Goal: Task Accomplishment & Management: Use online tool/utility

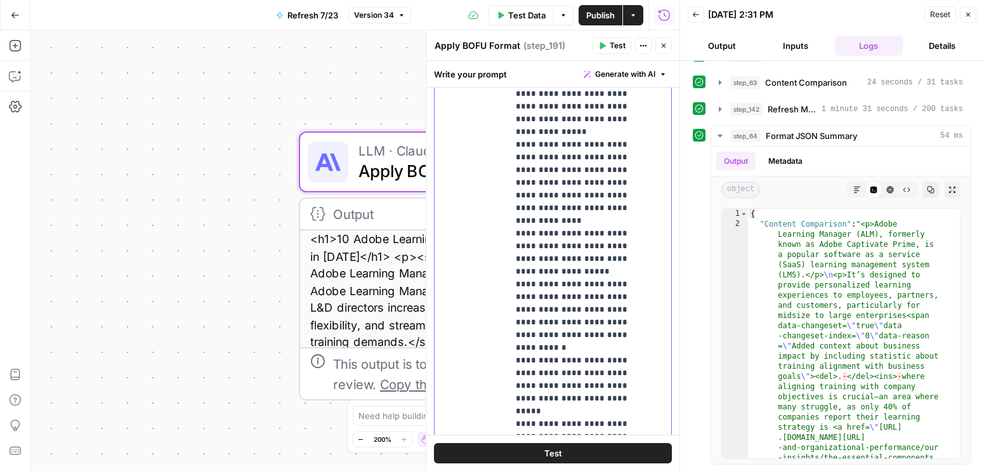
scroll to position [385, 0]
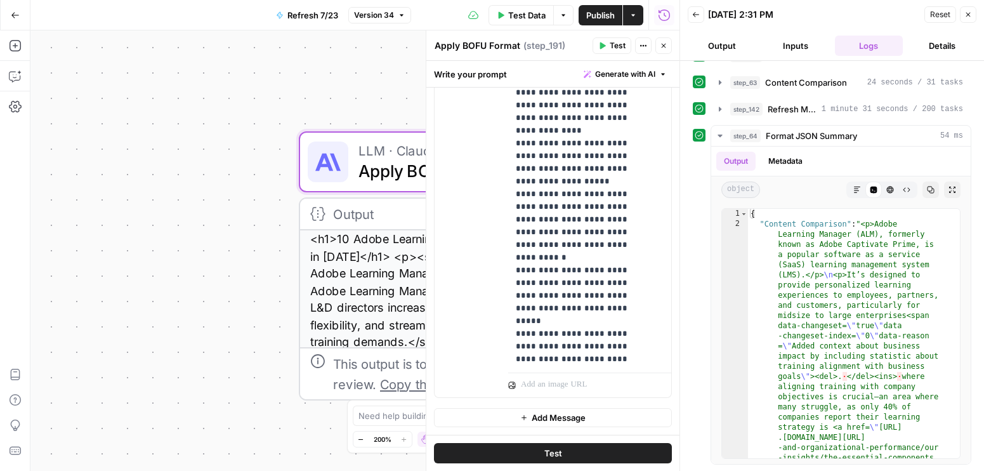
click at [967, 18] on icon "button" at bounding box center [968, 15] width 8 height 8
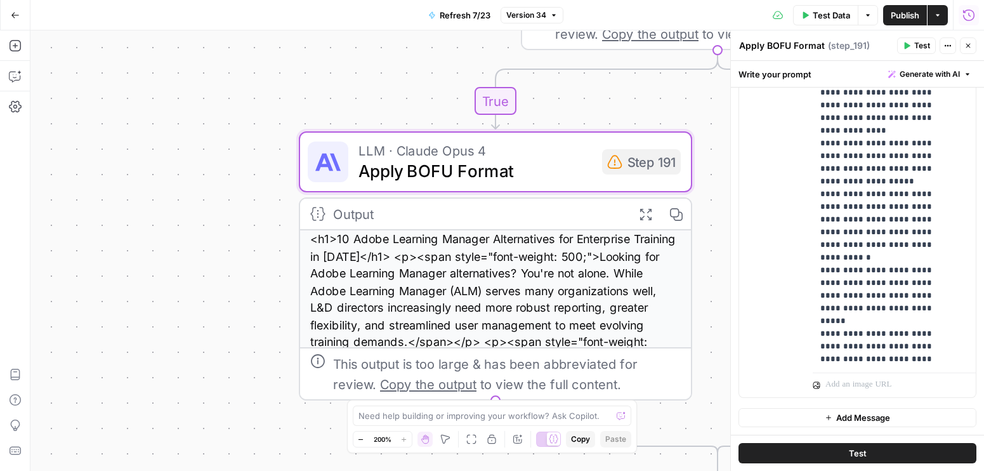
click at [207, 69] on div "true false true false false true false true Workflow Input Settings Inputs Cont…" at bounding box center [506, 250] width 953 height 440
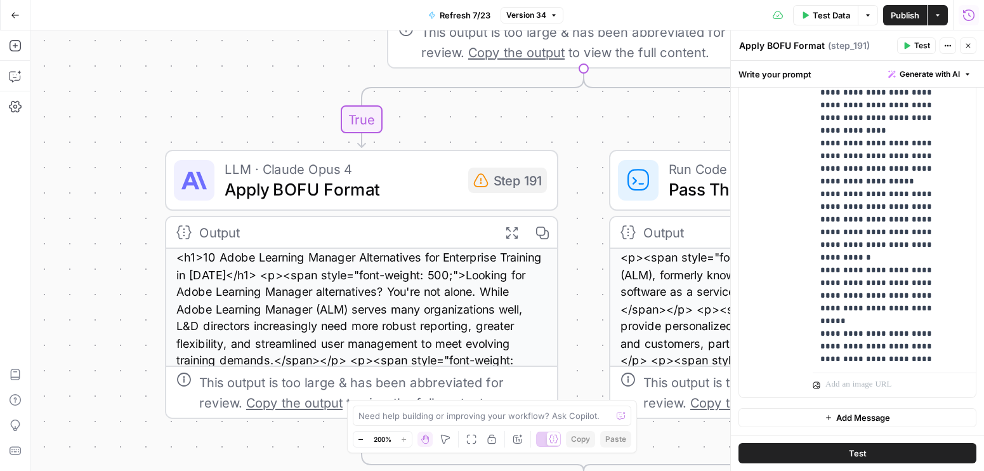
drag, startPoint x: 320, startPoint y: 79, endPoint x: 186, endPoint y: 98, distance: 135.1
click at [186, 98] on div "true false true false false true false true Workflow Input Settings Inputs Cont…" at bounding box center [506, 250] width 953 height 440
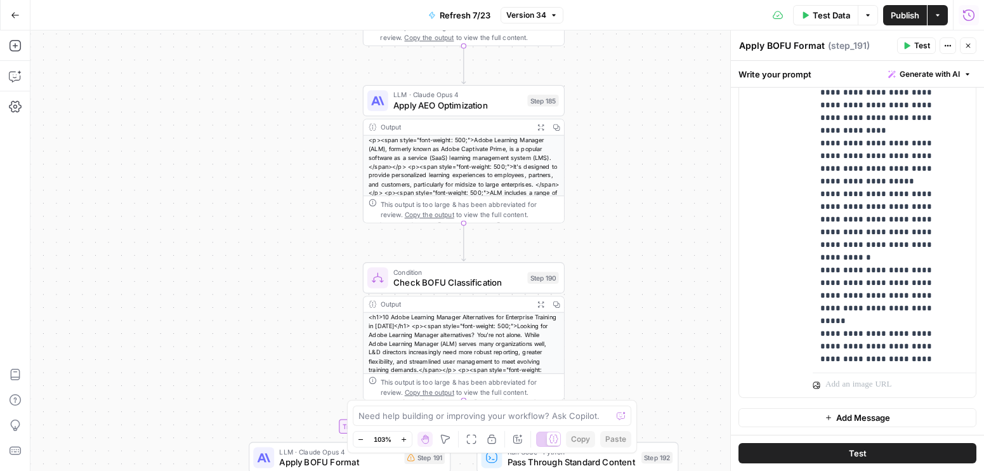
drag, startPoint x: 712, startPoint y: 133, endPoint x: 589, endPoint y: 344, distance: 244.5
click at [589, 344] on div "true false true false false true false true Workflow Input Settings Inputs Cont…" at bounding box center [506, 250] width 953 height 440
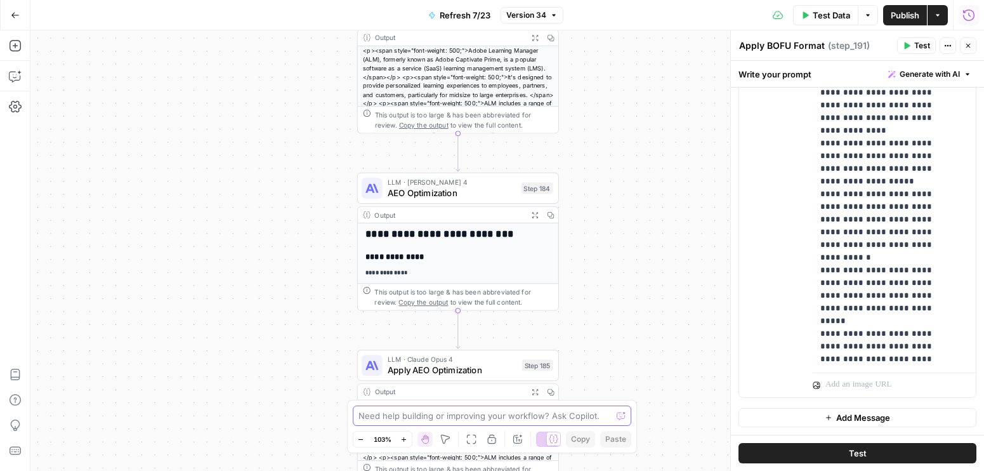
drag, startPoint x: 603, startPoint y: 135, endPoint x: 596, endPoint y: 359, distance: 224.0
click at [596, 409] on body "Docebo New Home Browse Insights Opportunities Your Data Recent Grids LPs Articl…" at bounding box center [492, 235] width 984 height 471
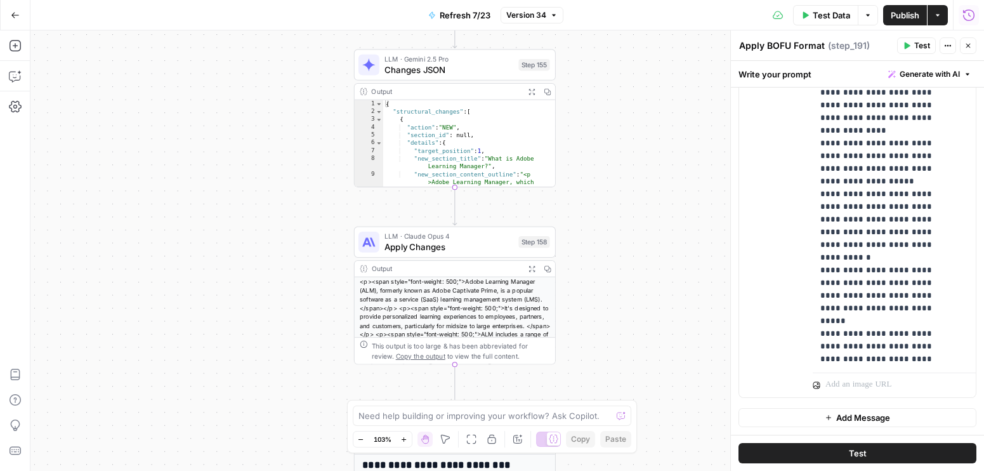
click at [594, 438] on body "Docebo New Home Browse Insights Opportunities Your Data Recent Grids LPs Articl…" at bounding box center [492, 235] width 984 height 471
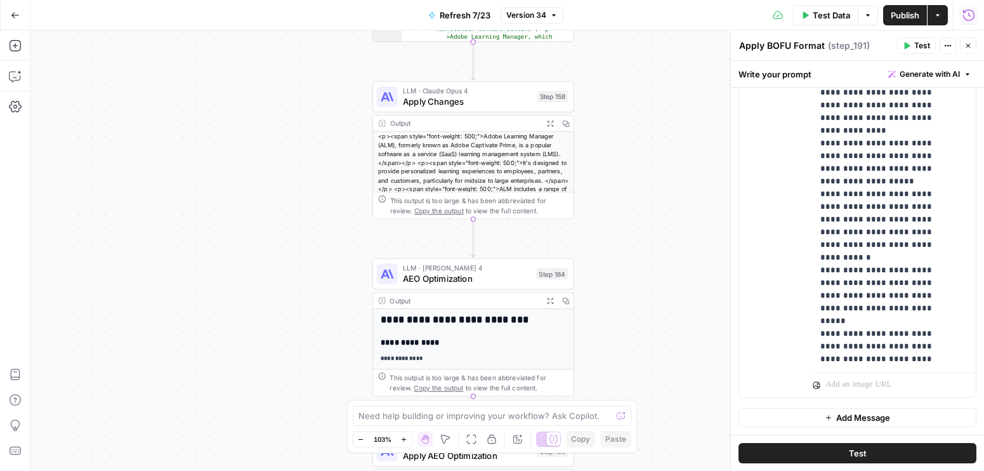
drag, startPoint x: 587, startPoint y: 103, endPoint x: 627, endPoint y: 393, distance: 293.3
click at [627, 402] on body "Docebo New Home Browse Insights Opportunities Your Data Recent Grids LPs Articl…" at bounding box center [492, 235] width 984 height 471
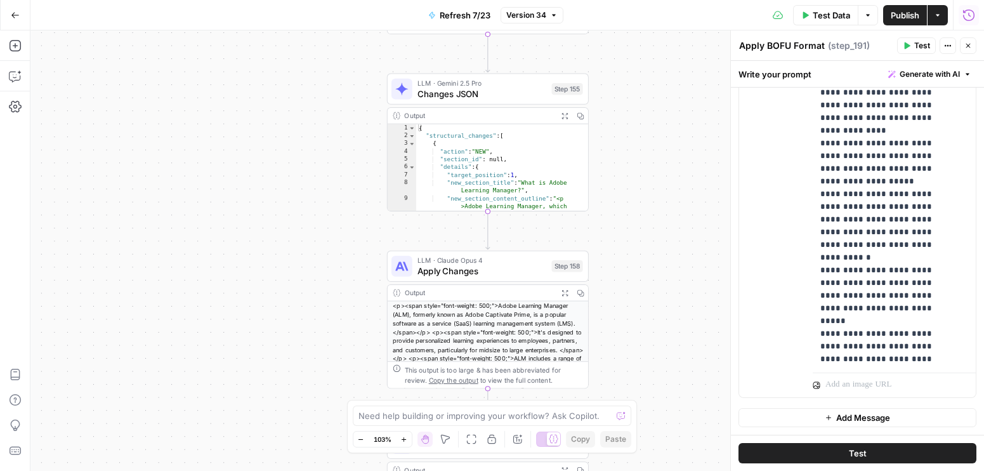
drag, startPoint x: 612, startPoint y: 88, endPoint x: 578, endPoint y: 411, distance: 324.6
click at [579, 409] on body "Docebo New Home Browse Insights Opportunities Your Data Recent Grids LPs Articl…" at bounding box center [492, 235] width 984 height 471
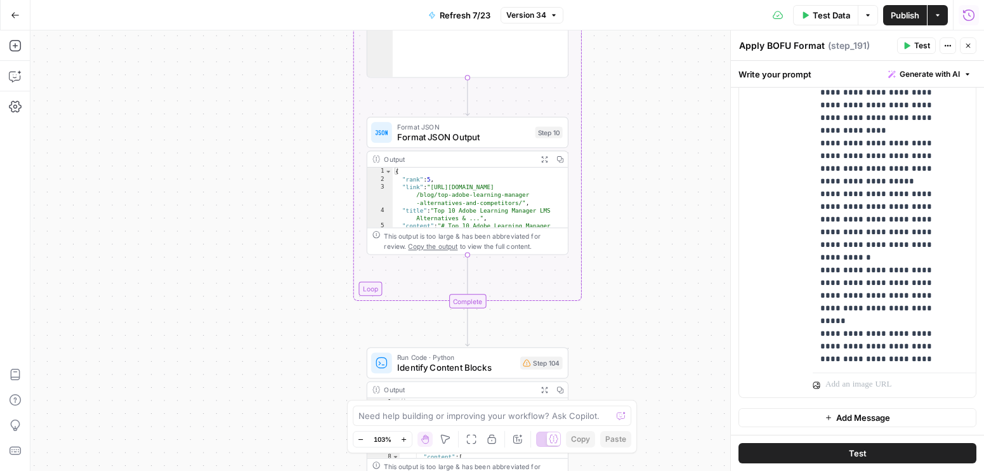
drag, startPoint x: 579, startPoint y: 46, endPoint x: 580, endPoint y: 318, distance: 272.1
click at [591, 370] on div "true false true false false true false true Workflow Input Settings Inputs Cont…" at bounding box center [506, 250] width 953 height 440
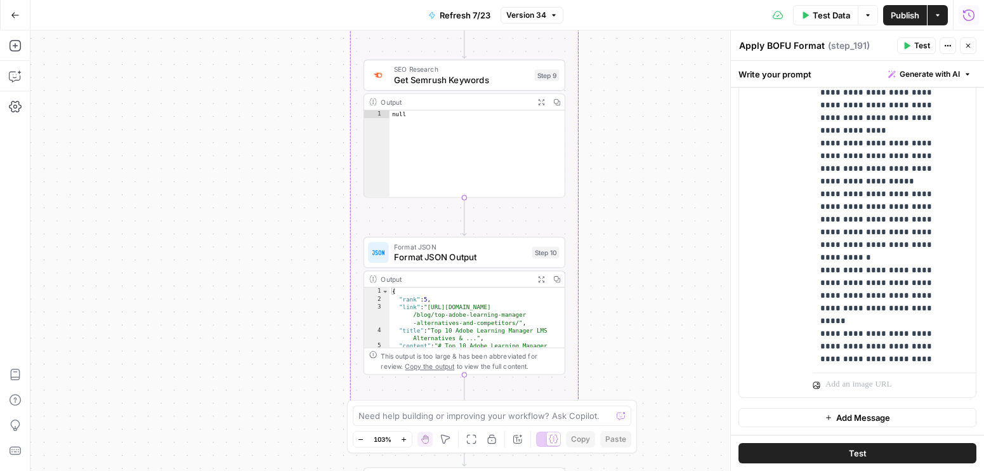
drag, startPoint x: 646, startPoint y: 225, endPoint x: 629, endPoint y: 386, distance: 161.4
click at [633, 376] on div "true false true false false true false true Workflow Input Settings Inputs Cont…" at bounding box center [506, 250] width 953 height 440
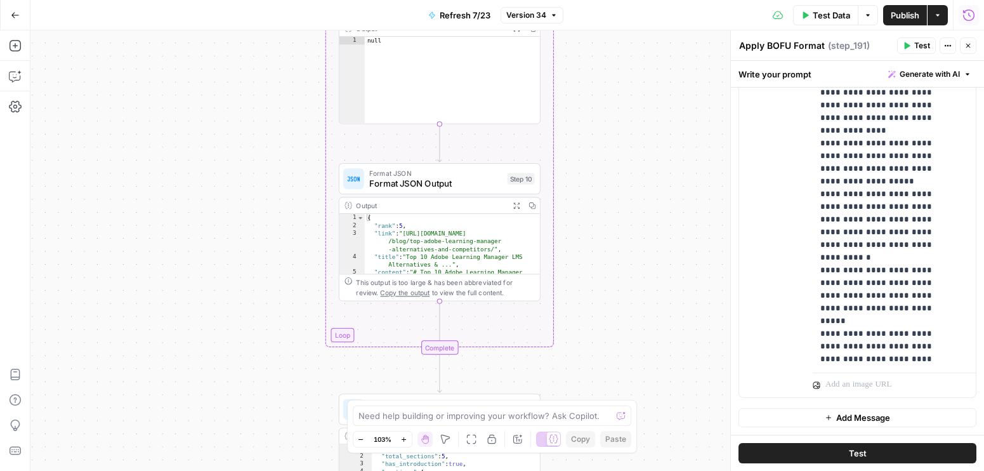
drag, startPoint x: 638, startPoint y: 324, endPoint x: 643, endPoint y: 121, distance: 203.7
click at [625, 90] on div "true false true false false true false true Workflow Input Settings Inputs Cont…" at bounding box center [506, 250] width 953 height 440
click at [625, 88] on div "true false true false false true false true Workflow Input Settings Inputs Cont…" at bounding box center [506, 250] width 953 height 440
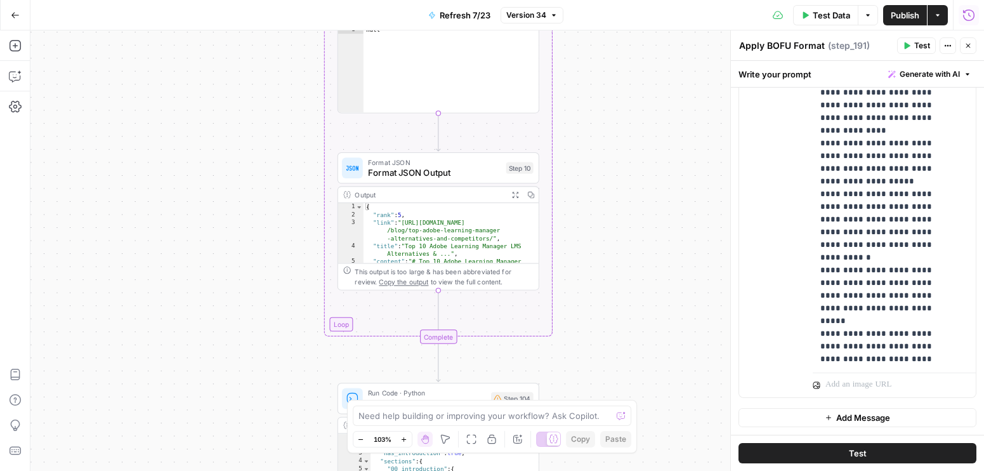
click at [916, 43] on span "Test" at bounding box center [922, 45] width 16 height 11
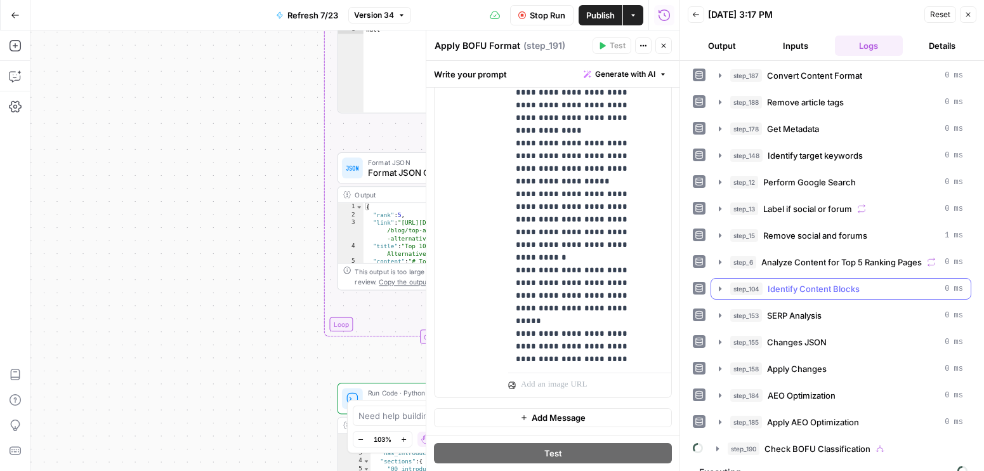
scroll to position [20, 0]
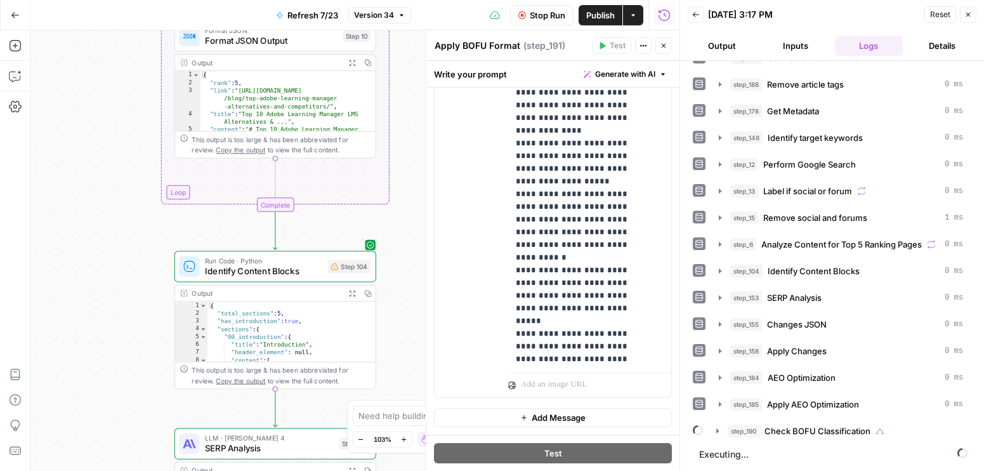
drag, startPoint x: 240, startPoint y: 301, endPoint x: 76, endPoint y: 247, distance: 172.7
click at [65, 56] on div "true false true false false true false true Workflow Input Settings Inputs Cont…" at bounding box center [354, 250] width 649 height 440
click at [69, 29] on div "Go Back Refresh 7/23 Version 34 Stop Run Publish Actions Run History Add Steps …" at bounding box center [339, 235] width 679 height 471
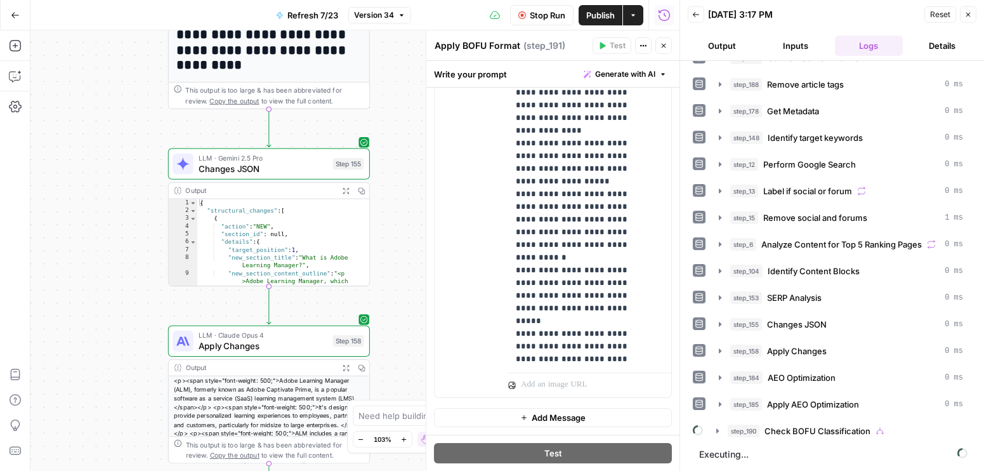
drag, startPoint x: 91, startPoint y: 391, endPoint x: 86, endPoint y: 41, distance: 350.8
click at [89, 48] on div "true false true false false true false true Workflow Input Settings Inputs Cont…" at bounding box center [354, 250] width 649 height 440
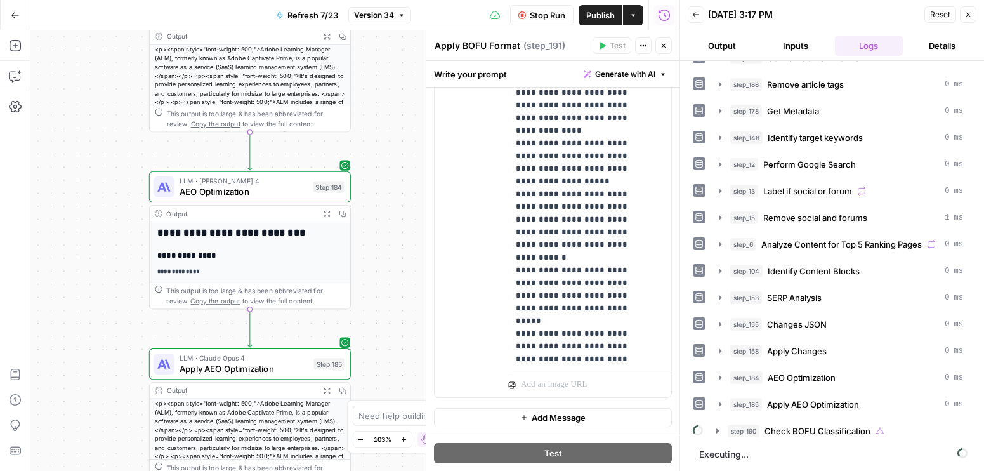
drag, startPoint x: 142, startPoint y: 259, endPoint x: 105, endPoint y: 56, distance: 206.3
click at [105, 56] on div "true false true false false true false true Workflow Input Settings Inputs Cont…" at bounding box center [354, 250] width 649 height 440
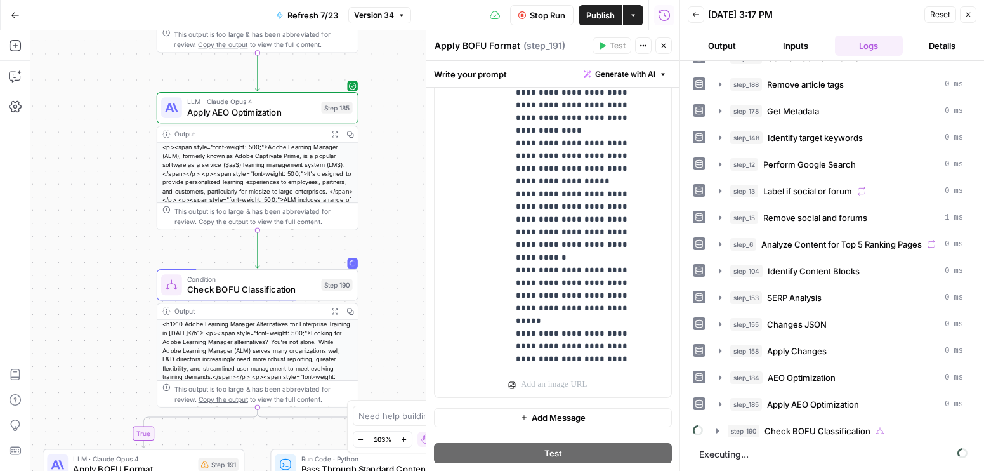
drag, startPoint x: 129, startPoint y: 230, endPoint x: 117, endPoint y: 89, distance: 141.4
click at [117, 91] on div "true false true false false true false true Workflow Input Settings Inputs Cont…" at bounding box center [354, 250] width 649 height 440
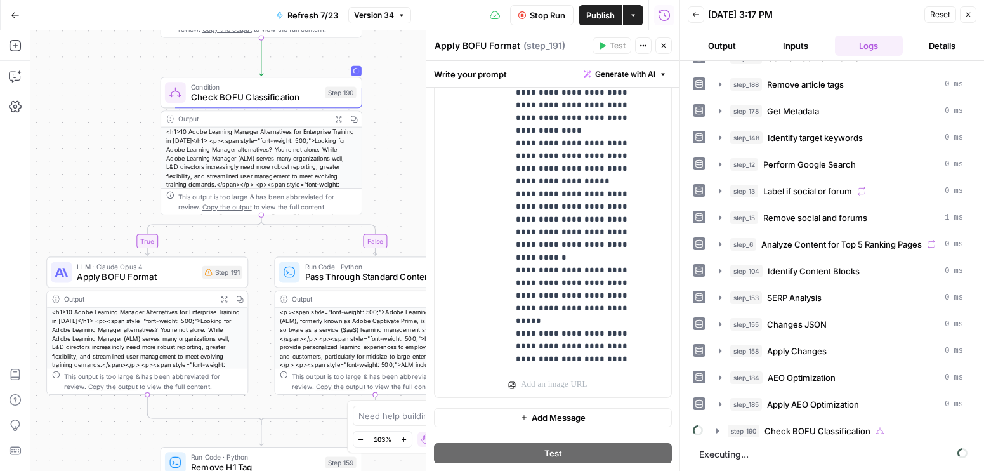
drag, startPoint x: 113, startPoint y: 419, endPoint x: 117, endPoint y: 228, distance: 190.3
click at [117, 228] on div "true false true false false true false true Workflow Input Settings Inputs Cont…" at bounding box center [354, 250] width 649 height 440
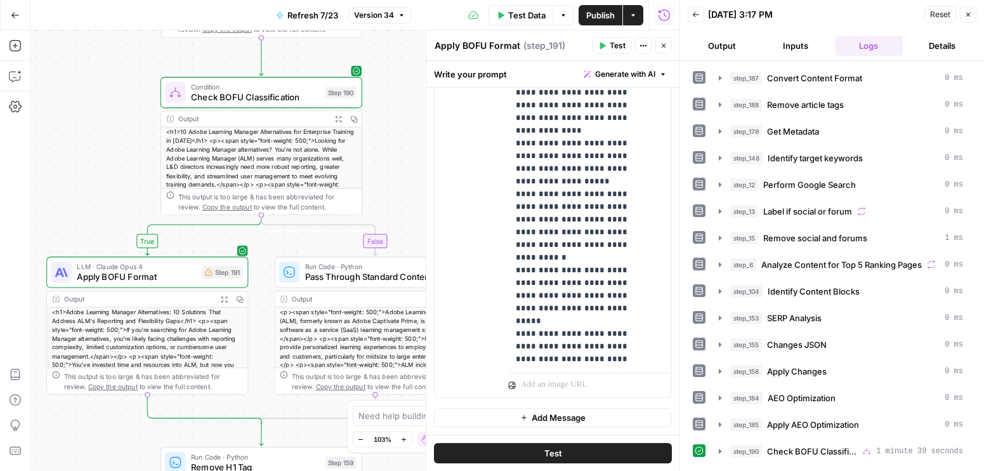
scroll to position [3, 0]
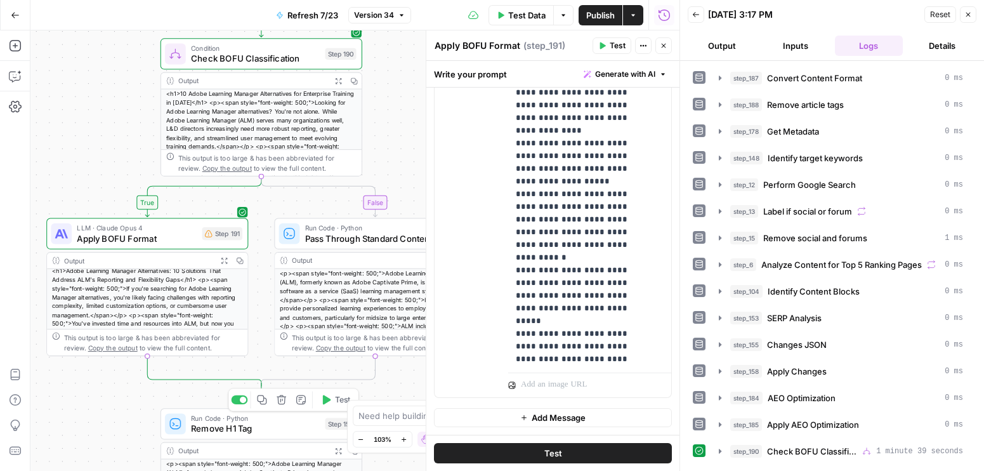
click at [282, 428] on span "Remove H1 Tag" at bounding box center [255, 428] width 129 height 13
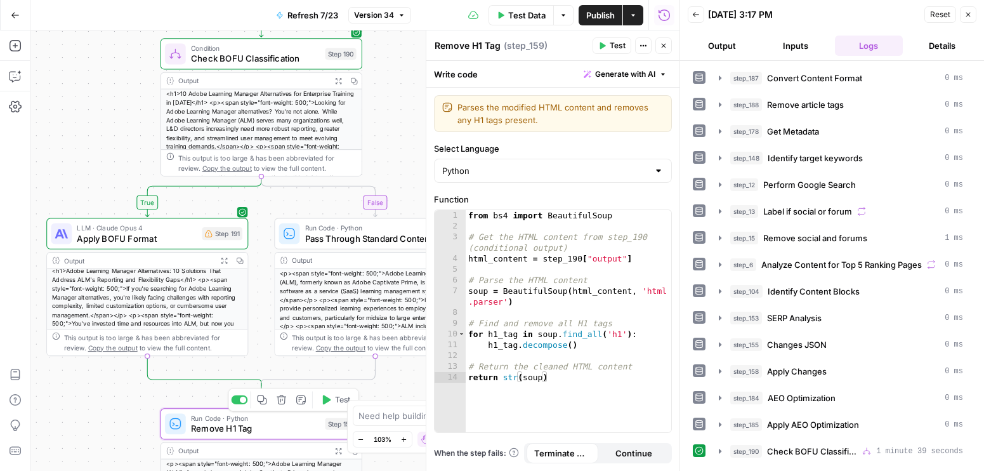
click at [336, 401] on span "Test" at bounding box center [343, 399] width 16 height 11
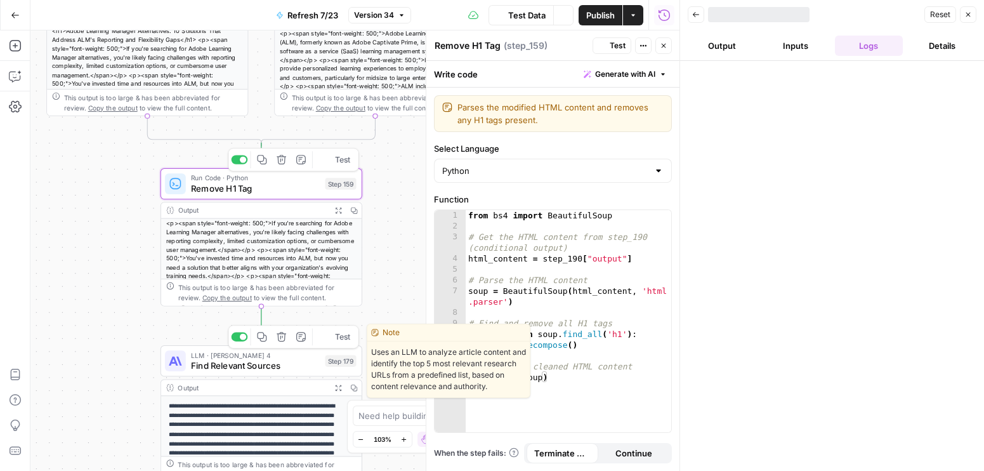
click at [332, 341] on button "Test" at bounding box center [335, 336] width 41 height 17
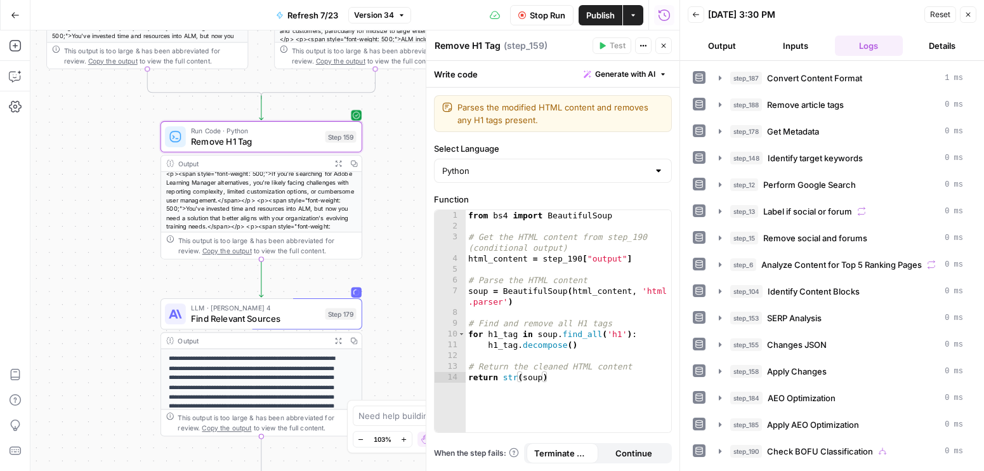
scroll to position [166, 0]
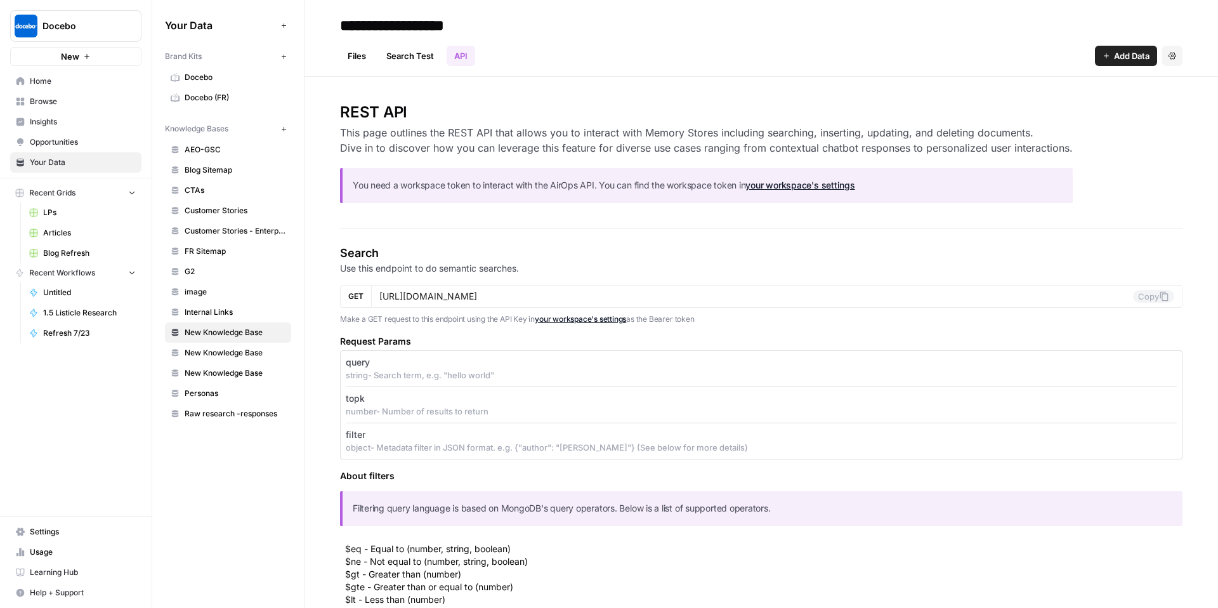
click at [98, 81] on span "Home" at bounding box center [83, 80] width 106 height 11
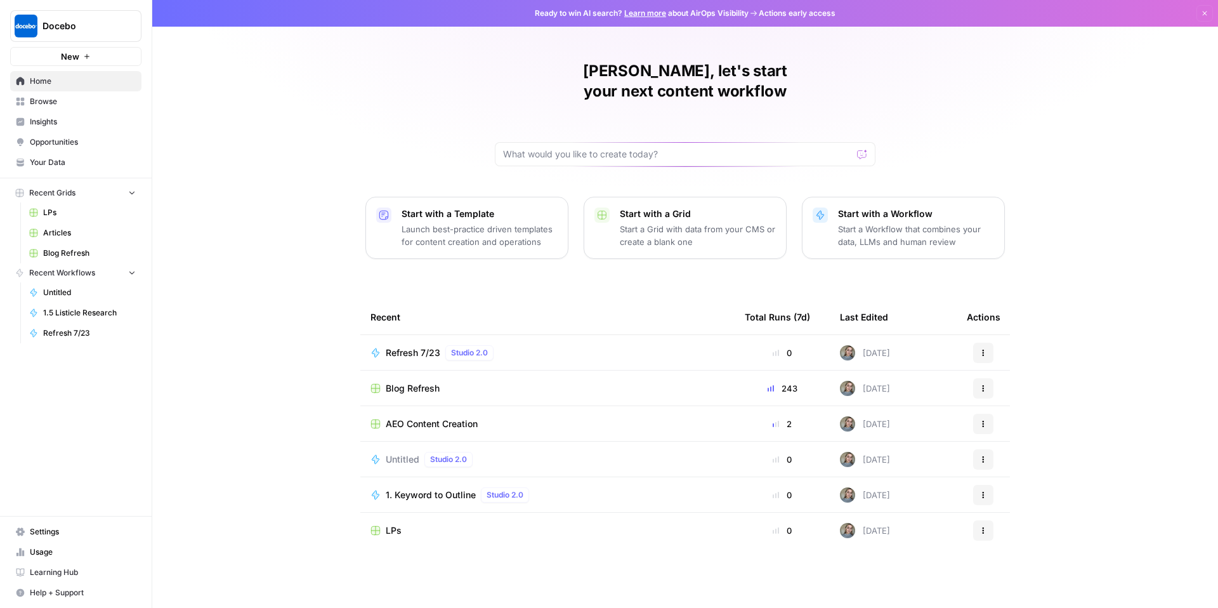
click at [45, 104] on span "Browse" at bounding box center [83, 101] width 106 height 11
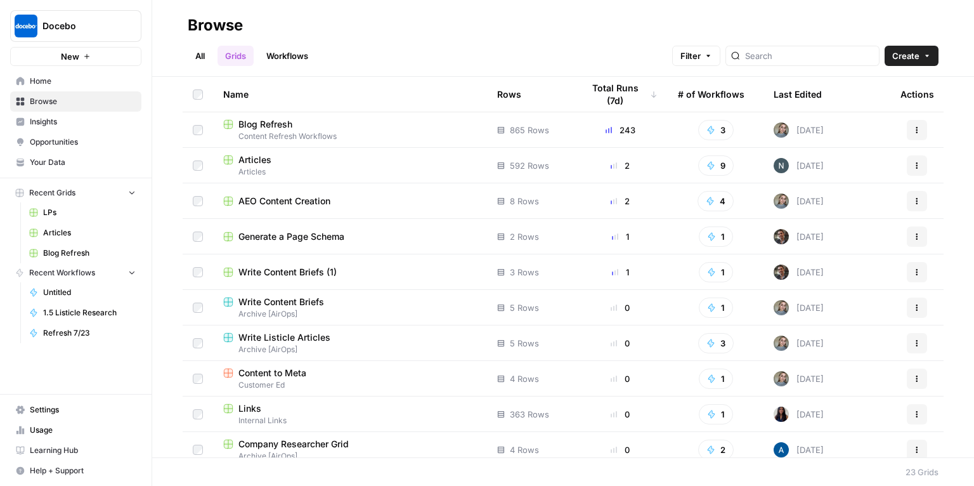
click at [313, 234] on span "Generate a Page Schema" at bounding box center [292, 236] width 106 height 13
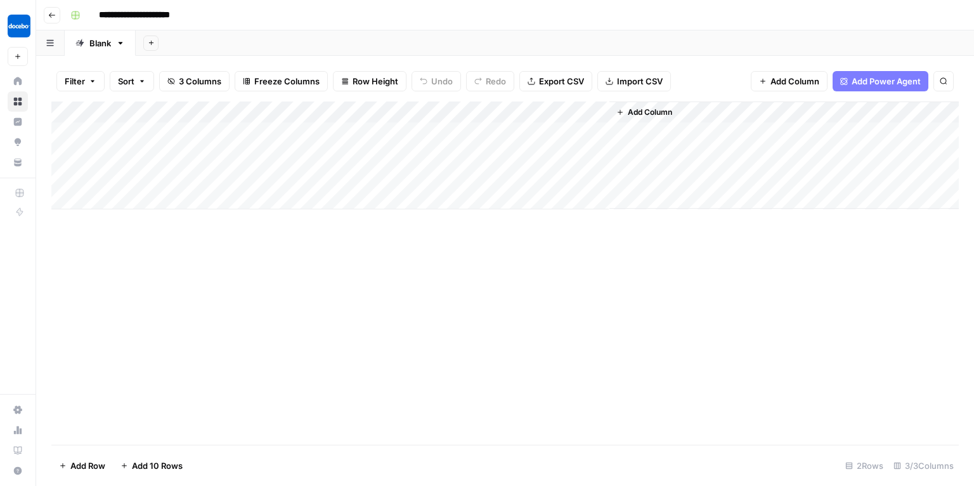
click at [443, 167] on div "Add Column" at bounding box center [505, 155] width 908 height 108
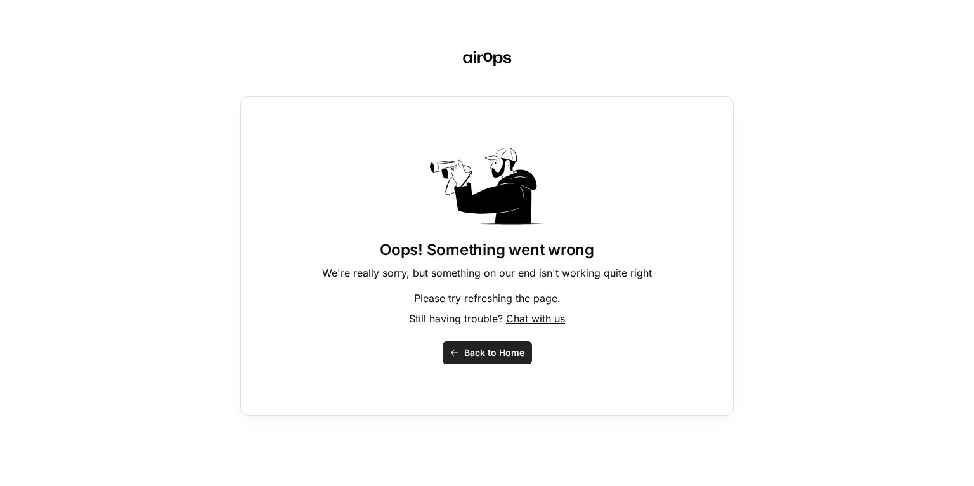
click at [462, 351] on button "Back to Home" at bounding box center [487, 352] width 89 height 23
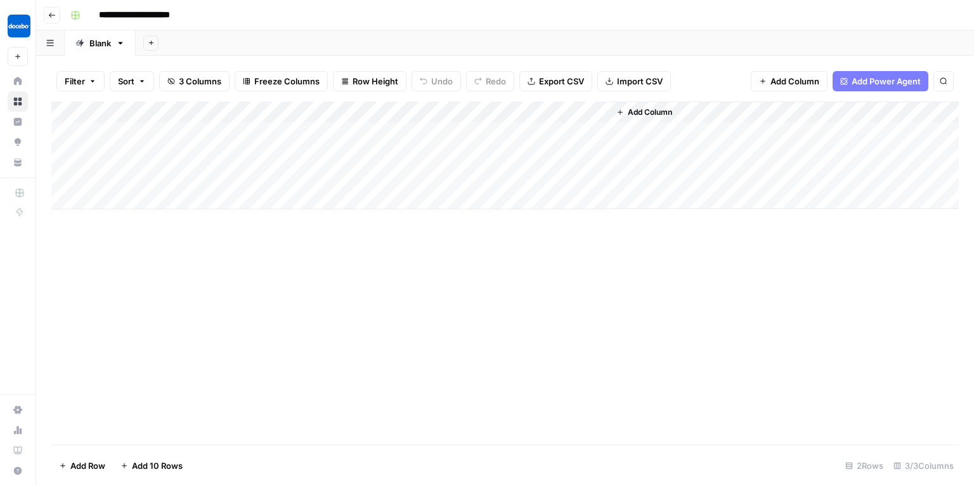
click at [476, 166] on div "Add Column" at bounding box center [505, 155] width 908 height 108
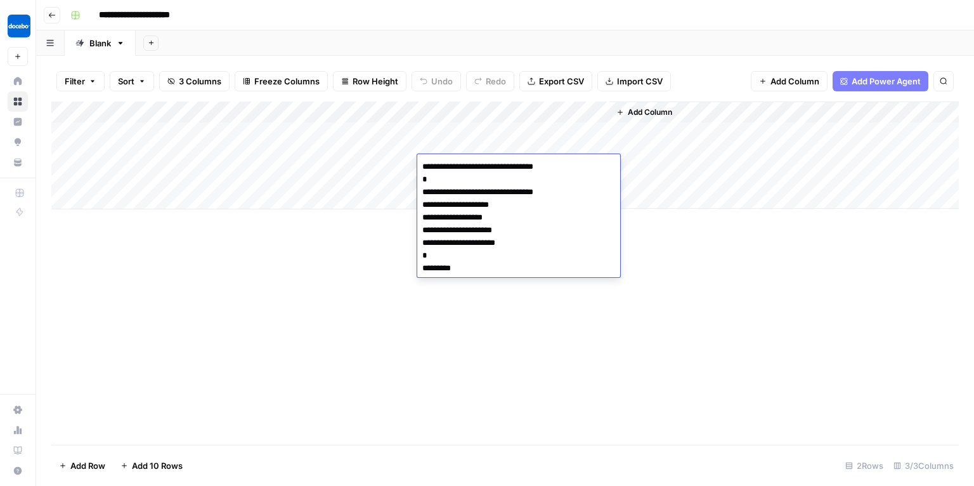
drag, startPoint x: 511, startPoint y: 256, endPoint x: 425, endPoint y: 162, distance: 127.1
click at [425, 162] on textarea "**********" at bounding box center [518, 217] width 203 height 119
click at [442, 239] on textarea "**********" at bounding box center [518, 217] width 203 height 119
click at [428, 295] on div "Add Column" at bounding box center [505, 272] width 908 height 343
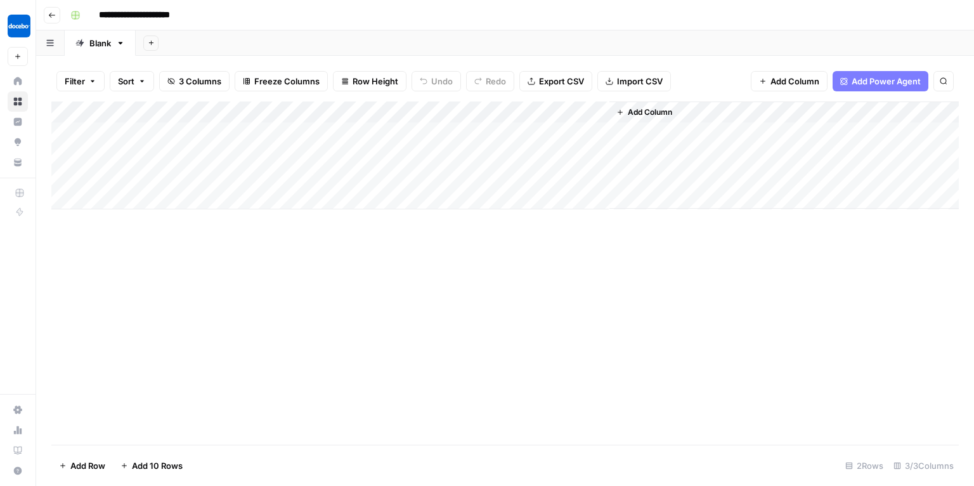
click at [51, 18] on icon "button" at bounding box center [52, 15] width 8 height 8
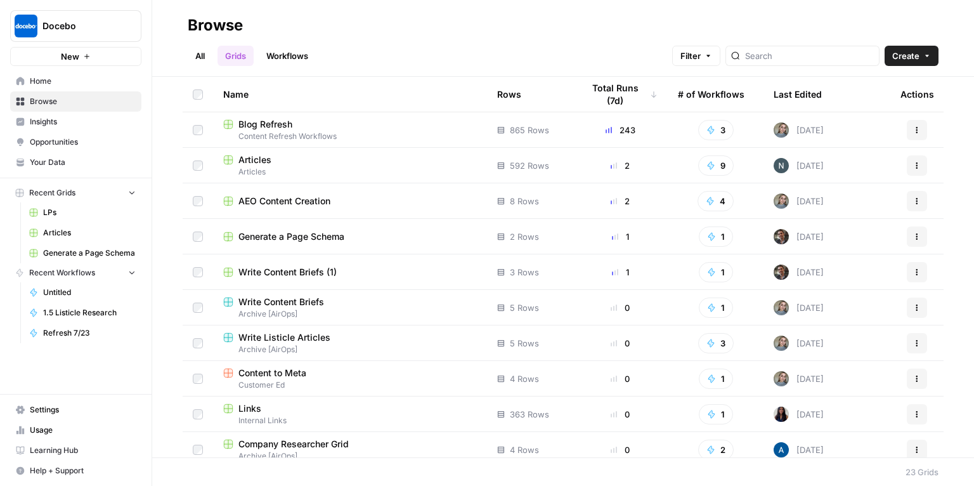
click at [298, 273] on span "Write Content Briefs (1)" at bounding box center [288, 272] width 98 height 13
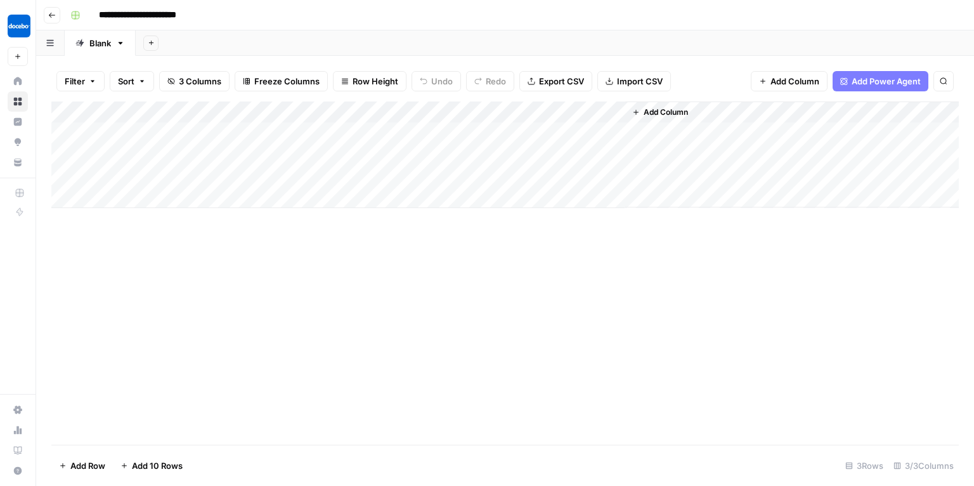
click at [419, 111] on div "Add Column" at bounding box center [505, 154] width 908 height 107
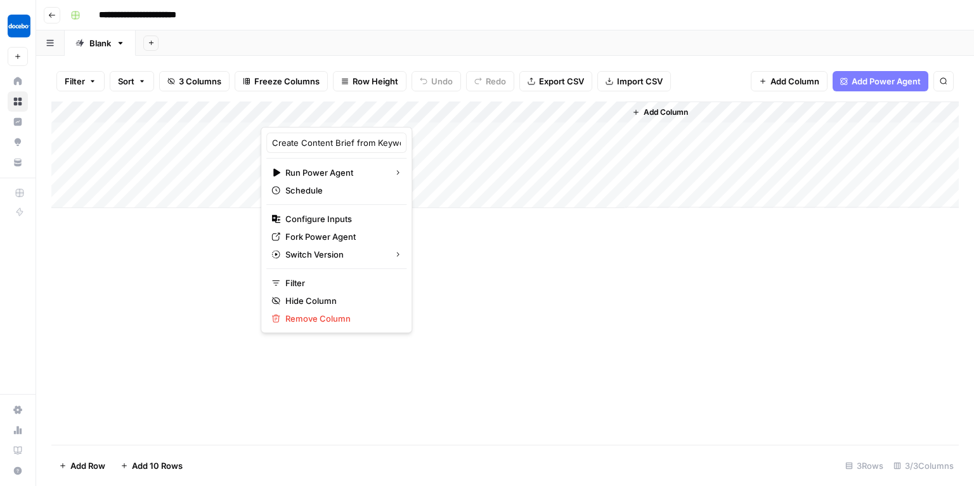
click at [424, 111] on div at bounding box center [355, 113] width 188 height 25
click at [410, 114] on div at bounding box center [355, 113] width 188 height 25
click at [318, 217] on span "Configure Inputs" at bounding box center [340, 219] width 111 height 13
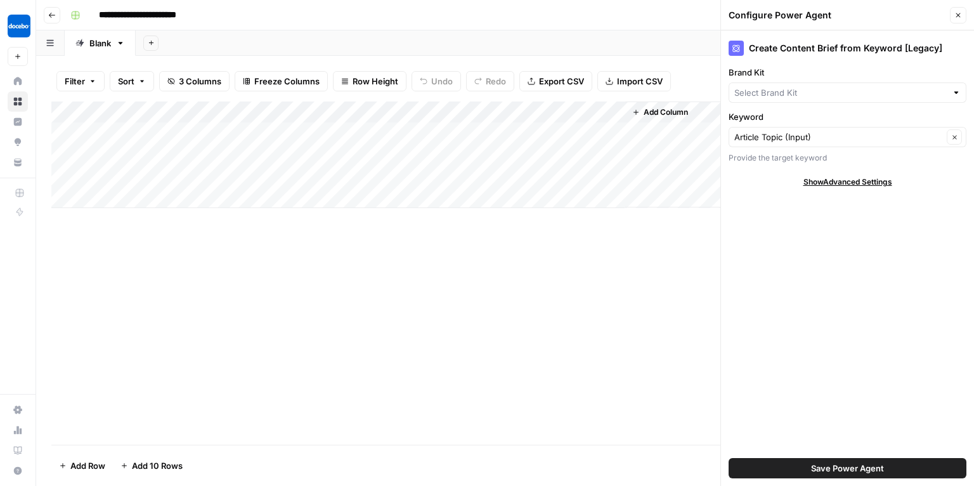
type input "Docebo"
click at [962, 13] on button "Close" at bounding box center [958, 15] width 16 height 16
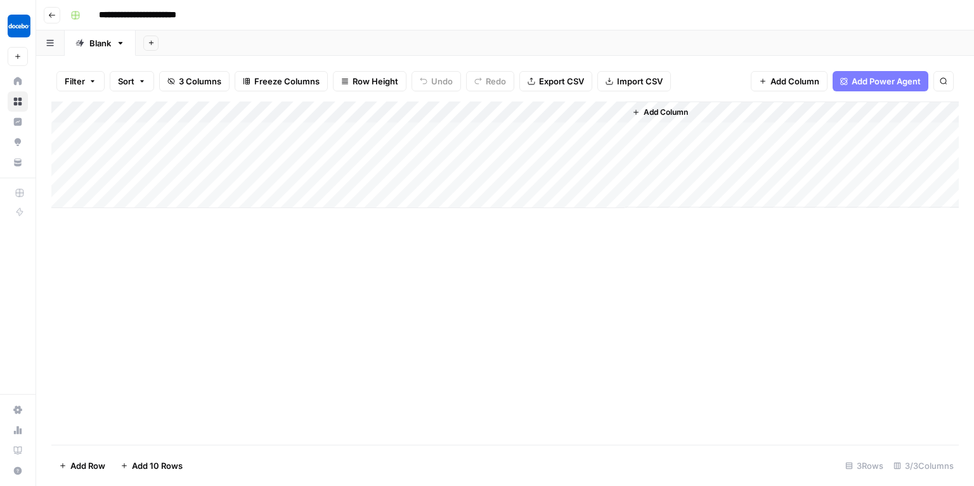
click at [488, 268] on div "Add Column" at bounding box center [505, 272] width 908 height 343
click at [351, 129] on div "Add Column" at bounding box center [505, 154] width 908 height 107
click at [51, 16] on icon "button" at bounding box center [52, 15] width 8 height 8
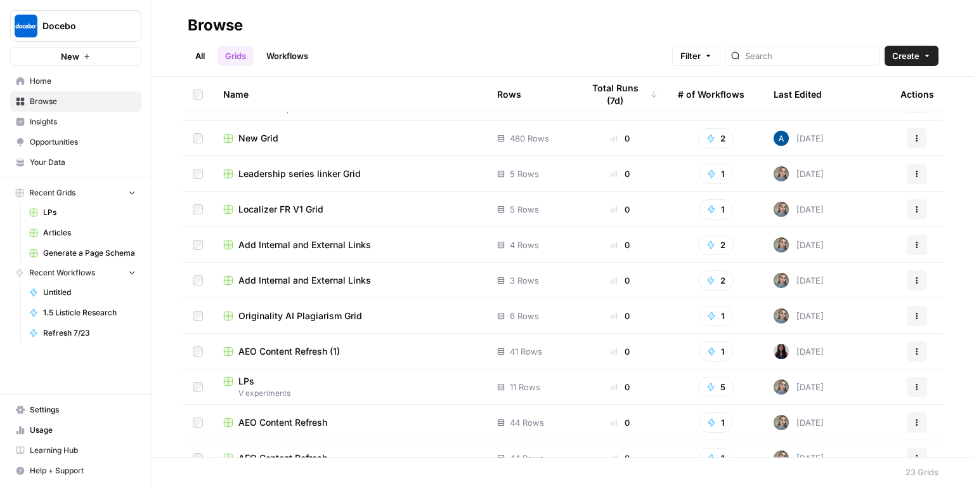
scroll to position [462, 0]
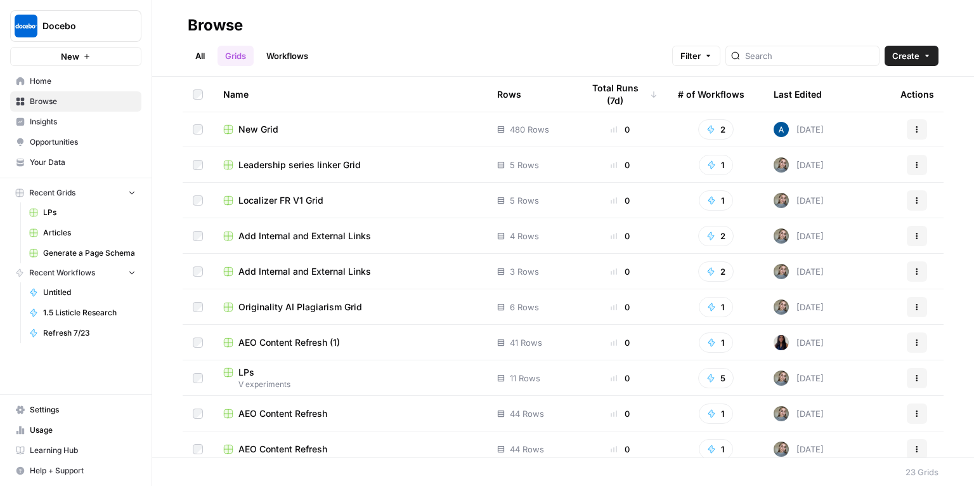
click at [280, 370] on div "LPs" at bounding box center [350, 372] width 254 height 13
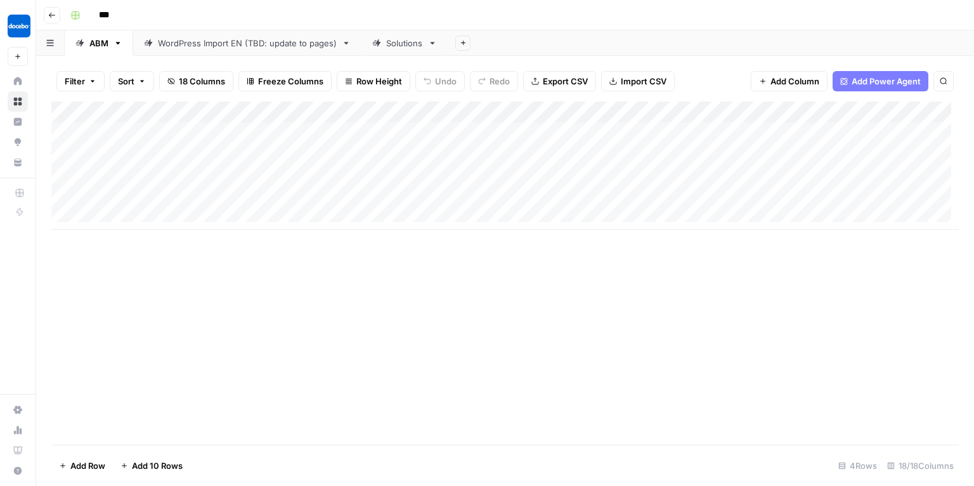
click at [117, 43] on icon "button" at bounding box center [118, 43] width 4 height 3
click at [329, 280] on div "Add Column" at bounding box center [505, 272] width 908 height 343
click at [389, 43] on div "Solutions" at bounding box center [404, 43] width 37 height 13
click at [141, 155] on div "Add Column" at bounding box center [505, 197] width 908 height 193
click at [634, 358] on div "Add Column" at bounding box center [505, 272] width 908 height 343
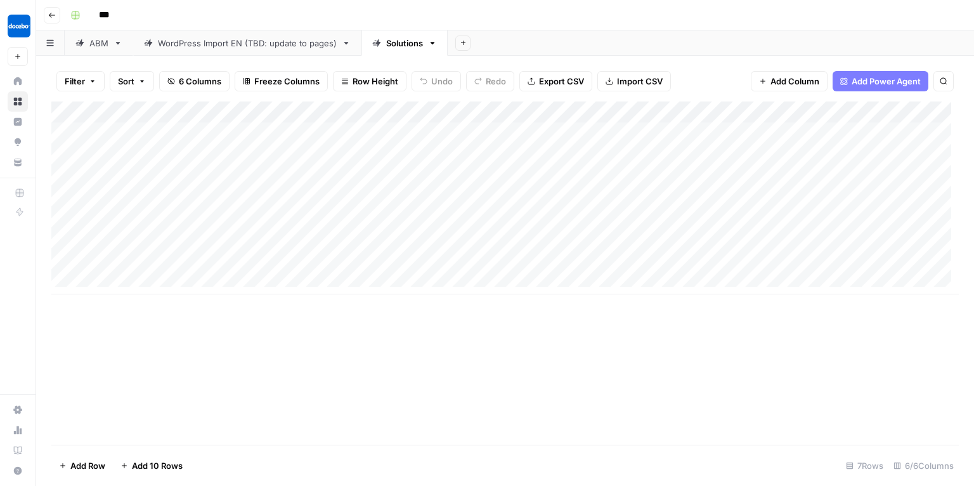
click at [784, 114] on div "Add Column" at bounding box center [505, 197] width 908 height 193
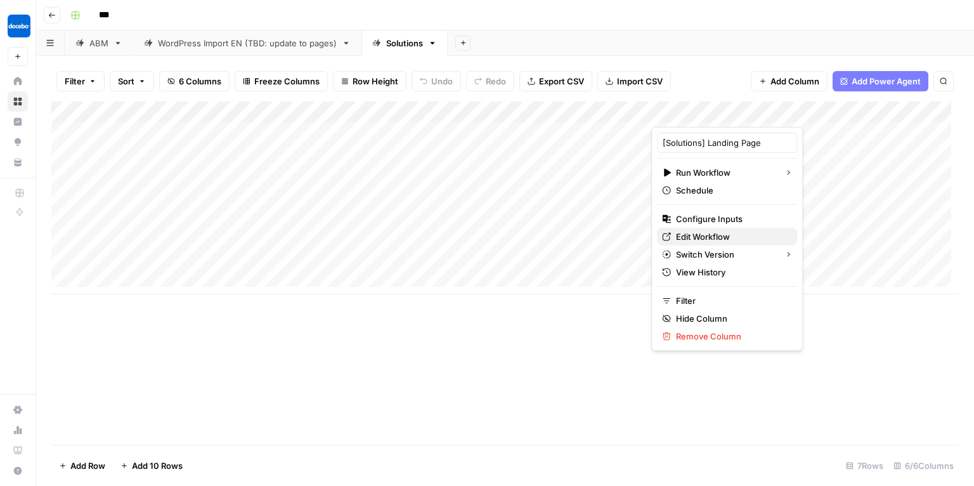
click at [689, 234] on span "Edit Workflow" at bounding box center [731, 236] width 111 height 13
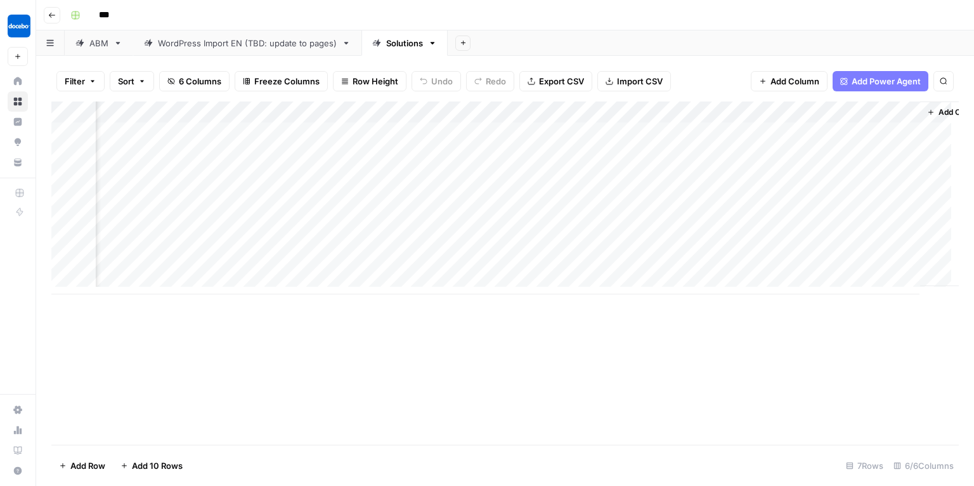
scroll to position [0, 157]
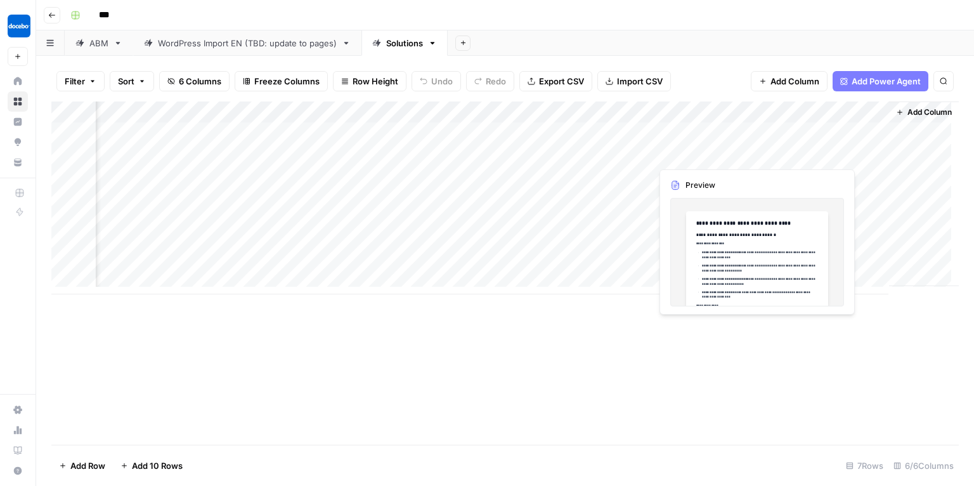
click at [715, 151] on div "Add Column" at bounding box center [505, 197] width 908 height 193
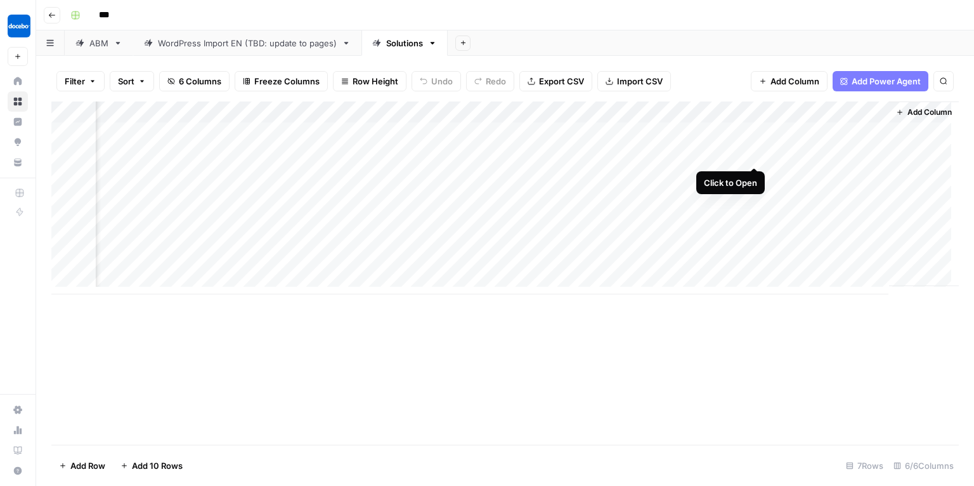
click at [757, 154] on div "Add Column" at bounding box center [505, 197] width 908 height 193
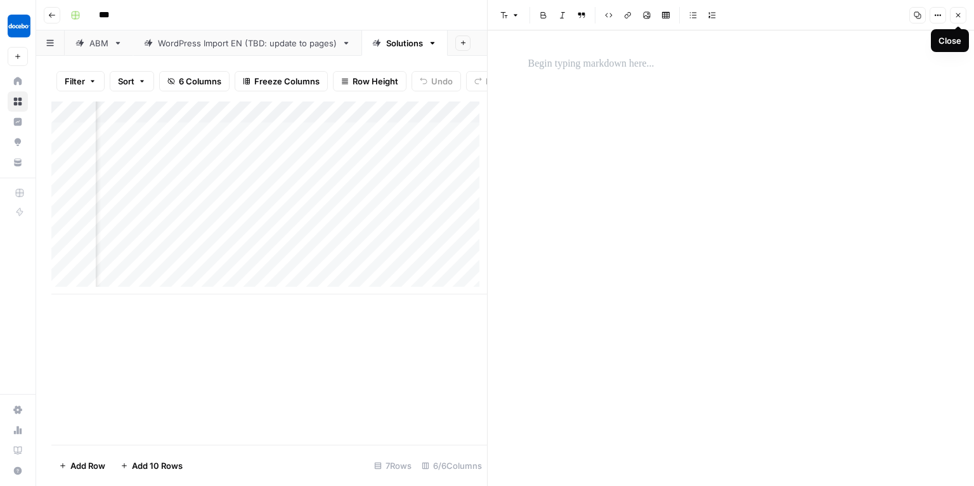
click at [957, 16] on icon "button" at bounding box center [959, 15] width 8 height 8
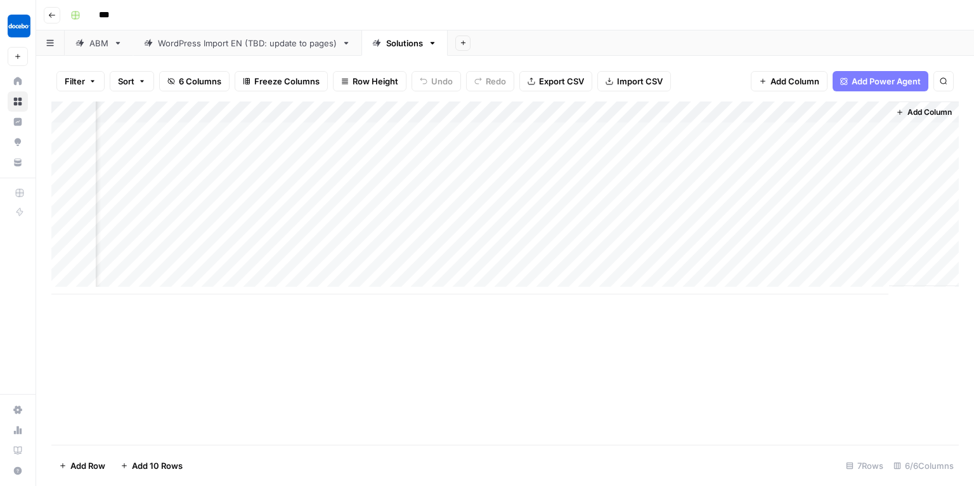
scroll to position [0, 142]
click at [764, 260] on div "Add Column" at bounding box center [505, 197] width 908 height 193
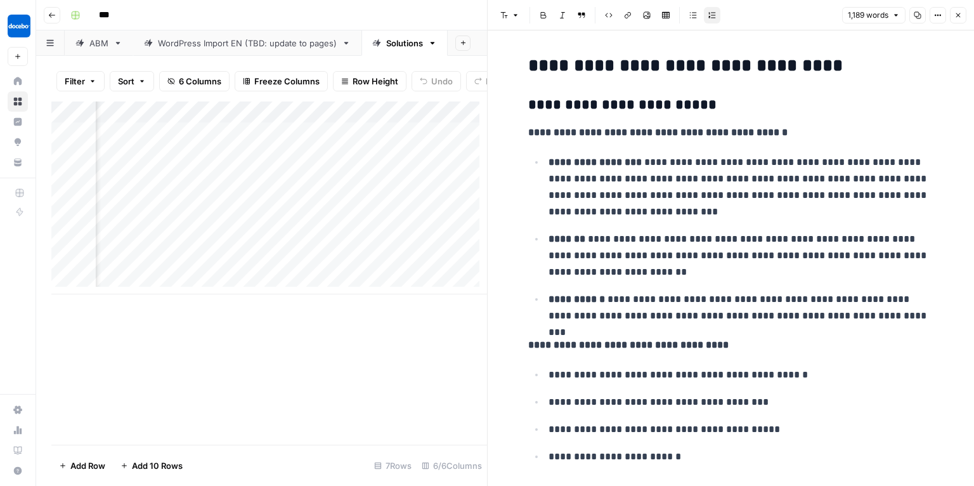
click at [617, 171] on p "**********" at bounding box center [742, 187] width 386 height 66
click at [740, 157] on p "**********" at bounding box center [742, 187] width 386 height 66
drag, startPoint x: 524, startPoint y: 133, endPoint x: 779, endPoint y: 133, distance: 255.0
click at [779, 133] on p "**********" at bounding box center [731, 132] width 406 height 16
click at [768, 160] on p "**********" at bounding box center [742, 187] width 386 height 66
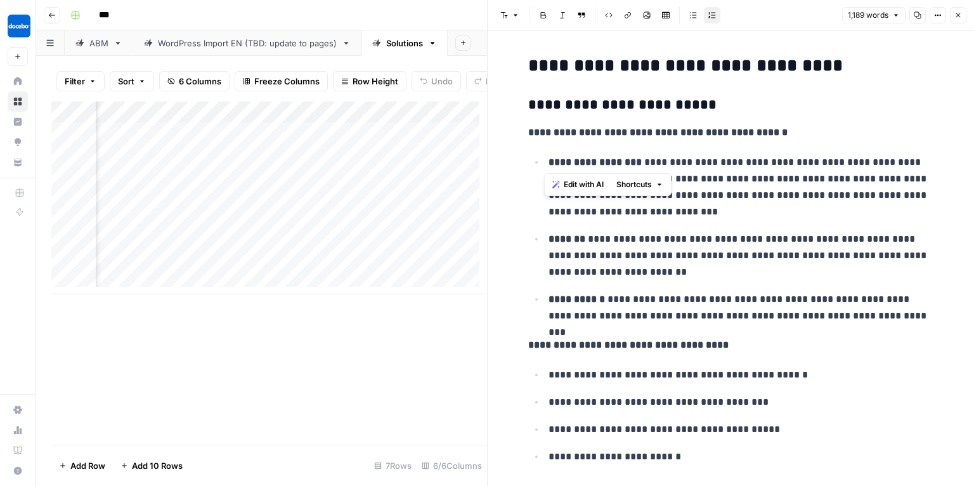
drag, startPoint x: 544, startPoint y: 159, endPoint x: 617, endPoint y: 162, distance: 73.0
click at [617, 162] on strong "**********" at bounding box center [595, 162] width 93 height 10
click at [659, 162] on p "**********" at bounding box center [742, 187] width 386 height 66
click at [573, 245] on p "**********" at bounding box center [742, 255] width 386 height 49
drag, startPoint x: 641, startPoint y: 239, endPoint x: 653, endPoint y: 274, distance: 37.5
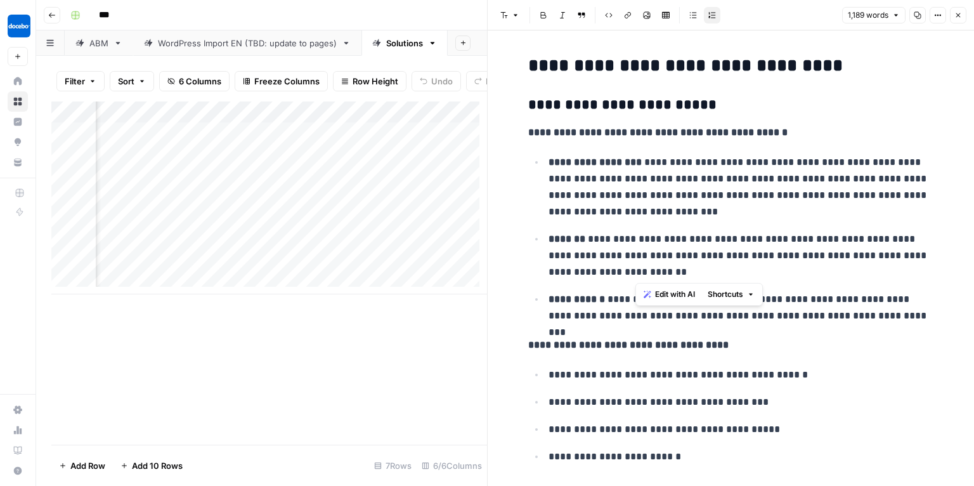
click at [653, 274] on p "**********" at bounding box center [742, 255] width 386 height 49
click at [703, 268] on p "**********" at bounding box center [742, 255] width 386 height 49
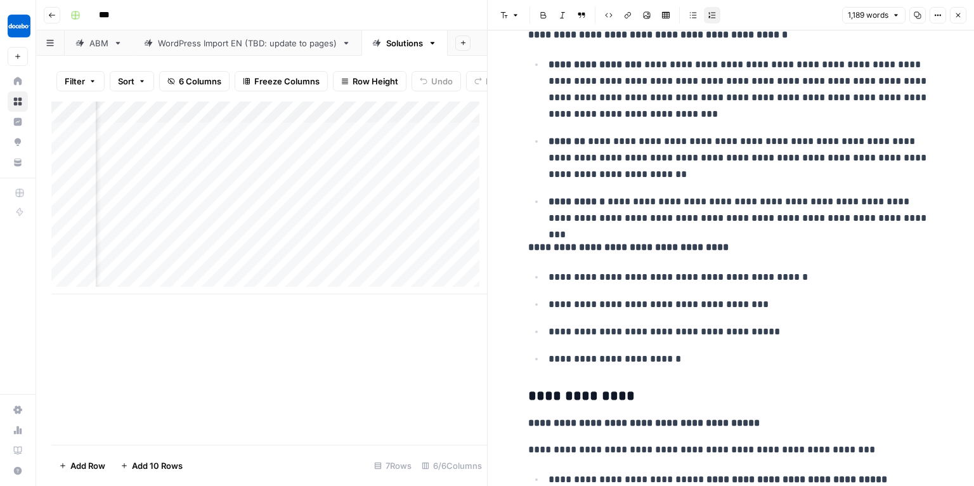
scroll to position [125, 0]
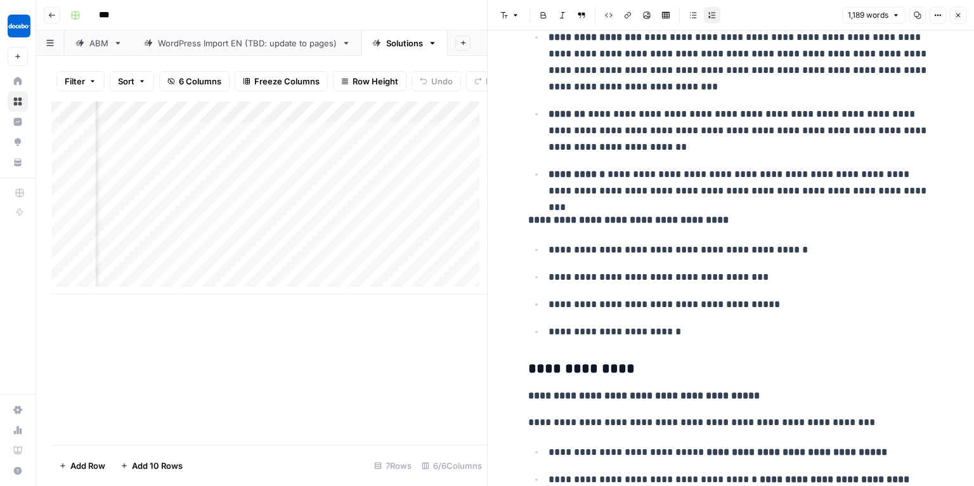
click at [549, 251] on p "**********" at bounding box center [742, 250] width 386 height 16
drag, startPoint x: 546, startPoint y: 249, endPoint x: 797, endPoint y: 252, distance: 251.2
click at [797, 252] on p "**********" at bounding box center [742, 250] width 386 height 16
click at [752, 272] on p "**********" at bounding box center [742, 277] width 386 height 16
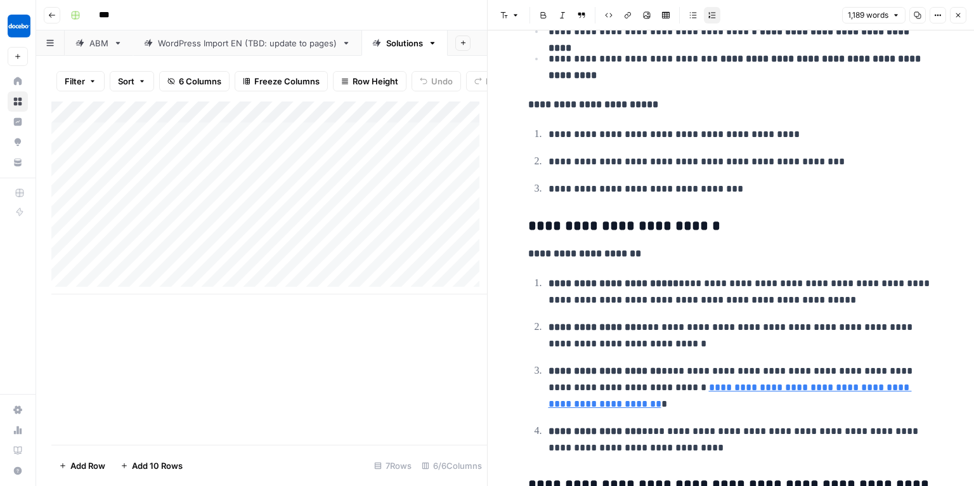
scroll to position [667, 0]
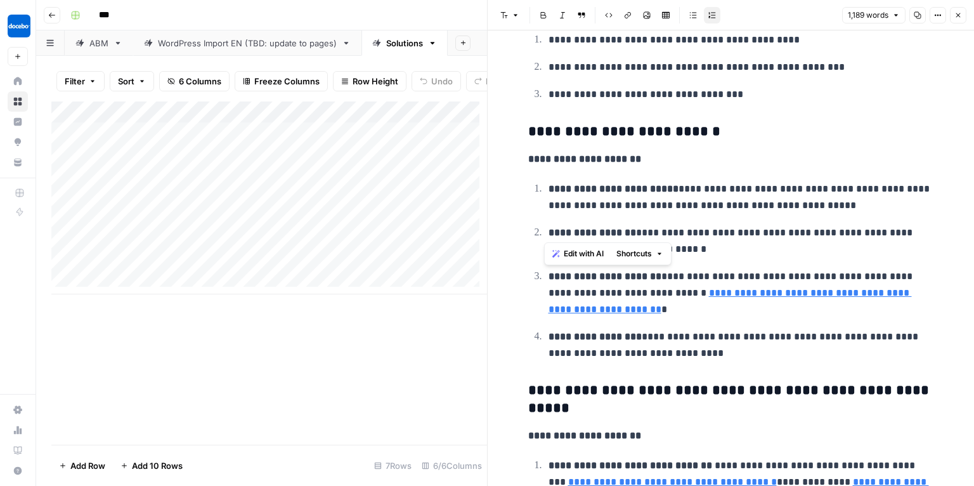
drag, startPoint x: 787, startPoint y: 187, endPoint x: 860, endPoint y: 213, distance: 76.6
click at [860, 213] on ol "**********" at bounding box center [731, 270] width 406 height 181
click at [693, 207] on p "**********" at bounding box center [742, 197] width 386 height 33
click at [828, 205] on p "**********" at bounding box center [742, 197] width 386 height 33
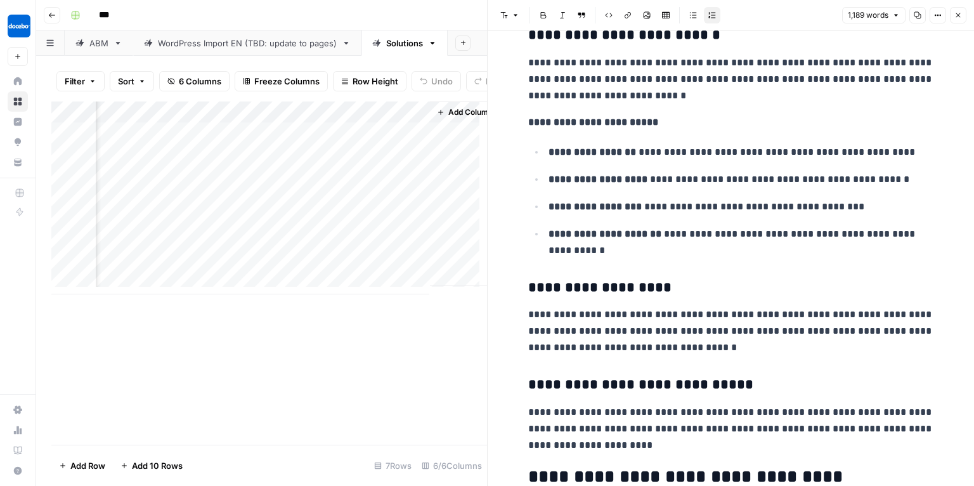
scroll to position [0, 629]
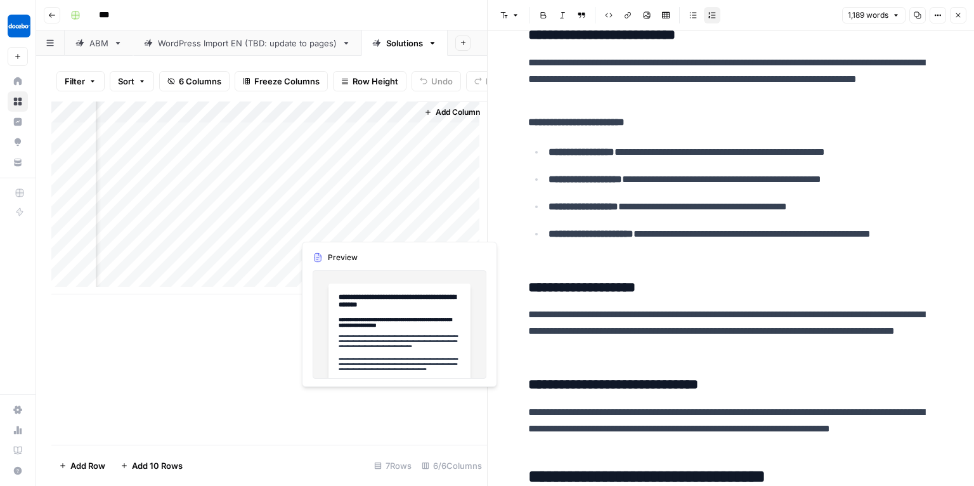
click at [372, 228] on div "Add Column" at bounding box center [269, 197] width 436 height 193
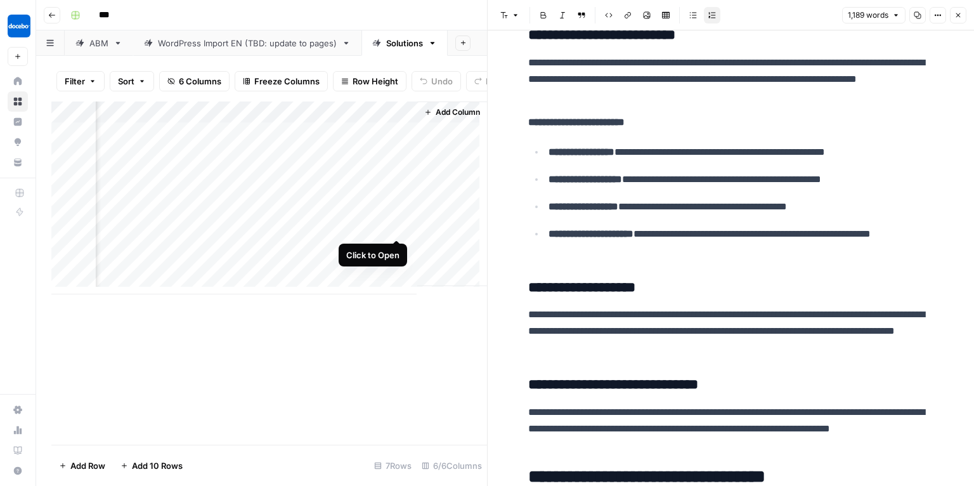
click at [399, 223] on div "Add Column" at bounding box center [269, 197] width 436 height 193
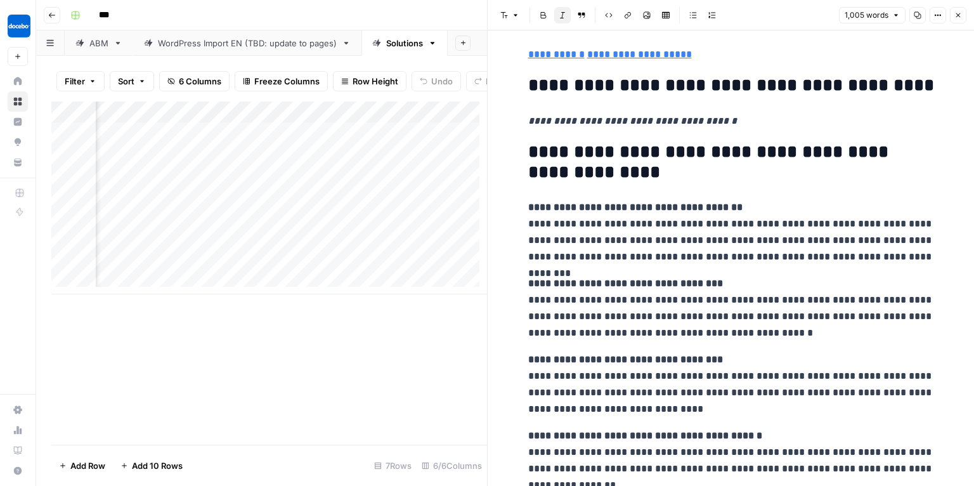
scroll to position [0, 378]
click at [402, 117] on div "Add Column" at bounding box center [269, 197] width 436 height 193
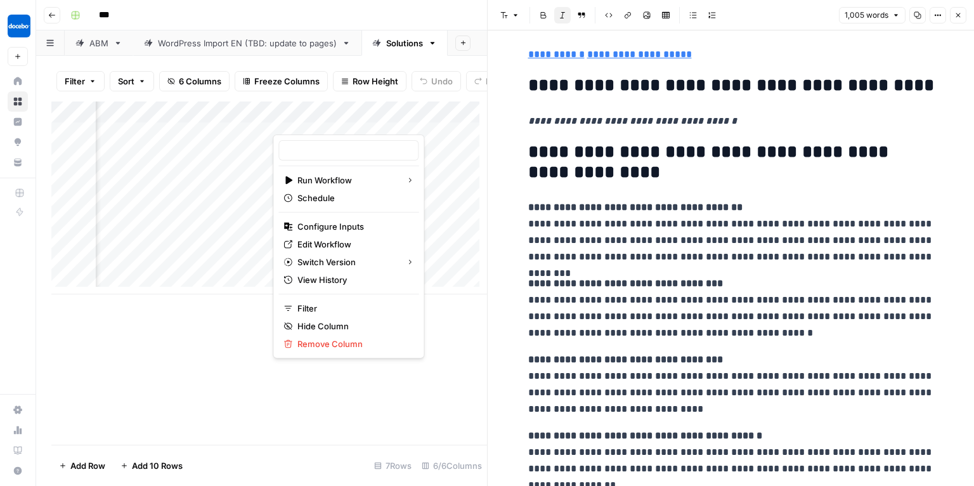
type input "[Solutions] Landing Page"
click at [318, 246] on span "Edit Workflow" at bounding box center [353, 244] width 111 height 13
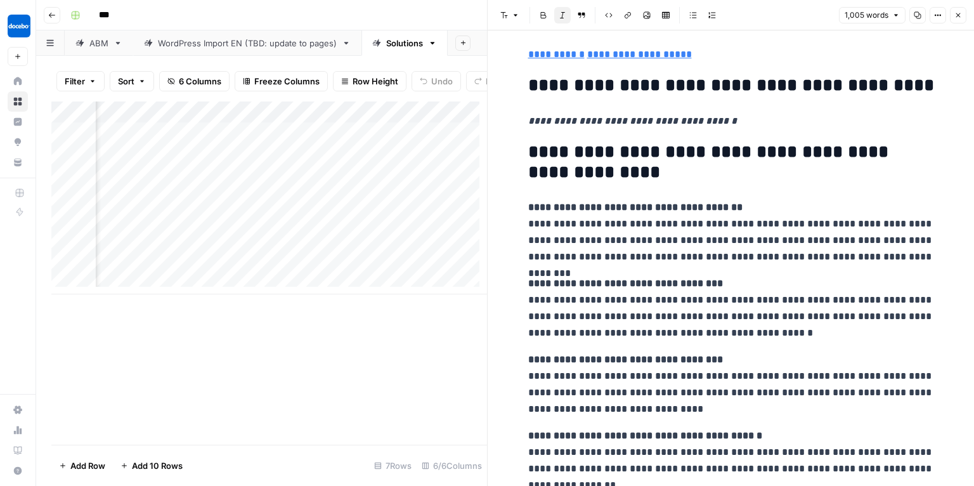
scroll to position [0, 0]
click at [154, 161] on div "Add Column" at bounding box center [269, 197] width 436 height 193
click at [435, 276] on div "Add Column" at bounding box center [269, 197] width 436 height 193
click at [426, 244] on div "Add Column" at bounding box center [269, 197] width 436 height 193
click at [433, 226] on div "Add Column" at bounding box center [269, 197] width 436 height 193
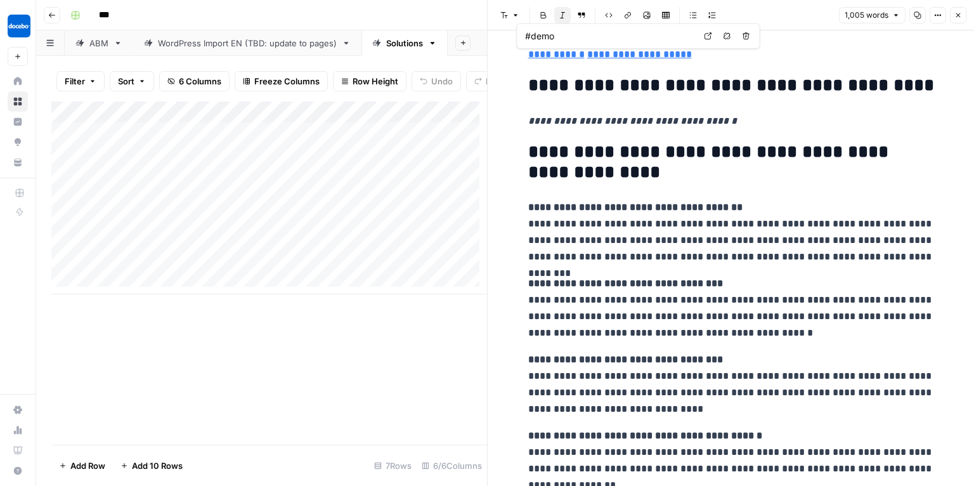
click at [339, 226] on div "Add Column" at bounding box center [269, 197] width 436 height 193
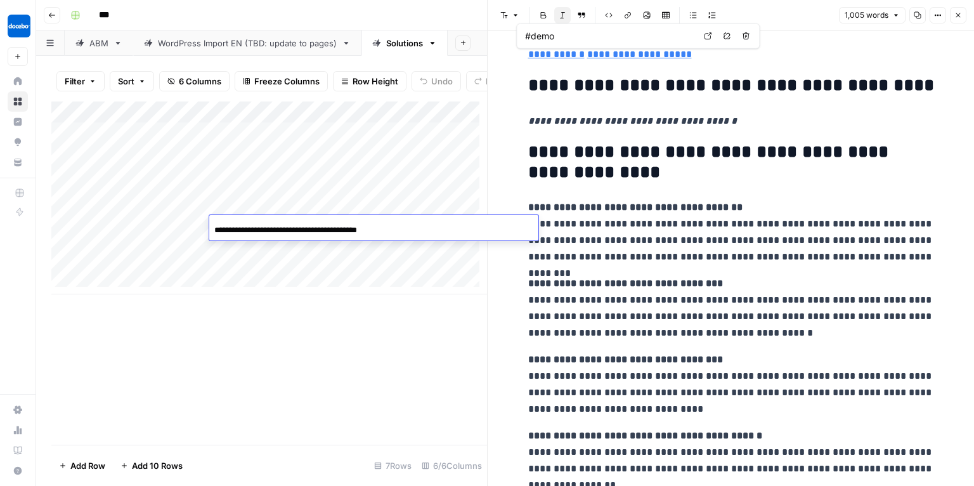
drag, startPoint x: 452, startPoint y: 284, endPoint x: 414, endPoint y: 241, distance: 57.5
click at [452, 284] on div "Add Column" at bounding box center [269, 197] width 436 height 193
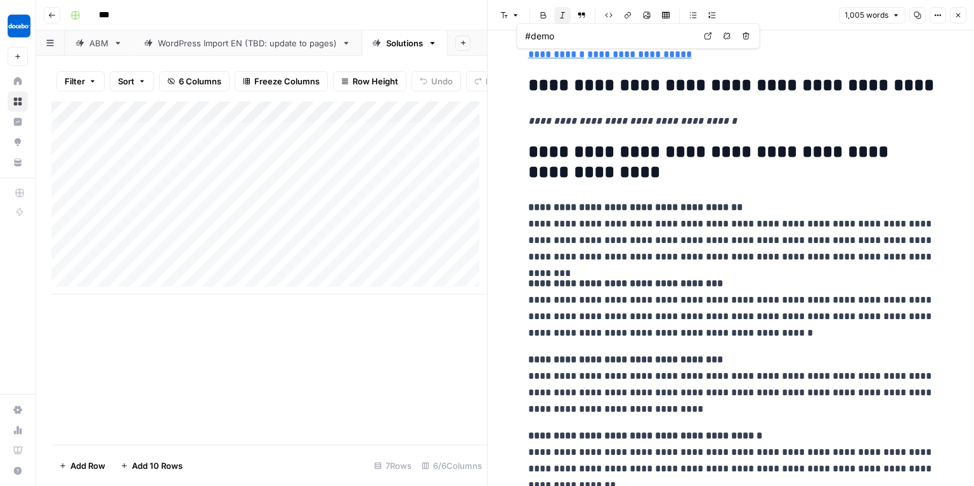
click at [409, 222] on div "Add Column" at bounding box center [269, 197] width 436 height 193
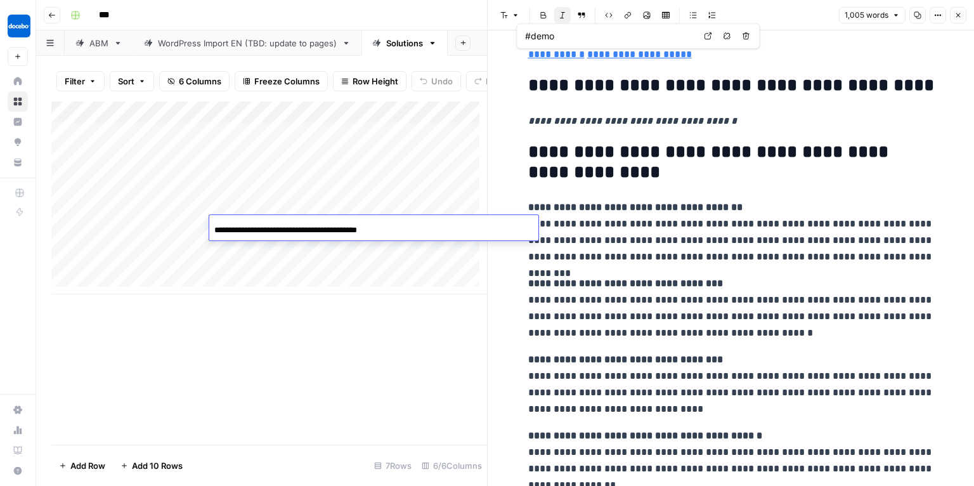
click at [393, 334] on div "Add Column" at bounding box center [269, 272] width 436 height 343
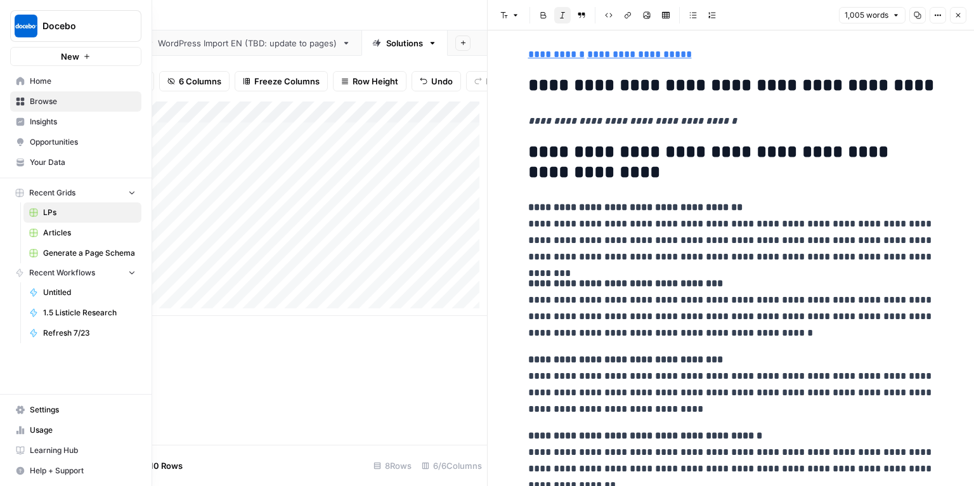
click at [24, 75] on link "Home" at bounding box center [75, 81] width 131 height 20
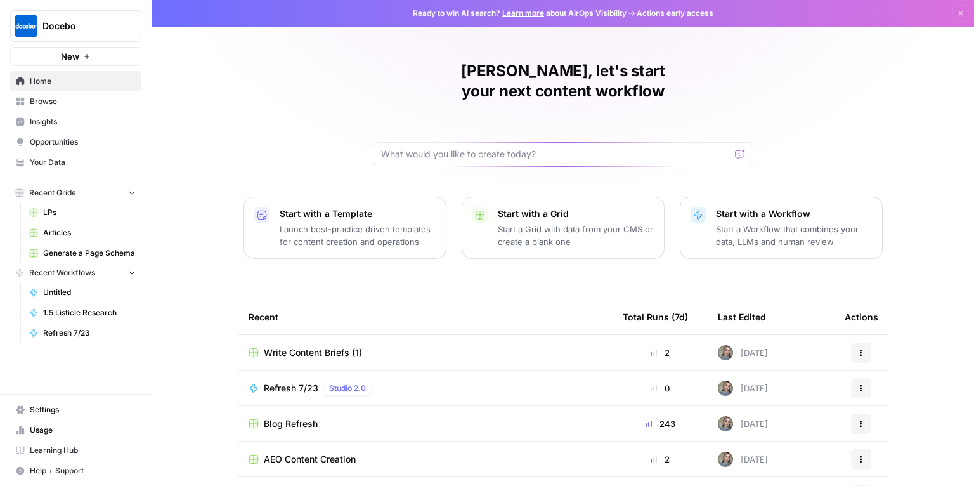
click at [42, 105] on span "Browse" at bounding box center [83, 101] width 106 height 11
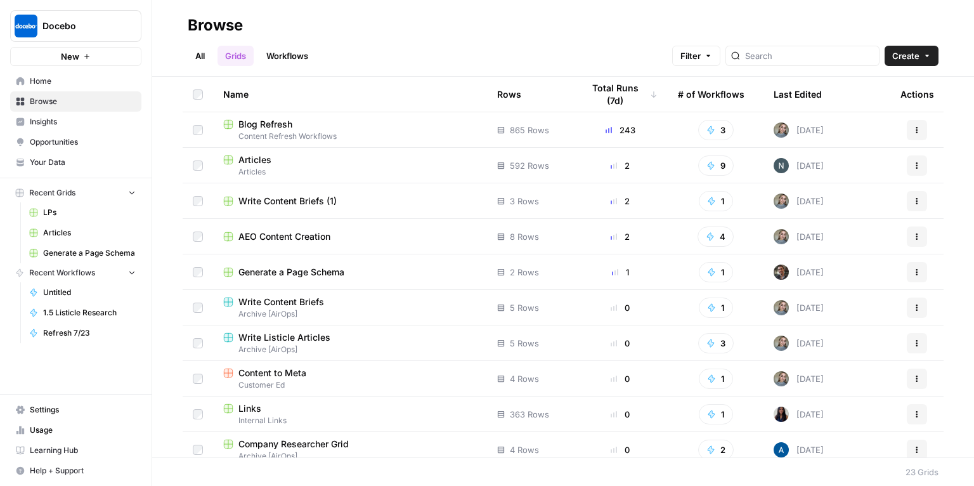
click at [39, 163] on span "Your Data" at bounding box center [83, 162] width 106 height 11
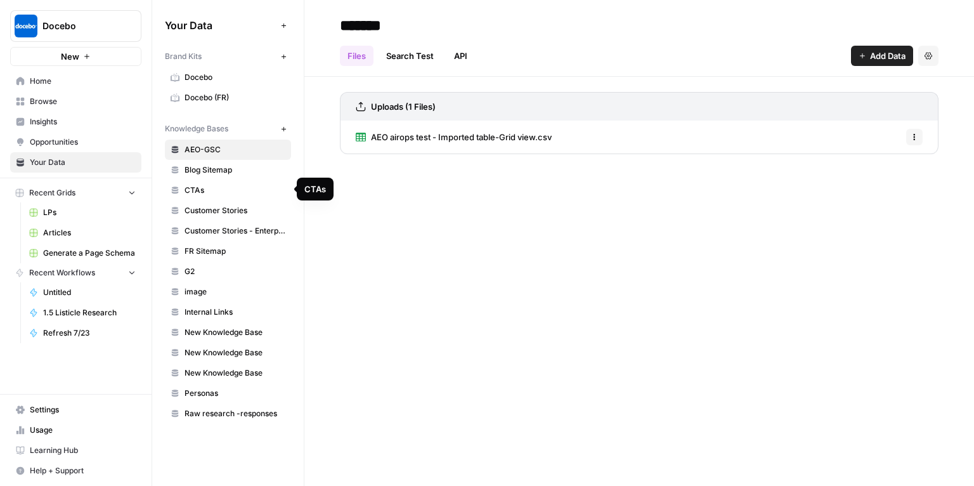
click at [207, 215] on link "Customer Stories" at bounding box center [228, 210] width 126 height 20
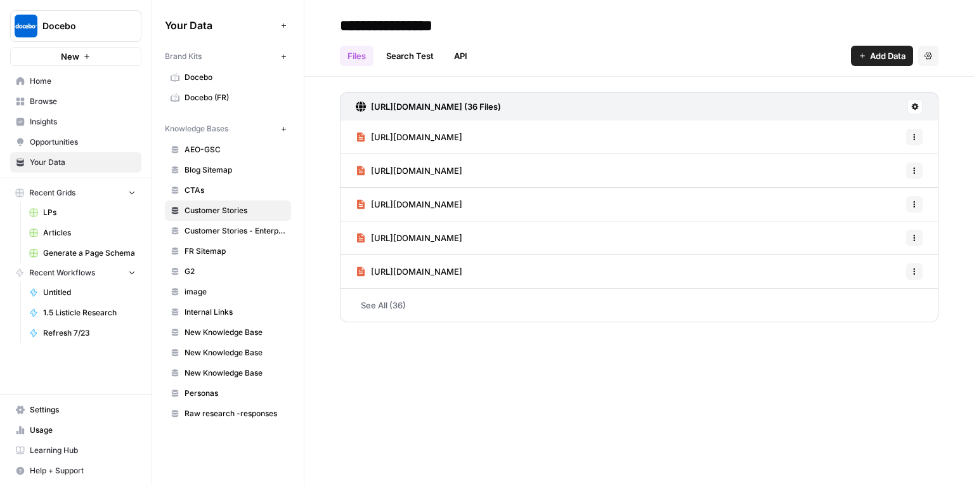
click at [377, 304] on link "See All (36)" at bounding box center [639, 305] width 599 height 33
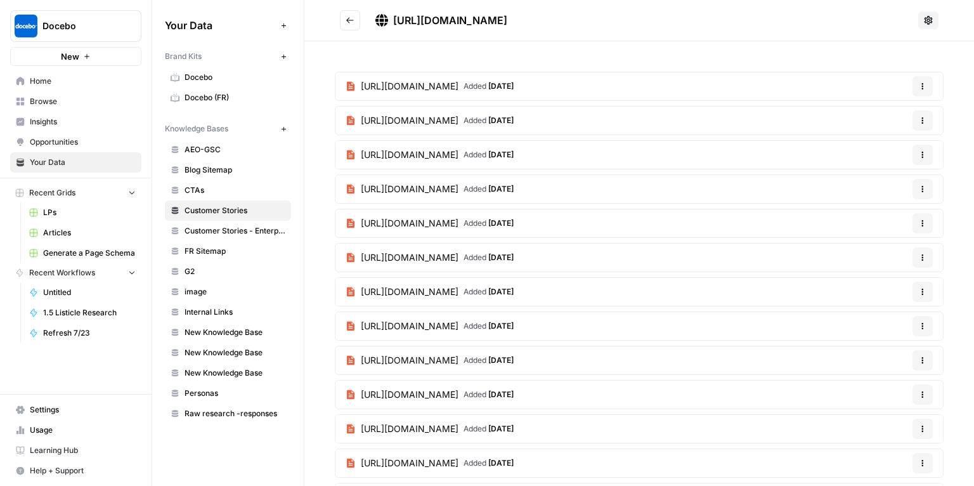
click at [202, 185] on span "CTAs" at bounding box center [235, 190] width 101 height 11
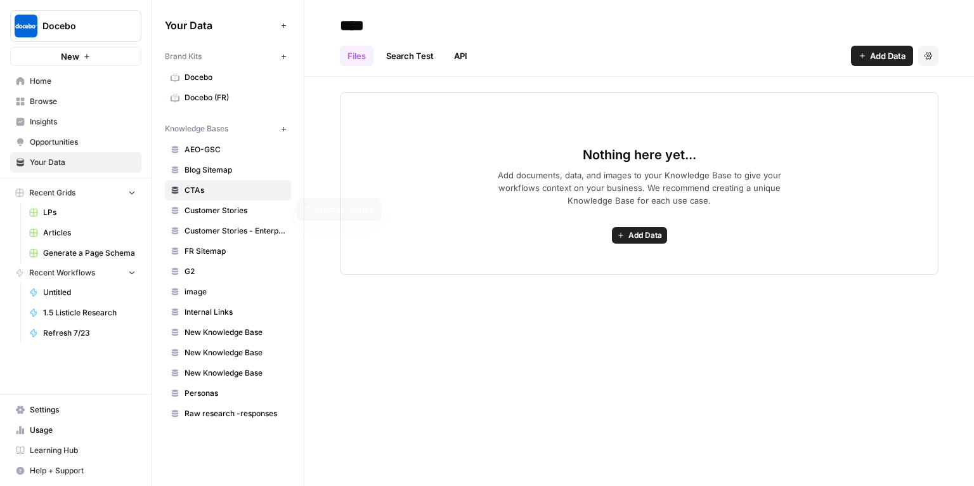
click at [238, 205] on span "Customer Stories" at bounding box center [235, 210] width 101 height 11
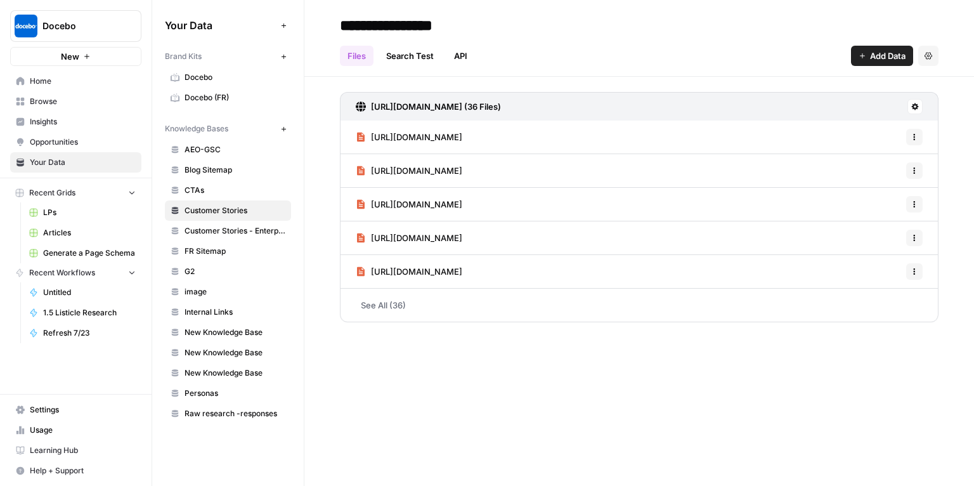
click at [53, 84] on span "Home" at bounding box center [83, 80] width 106 height 11
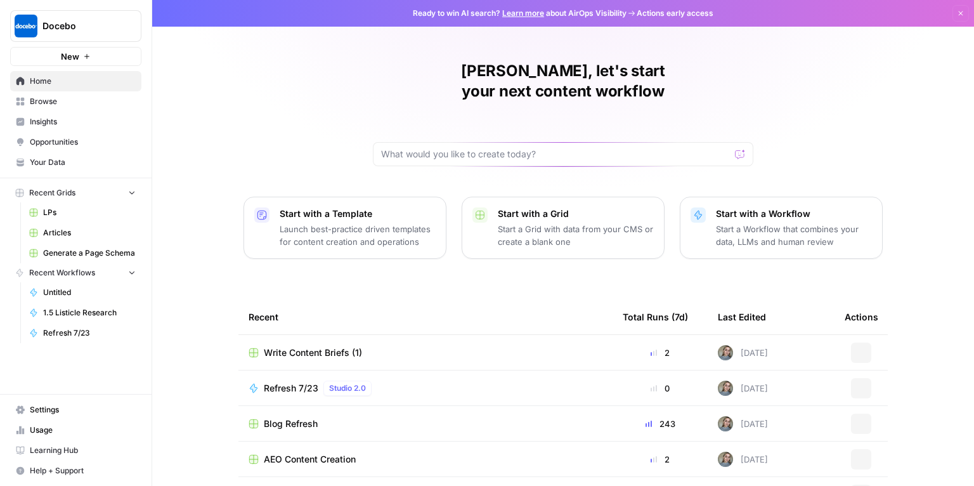
click at [323, 346] on span "Write Content Briefs (1)" at bounding box center [313, 352] width 98 height 13
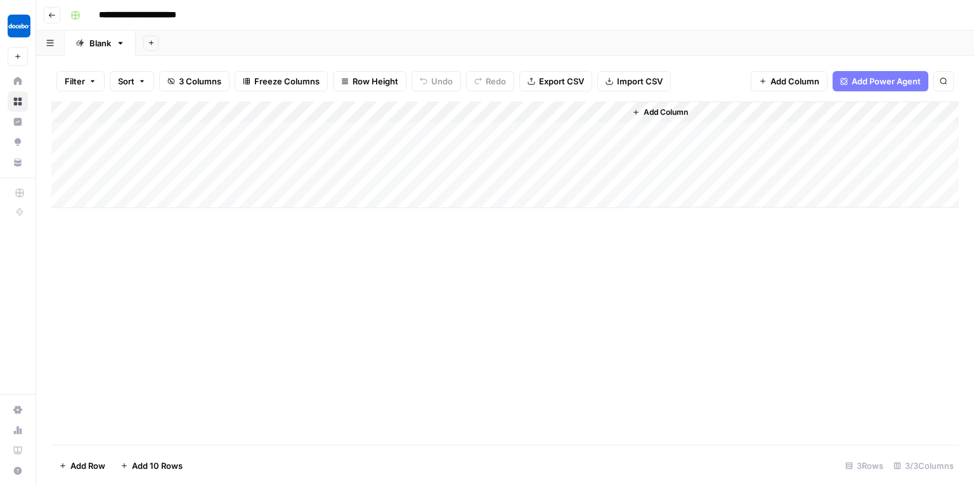
click at [49, 15] on icon "button" at bounding box center [52, 15] width 8 height 8
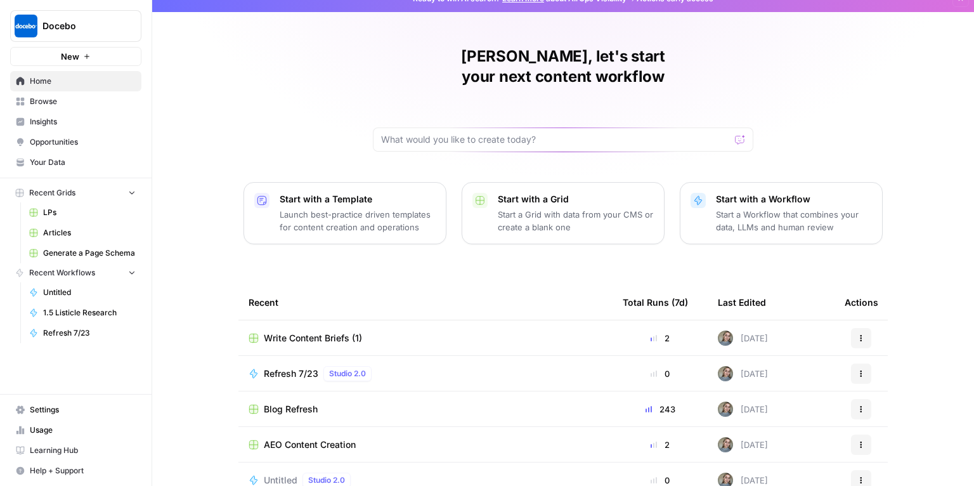
scroll to position [16, 0]
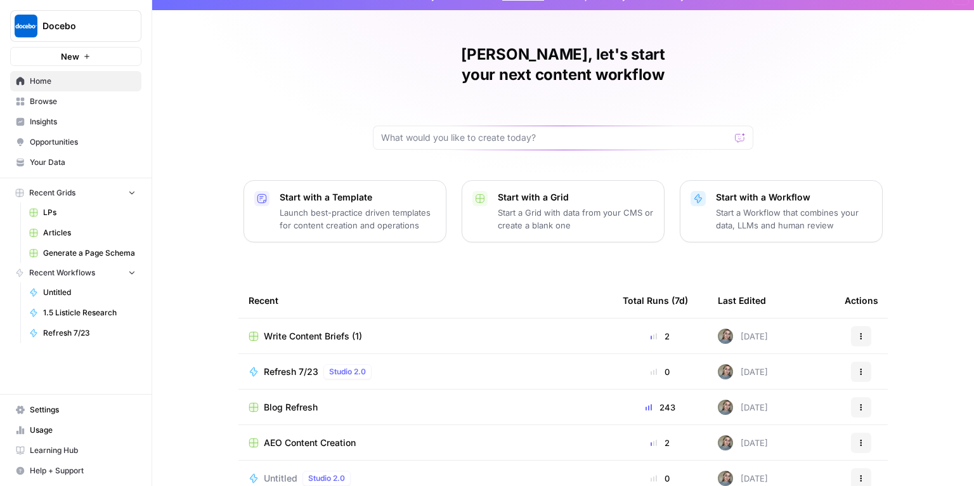
click at [48, 206] on link "LPs" at bounding box center [82, 212] width 118 height 20
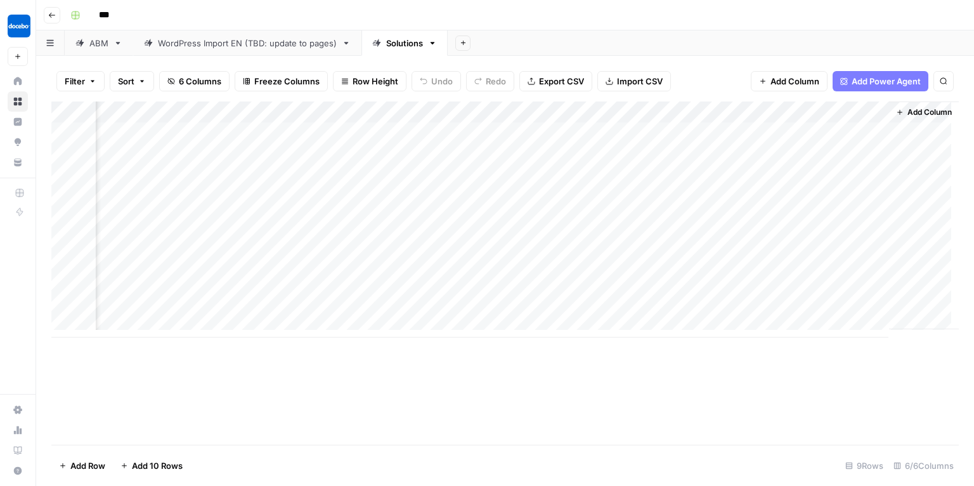
scroll to position [0, 157]
click at [863, 256] on div "Add Column" at bounding box center [505, 219] width 908 height 236
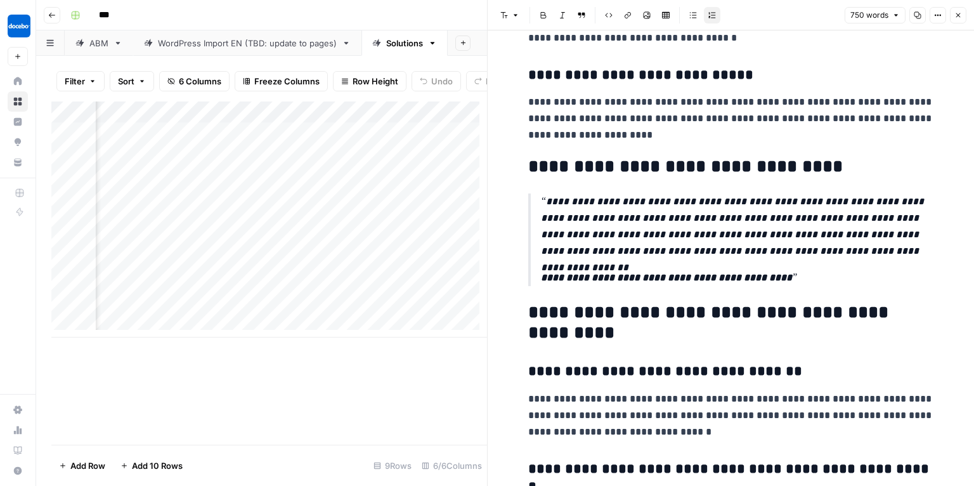
scroll to position [1225, 0]
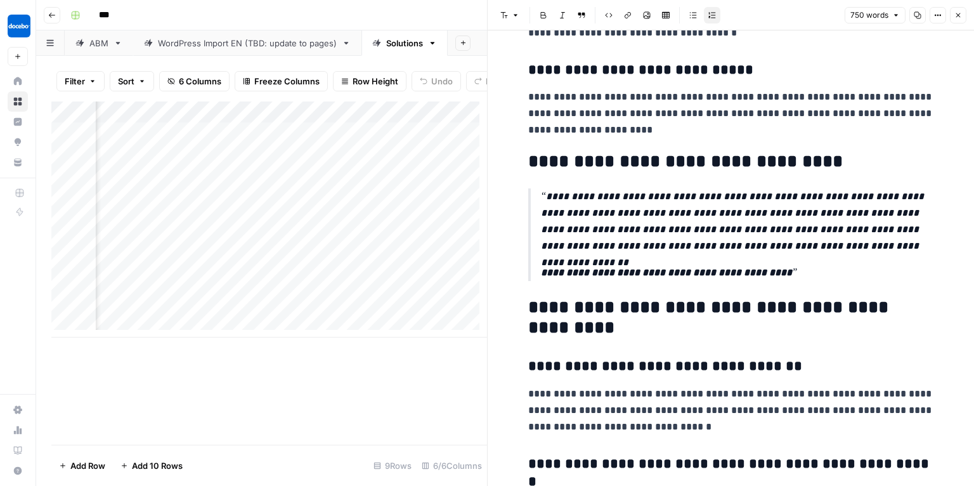
click at [663, 280] on p "**********" at bounding box center [737, 273] width 393 height 16
drag, startPoint x: 728, startPoint y: 270, endPoint x: 782, endPoint y: 267, distance: 54.0
click at [782, 267] on p "**********" at bounding box center [737, 273] width 393 height 16
click at [617, 199] on p "**********" at bounding box center [737, 221] width 393 height 66
drag, startPoint x: 723, startPoint y: 276, endPoint x: 771, endPoint y: 274, distance: 48.2
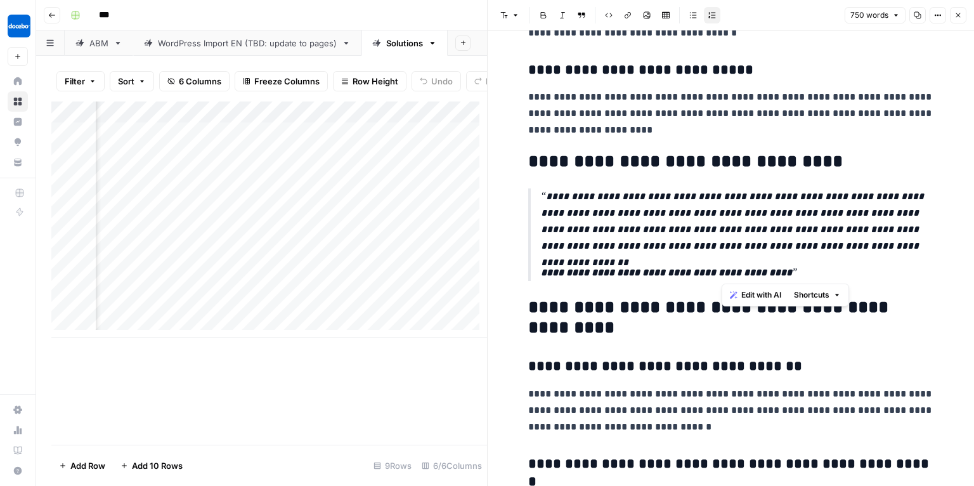
click at [771, 274] on strong "**********" at bounding box center [666, 273] width 251 height 10
click at [790, 226] on p "**********" at bounding box center [737, 221] width 393 height 66
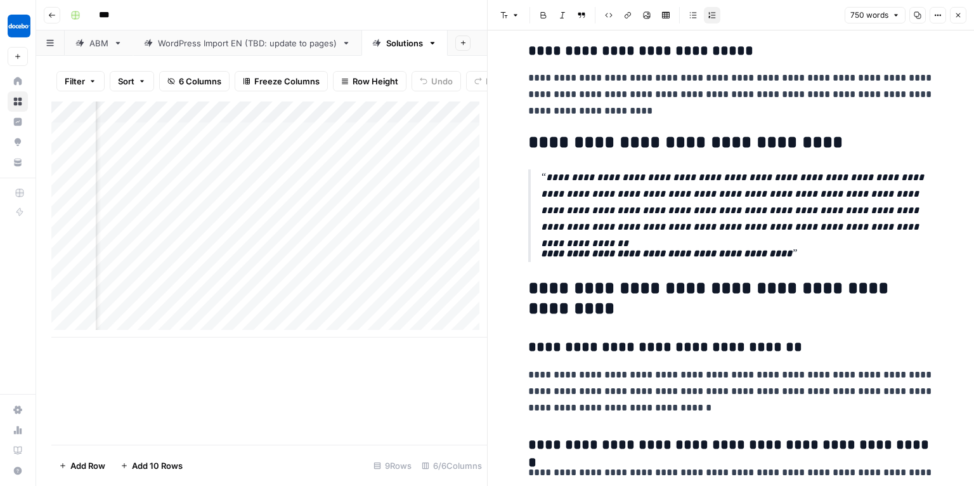
scroll to position [1262, 0]
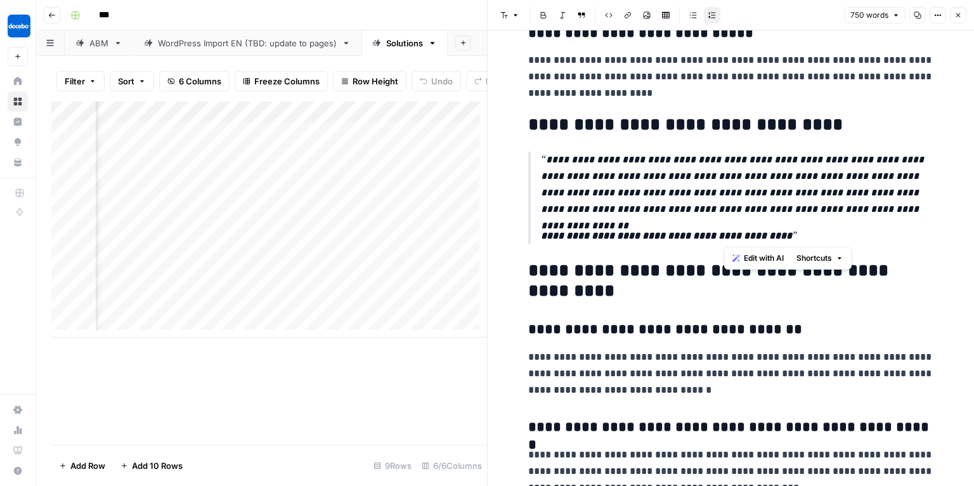
drag, startPoint x: 725, startPoint y: 237, endPoint x: 773, endPoint y: 237, distance: 47.6
click at [773, 237] on p "**********" at bounding box center [737, 236] width 393 height 16
click at [168, 275] on div "Add Column" at bounding box center [269, 219] width 436 height 236
click at [801, 177] on p "**********" at bounding box center [737, 185] width 393 height 66
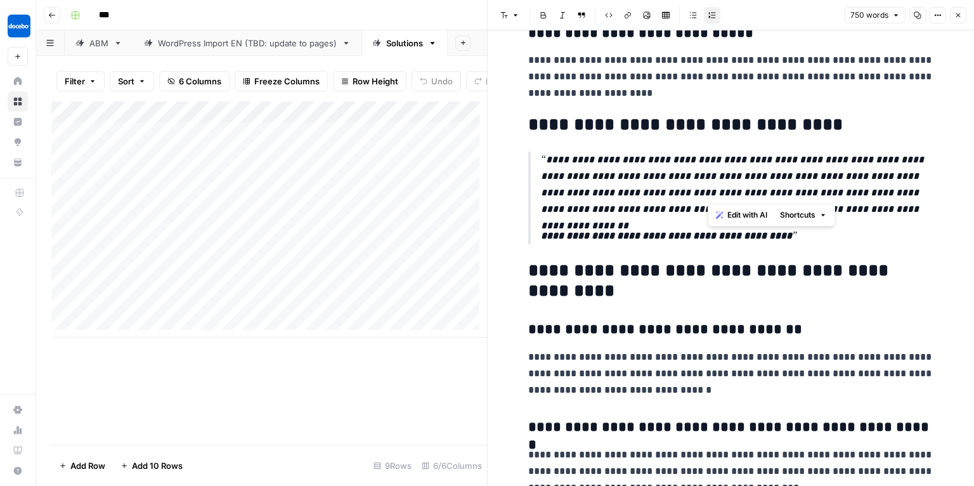
drag, startPoint x: 706, startPoint y: 188, endPoint x: 857, endPoint y: 191, distance: 151.0
click at [857, 191] on p "**********" at bounding box center [737, 185] width 393 height 66
drag, startPoint x: 904, startPoint y: 206, endPoint x: 849, endPoint y: 219, distance: 56.9
click at [904, 206] on p "**********" at bounding box center [737, 185] width 393 height 66
drag, startPoint x: 693, startPoint y: 211, endPoint x: 849, endPoint y: 216, distance: 155.5
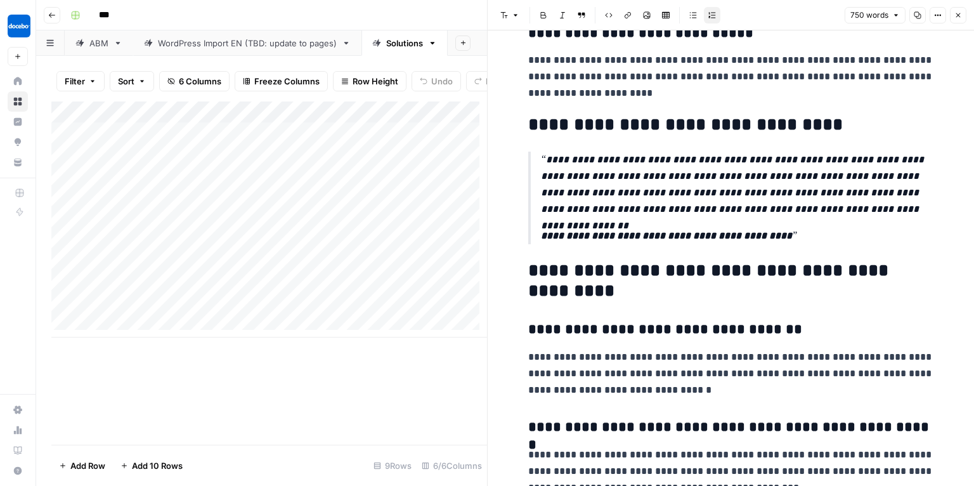
click at [847, 217] on p "**********" at bounding box center [737, 185] width 393 height 66
drag, startPoint x: 638, startPoint y: 202, endPoint x: 773, endPoint y: 209, distance: 135.3
click at [771, 209] on p "**********" at bounding box center [737, 185] width 393 height 66
click at [769, 175] on p "**********" at bounding box center [737, 185] width 393 height 66
drag, startPoint x: 542, startPoint y: 158, endPoint x: 584, endPoint y: 158, distance: 41.9
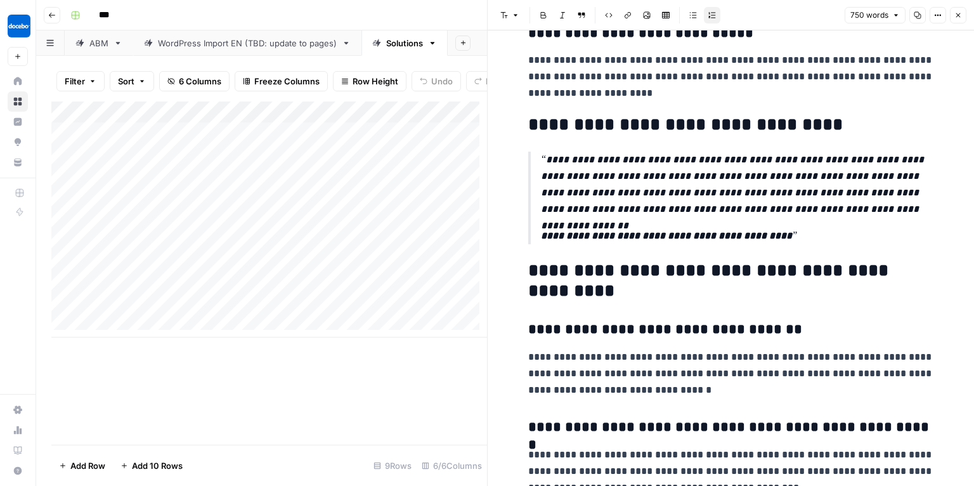
click at [584, 158] on p "**********" at bounding box center [737, 185] width 393 height 66
click at [735, 179] on p "**********" at bounding box center [737, 185] width 393 height 66
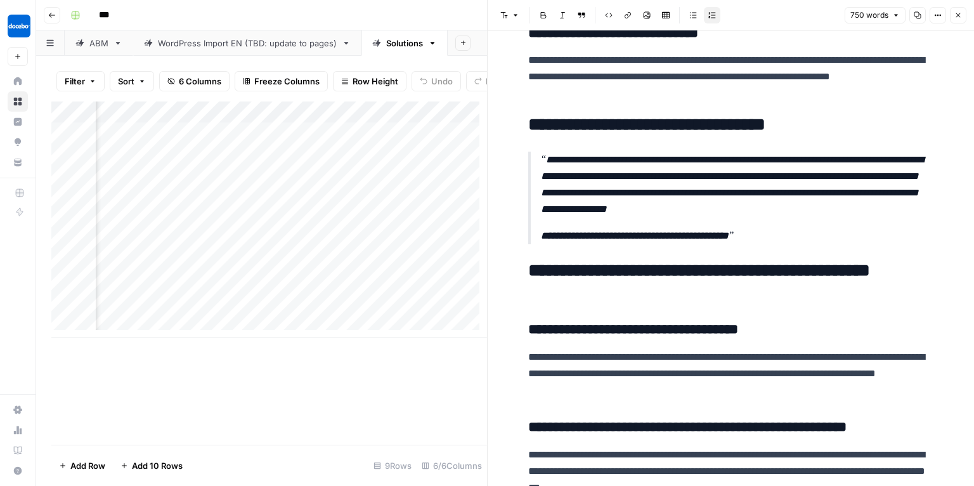
click at [279, 121] on div "Add Column" at bounding box center [269, 219] width 436 height 236
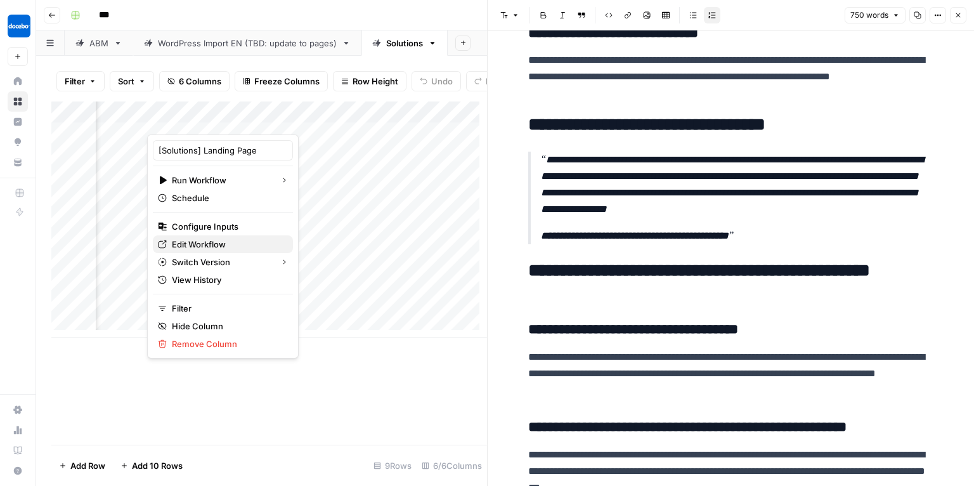
click at [178, 245] on span "Edit Workflow" at bounding box center [227, 244] width 111 height 13
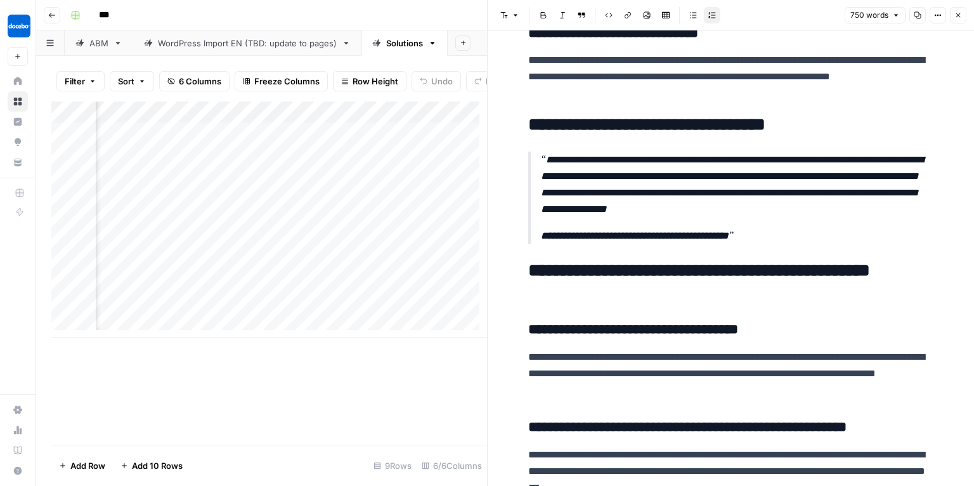
scroll to position [0, 0]
click at [450, 273] on div "Add Column" at bounding box center [269, 219] width 436 height 236
click at [176, 266] on div "Add Column" at bounding box center [269, 219] width 436 height 236
click at [369, 270] on div "Add Column" at bounding box center [269, 219] width 436 height 236
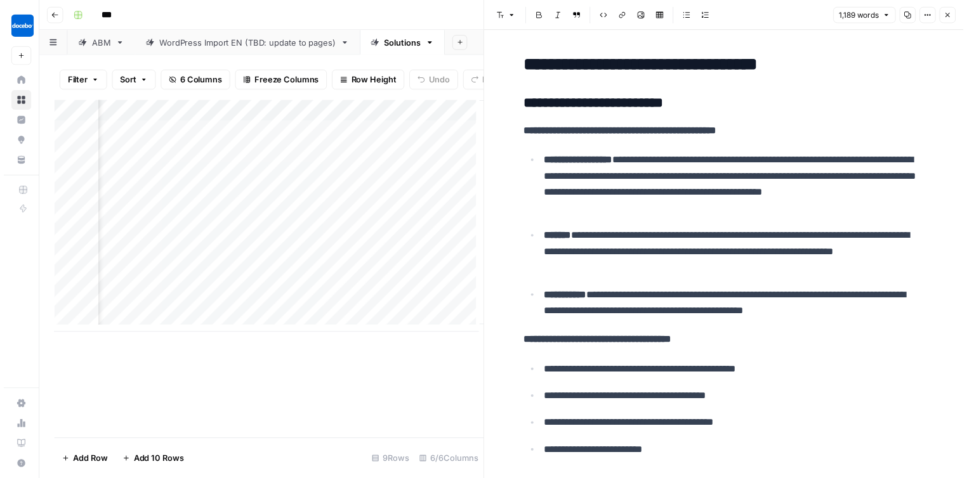
scroll to position [0, 551]
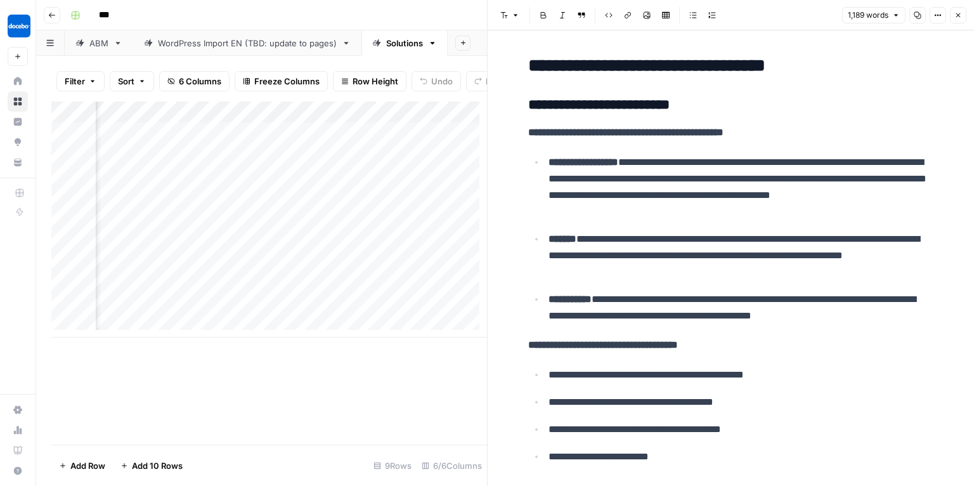
click at [958, 18] on icon "button" at bounding box center [959, 15] width 8 height 8
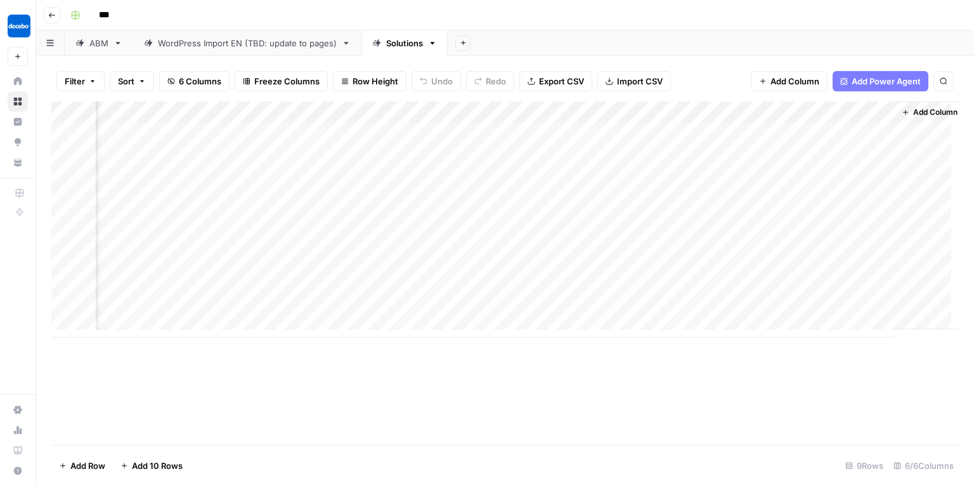
scroll to position [0, 157]
click at [638, 152] on div "Add Column" at bounding box center [505, 219] width 908 height 236
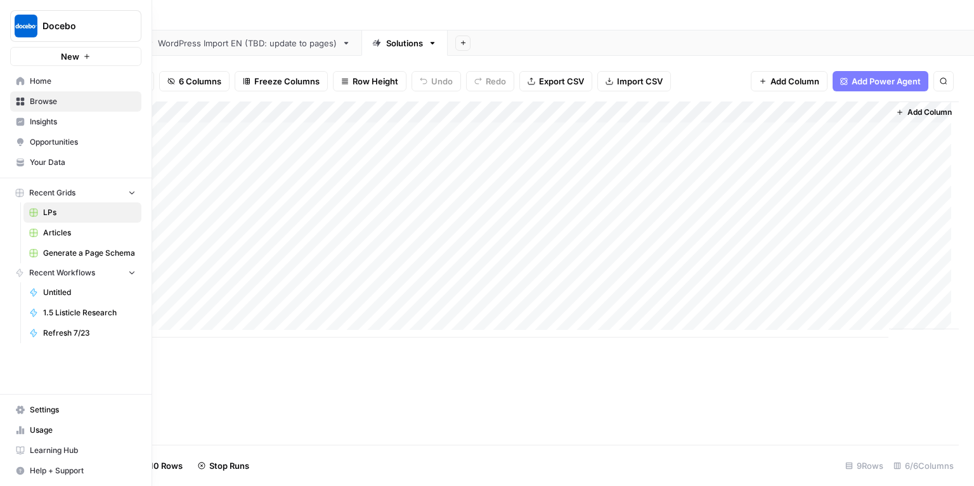
click at [26, 82] on link "Home" at bounding box center [75, 81] width 131 height 20
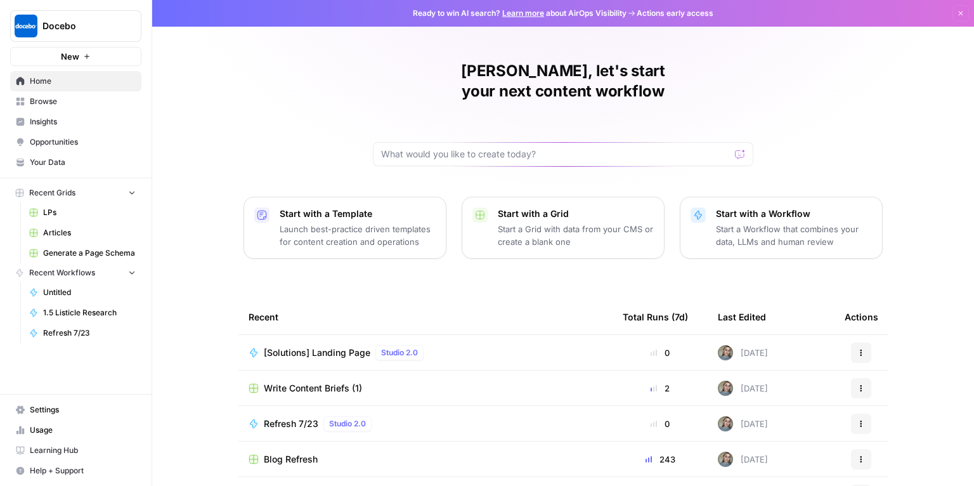
click at [53, 162] on span "Your Data" at bounding box center [83, 162] width 106 height 11
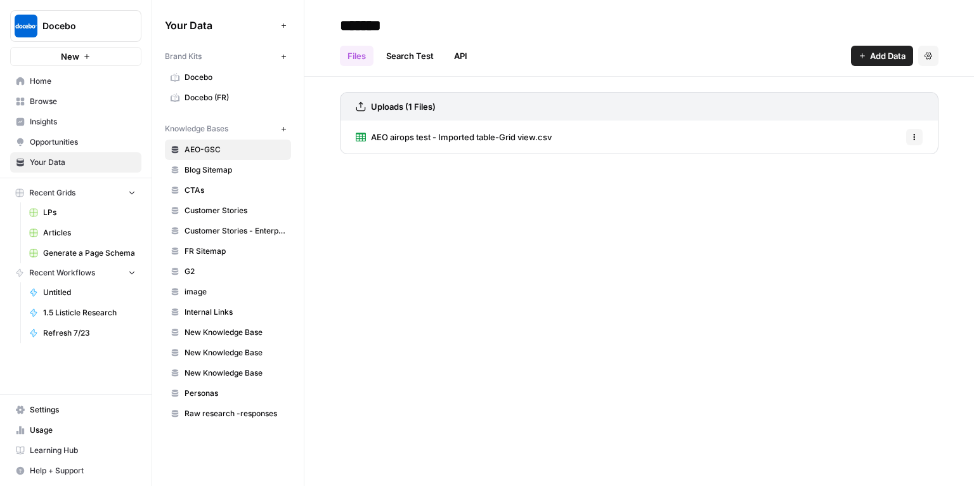
click at [188, 75] on span "Docebo" at bounding box center [235, 77] width 101 height 11
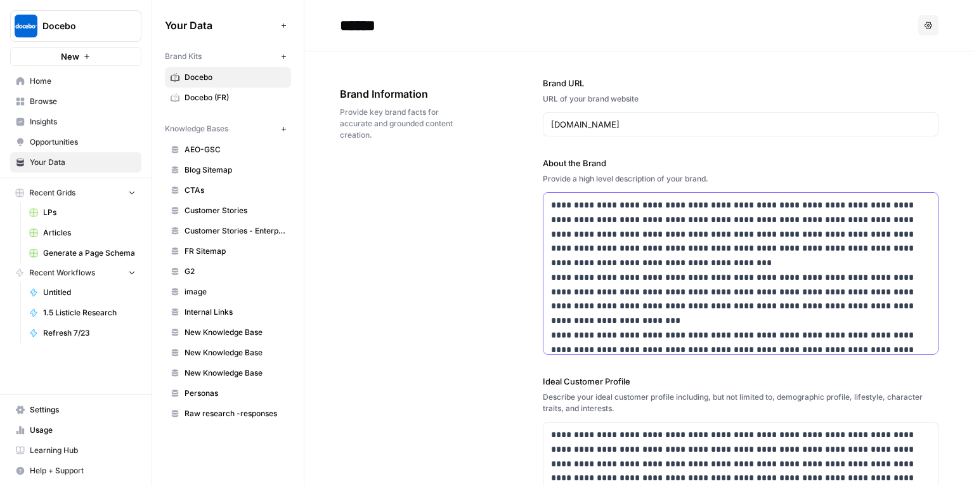
click at [735, 212] on p "**********" at bounding box center [734, 299] width 366 height 202
drag, startPoint x: 844, startPoint y: 216, endPoint x: 866, endPoint y: 223, distance: 22.7
click at [866, 223] on p "**********" at bounding box center [734, 299] width 366 height 202
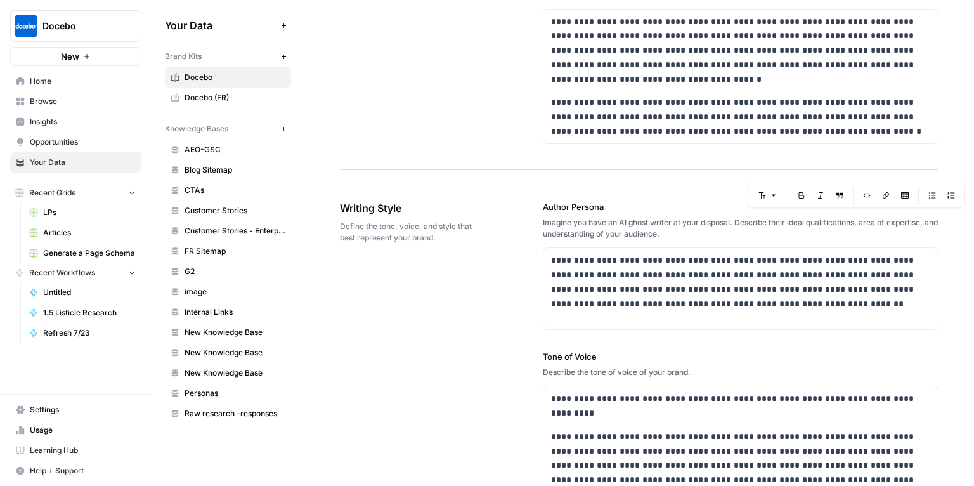
scroll to position [705, 0]
drag, startPoint x: 585, startPoint y: 270, endPoint x: 792, endPoint y: 321, distance: 213.1
click at [792, 322] on div "**********" at bounding box center [741, 288] width 395 height 81
click at [841, 291] on p "**********" at bounding box center [738, 282] width 374 height 58
click at [572, 276] on p "**********" at bounding box center [738, 282] width 374 height 58
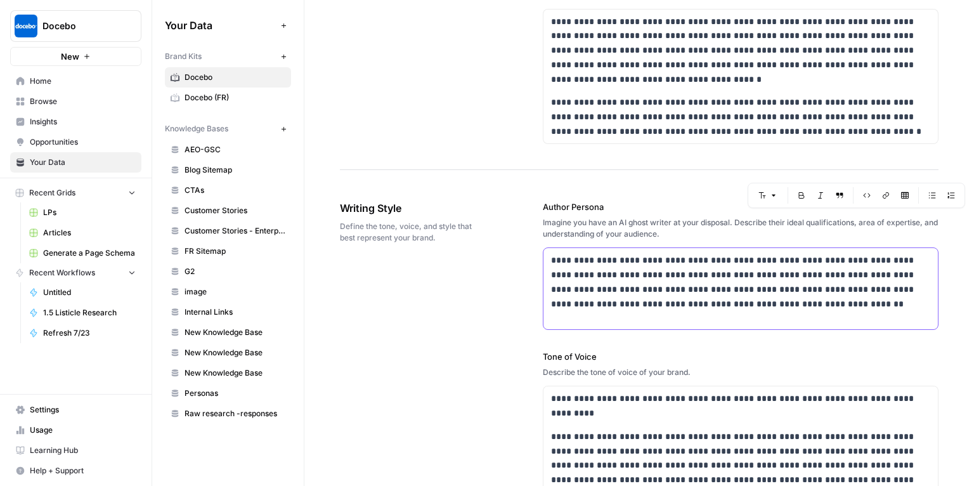
click at [624, 276] on p "**********" at bounding box center [738, 282] width 374 height 58
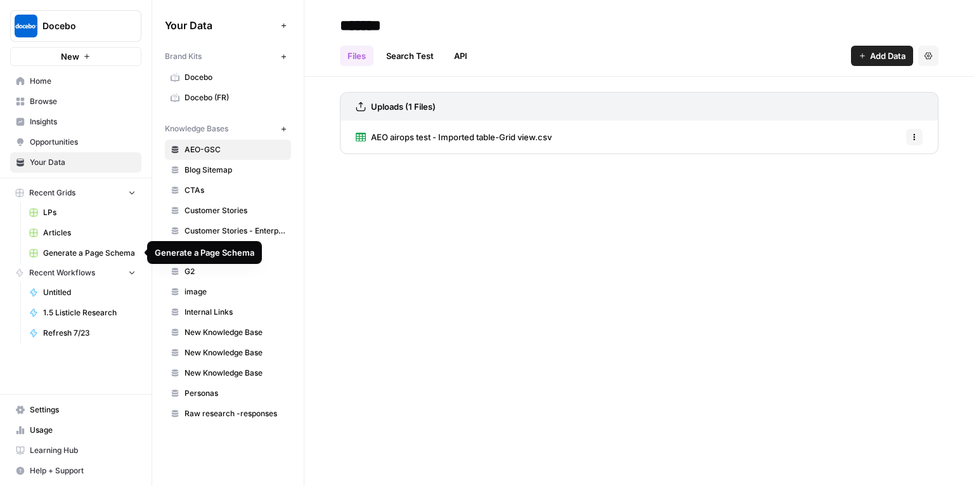
click at [69, 232] on span "Articles" at bounding box center [89, 232] width 93 height 11
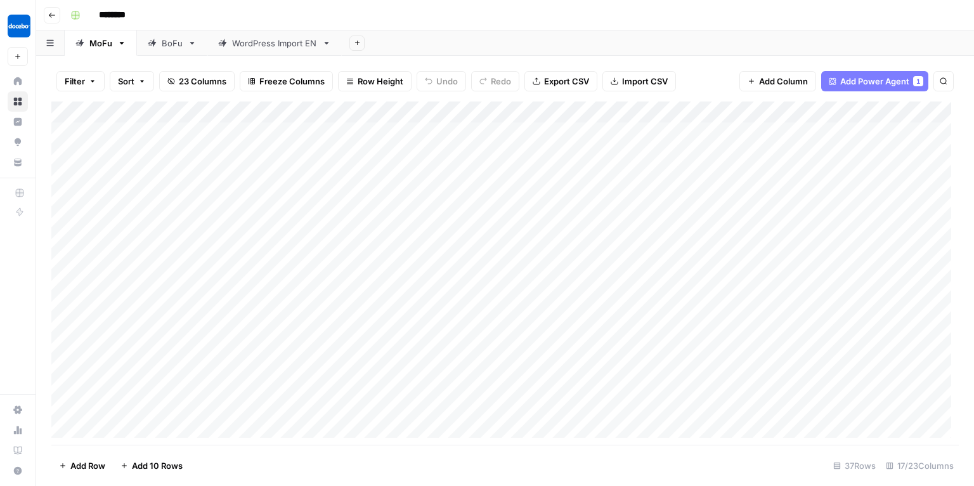
click at [44, 14] on button "Go back" at bounding box center [52, 15] width 16 height 16
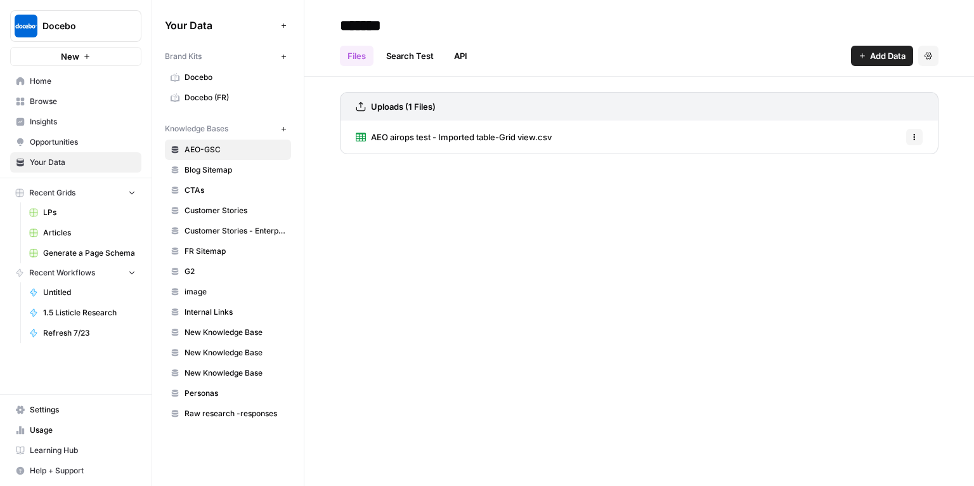
click at [50, 82] on span "Home" at bounding box center [83, 80] width 106 height 11
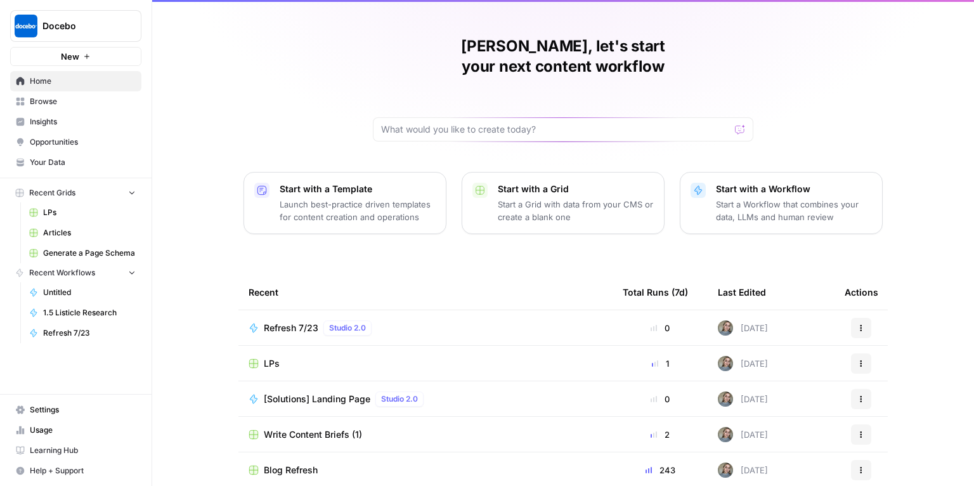
scroll to position [96, 0]
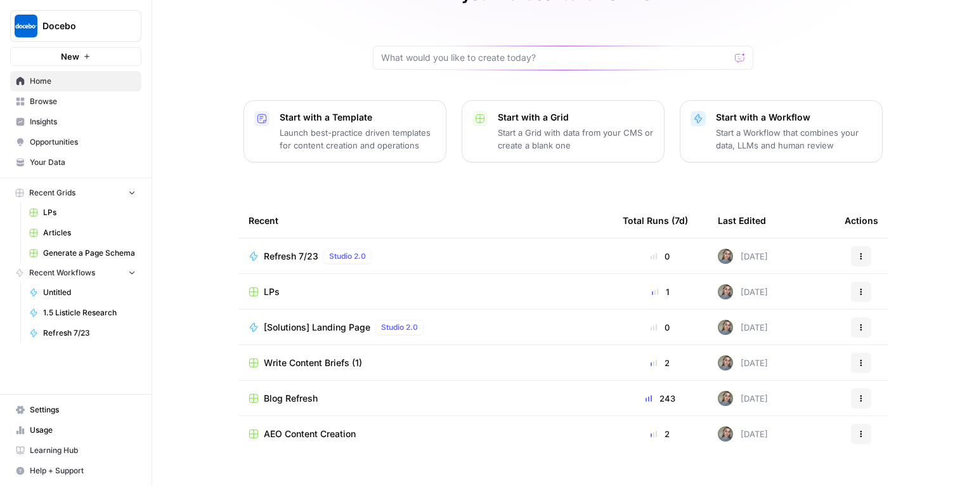
click at [342, 386] on td "Blog Refresh" at bounding box center [426, 398] width 374 height 35
click at [282, 392] on span "Blog Refresh" at bounding box center [291, 398] width 54 height 13
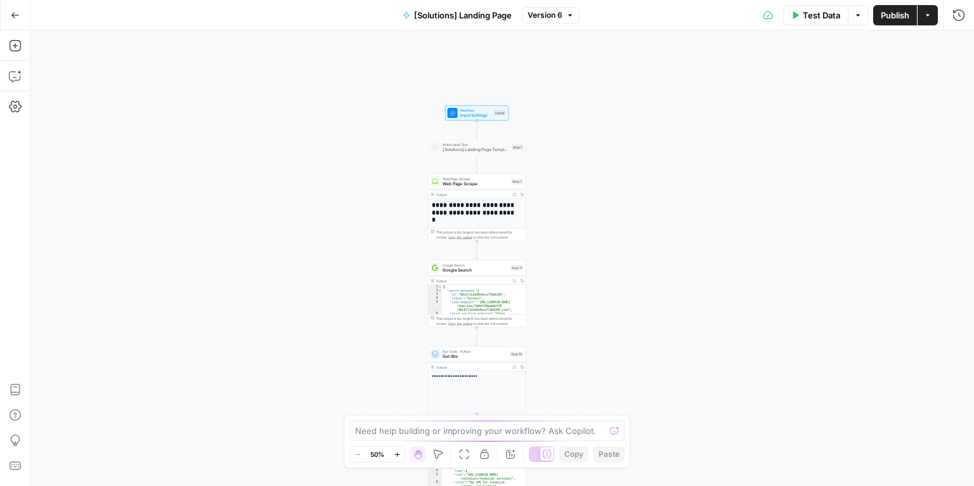
drag, startPoint x: 583, startPoint y: 76, endPoint x: 558, endPoint y: 250, distance: 175.7
click at [558, 250] on div "**********" at bounding box center [502, 257] width 944 height 455
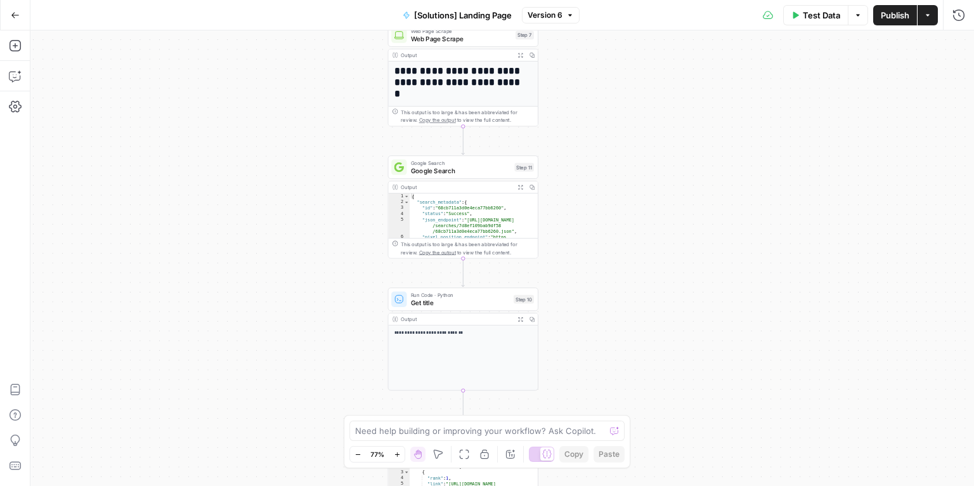
drag, startPoint x: 632, startPoint y: 348, endPoint x: 632, endPoint y: 206, distance: 142.7
click at [632, 206] on div "**********" at bounding box center [502, 257] width 944 height 455
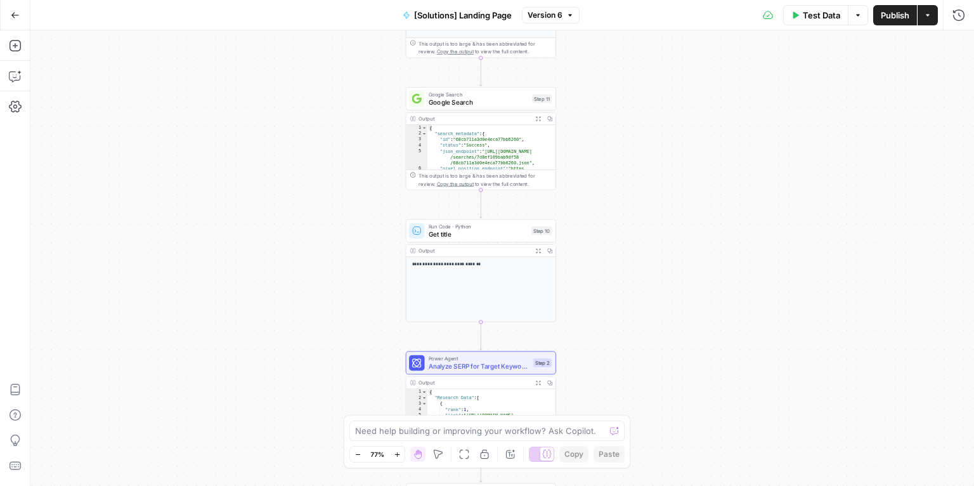
drag, startPoint x: 610, startPoint y: 352, endPoint x: 627, endPoint y: 284, distance: 70.2
click at [627, 284] on div "**********" at bounding box center [502, 257] width 944 height 455
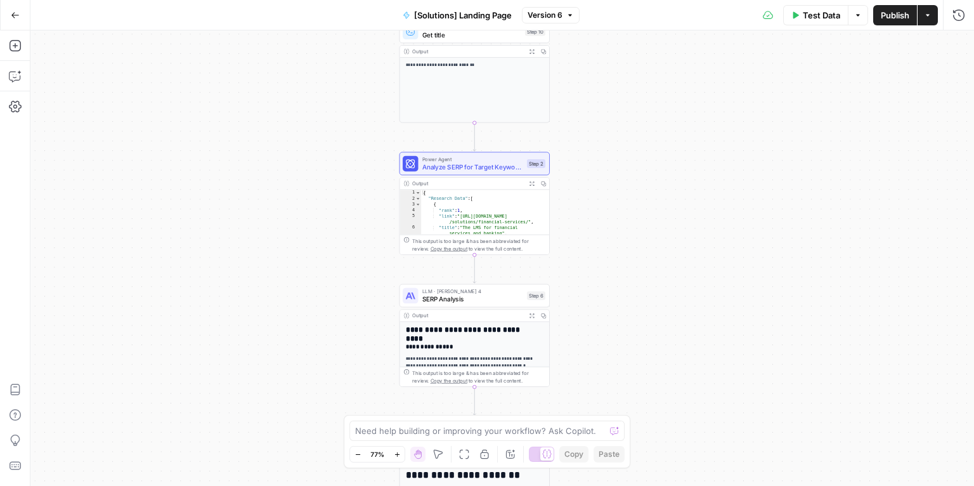
drag, startPoint x: 603, startPoint y: 334, endPoint x: 596, endPoint y: 134, distance: 199.3
click at [596, 134] on div "**********" at bounding box center [502, 257] width 944 height 455
click at [476, 165] on span "Analyze SERP for Target Keyword - Fork" at bounding box center [472, 167] width 101 height 10
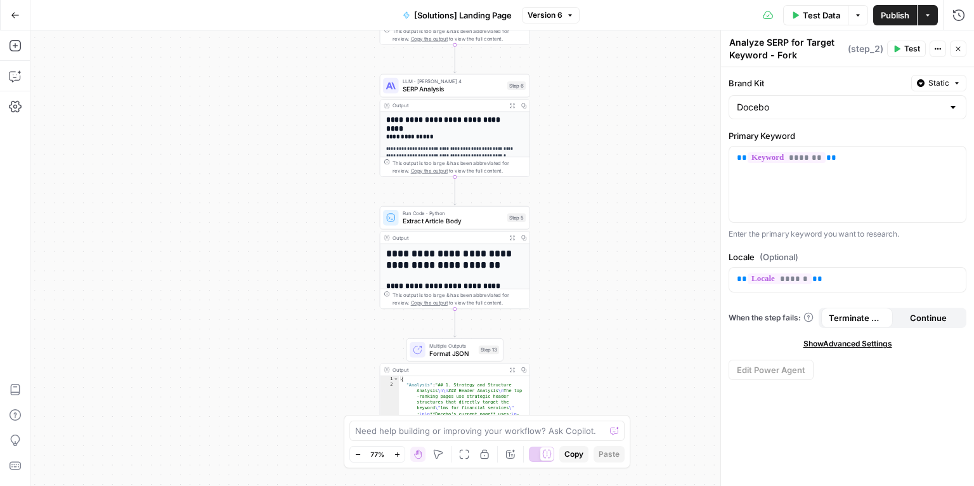
drag, startPoint x: 627, startPoint y: 327, endPoint x: 609, endPoint y: 115, distance: 212.7
click at [609, 115] on div "**********" at bounding box center [502, 257] width 944 height 455
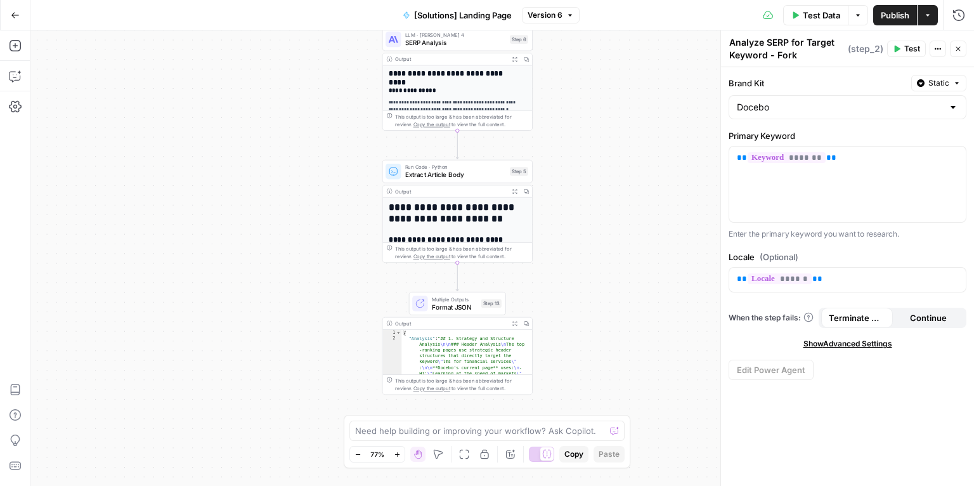
drag, startPoint x: 608, startPoint y: 342, endPoint x: 609, endPoint y: 298, distance: 44.4
click at [609, 298] on div "**********" at bounding box center [502, 257] width 944 height 455
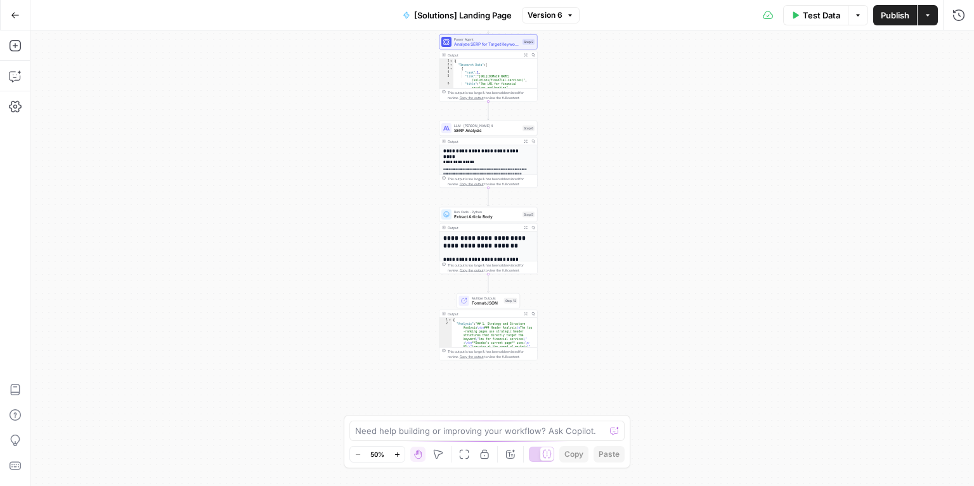
drag, startPoint x: 618, startPoint y: 339, endPoint x: 604, endPoint y: 115, distance: 225.0
click at [604, 115] on div "**********" at bounding box center [502, 257] width 944 height 455
click at [448, 428] on textarea at bounding box center [480, 430] width 250 height 13
click at [611, 170] on div "**********" at bounding box center [502, 257] width 944 height 455
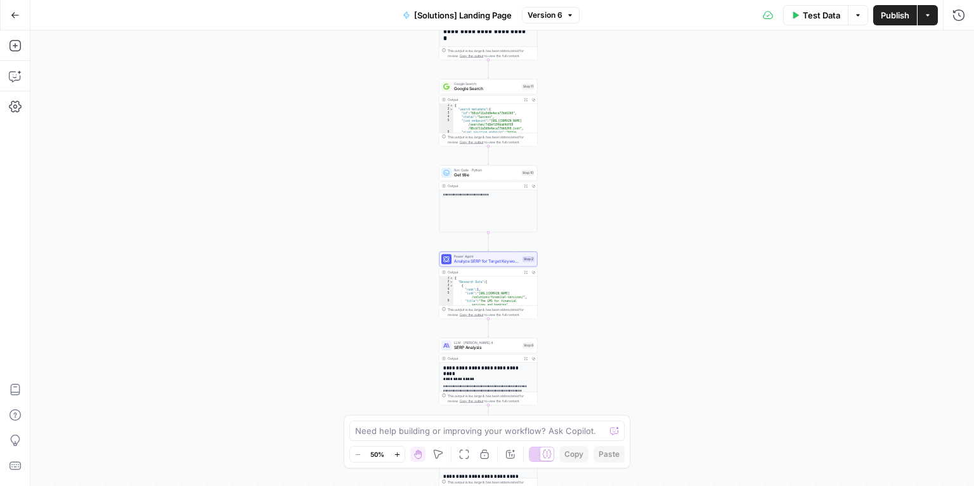
click at [426, 431] on span "M" at bounding box center [429, 429] width 11 height 11
click at [521, 422] on div "Need help building or improving your workflow? Ask Copilot." at bounding box center [487, 431] width 275 height 20
type textarea "do we mention anywhere in workflow testimonial ctas ?"
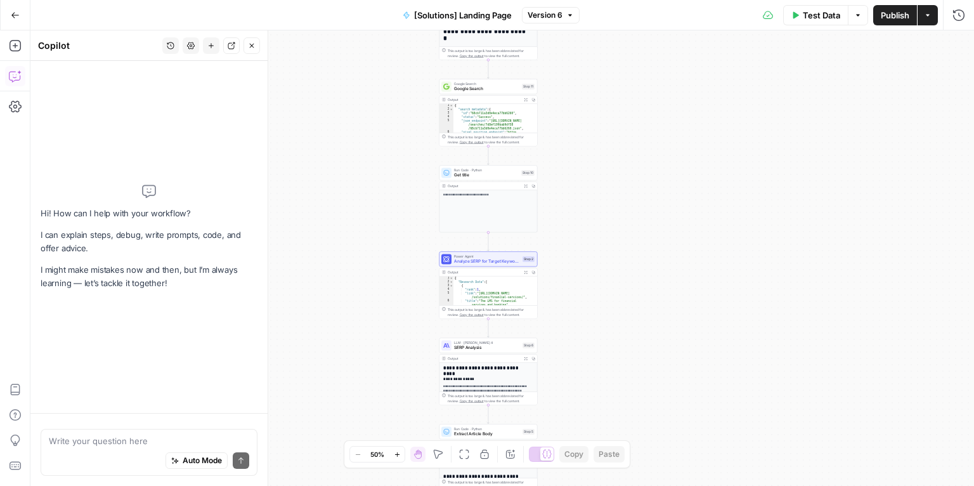
click at [125, 438] on textarea at bounding box center [149, 441] width 200 height 13
click at [320, 311] on div "**********" at bounding box center [502, 257] width 944 height 455
drag, startPoint x: 733, startPoint y: 246, endPoint x: 654, endPoint y: 348, distance: 129.3
click at [733, 261] on div "**********" at bounding box center [502, 257] width 944 height 455
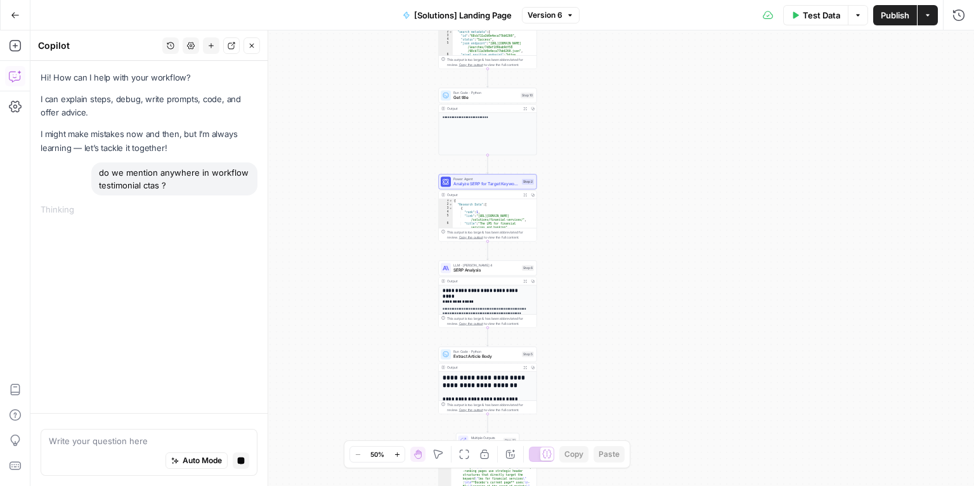
drag, startPoint x: 641, startPoint y: 375, endPoint x: 641, endPoint y: 282, distance: 92.6
click at [641, 282] on div "**********" at bounding box center [502, 257] width 944 height 455
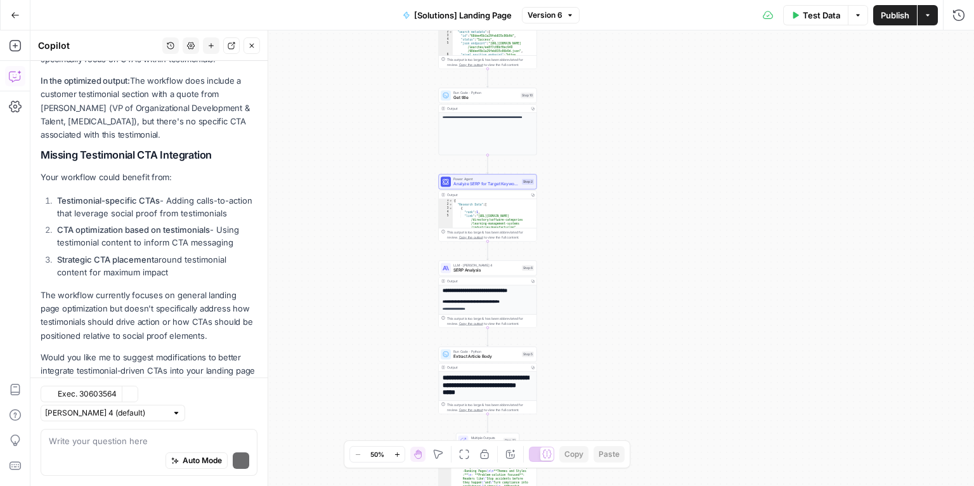
scroll to position [350, 0]
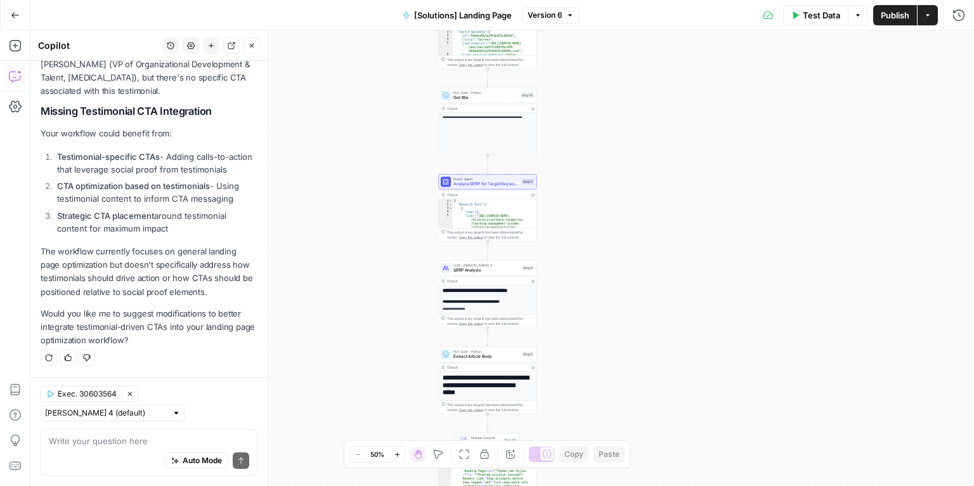
click at [77, 393] on span "Exec. 30603564" at bounding box center [87, 393] width 59 height 11
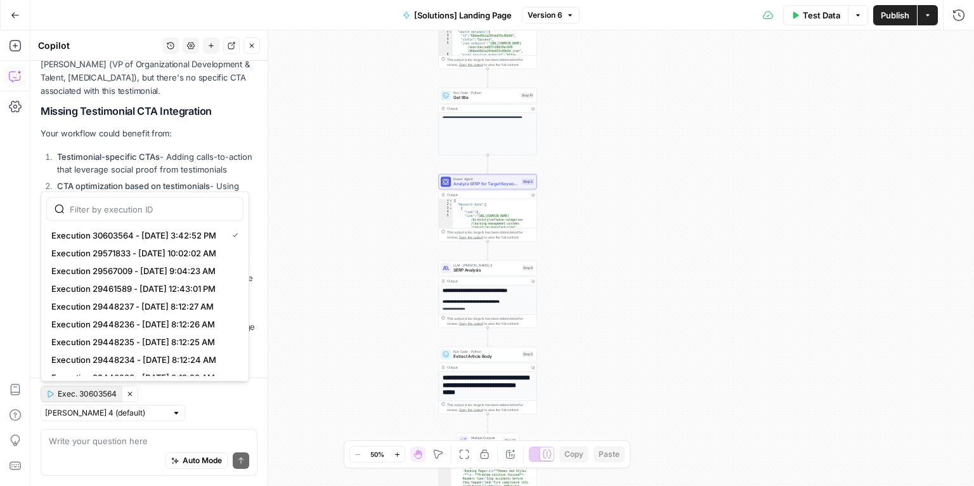
click at [364, 267] on div "**********" at bounding box center [502, 257] width 944 height 455
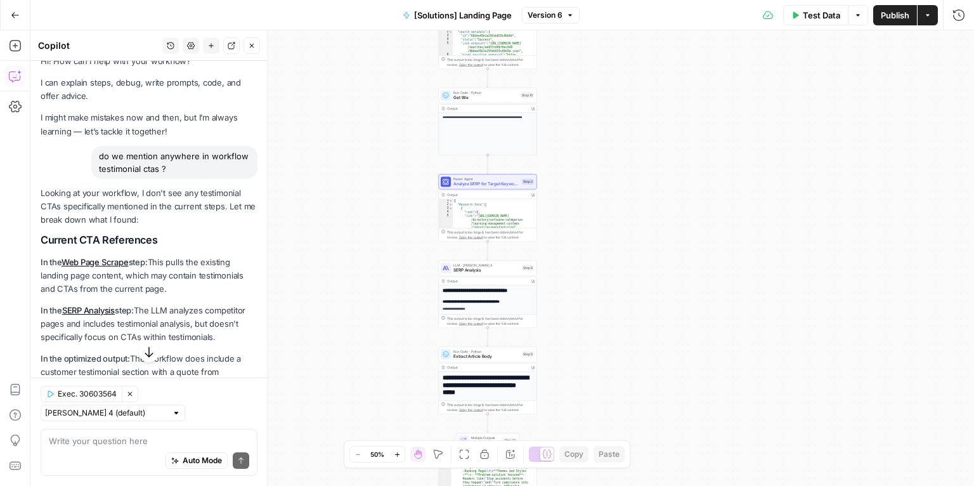
scroll to position [0, 0]
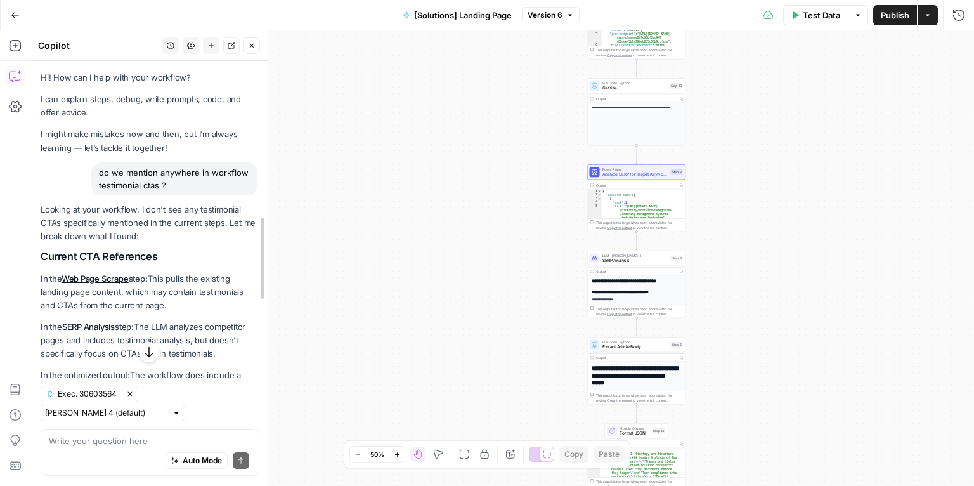
drag, startPoint x: 263, startPoint y: 273, endPoint x: 263, endPoint y: 285, distance: 12.1
click at [627, 174] on span "Analyze SERP for Target Keyword - Fork" at bounding box center [636, 174] width 66 height 6
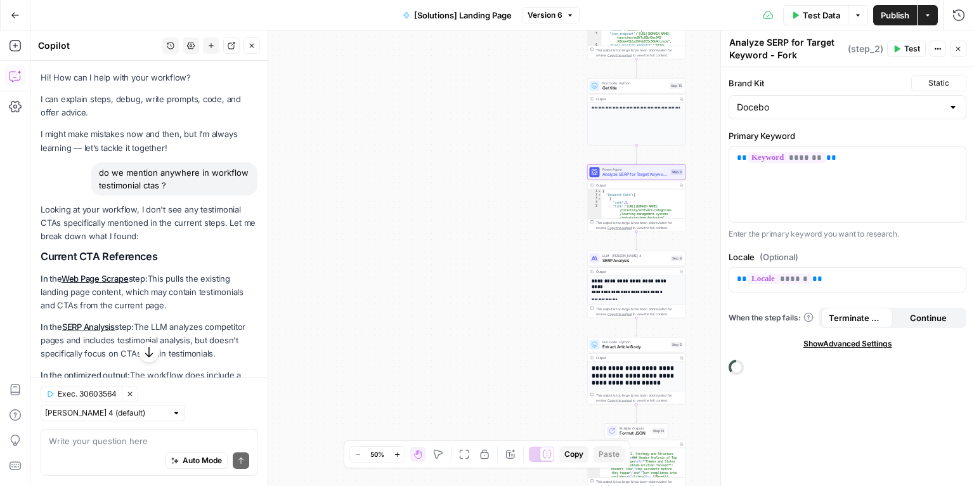
type textarea "**********"
click at [624, 202] on div "{ "Research Data" : [ { "rank" : 1 , "link" : "https://elearningindustry.com /d…" at bounding box center [642, 209] width 80 height 41
click at [16, 16] on icon "button" at bounding box center [15, 15] width 9 height 9
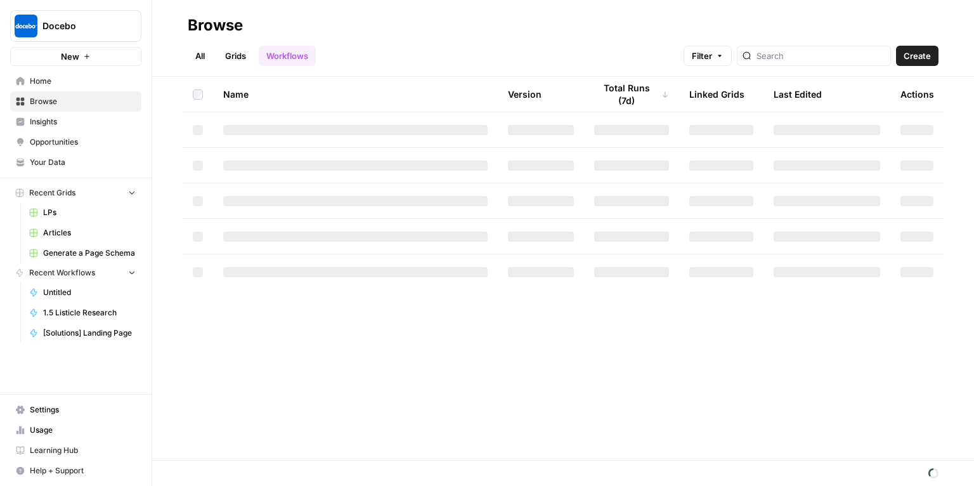
click at [49, 169] on link "Your Data" at bounding box center [75, 162] width 131 height 20
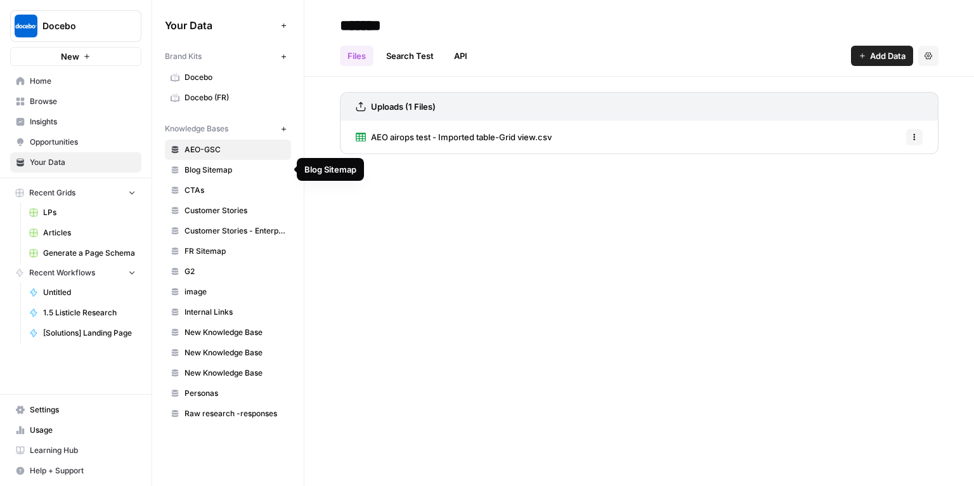
click at [277, 174] on span "Blog Sitemap" at bounding box center [235, 169] width 101 height 11
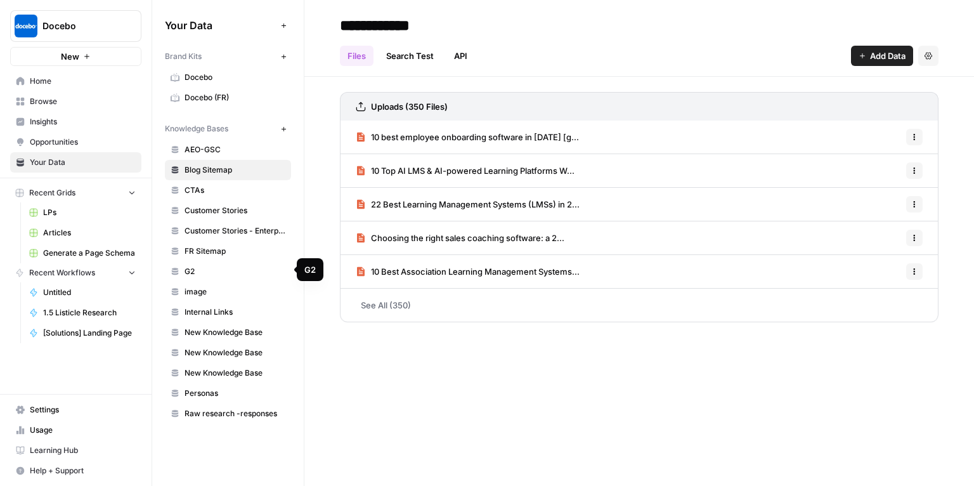
click at [242, 274] on span "G2" at bounding box center [235, 271] width 101 height 11
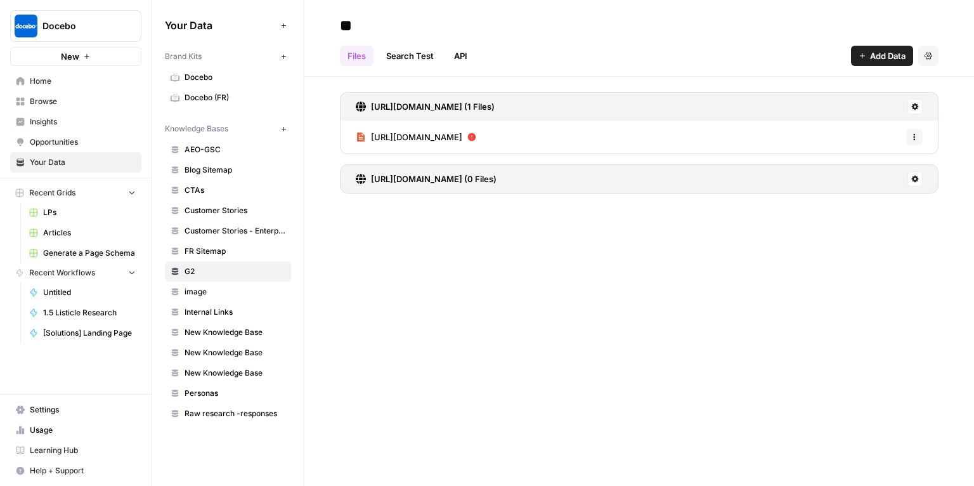
click at [487, 296] on div "** Files Search Test API Add Data Settings https://www.g2.com/products/docebo/r…" at bounding box center [639, 243] width 670 height 486
click at [207, 80] on span "Docebo" at bounding box center [235, 77] width 101 height 11
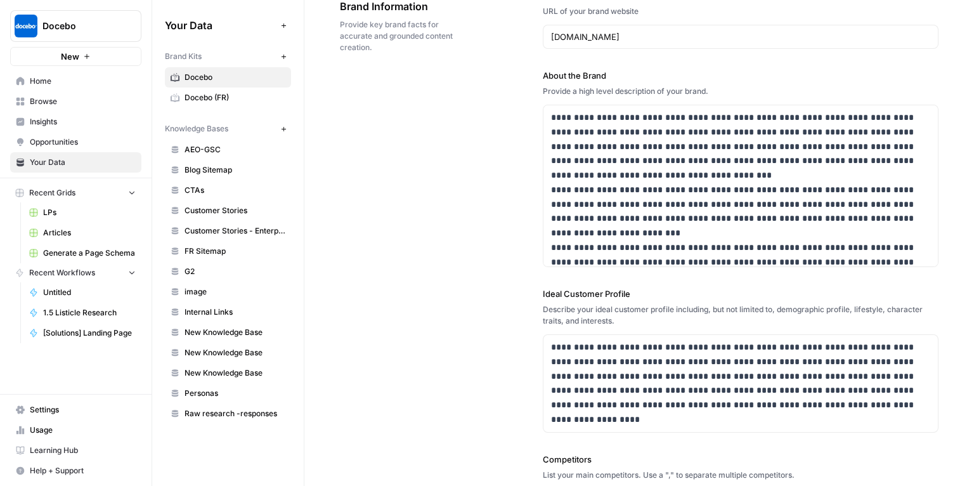
scroll to position [181, 0]
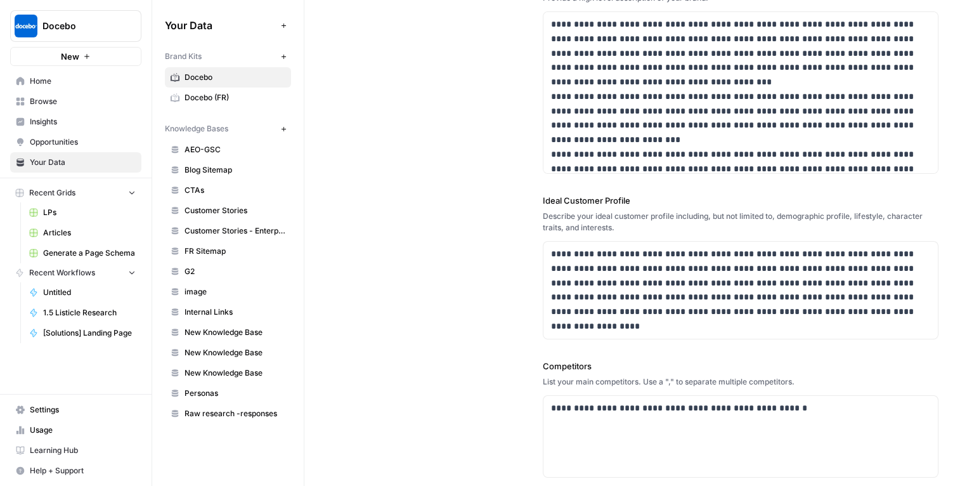
click at [559, 213] on div "Describe your ideal customer profile including, but not limited to, demographic…" at bounding box center [741, 222] width 396 height 23
click at [633, 249] on p "**********" at bounding box center [738, 290] width 374 height 87
click at [592, 280] on p "**********" at bounding box center [738, 290] width 374 height 87
click at [592, 205] on label "Ideal Customer Profile" at bounding box center [741, 200] width 396 height 13
click at [615, 199] on label "Ideal Customer Profile" at bounding box center [741, 200] width 396 height 13
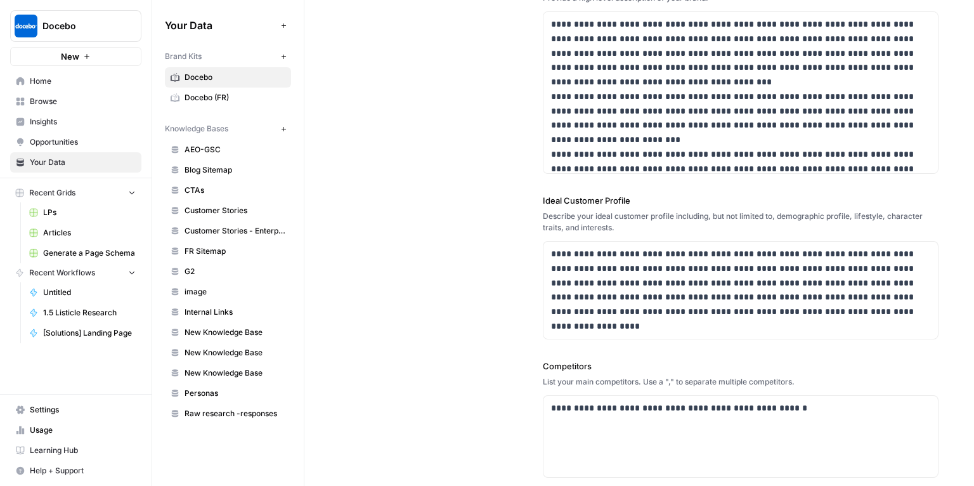
drag, startPoint x: 562, startPoint y: 362, endPoint x: 620, endPoint y: 362, distance: 58.4
click at [620, 362] on label "Competitors" at bounding box center [741, 366] width 396 height 13
click at [723, 290] on p "**********" at bounding box center [738, 290] width 374 height 87
drag, startPoint x: 546, startPoint y: 250, endPoint x: 623, endPoint y: 332, distance: 113.1
click at [623, 332] on div "**********" at bounding box center [741, 290] width 395 height 97
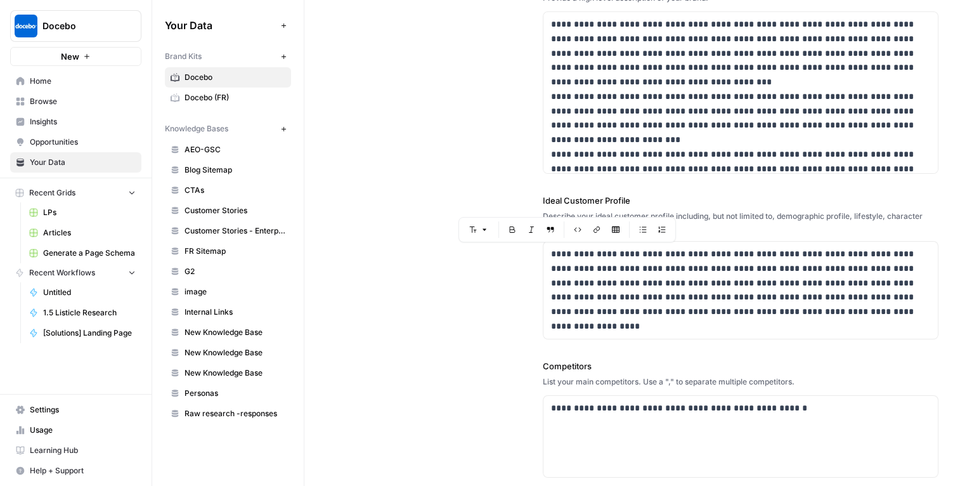
click at [721, 349] on div "**********" at bounding box center [741, 282] width 396 height 823
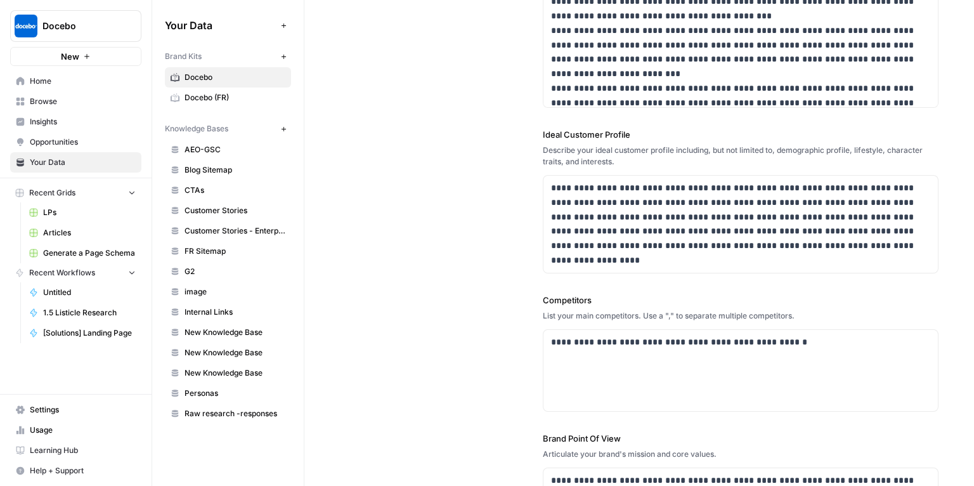
scroll to position [396, 0]
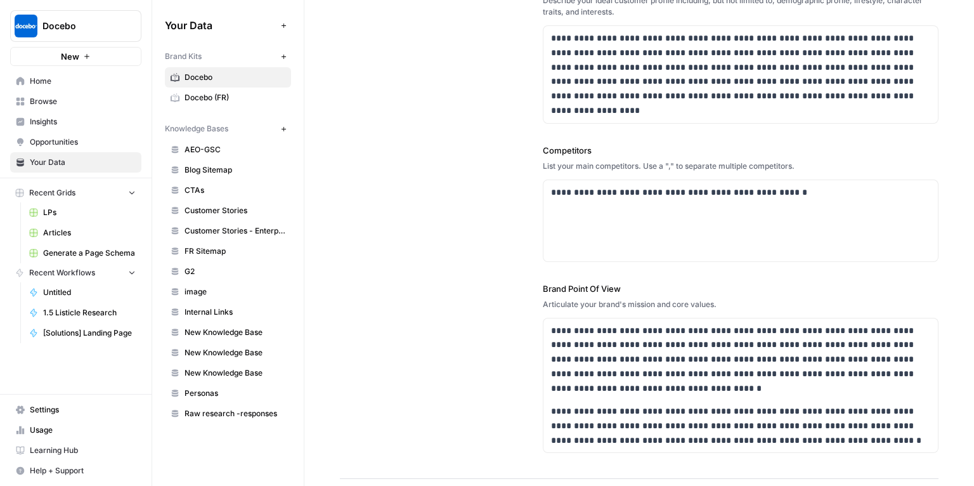
drag, startPoint x: 535, startPoint y: 287, endPoint x: 623, endPoint y: 296, distance: 88.0
click at [623, 296] on div "**********" at bounding box center [639, 67] width 599 height 824
click at [769, 379] on p "**********" at bounding box center [738, 360] width 374 height 72
drag, startPoint x: 811, startPoint y: 371, endPoint x: 880, endPoint y: 374, distance: 68.6
click at [880, 374] on p "**********" at bounding box center [738, 360] width 374 height 72
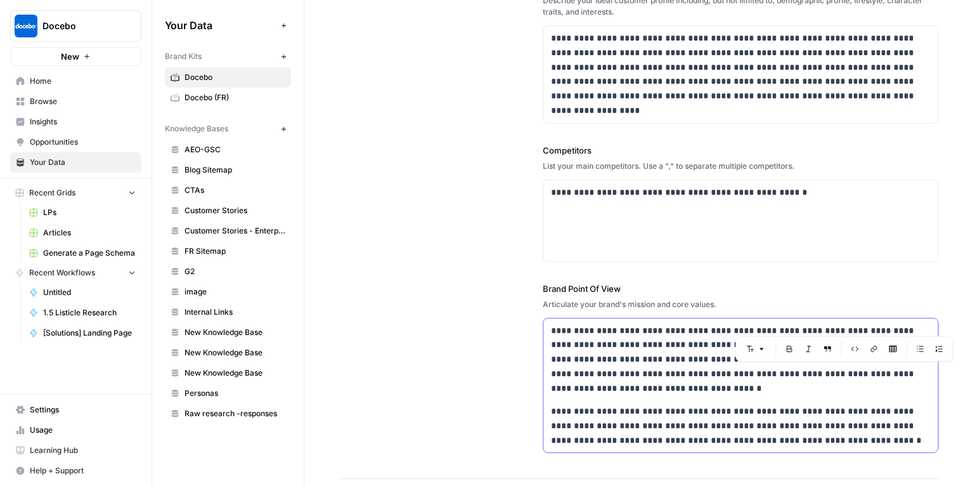
click at [765, 369] on p "**********" at bounding box center [738, 360] width 374 height 72
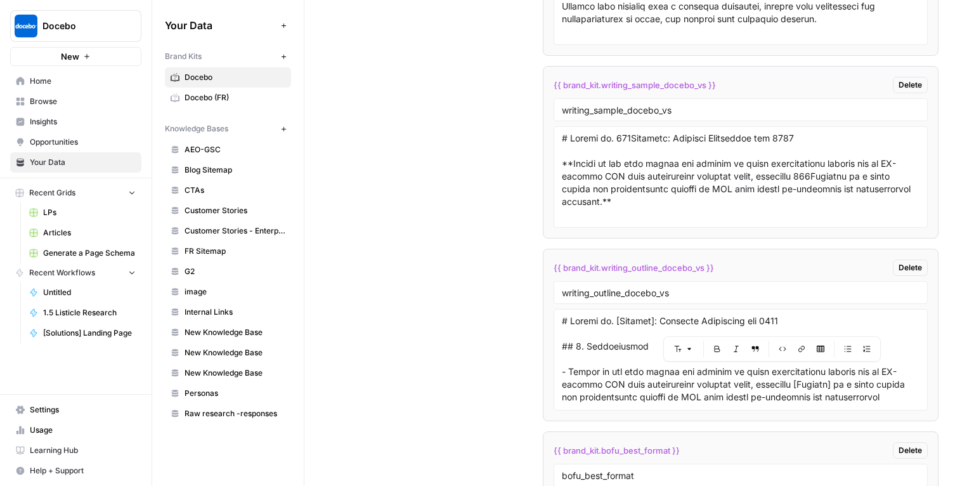
scroll to position [3763, 0]
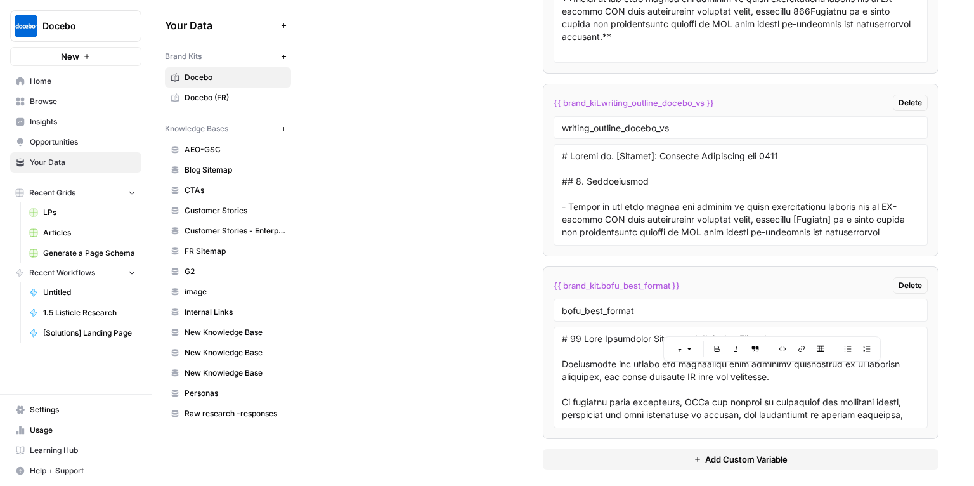
click at [723, 456] on span "Add Custom Variable" at bounding box center [746, 459] width 82 height 13
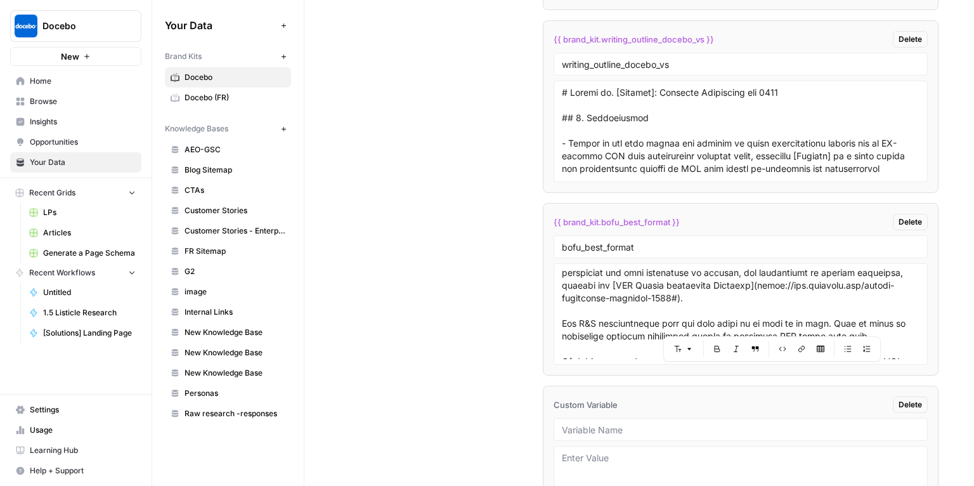
scroll to position [3914, 0]
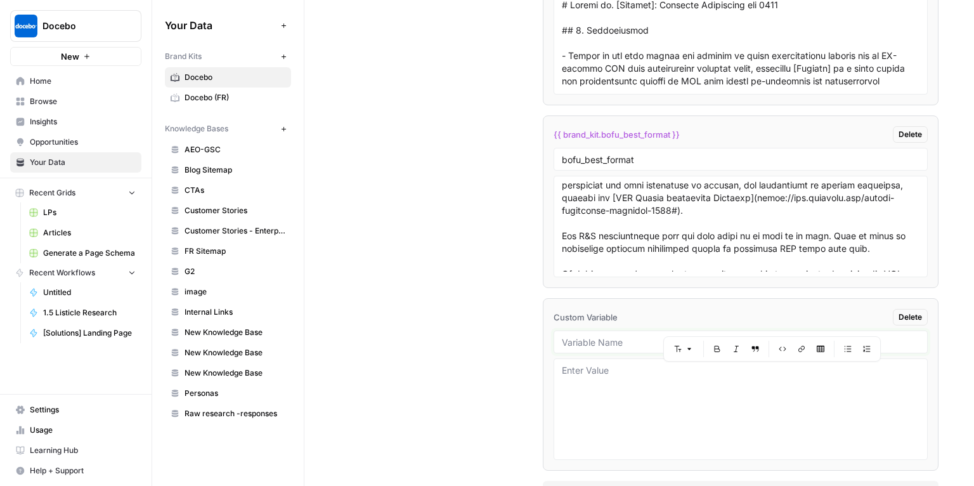
click at [589, 336] on input "text" at bounding box center [741, 341] width 358 height 11
click at [610, 336] on input "text" at bounding box center [741, 341] width 358 height 11
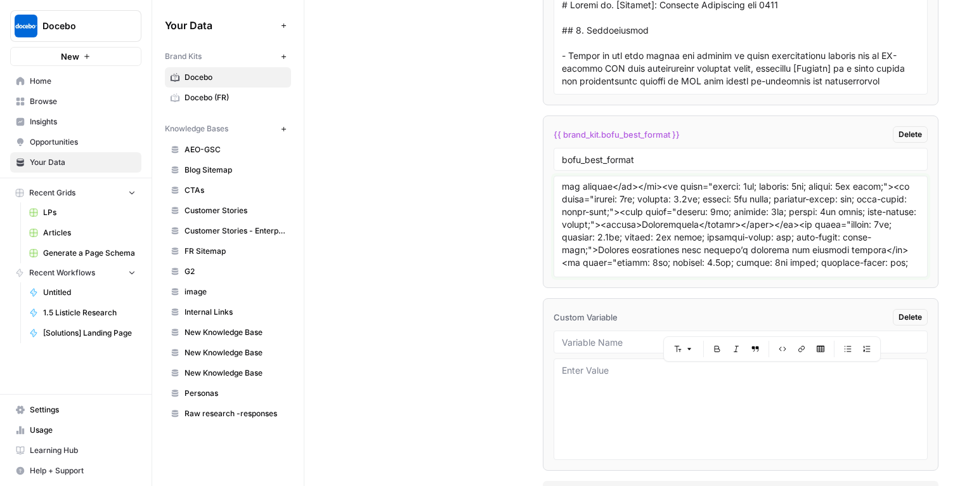
scroll to position [0, 0]
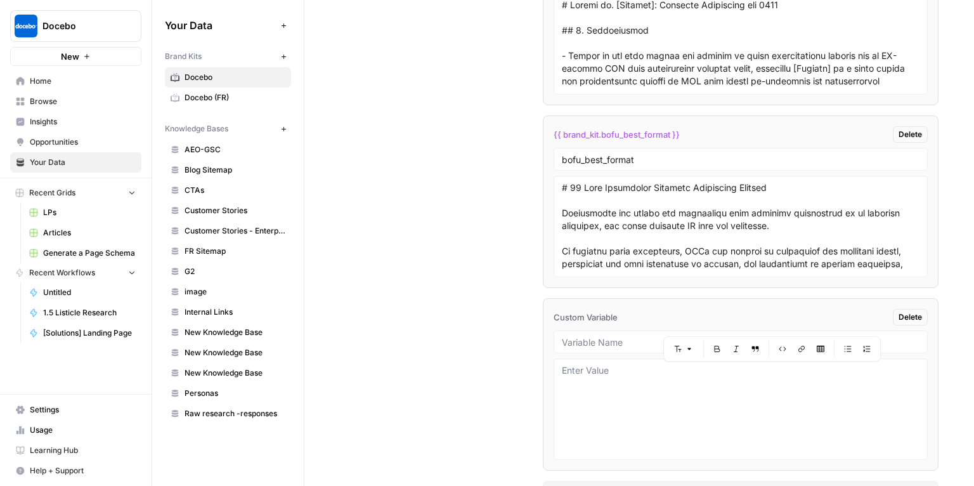
click at [629, 130] on span "{{ brand_kit.bofu_best_format }}" at bounding box center [617, 134] width 126 height 13
click at [692, 127] on div "{{ brand_kit.bofu_best_format }} Delete" at bounding box center [741, 134] width 374 height 16
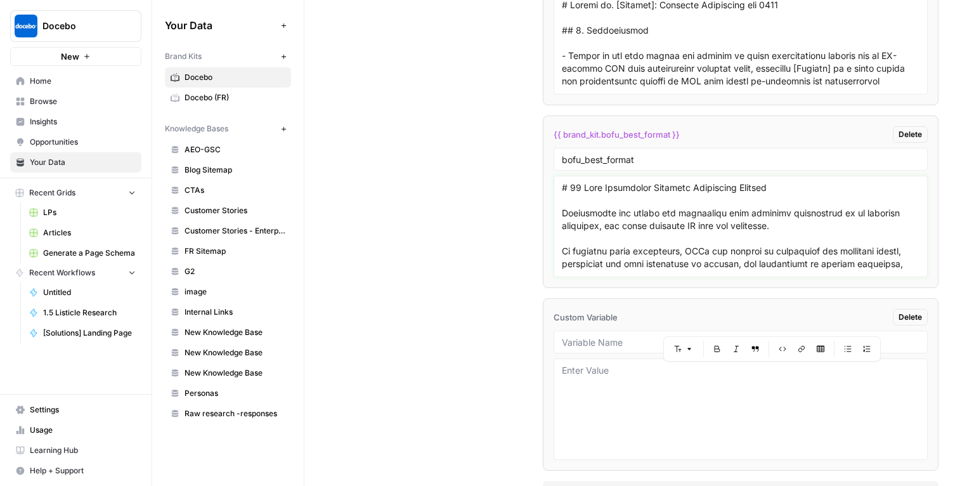
click at [677, 181] on textarea at bounding box center [741, 226] width 358 height 90
drag, startPoint x: 566, startPoint y: 178, endPoint x: 559, endPoint y: 178, distance: 7.6
click at [559, 178] on div at bounding box center [741, 226] width 374 height 101
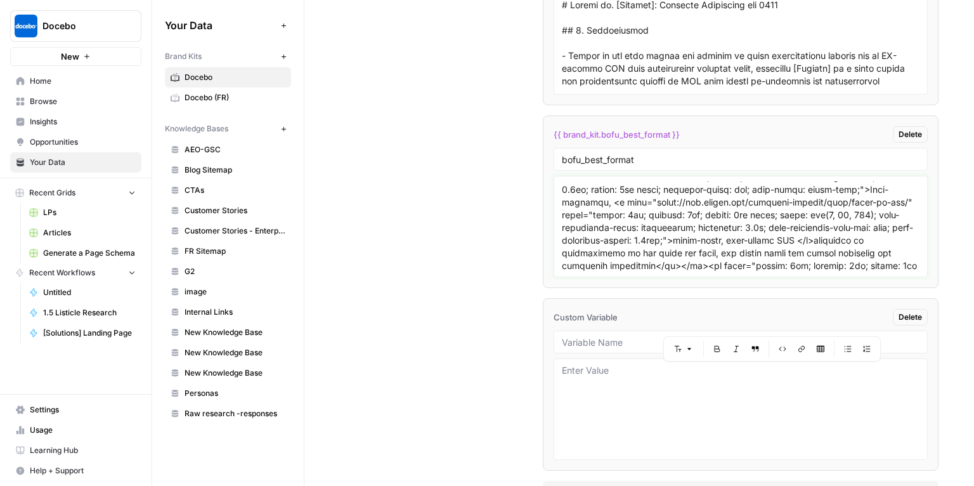
scroll to position [4075, 0]
drag, startPoint x: 660, startPoint y: 204, endPoint x: 780, endPoint y: 243, distance: 126.0
click at [780, 243] on textarea at bounding box center [741, 226] width 358 height 90
drag, startPoint x: 779, startPoint y: 242, endPoint x: 811, endPoint y: 239, distance: 32.6
click at [801, 263] on textarea at bounding box center [741, 226] width 358 height 90
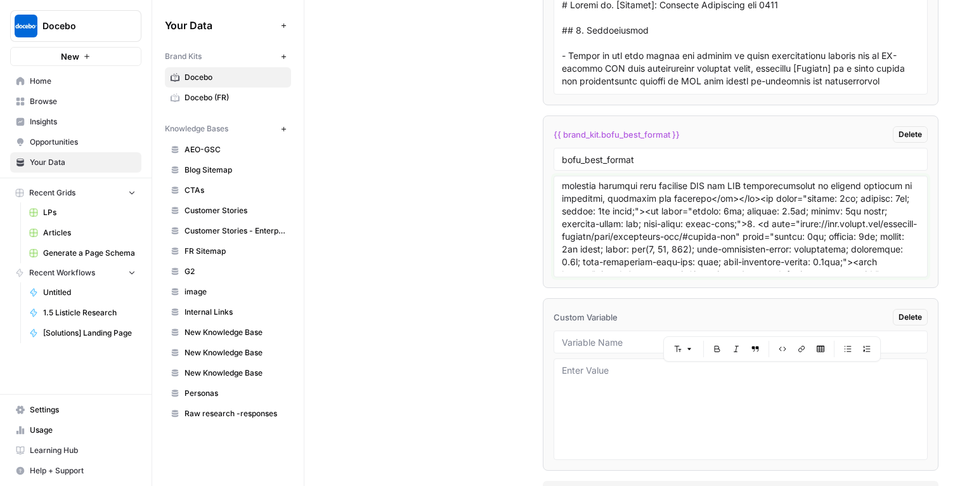
click at [811, 239] on textarea at bounding box center [741, 226] width 358 height 90
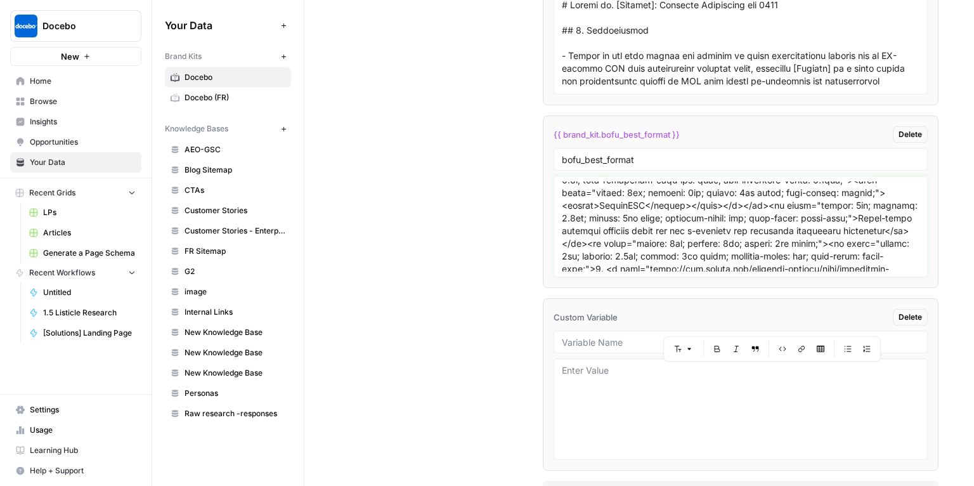
drag, startPoint x: 810, startPoint y: 226, endPoint x: 821, endPoint y: 265, distance: 40.3
click at [821, 265] on div at bounding box center [741, 226] width 374 height 101
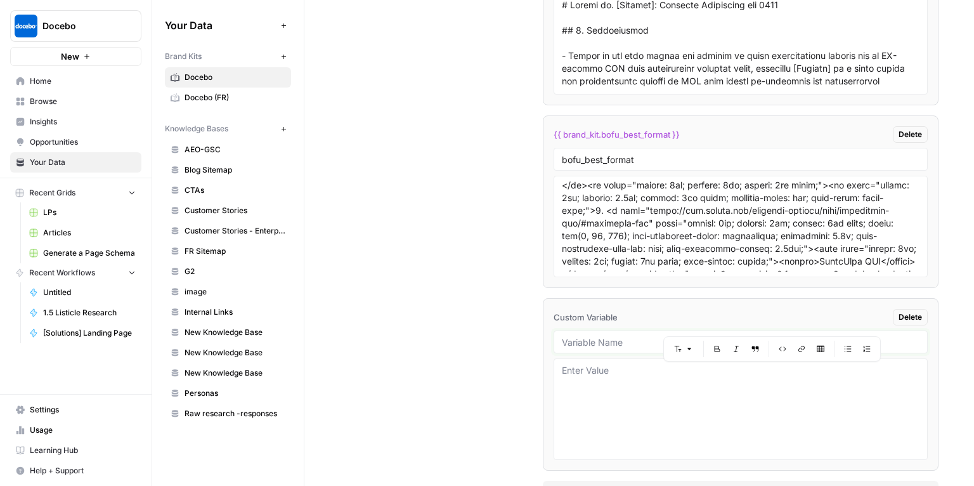
click at [603, 336] on input "text" at bounding box center [741, 341] width 358 height 11
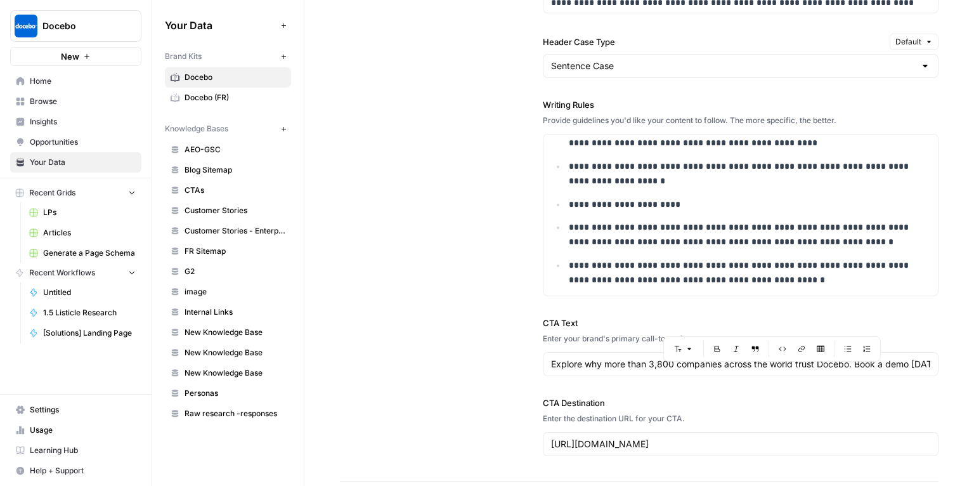
scroll to position [0, 0]
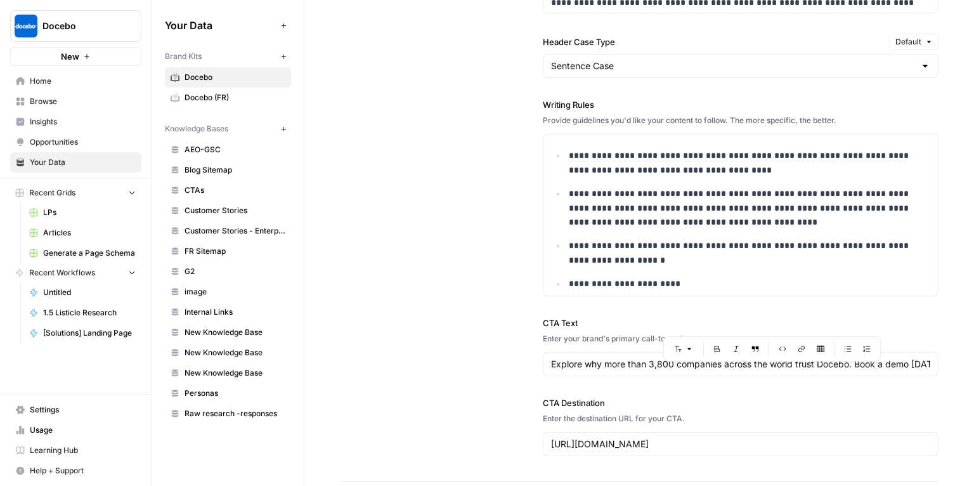
click at [804, 94] on div "**********" at bounding box center [741, 60] width 396 height 841
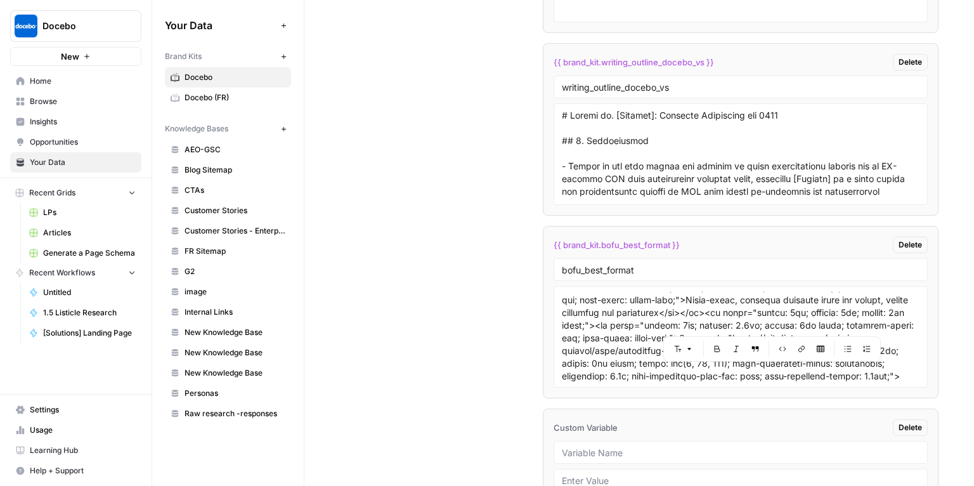
scroll to position [3946, 0]
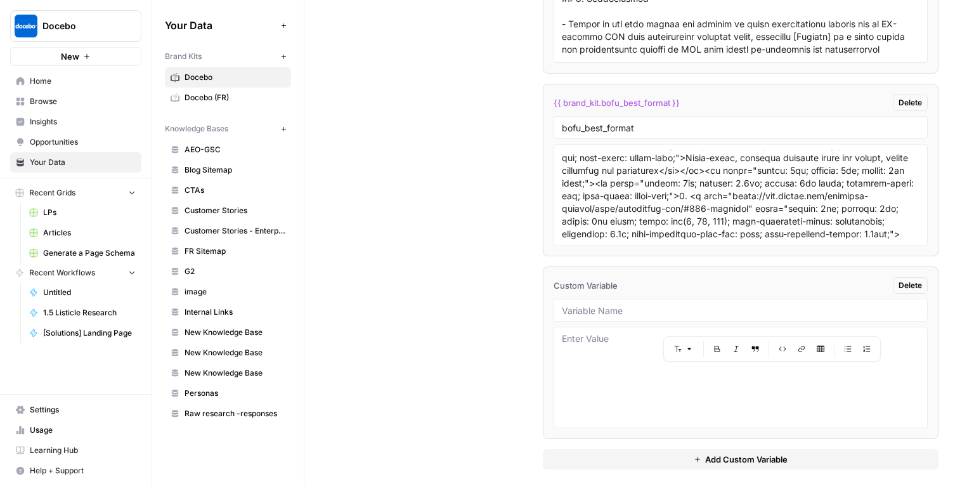
click at [596, 311] on div at bounding box center [741, 310] width 374 height 23
click at [596, 304] on input "text" at bounding box center [741, 309] width 358 height 11
click at [603, 341] on textarea at bounding box center [741, 377] width 358 height 90
paste textarea "<table style="border:none;border-collapse:collapse;"><colgroup><col width="667"…"
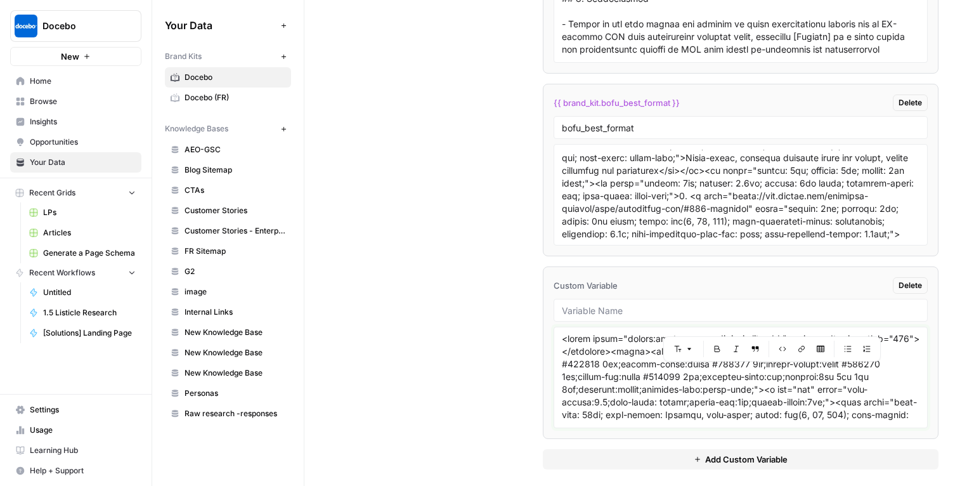
scroll to position [6887, 0]
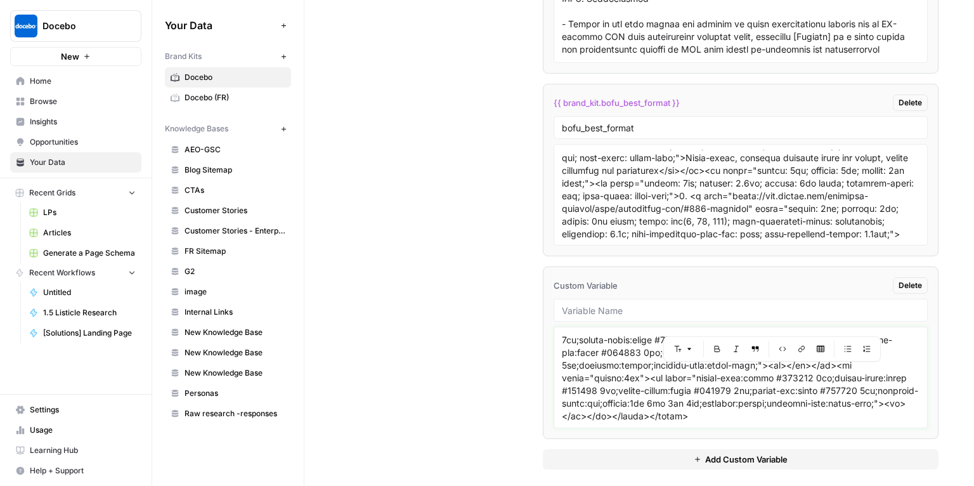
type textarea "<table style="border:none;border-collapse:collapse;"><colgroup><col width="667"…"
click at [608, 304] on input "text" at bounding box center [741, 309] width 358 height 11
type input "best_lps_format"
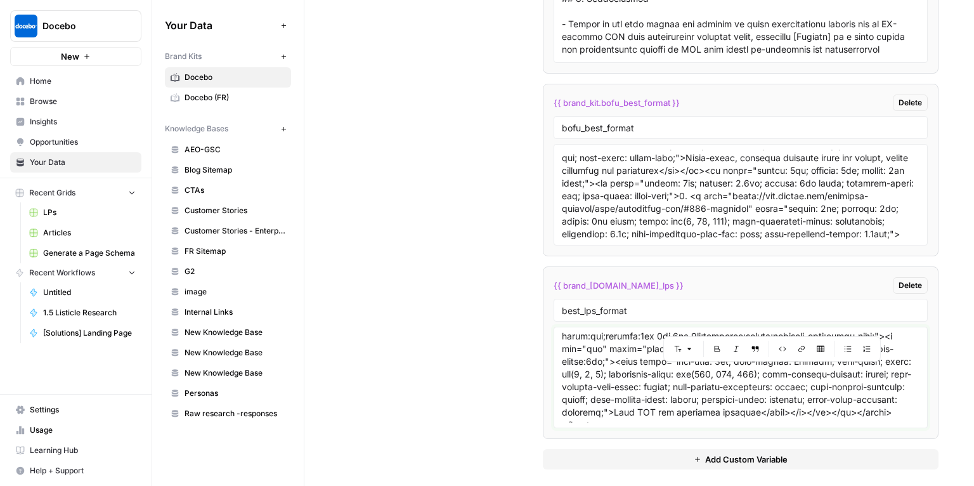
scroll to position [0, 0]
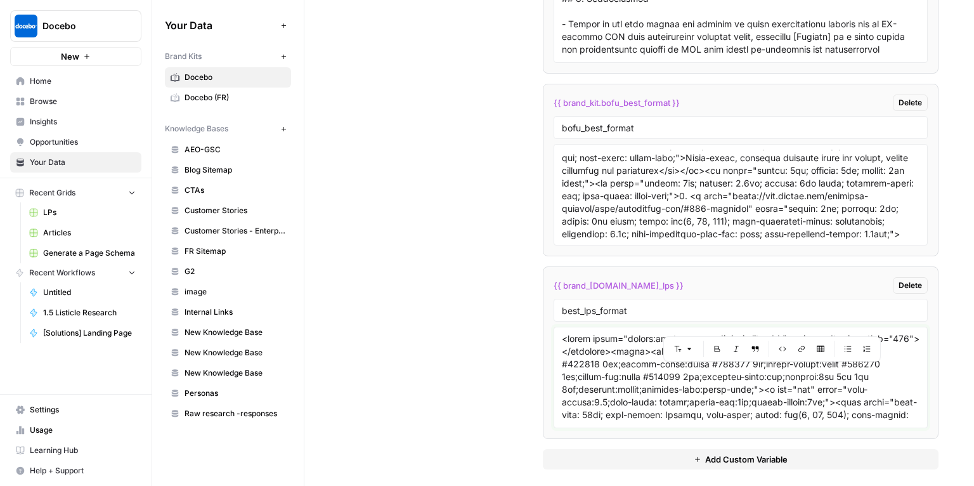
click at [617, 334] on textarea at bounding box center [741, 377] width 358 height 90
click at [893, 376] on textarea at bounding box center [741, 377] width 358 height 90
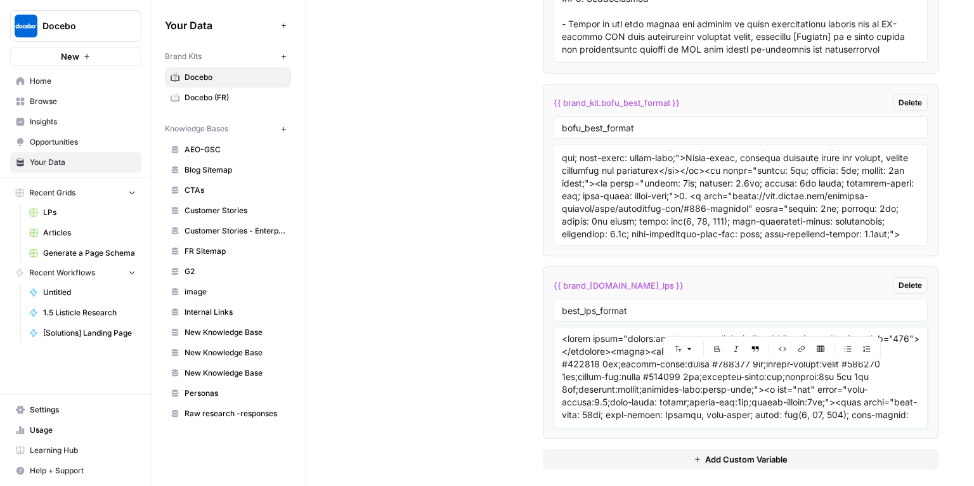
click at [696, 407] on textarea at bounding box center [741, 377] width 358 height 90
drag, startPoint x: 504, startPoint y: 294, endPoint x: 570, endPoint y: 334, distance: 76.9
drag, startPoint x: 640, startPoint y: 380, endPoint x: 599, endPoint y: 330, distance: 64.4
click at [639, 380] on textarea at bounding box center [741, 377] width 358 height 90
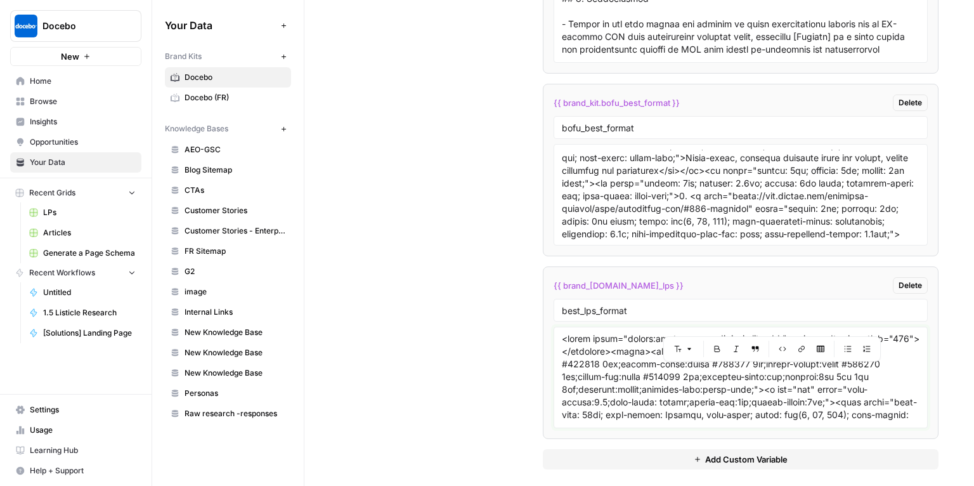
drag, startPoint x: 595, startPoint y: 329, endPoint x: 617, endPoint y: 355, distance: 34.3
click at [594, 332] on textarea at bounding box center [741, 377] width 358 height 90
click at [806, 394] on textarea at bounding box center [741, 377] width 358 height 90
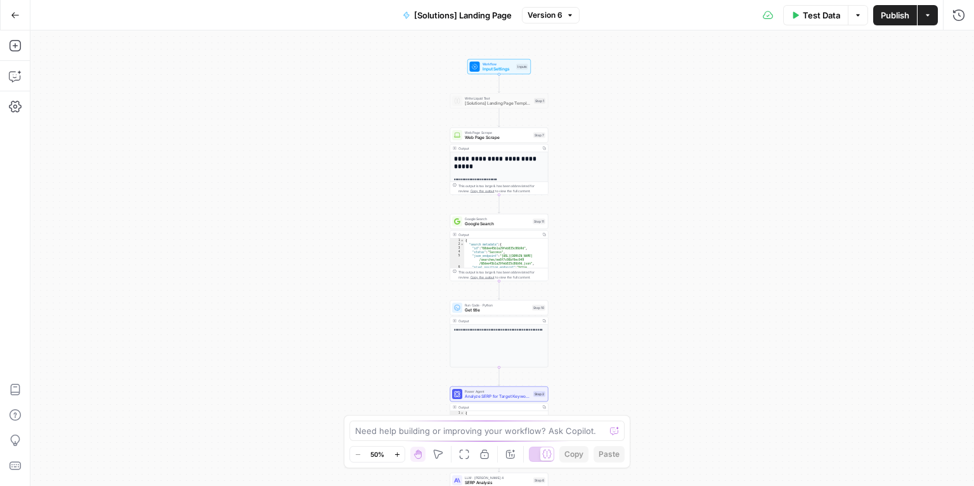
drag, startPoint x: 584, startPoint y: 90, endPoint x: 580, endPoint y: 218, distance: 127.5
click at [580, 218] on div "**********" at bounding box center [502, 257] width 944 height 455
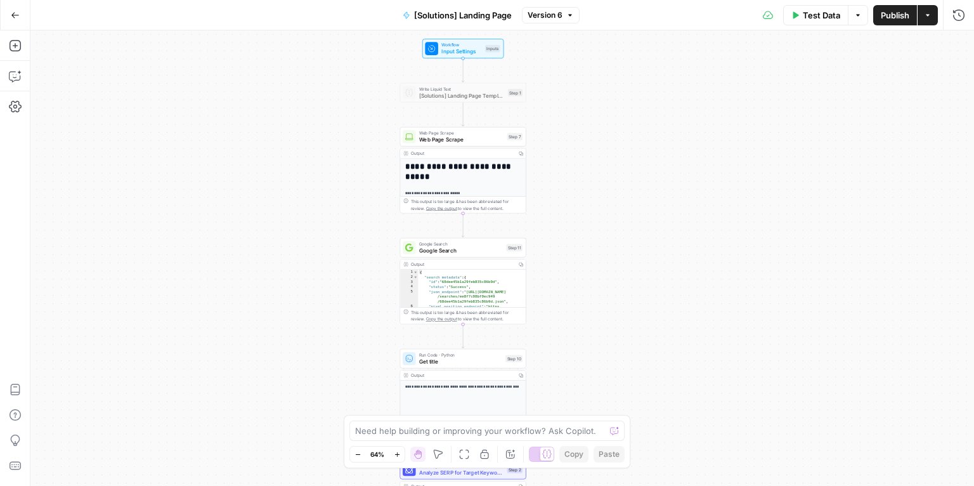
click at [551, 18] on span "Version 6" at bounding box center [545, 15] width 35 height 11
click at [759, 304] on div "**********" at bounding box center [502, 257] width 944 height 455
click at [544, 11] on span "Version 6" at bounding box center [545, 15] width 35 height 11
click at [774, 313] on div "**********" at bounding box center [502, 257] width 944 height 455
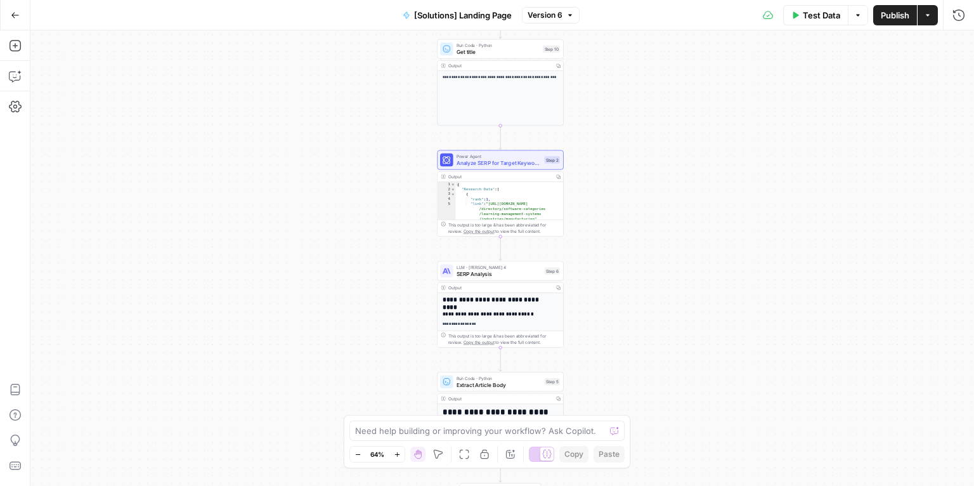
drag, startPoint x: 589, startPoint y: 390, endPoint x: 627, endPoint y: 81, distance: 311.8
click at [627, 81] on div "**********" at bounding box center [502, 257] width 944 height 455
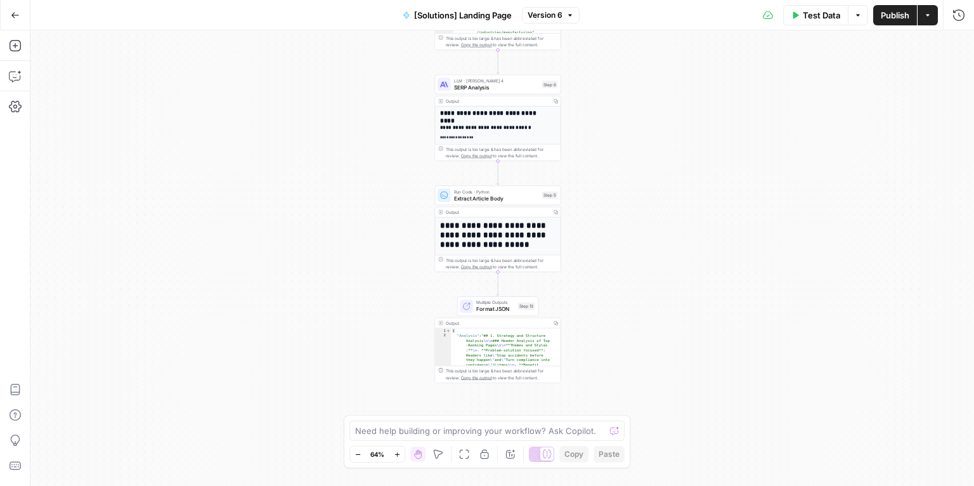
drag, startPoint x: 636, startPoint y: 334, endPoint x: 631, endPoint y: 138, distance: 196.1
click at [631, 138] on div "**********" at bounding box center [502, 257] width 944 height 455
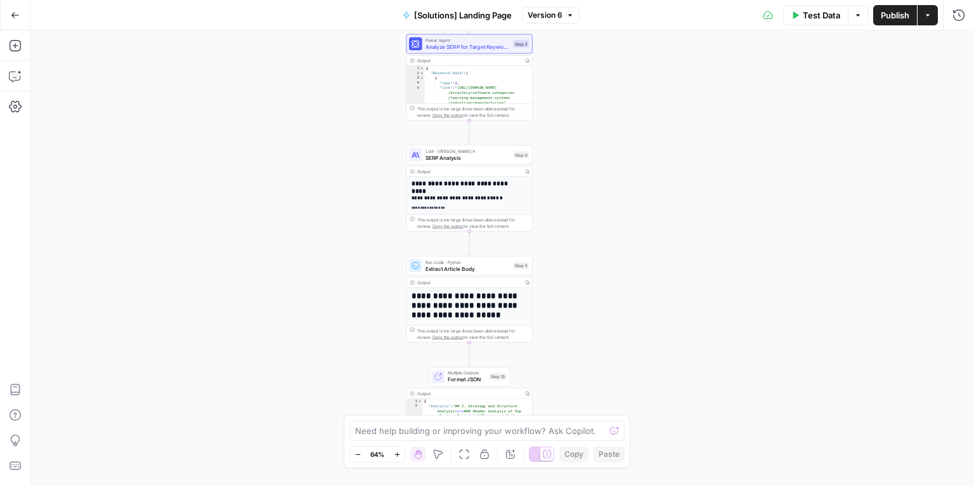
drag, startPoint x: 613, startPoint y: 237, endPoint x: 587, endPoint y: 317, distance: 83.9
click at [587, 317] on div "**********" at bounding box center [502, 257] width 944 height 455
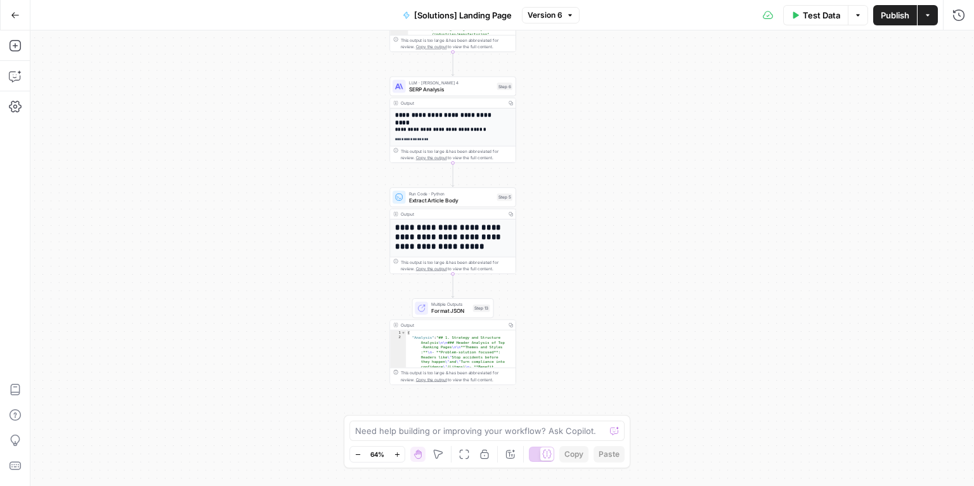
drag, startPoint x: 645, startPoint y: 291, endPoint x: 639, endPoint y: 254, distance: 37.2
click at [639, 254] on div "**********" at bounding box center [502, 257] width 944 height 455
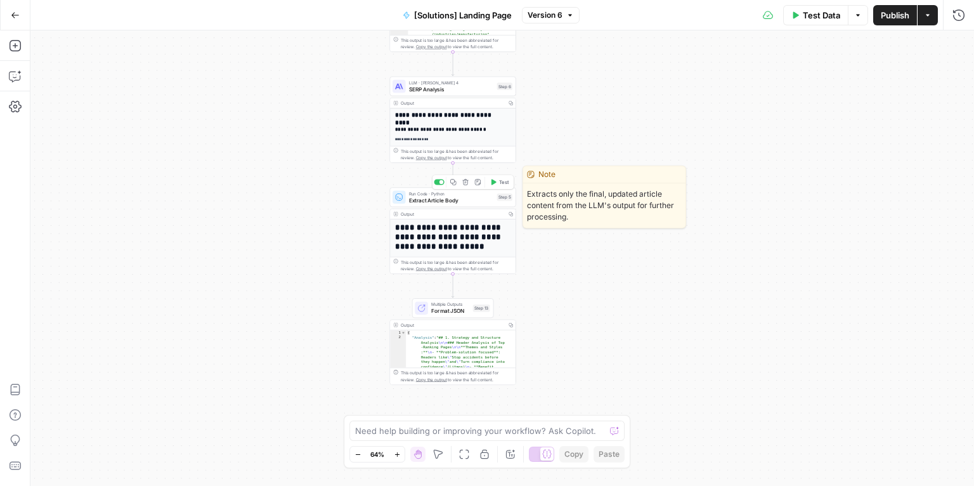
click at [427, 200] on span "Extract Article Body" at bounding box center [451, 200] width 85 height 8
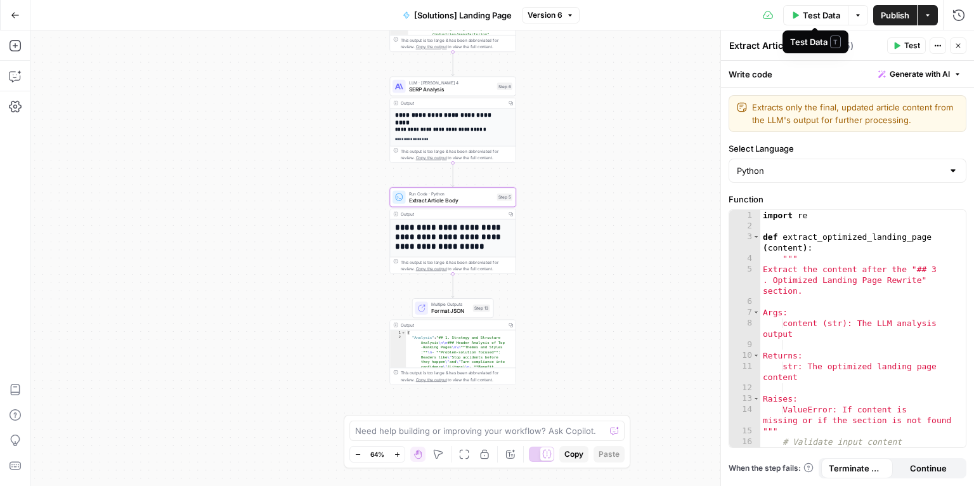
click at [788, 43] on div "Test Data T" at bounding box center [816, 41] width 66 height 23
click at [759, 44] on textarea "Extract Article Body" at bounding box center [773, 45] width 86 height 13
click at [774, 44] on textarea "Extract Article Body" at bounding box center [773, 45] width 86 height 13
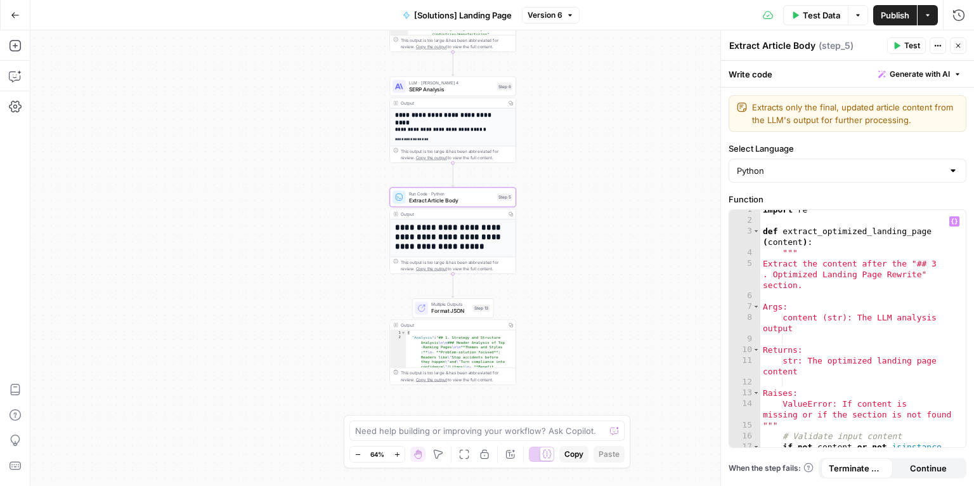
scroll to position [6, 0]
type textarea "**********"
drag, startPoint x: 812, startPoint y: 232, endPoint x: 931, endPoint y: 230, distance: 118.7
click at [931, 230] on div "import re def extract_optimized_landing_page ( content ) : """ Extract the cont…" at bounding box center [860, 339] width 199 height 271
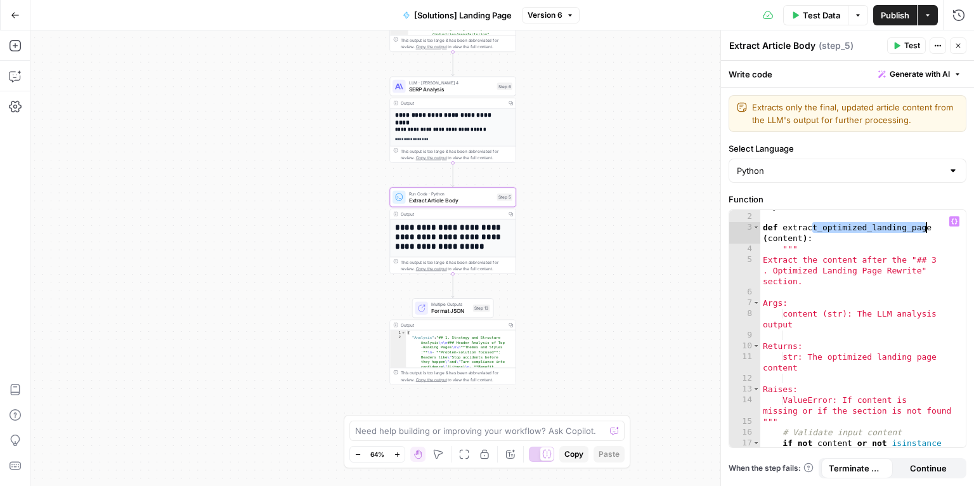
scroll to position [9, 0]
click at [809, 223] on div "import re def extract_optimized_landing_page ( content ) : """ Extract the cont…" at bounding box center [860, 335] width 199 height 271
drag, startPoint x: 762, startPoint y: 226, endPoint x: 823, endPoint y: 239, distance: 61.5
click at [823, 239] on div "import re def extract_optimized_landing_page ( content ) : """ Extract the cont…" at bounding box center [860, 335] width 199 height 271
click at [474, 431] on textarea at bounding box center [480, 430] width 250 height 13
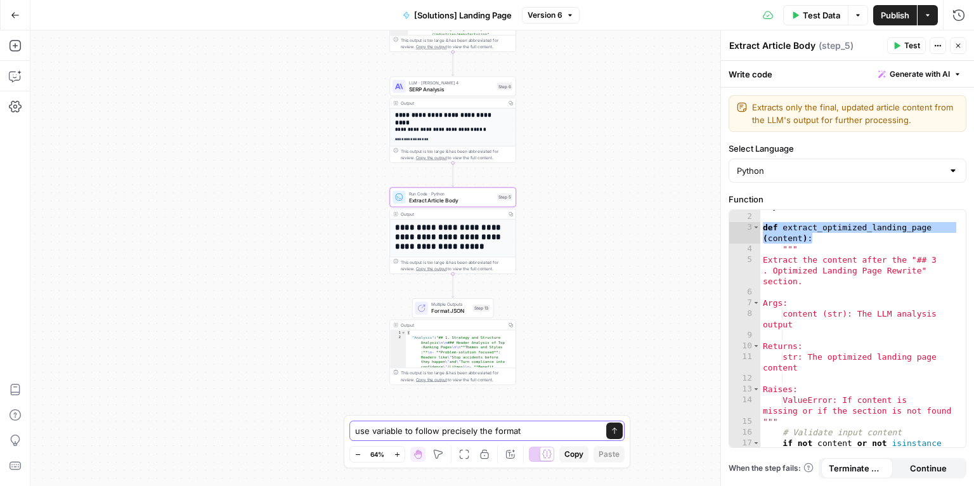
paste textarea "{{ brand_[DOMAIN_NAME]_lps }}"
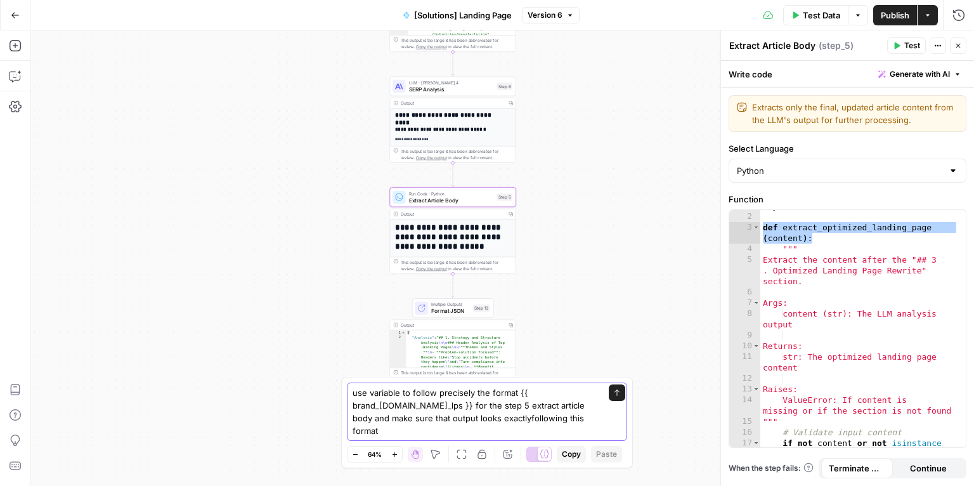
type textarea "use variable to follow precisely the format {{ brand_[DOMAIN_NAME]_lps }} for t…"
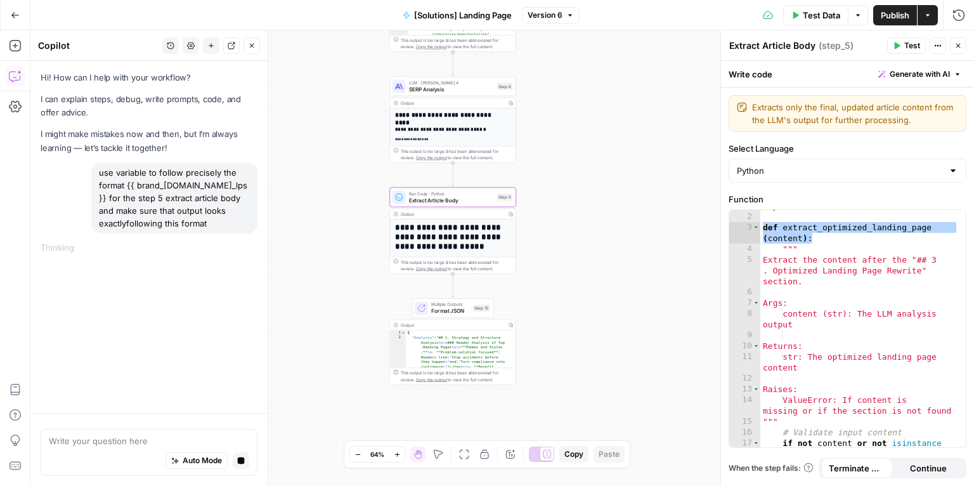
click at [965, 47] on button "Close" at bounding box center [958, 45] width 16 height 16
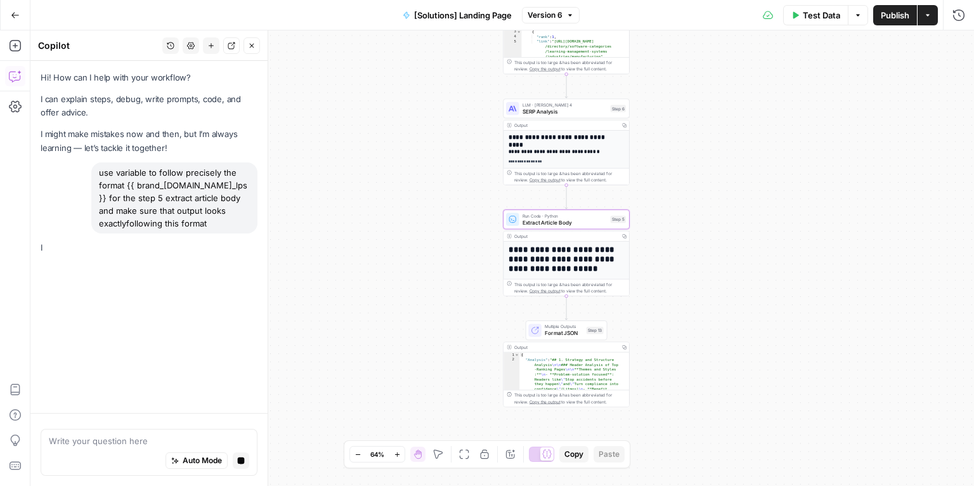
drag, startPoint x: 606, startPoint y: 273, endPoint x: 719, endPoint y: 296, distance: 115.7
click at [719, 296] on div "**********" at bounding box center [502, 257] width 944 height 455
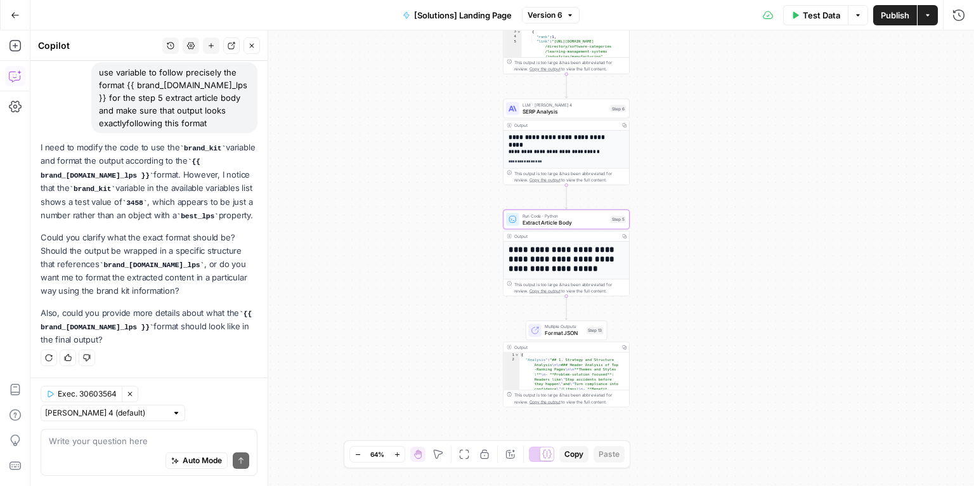
scroll to position [91, 0]
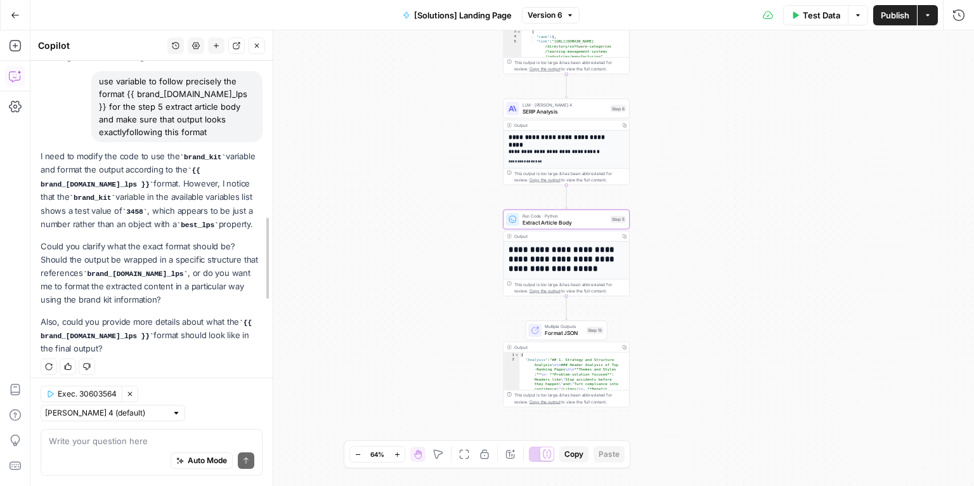
drag, startPoint x: 264, startPoint y: 367, endPoint x: 268, endPoint y: 334, distance: 33.8
click at [83, 443] on textarea at bounding box center [151, 441] width 204 height 13
paste textarea "{{ brand_[DOMAIN_NAME]_lps }}"
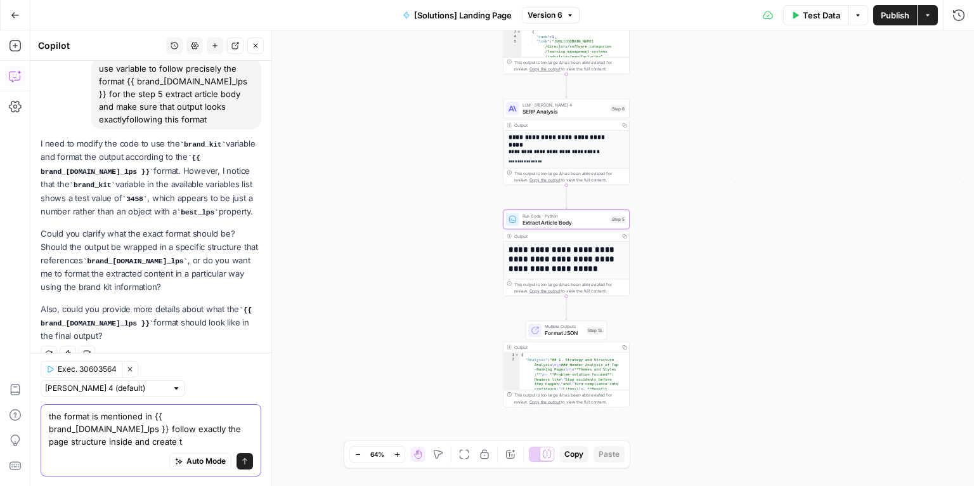
scroll to position [117, 0]
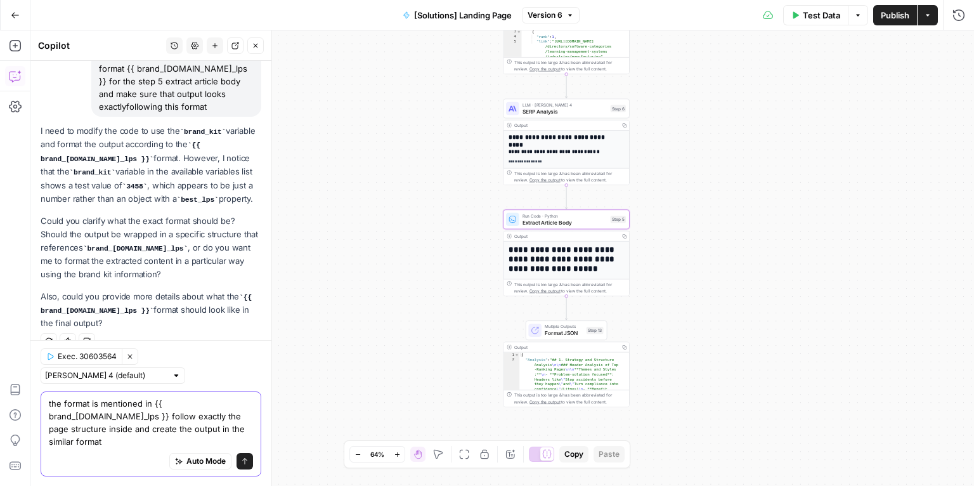
type textarea "the format is mentioned in {{ brand_[DOMAIN_NAME]_lps }} follow exactly the pag…"
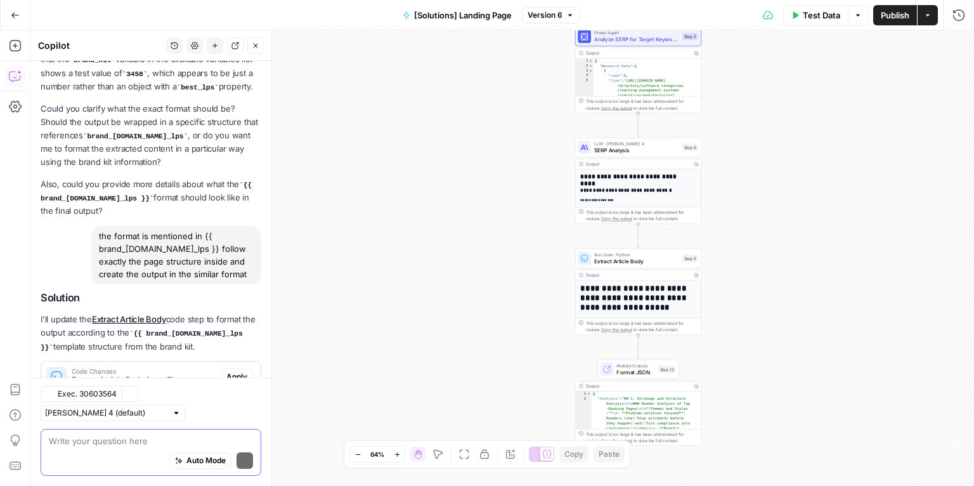
scroll to position [266, 0]
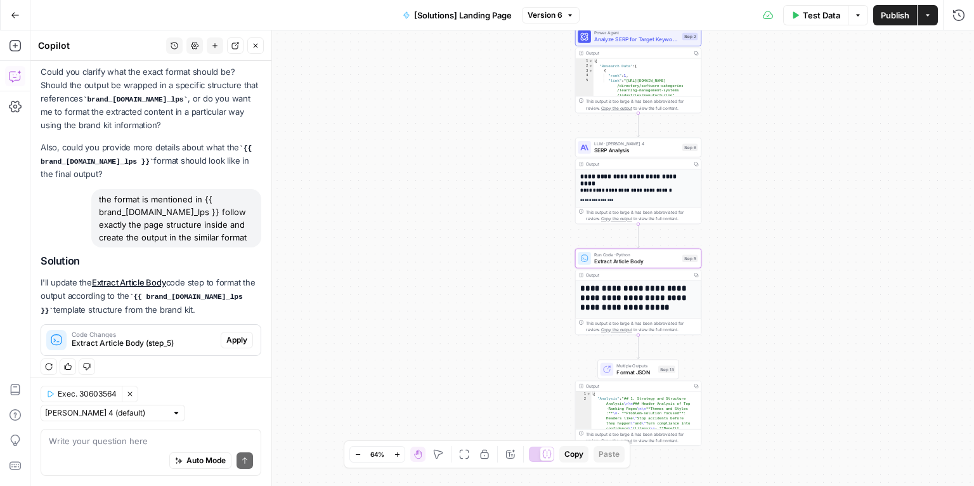
click at [159, 340] on div "Code Changes Extract Article Body (step_5)" at bounding box center [131, 340] width 180 height 30
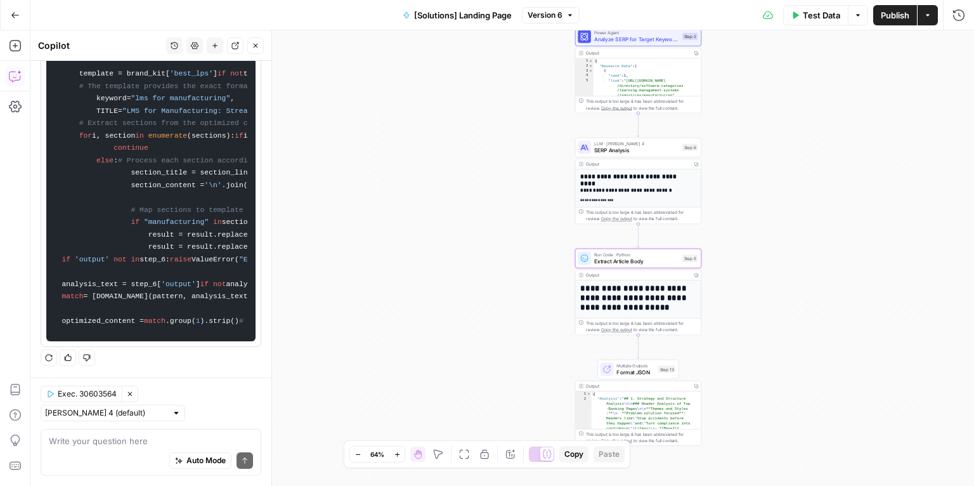
scroll to position [1192, 0]
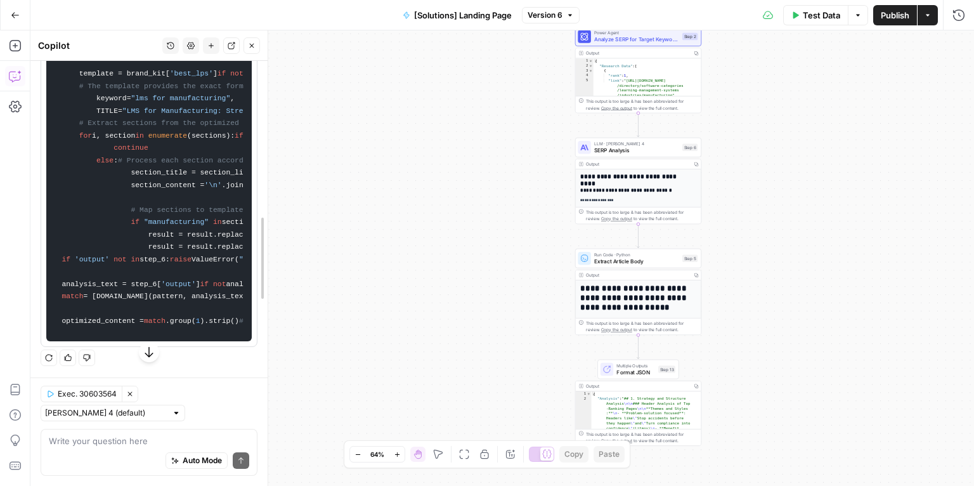
drag, startPoint x: 268, startPoint y: 366, endPoint x: 264, endPoint y: 263, distance: 103.5
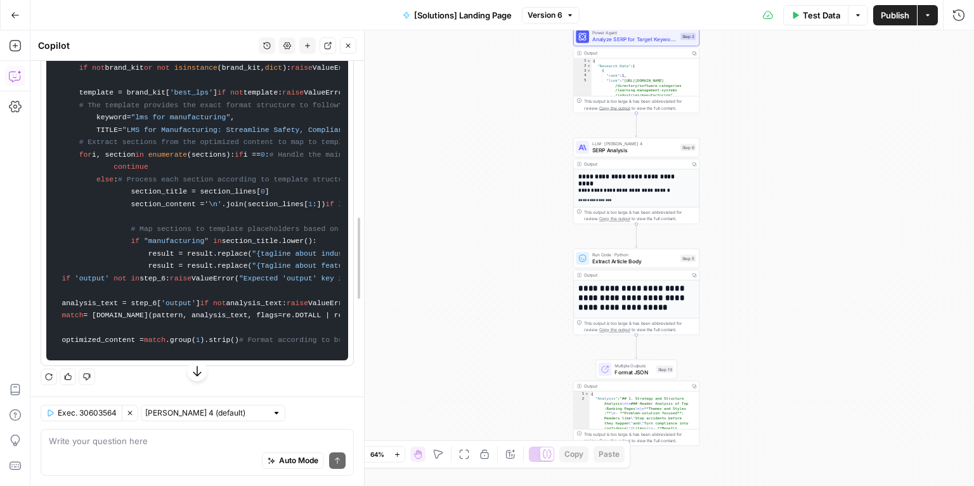
drag, startPoint x: 266, startPoint y: 313, endPoint x: 367, endPoint y: 310, distance: 100.9
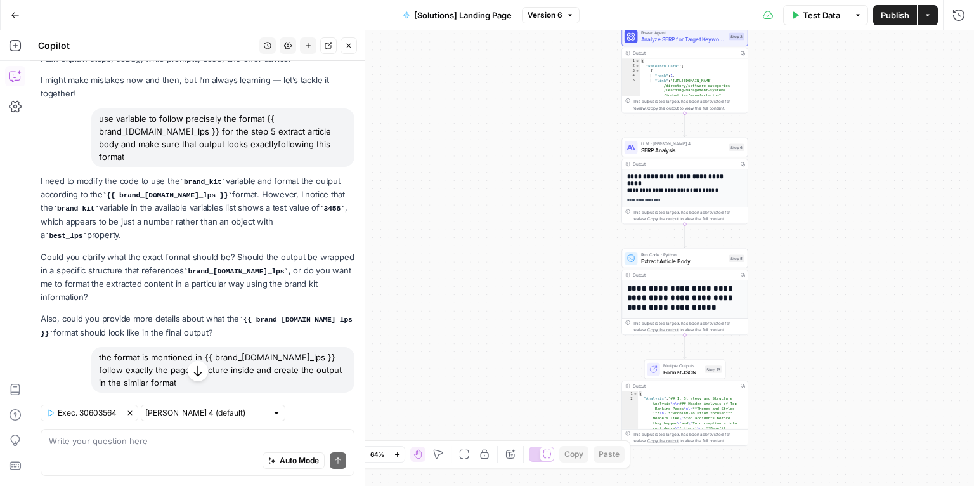
scroll to position [100, 0]
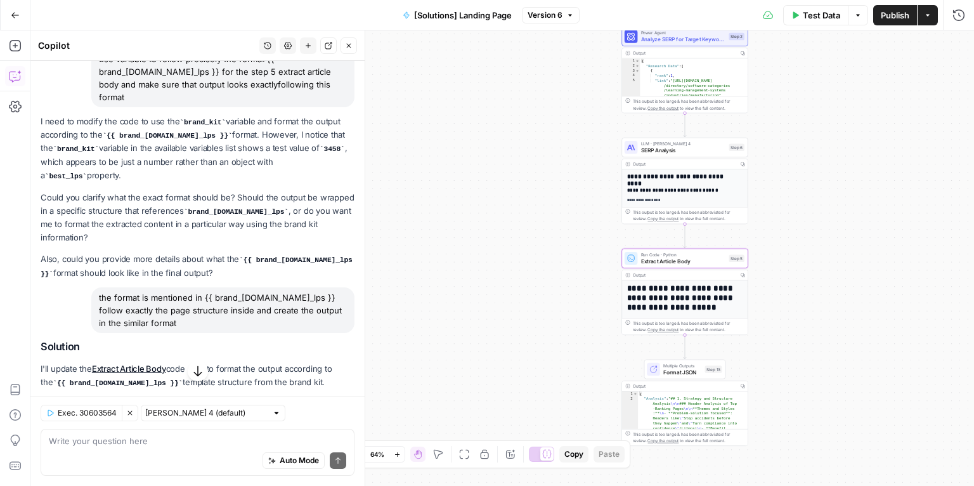
click at [320, 407] on span "Apply" at bounding box center [330, 412] width 21 height 11
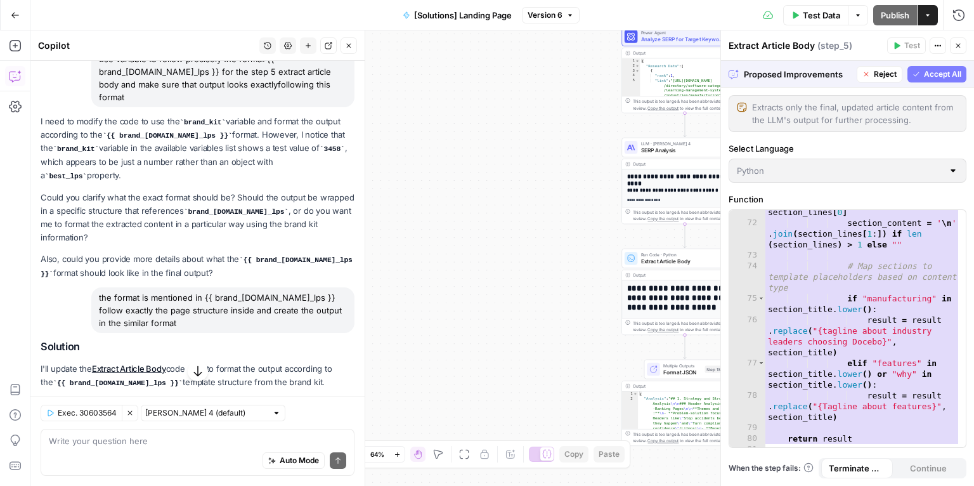
scroll to position [1286, 0]
click at [933, 76] on span "Accept All" at bounding box center [942, 74] width 37 height 11
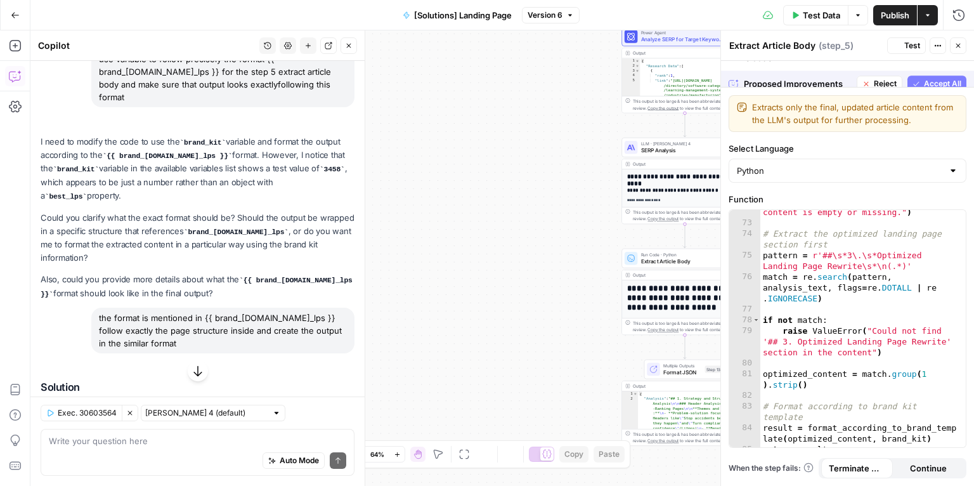
scroll to position [1276, 0]
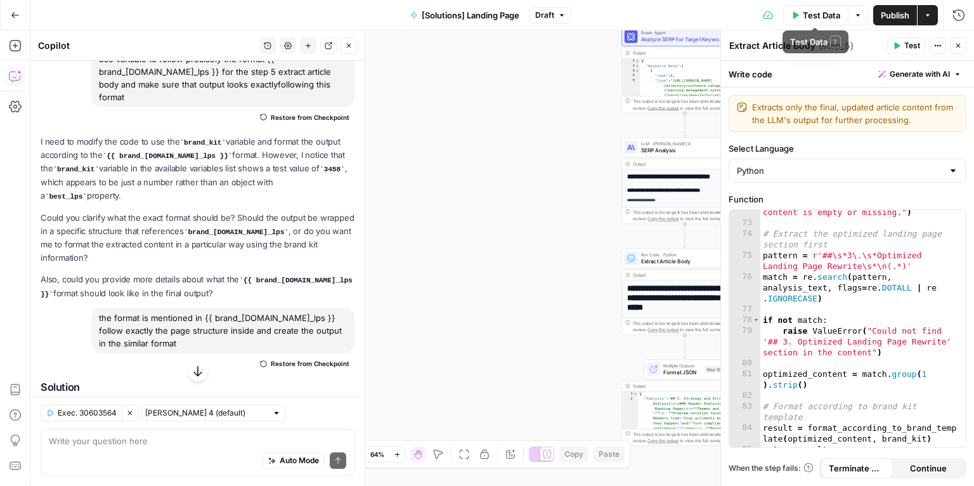
click at [800, 11] on button "Test Data" at bounding box center [815, 15] width 65 height 20
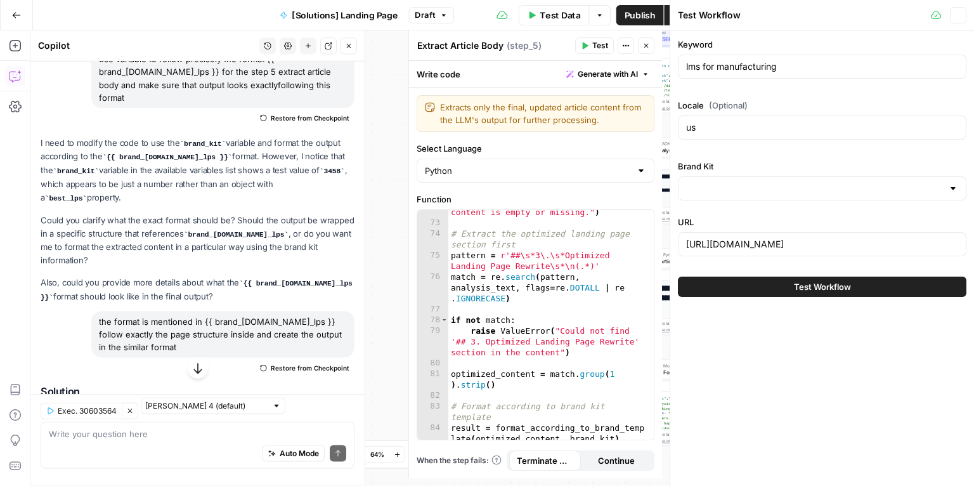
type input "Docebo"
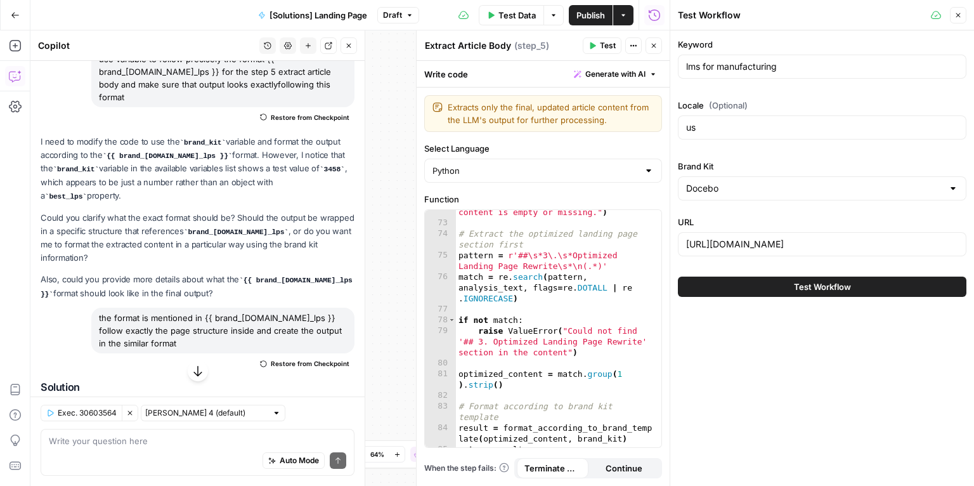
click at [803, 294] on button "Test Workflow" at bounding box center [822, 287] width 289 height 20
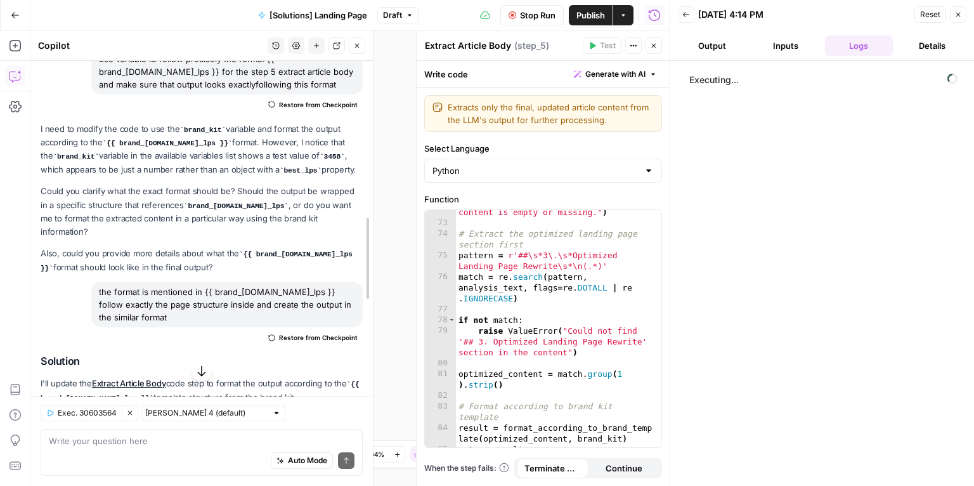
drag, startPoint x: 359, startPoint y: 180, endPoint x: 367, endPoint y: 257, distance: 77.8
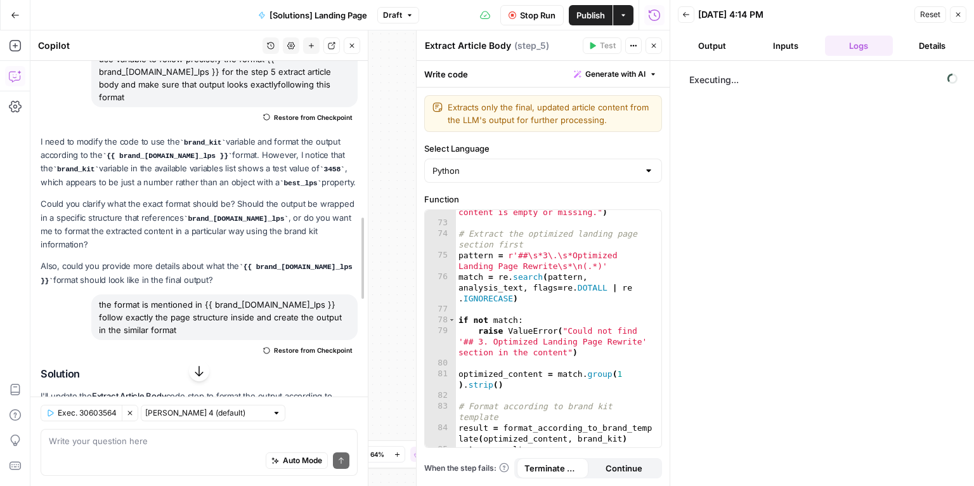
drag, startPoint x: 368, startPoint y: 167, endPoint x: 363, endPoint y: 422, distance: 255.7
drag, startPoint x: 393, startPoint y: 168, endPoint x: 381, endPoint y: 171, distance: 12.3
click at [393, 168] on div "**********" at bounding box center [349, 257] width 639 height 455
drag, startPoint x: 364, startPoint y: 171, endPoint x: 362, endPoint y: 272, distance: 100.9
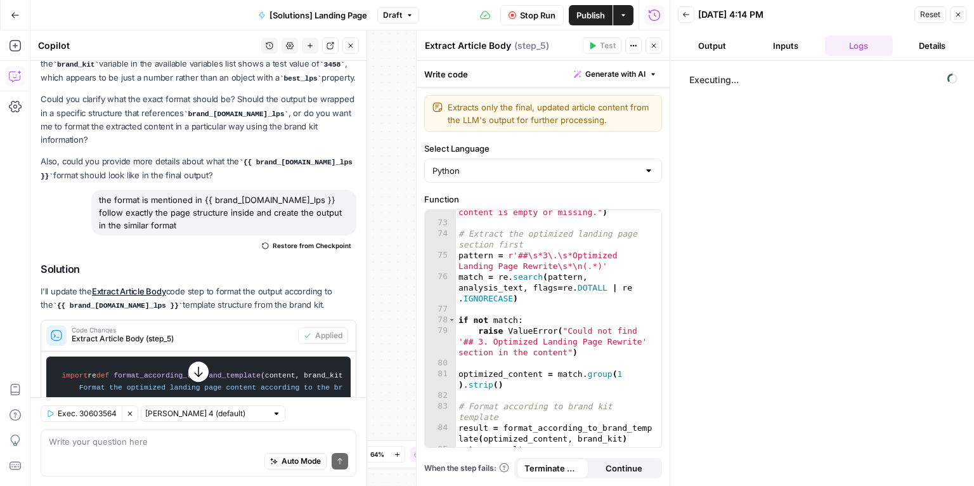
scroll to position [1284, 0]
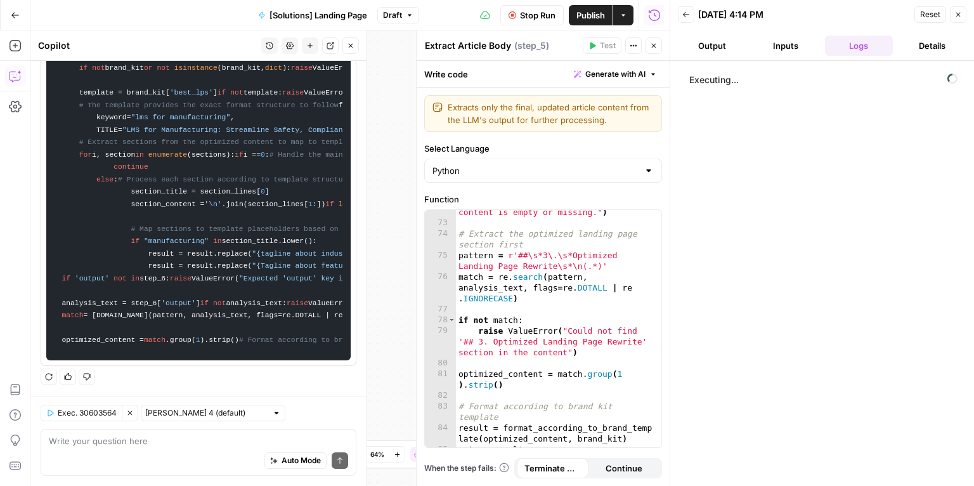
click at [127, 412] on icon "button" at bounding box center [130, 413] width 8 height 8
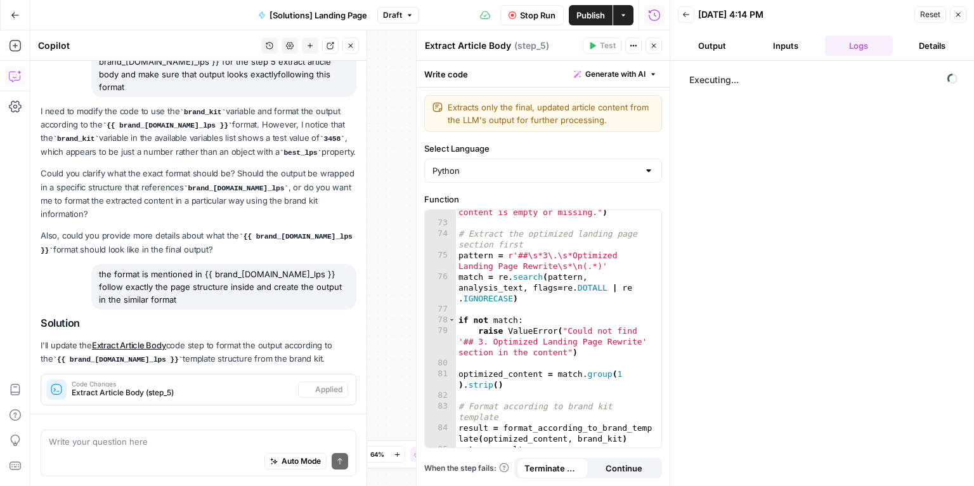
scroll to position [188, 0]
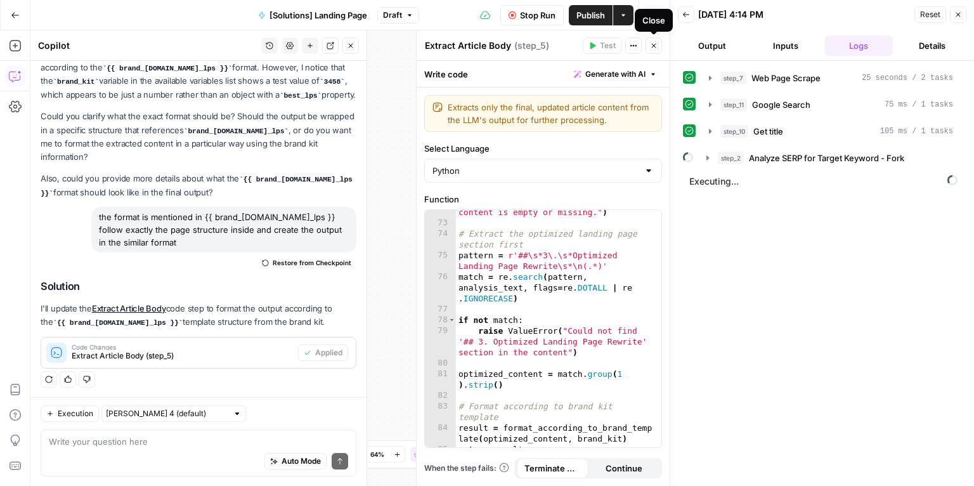
click at [657, 47] on icon "button" at bounding box center [654, 46] width 8 height 8
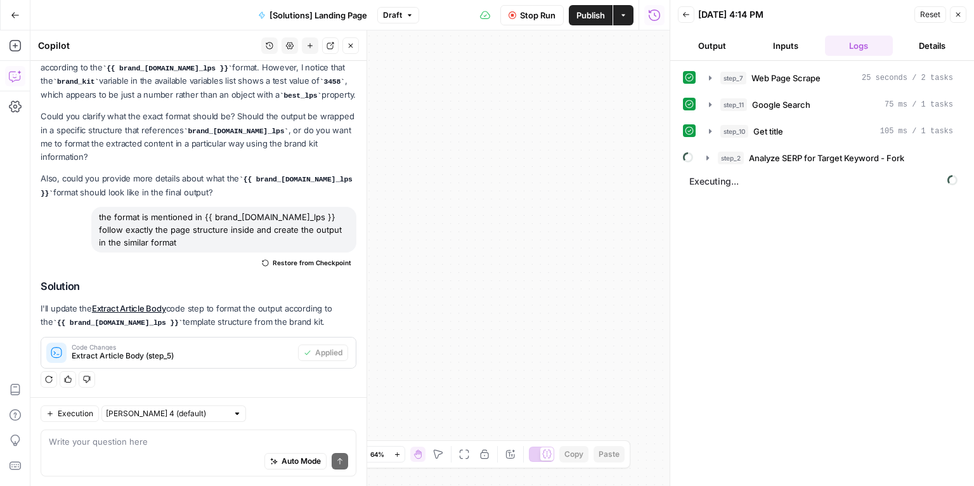
drag, startPoint x: 487, startPoint y: 219, endPoint x: 665, endPoint y: 188, distance: 180.3
click at [665, 188] on body "**********" at bounding box center [487, 243] width 974 height 486
click at [464, 454] on icon "button" at bounding box center [464, 454] width 10 height 10
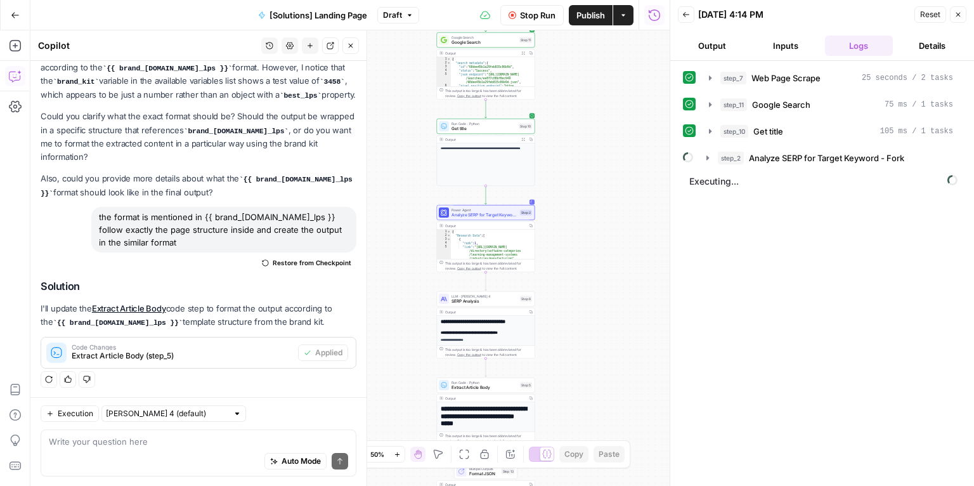
drag, startPoint x: 450, startPoint y: 329, endPoint x: 586, endPoint y: 275, distance: 146.1
click at [586, 275] on div "**********" at bounding box center [349, 257] width 639 height 455
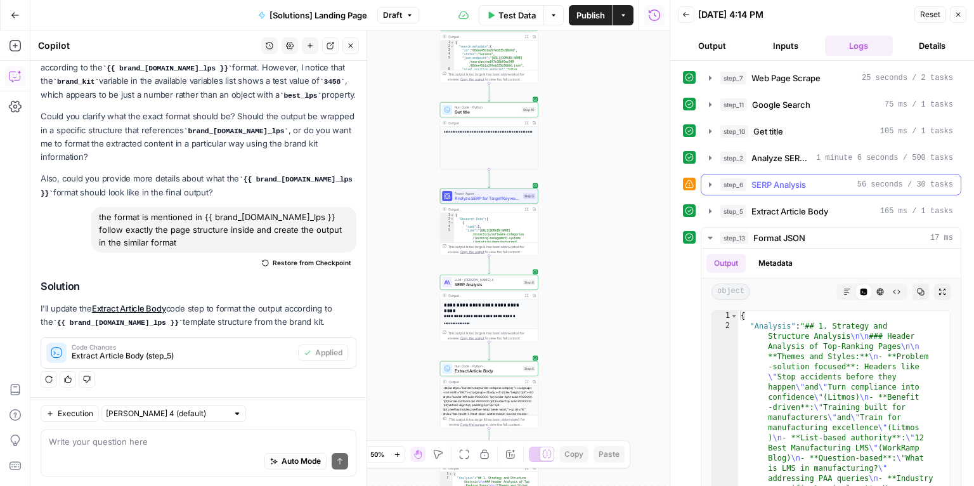
scroll to position [68, 0]
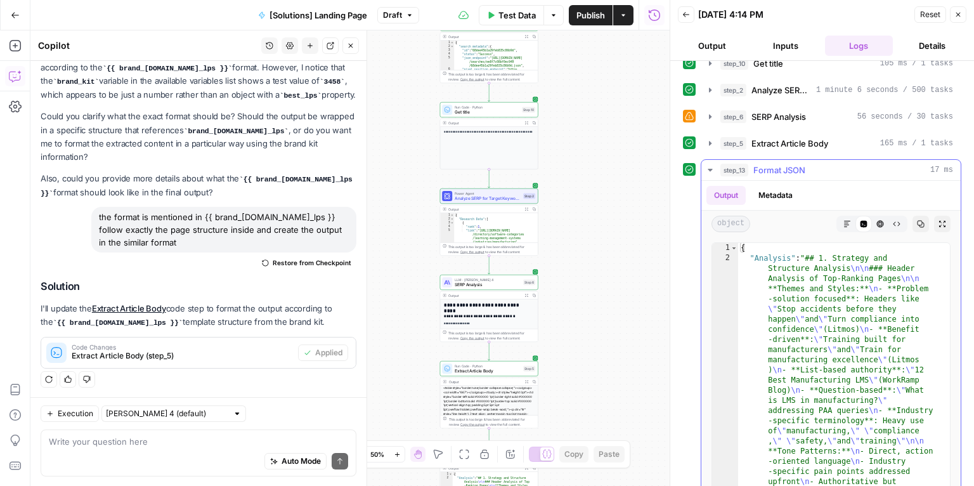
click at [775, 181] on div "Output Metadata" at bounding box center [831, 195] width 259 height 29
click at [779, 113] on span "SERP Analysis" at bounding box center [779, 116] width 55 height 13
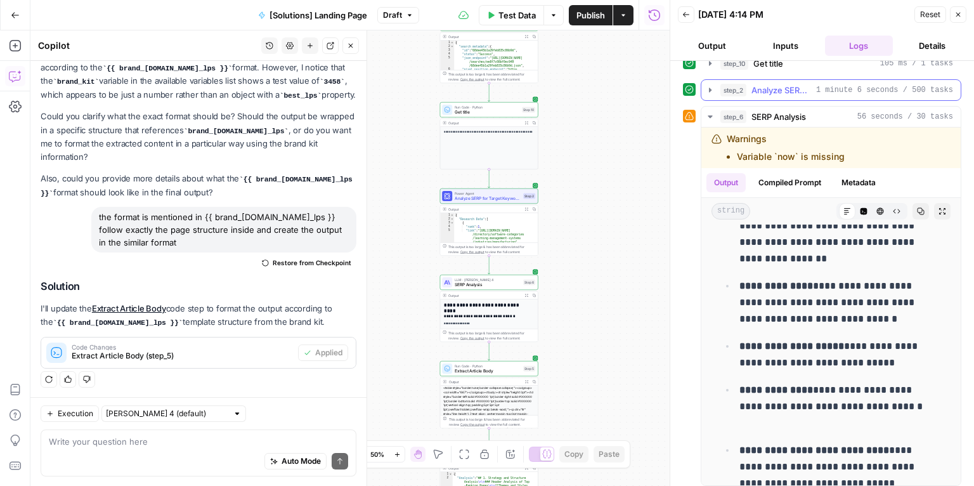
scroll to position [235, 0]
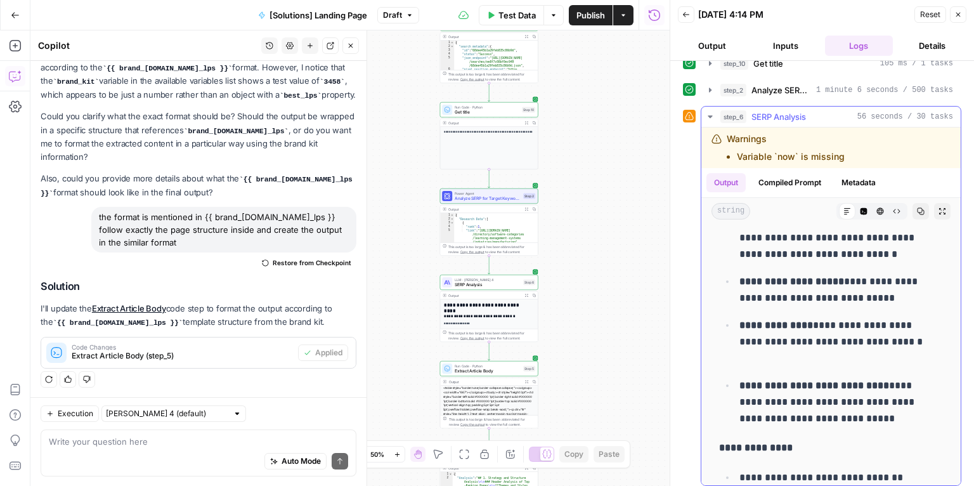
click at [712, 116] on icon "button" at bounding box center [710, 117] width 10 height 10
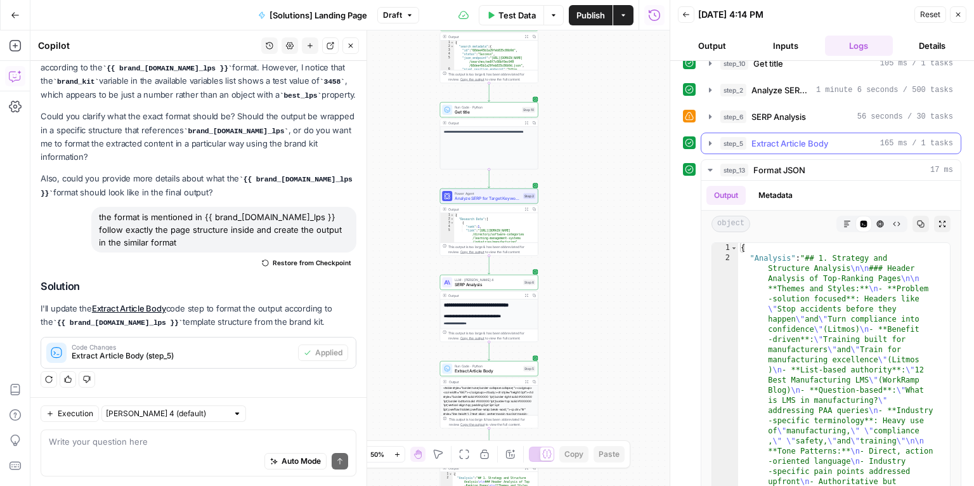
click at [706, 139] on icon "button" at bounding box center [710, 143] width 10 height 10
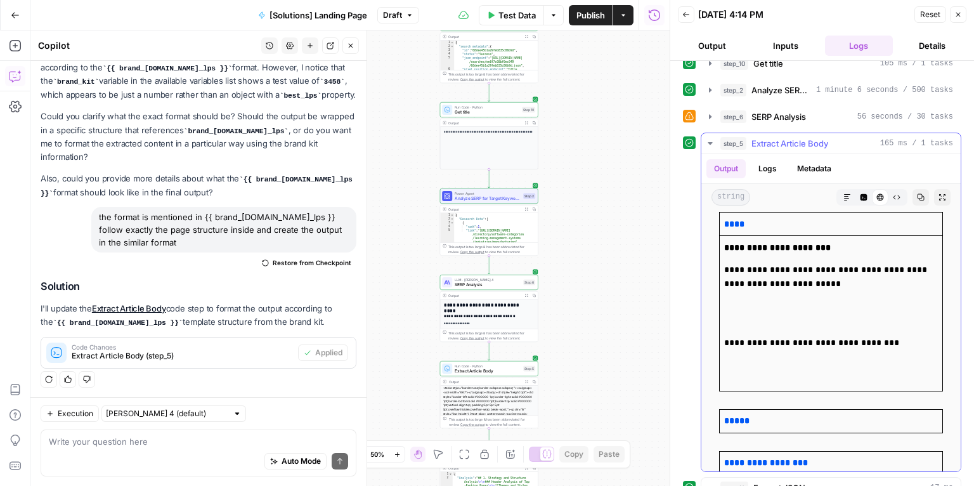
scroll to position [72, 0]
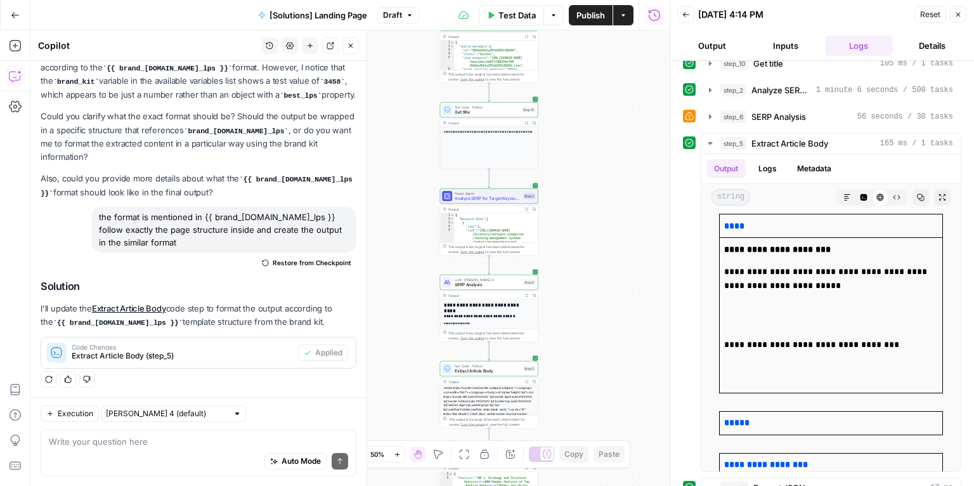
click at [592, 19] on span "Publish" at bounding box center [591, 15] width 29 height 13
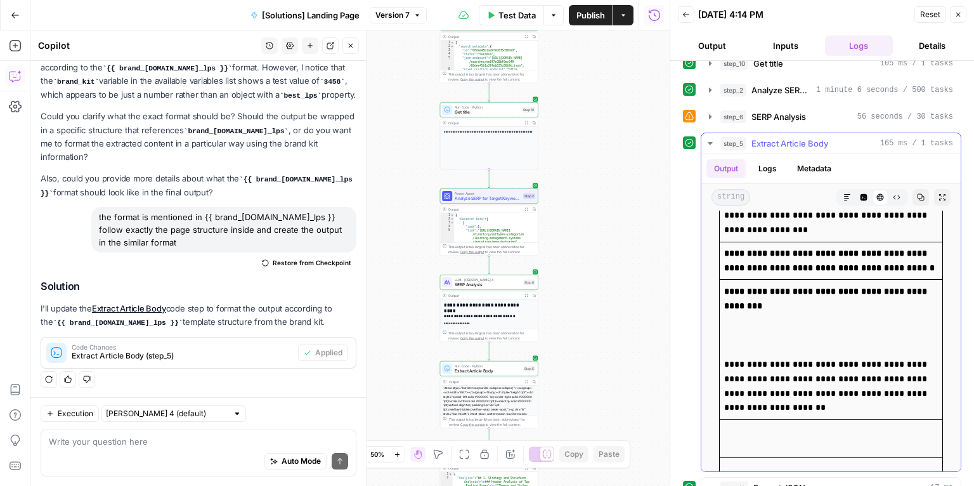
scroll to position [3149, 0]
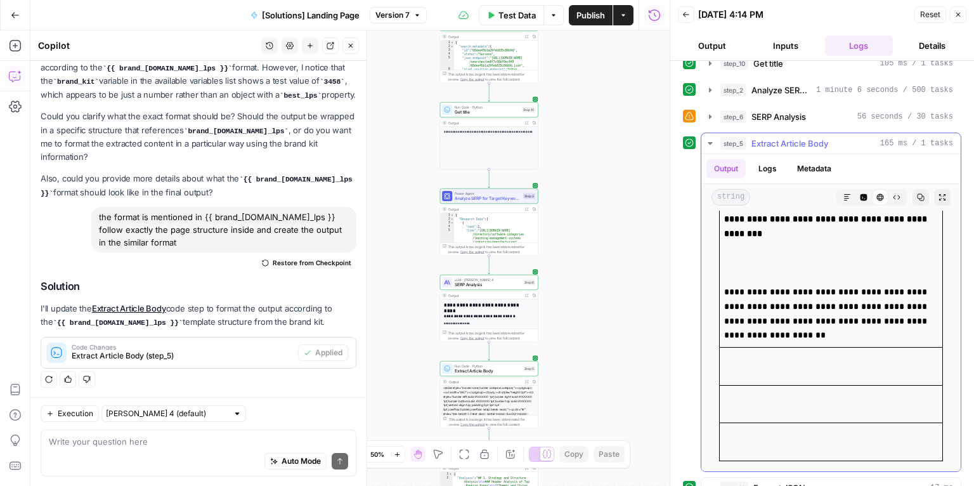
click at [714, 140] on icon "button" at bounding box center [710, 143] width 10 height 10
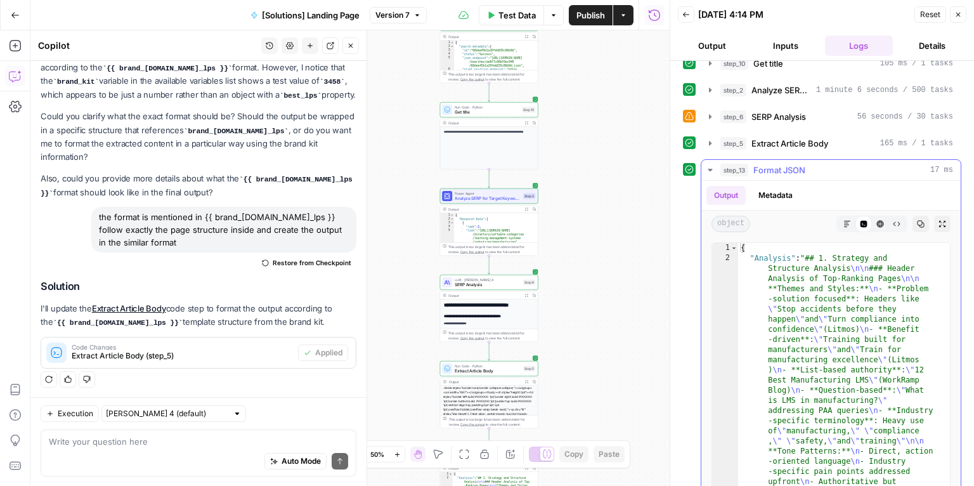
scroll to position [9, 0]
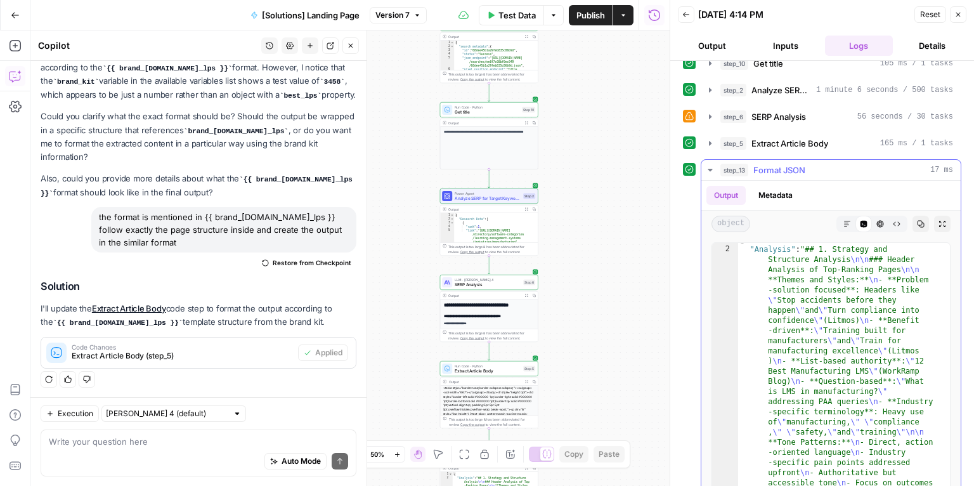
click at [779, 192] on button "Metadata" at bounding box center [775, 195] width 49 height 19
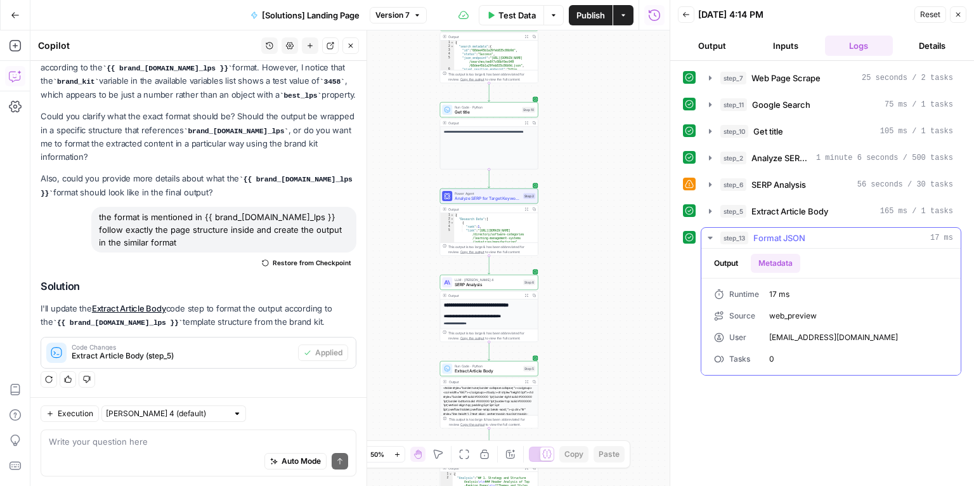
click at [729, 270] on button "Output" at bounding box center [726, 263] width 39 height 19
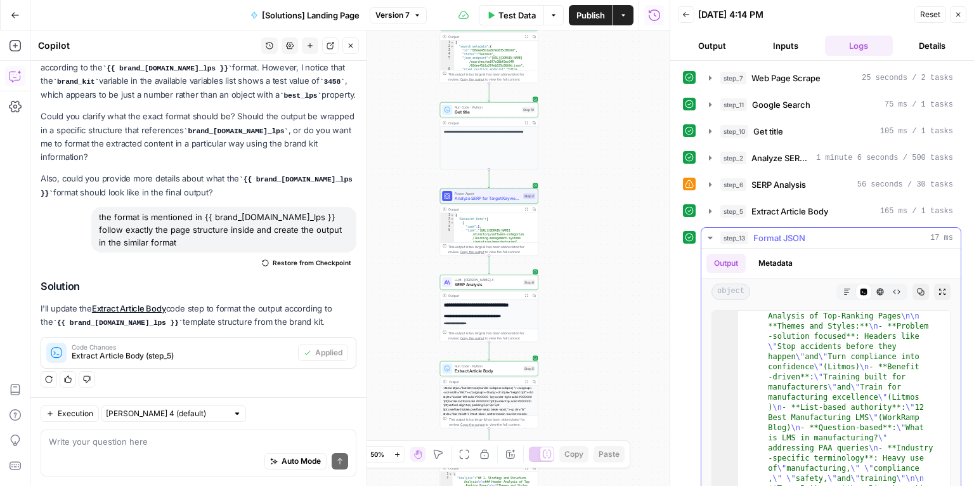
scroll to position [56, 0]
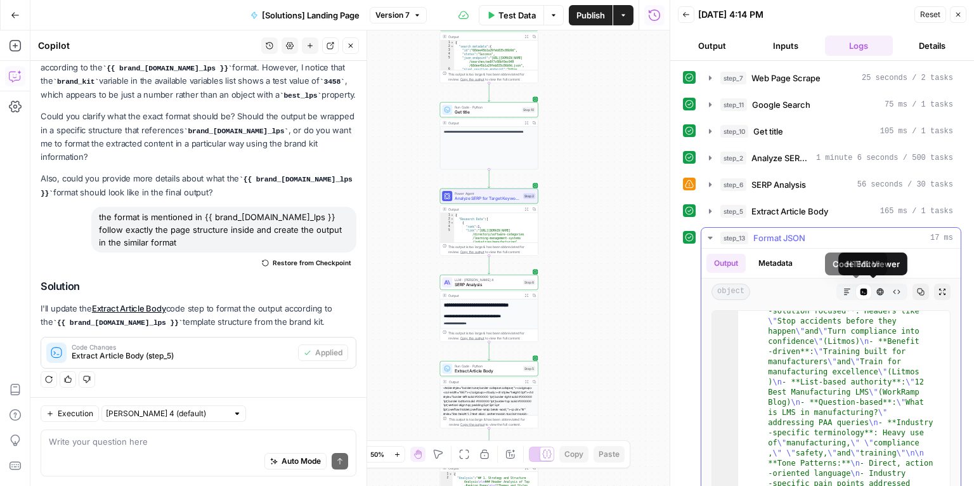
click at [877, 291] on icon "button" at bounding box center [880, 292] width 7 height 7
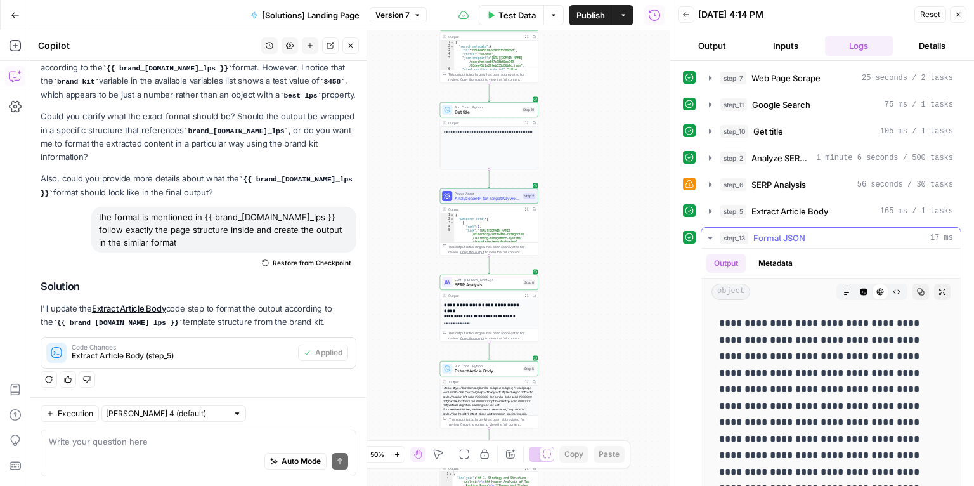
click at [839, 291] on button "Markdown" at bounding box center [847, 292] width 16 height 16
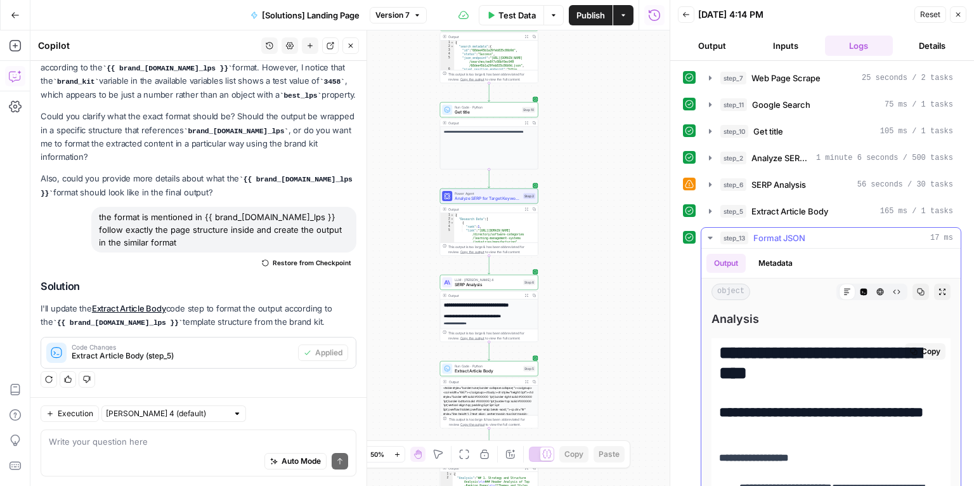
scroll to position [93, 0]
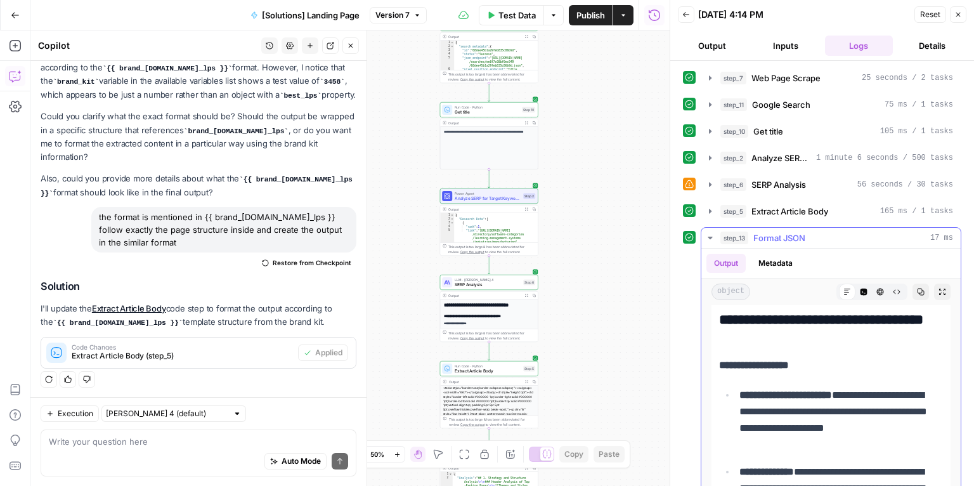
click at [934, 287] on button "Expand Output" at bounding box center [942, 292] width 16 height 16
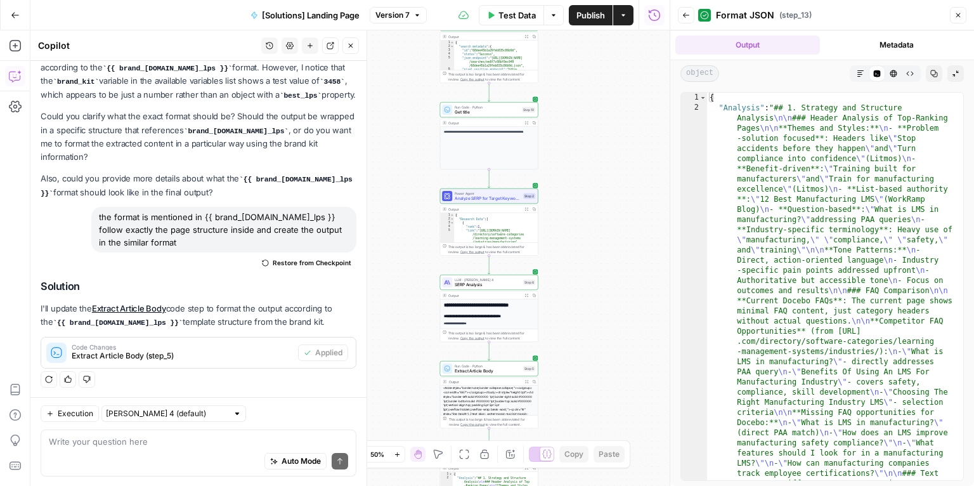
click at [864, 70] on icon "button" at bounding box center [861, 74] width 8 height 8
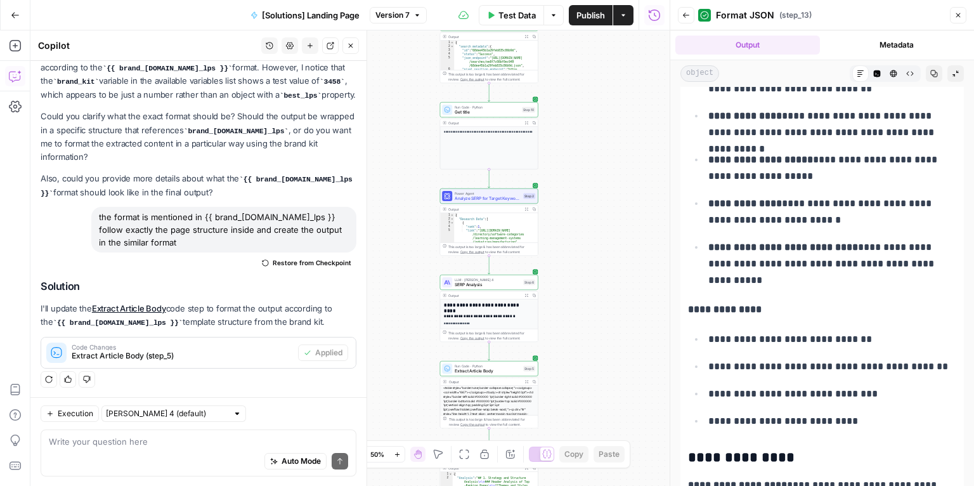
scroll to position [204, 0]
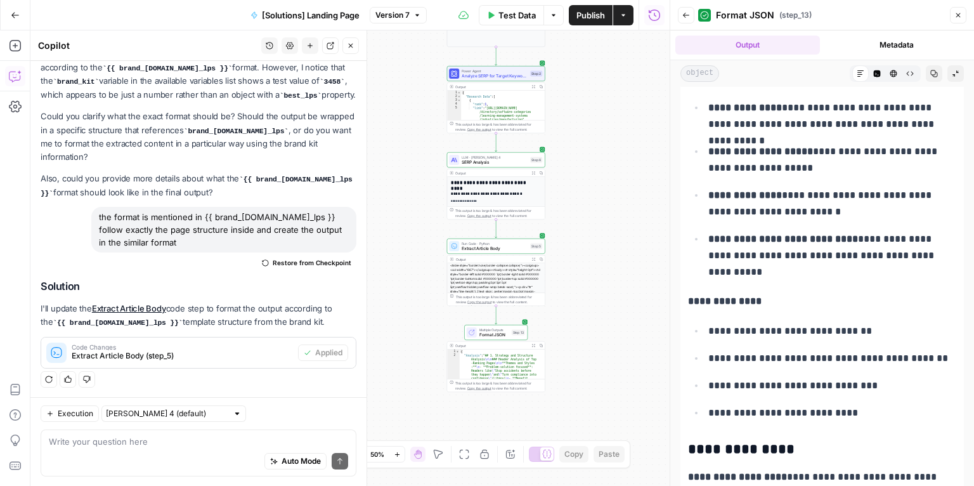
drag, startPoint x: 584, startPoint y: 367, endPoint x: 591, endPoint y: 244, distance: 122.6
click at [591, 244] on div "**********" at bounding box center [349, 257] width 639 height 455
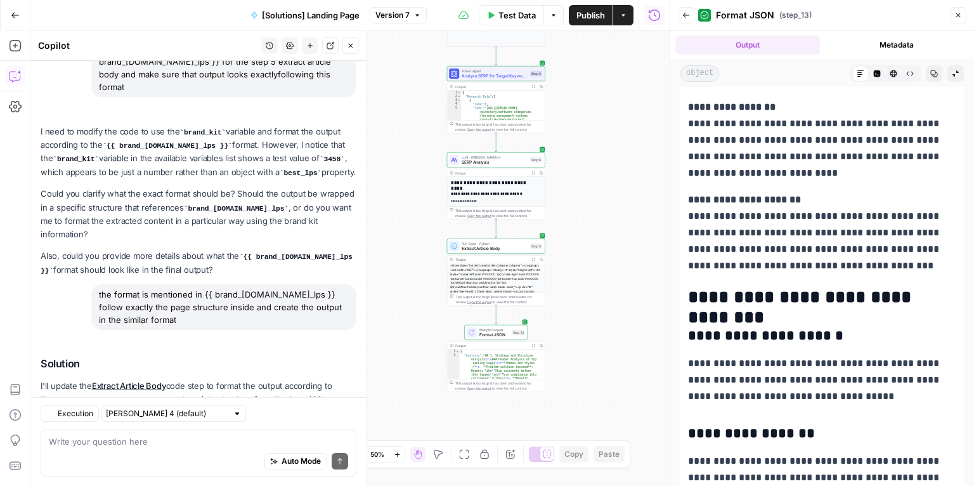
scroll to position [188, 0]
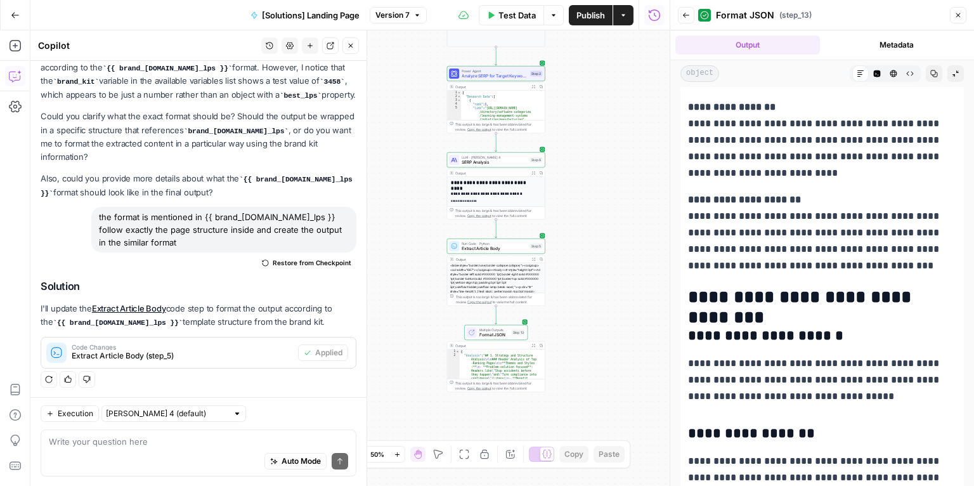
click at [414, 15] on icon "button" at bounding box center [418, 15] width 8 height 8
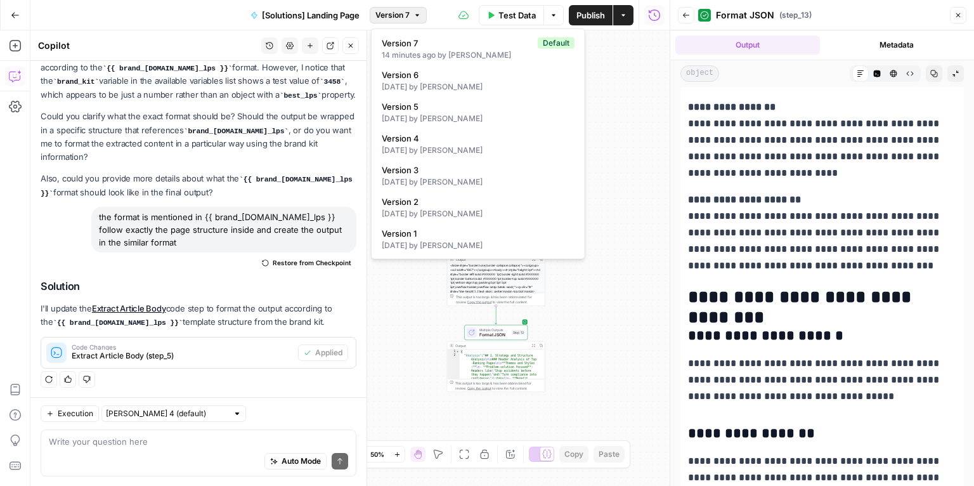
click at [612, 203] on div "**********" at bounding box center [349, 257] width 639 height 455
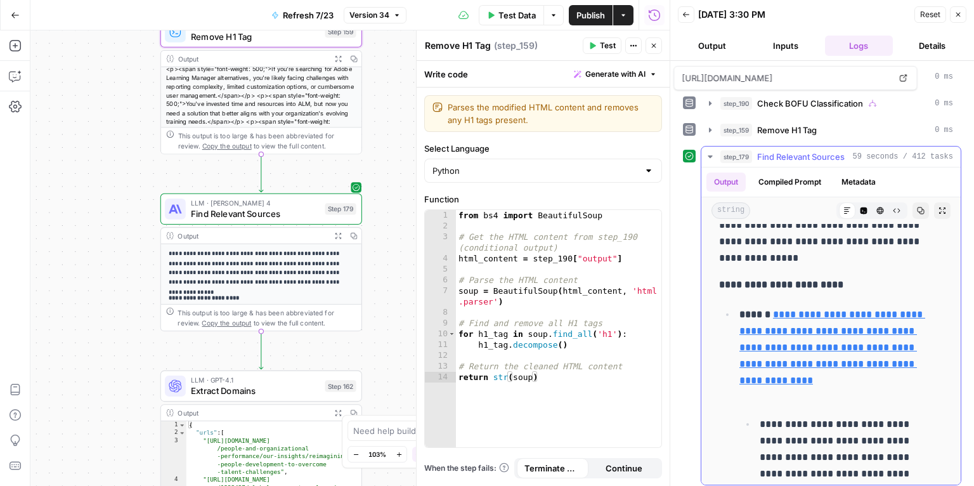
scroll to position [414, 0]
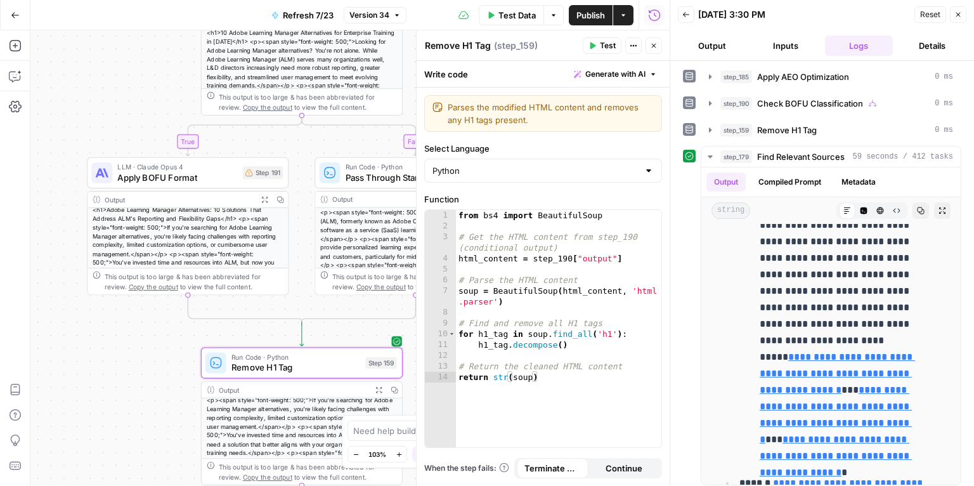
drag, startPoint x: 112, startPoint y: 240, endPoint x: 153, endPoint y: 426, distance: 190.4
click at [153, 426] on div "true false true false false true false true Workflow Input Settings Inputs Cont…" at bounding box center [349, 257] width 639 height 455
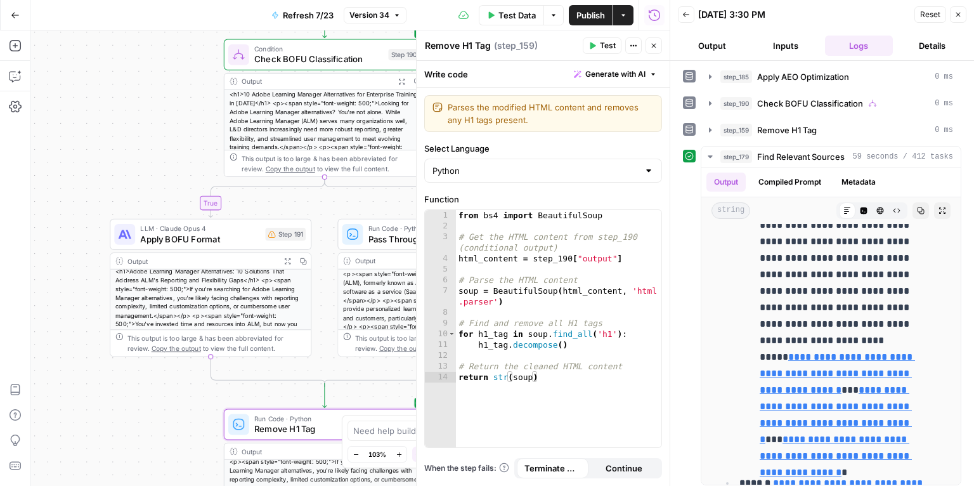
drag, startPoint x: 147, startPoint y: 89, endPoint x: 169, endPoint y: 151, distance: 65.6
click at [169, 151] on div "true false true false false true false true Workflow Input Settings Inputs Cont…" at bounding box center [349, 257] width 639 height 455
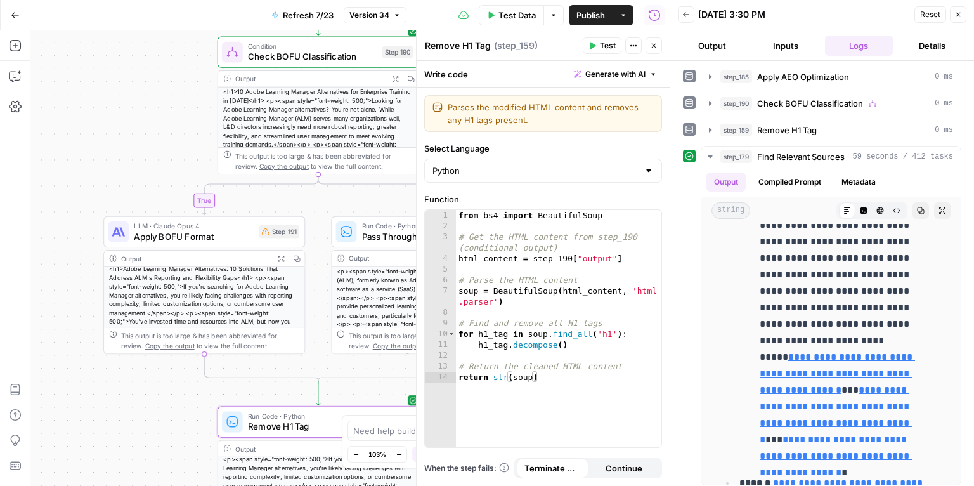
drag, startPoint x: 155, startPoint y: 168, endPoint x: 149, endPoint y: 166, distance: 6.8
click at [149, 166] on div "true false true false false true false true Workflow Input Settings Inputs Cont…" at bounding box center [349, 257] width 639 height 455
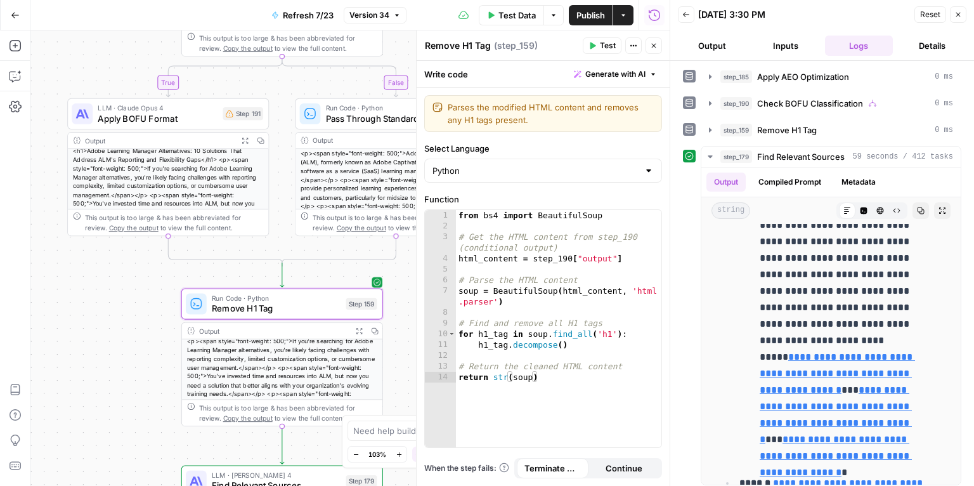
drag, startPoint x: 326, startPoint y: 225, endPoint x: 283, endPoint y: 96, distance: 135.8
click at [287, 96] on div "true false true false false true false true Workflow Input Settings Inputs Cont…" at bounding box center [349, 257] width 639 height 455
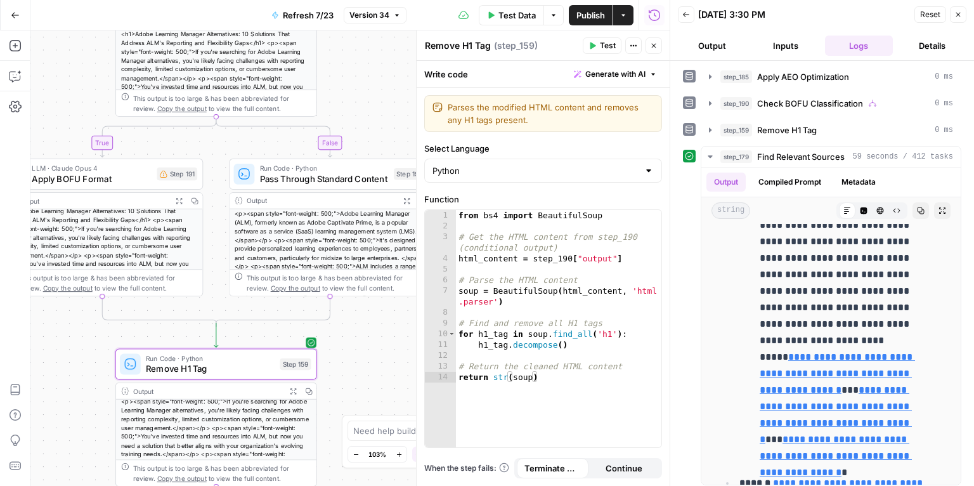
drag, startPoint x: 400, startPoint y: 344, endPoint x: 358, endPoint y: 389, distance: 61.5
click at [362, 419] on body "Docebo New Home Browse Insights Opportunities Your Data Recent Grids LPs Articl…" at bounding box center [487, 243] width 974 height 486
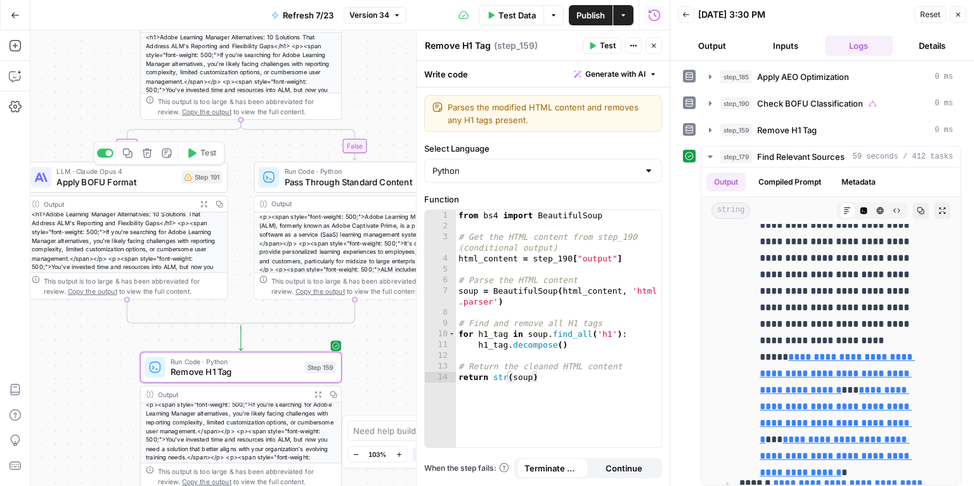
click at [144, 183] on span "Apply BOFU Format" at bounding box center [116, 181] width 120 height 13
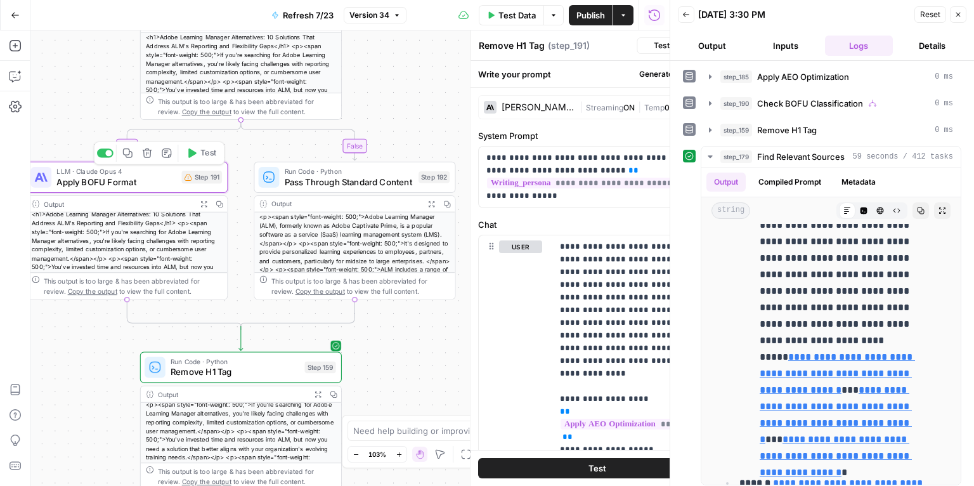
type textarea "Apply BOFU Format"
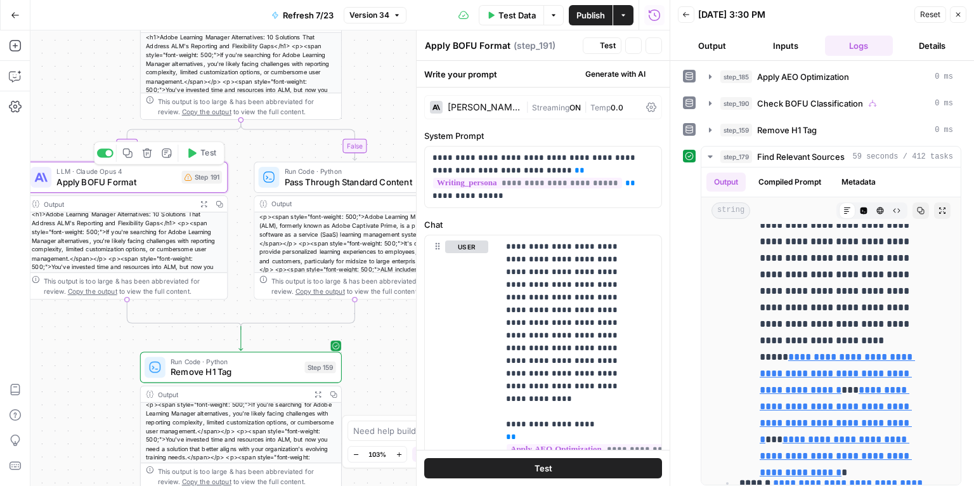
click at [193, 155] on icon "button" at bounding box center [192, 153] width 8 height 10
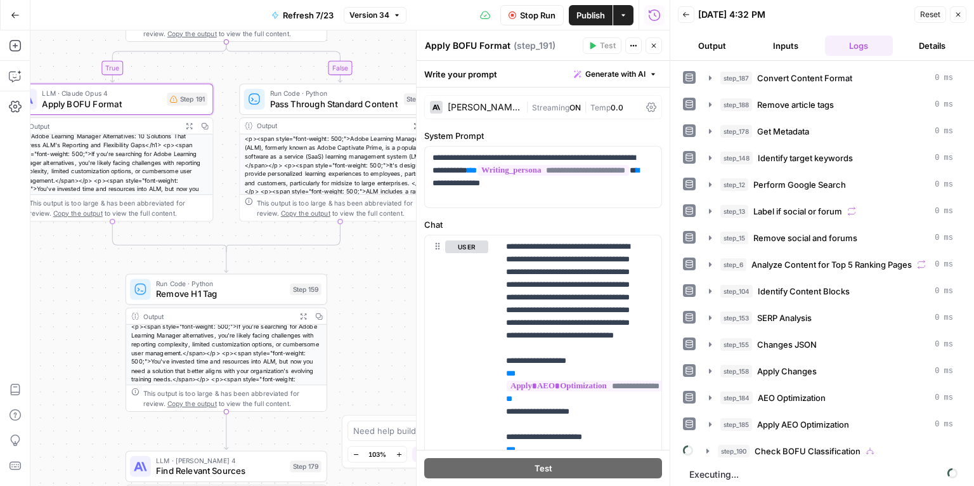
drag, startPoint x: 376, startPoint y: 240, endPoint x: 358, endPoint y: 15, distance: 226.5
click at [361, 8] on div "Go Back Refresh 7/23 Version 34 Stop Run Publish Actions Run History Add Steps …" at bounding box center [335, 243] width 670 height 486
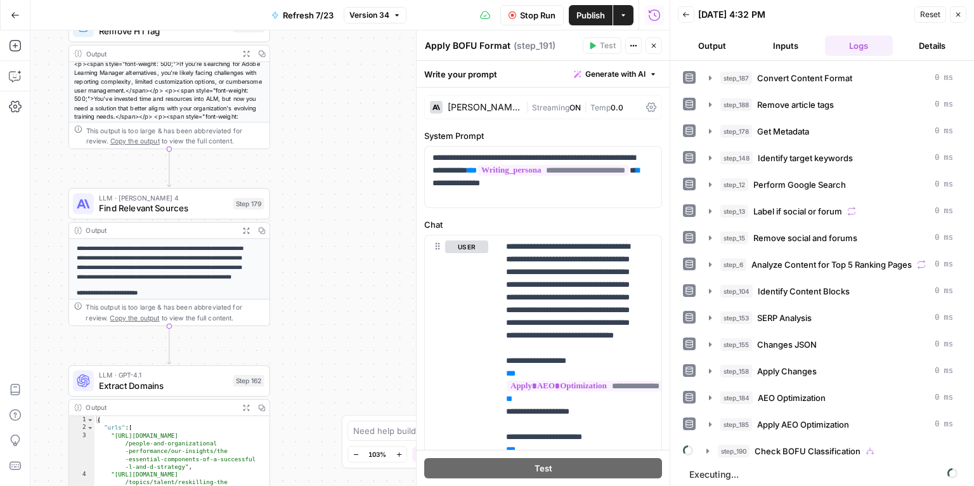
drag, startPoint x: 361, startPoint y: 320, endPoint x: 278, endPoint y: -46, distance: 375.2
click at [278, 0] on html "Docebo New Home Browse Insights Opportunities Your Data Recent Grids LPs Articl…" at bounding box center [487, 243] width 974 height 486
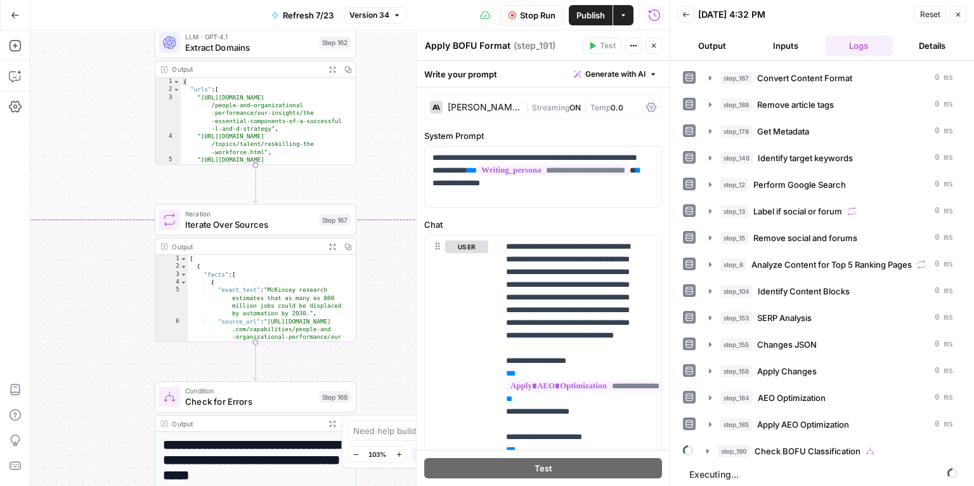
drag, startPoint x: 303, startPoint y: 351, endPoint x: 415, endPoint y: 117, distance: 259.6
click at [415, 117] on body "Docebo New Home Browse Insights Opportunities Your Data Recent Grids LPs Articl…" at bounding box center [487, 243] width 974 height 486
click at [523, 18] on span "Stop Run" at bounding box center [538, 15] width 36 height 13
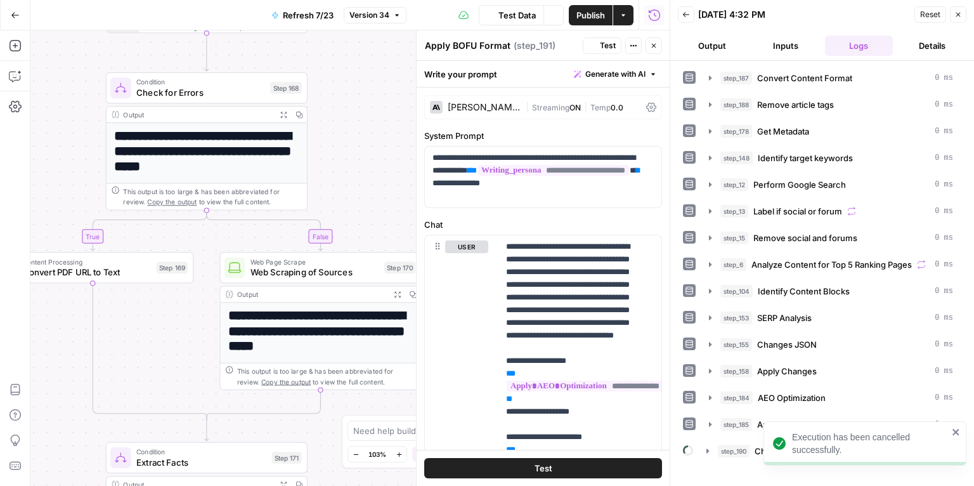
drag, startPoint x: 384, startPoint y: 291, endPoint x: 324, endPoint y: 36, distance: 262.2
click at [324, 36] on div "true false true false false true false true Workflow Input Settings Inputs Cont…" at bounding box center [349, 257] width 639 height 455
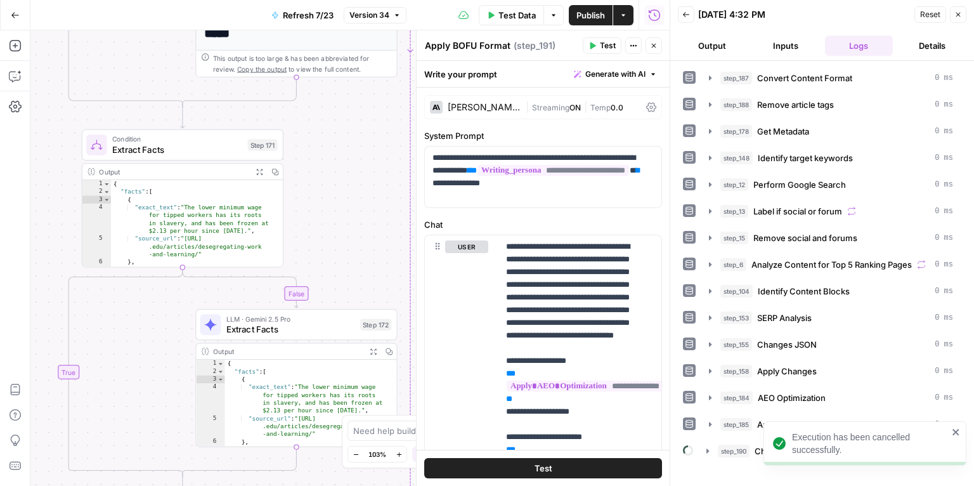
drag, startPoint x: 340, startPoint y: 241, endPoint x: 329, endPoint y: 55, distance: 186.2
click at [329, 56] on div "true false true false false true false true Workflow Input Settings Inputs Cont…" at bounding box center [349, 257] width 639 height 455
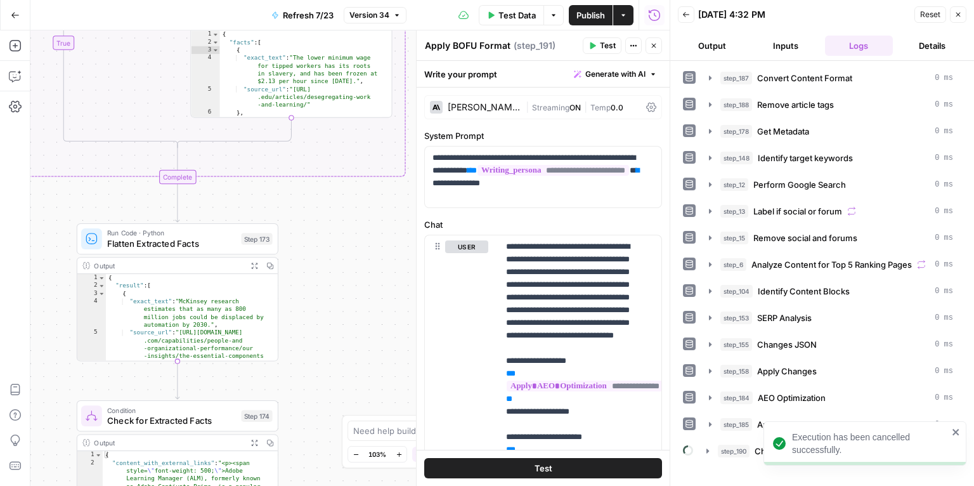
drag, startPoint x: 330, startPoint y: 280, endPoint x: 320, endPoint y: 63, distance: 217.2
click at [319, 70] on div "true false true false false true false true Workflow Input Settings Inputs Cont…" at bounding box center [349, 257] width 639 height 455
drag, startPoint x: 320, startPoint y: 63, endPoint x: 312, endPoint y: 286, distance: 222.8
click at [320, 60] on div "true false true false false true false true Workflow Input Settings Inputs Cont…" at bounding box center [349, 257] width 639 height 455
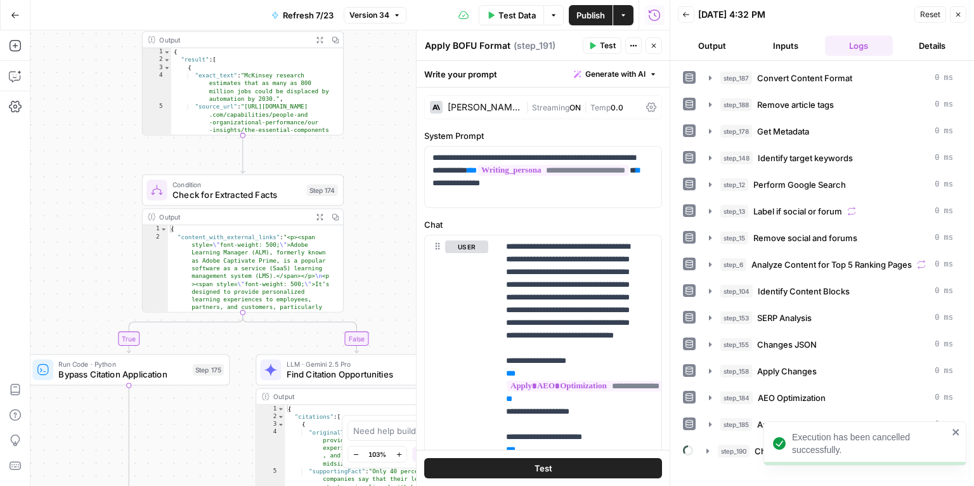
drag, startPoint x: 386, startPoint y: 262, endPoint x: 415, endPoint y: 164, distance: 101.8
click at [415, 167] on body "Execution has been cancelled successfully. Docebo New Home Browse Insights Oppo…" at bounding box center [487, 243] width 974 height 486
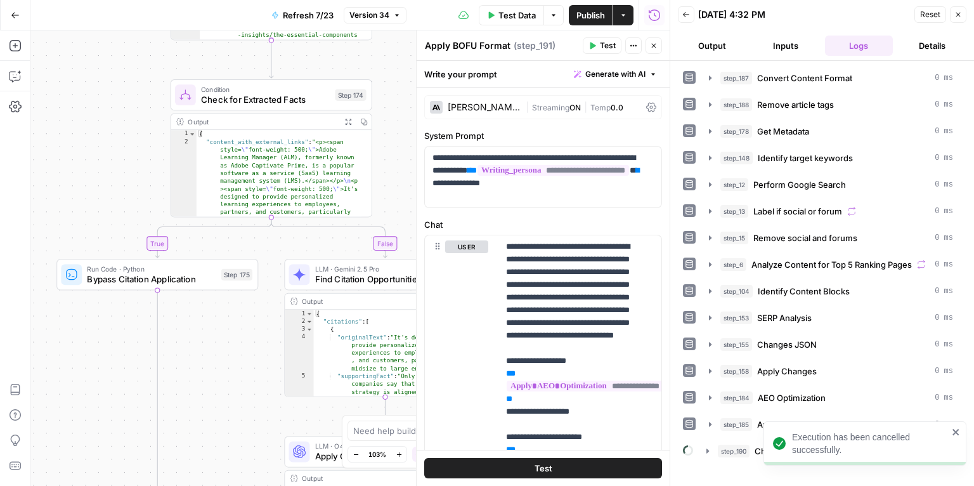
drag, startPoint x: 415, startPoint y: 164, endPoint x: 398, endPoint y: 140, distance: 29.7
click at [415, 163] on div at bounding box center [416, 257] width 13 height 455
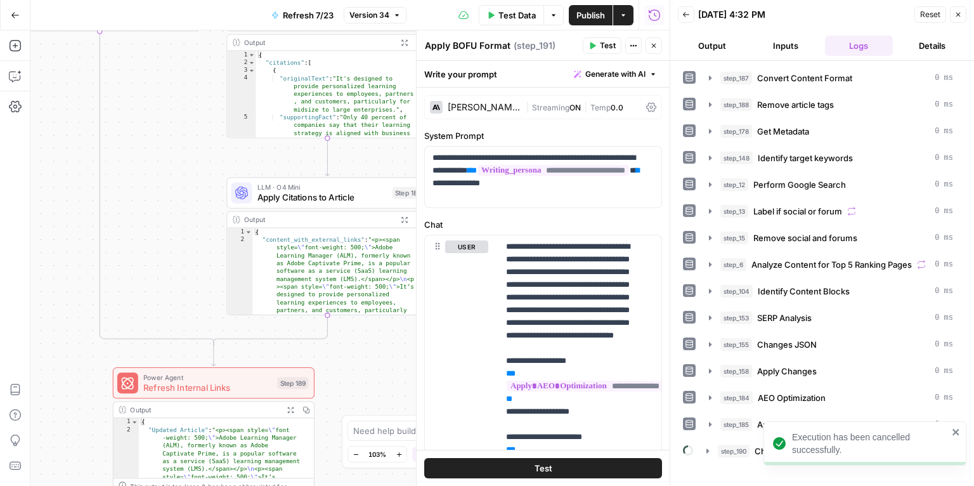
drag, startPoint x: 209, startPoint y: 274, endPoint x: 180, endPoint y: 95, distance: 182.0
click at [180, 110] on div "true false true false false true false true Workflow Input Settings Inputs Cont…" at bounding box center [349, 257] width 639 height 455
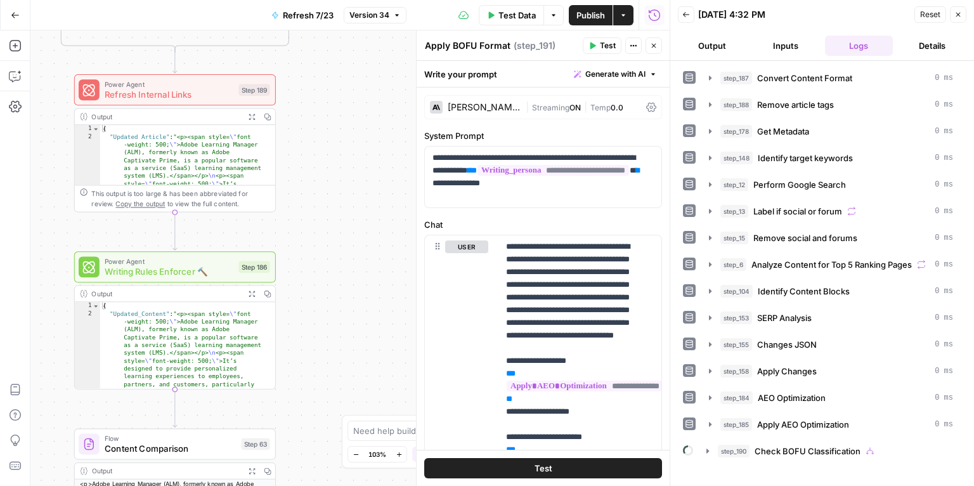
drag, startPoint x: 346, startPoint y: 253, endPoint x: 304, endPoint y: 79, distance: 178.6
click at [310, 89] on div "true false true false false true false true Workflow Input Settings Inputs Cont…" at bounding box center [349, 257] width 639 height 455
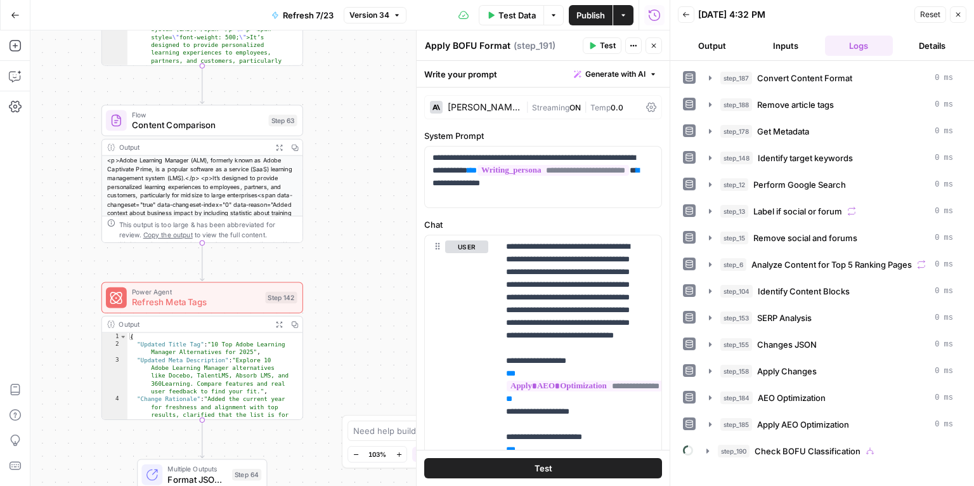
drag, startPoint x: 306, startPoint y: 383, endPoint x: 337, endPoint y: 84, distance: 300.4
click at [337, 89] on div "true false true false false true false true Workflow Input Settings Inputs Cont…" at bounding box center [349, 257] width 639 height 455
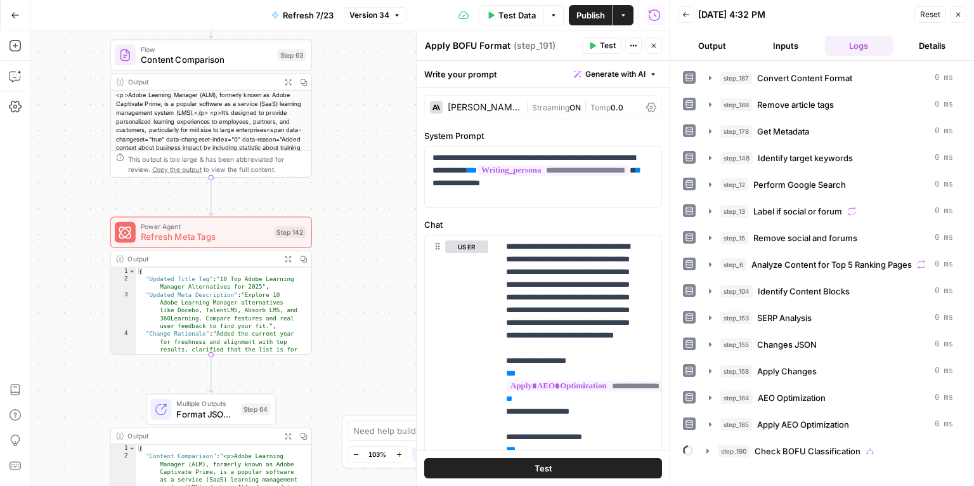
drag, startPoint x: 334, startPoint y: 372, endPoint x: 330, endPoint y: 52, distance: 319.7
click at [327, 67] on div "true false true false false true false true Workflow Input Settings Inputs Cont…" at bounding box center [349, 257] width 639 height 455
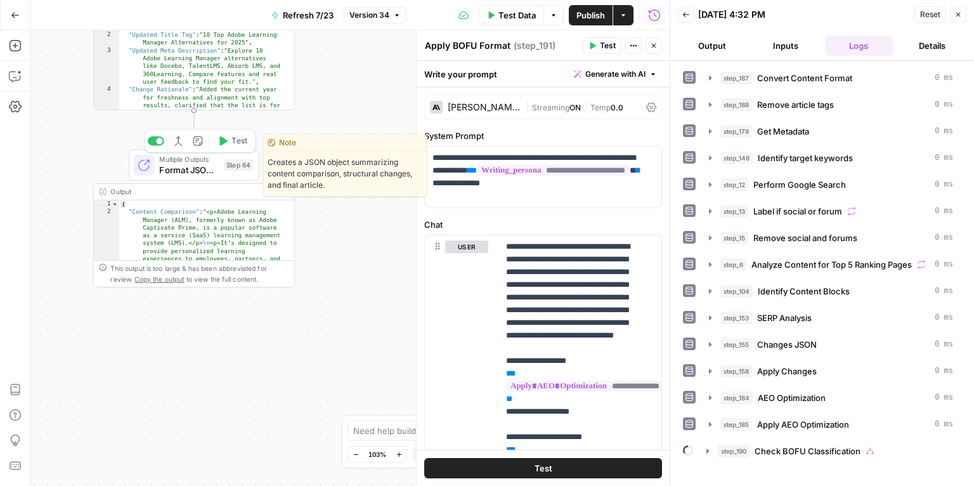
click at [221, 139] on icon "button" at bounding box center [223, 141] width 8 height 10
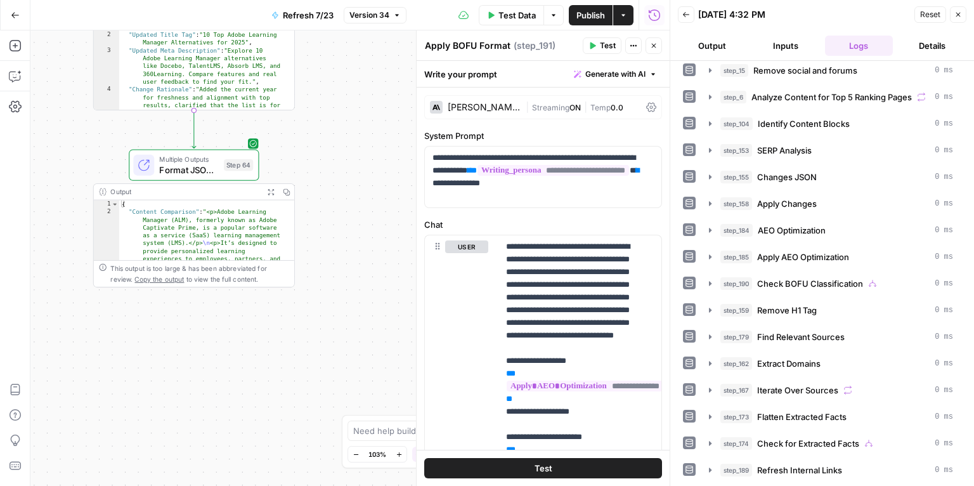
scroll to position [278, 0]
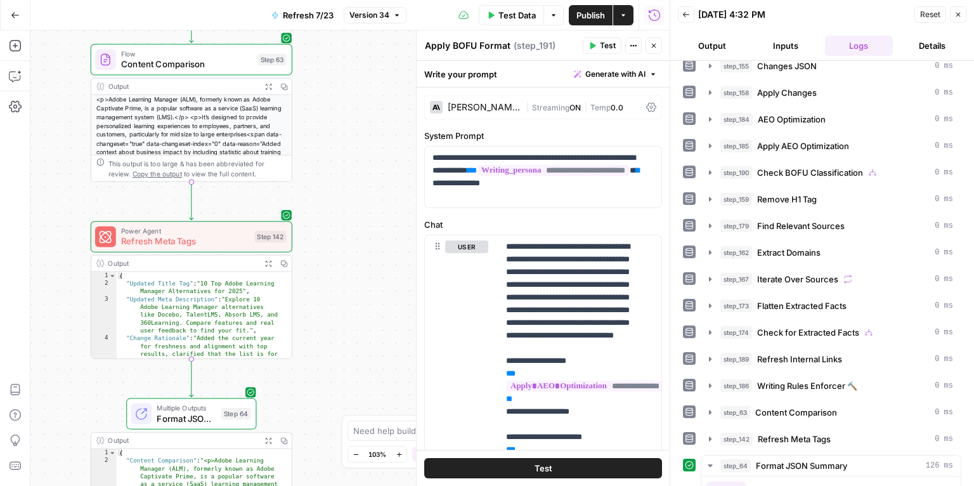
drag, startPoint x: 337, startPoint y: 166, endPoint x: 325, endPoint y: 407, distance: 242.0
click at [326, 456] on div "true false true false false true false true Workflow Input Settings Inputs Cont…" at bounding box center [349, 257] width 639 height 455
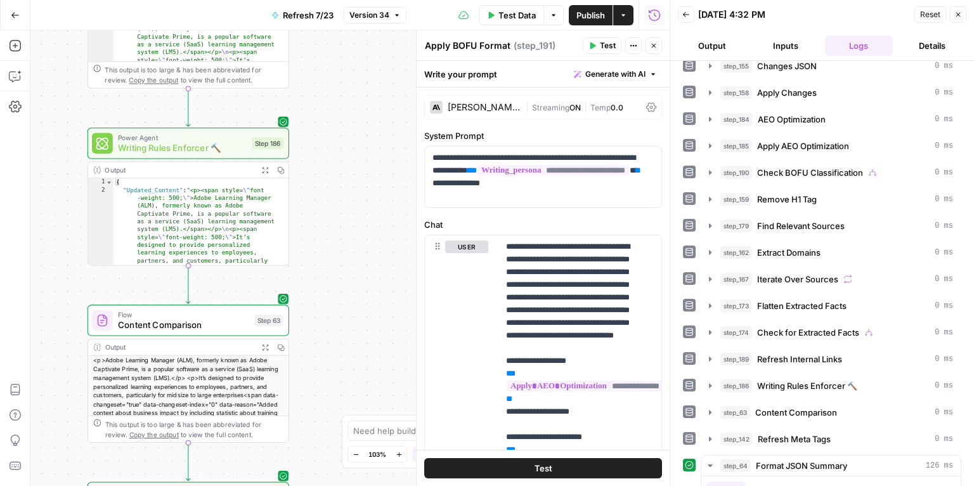
drag, startPoint x: 334, startPoint y: 252, endPoint x: 334, endPoint y: 372, distance: 120.5
click at [334, 413] on div "true false true false false true false true Workflow Input Settings Inputs Cont…" at bounding box center [349, 257] width 639 height 455
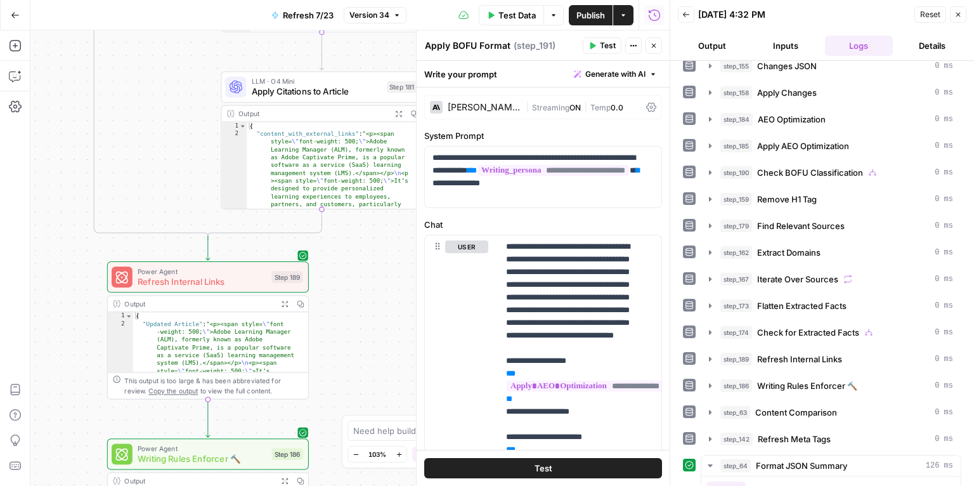
drag, startPoint x: 330, startPoint y: 134, endPoint x: 351, endPoint y: 397, distance: 263.5
click at [351, 397] on div "true false true false false true false true Workflow Input Settings Inputs Cont…" at bounding box center [349, 257] width 639 height 455
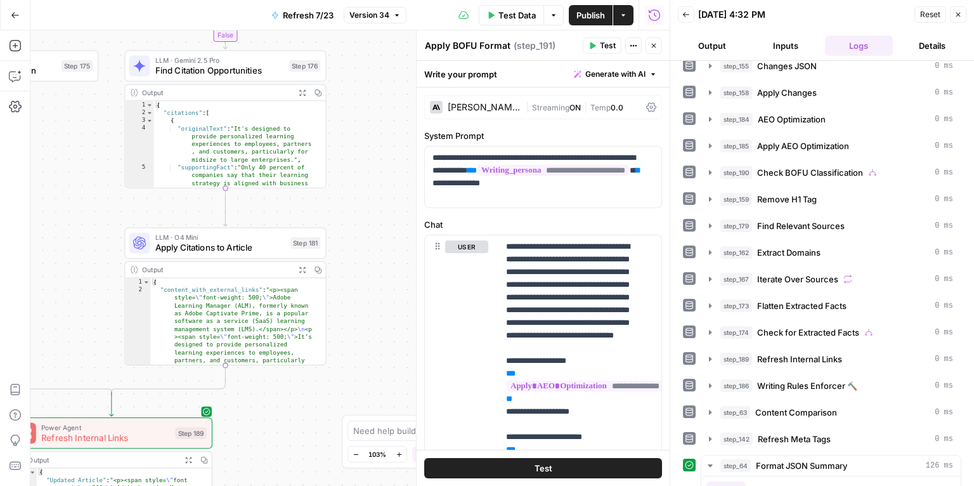
drag, startPoint x: 353, startPoint y: 256, endPoint x: 259, endPoint y: 396, distance: 168.4
click at [255, 413] on div "true false true false false true false true Workflow Input Settings Inputs Cont…" at bounding box center [349, 257] width 639 height 455
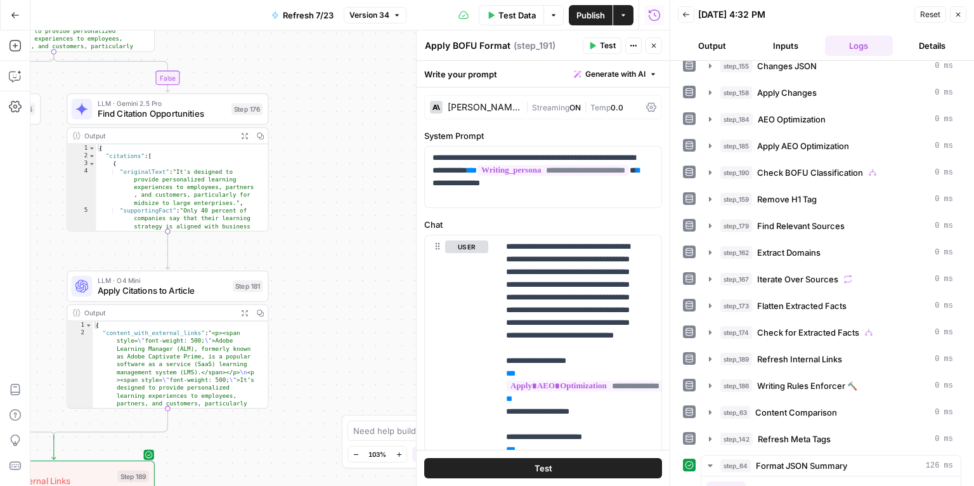
drag, startPoint x: 370, startPoint y: 250, endPoint x: 291, endPoint y: 198, distance: 94.3
click at [291, 198] on div "true false true false false true false true Workflow Input Settings Inputs Cont…" at bounding box center [349, 257] width 639 height 455
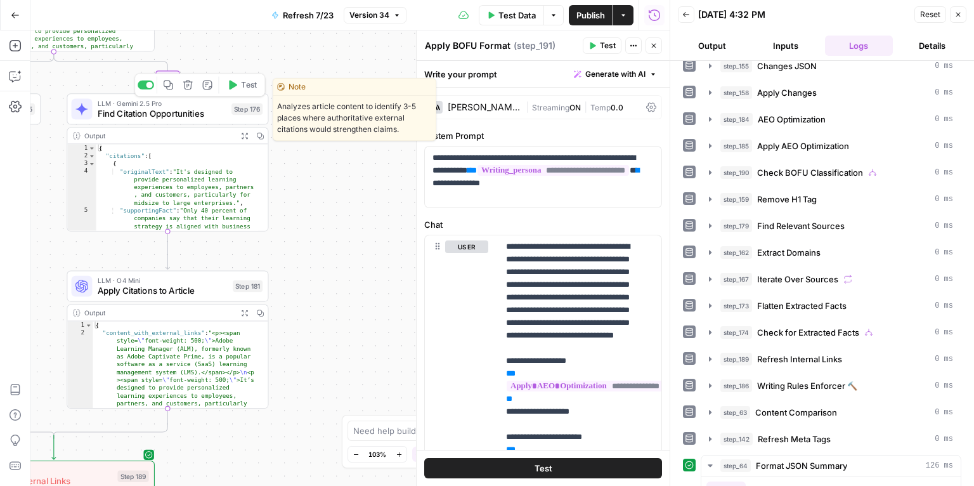
click at [238, 93] on button "Test" at bounding box center [242, 85] width 41 height 17
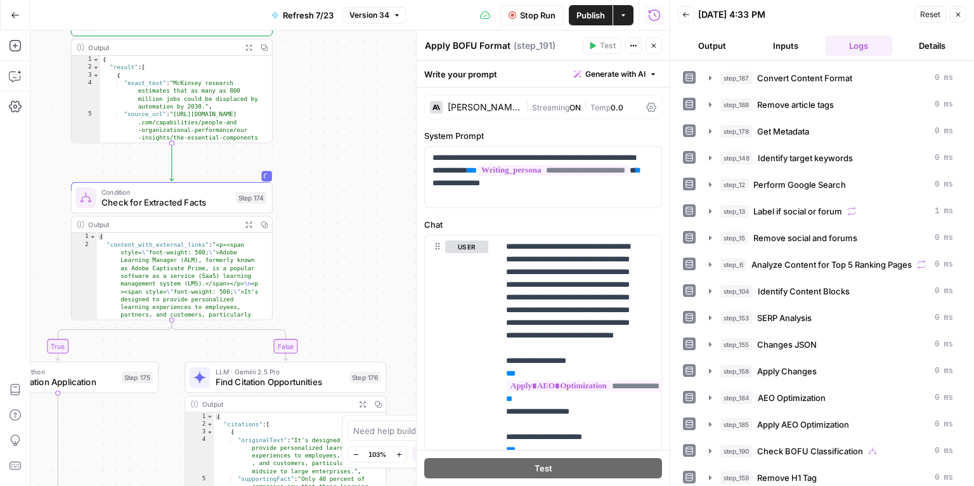
drag, startPoint x: 327, startPoint y: 193, endPoint x: 438, endPoint y: 405, distance: 238.9
click at [438, 405] on body "Docebo New Home Browse Insights Opportunities Your Data Recent Grids LPs Articl…" at bounding box center [487, 243] width 974 height 486
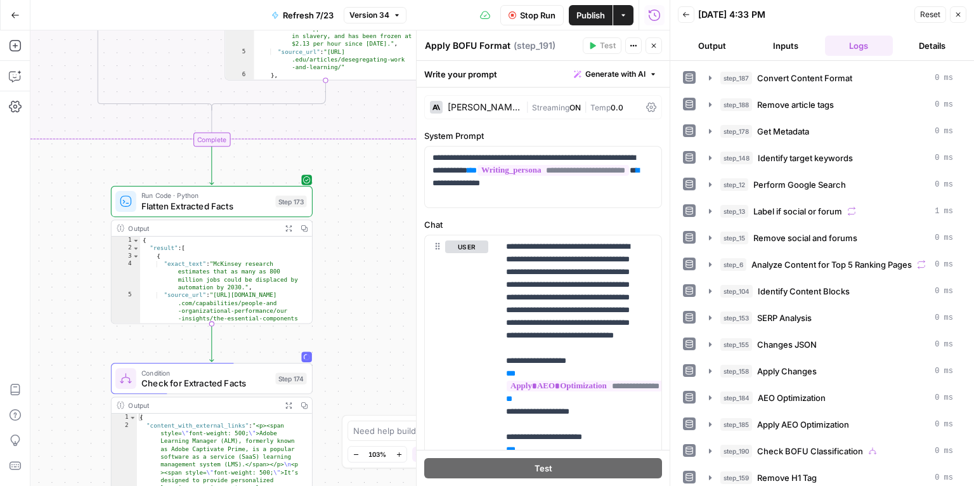
drag, startPoint x: 330, startPoint y: 211, endPoint x: 379, endPoint y: 431, distance: 224.9
click at [379, 429] on body "Docebo New Home Browse Insights Opportunities Your Data Recent Grids LPs Articl…" at bounding box center [487, 243] width 974 height 486
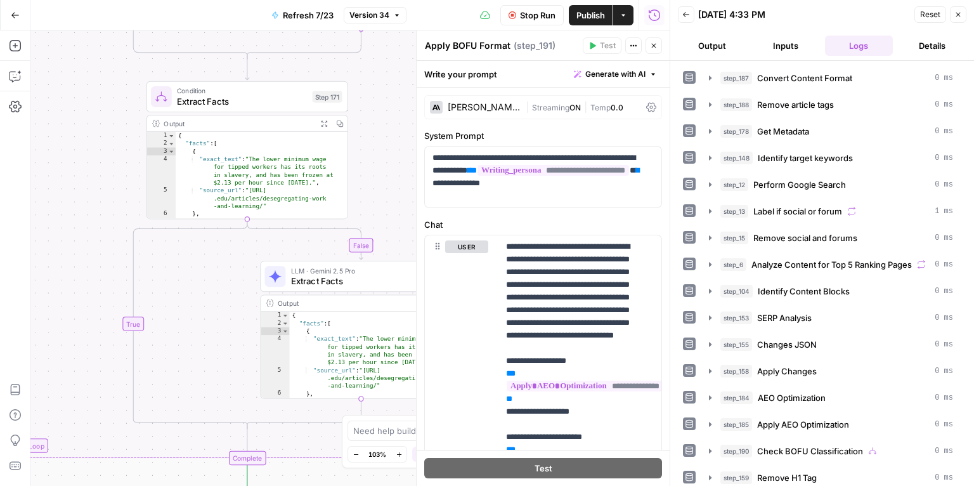
drag, startPoint x: 326, startPoint y: 289, endPoint x: 312, endPoint y: 408, distance: 119.4
click at [364, 478] on div "true false true false false true false true Workflow Input Settings Inputs Cont…" at bounding box center [349, 257] width 639 height 455
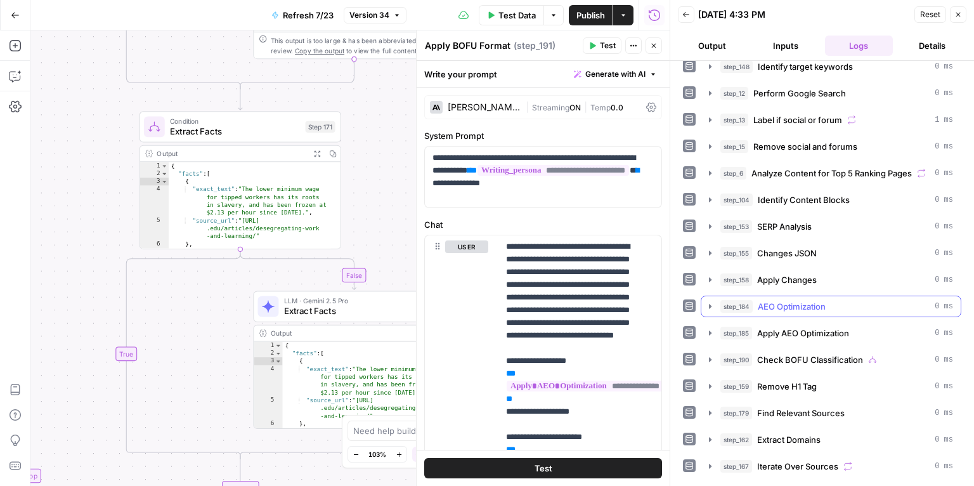
scroll to position [136, 0]
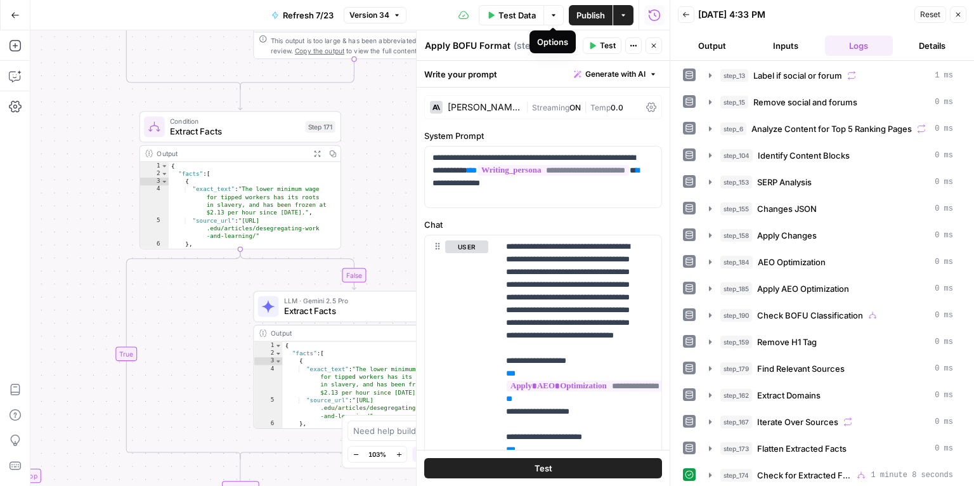
click at [582, 21] on span "Publish" at bounding box center [591, 15] width 29 height 13
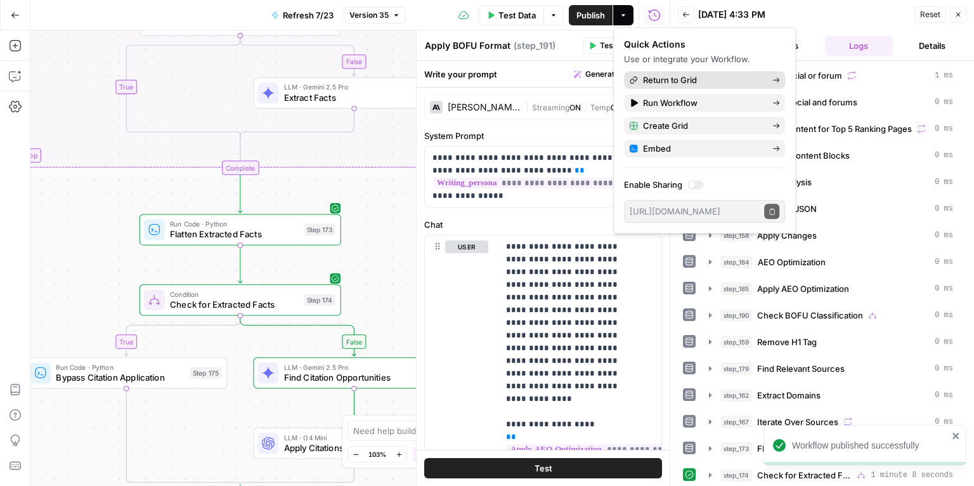
click at [672, 74] on span "Return to Grid" at bounding box center [702, 80] width 119 height 13
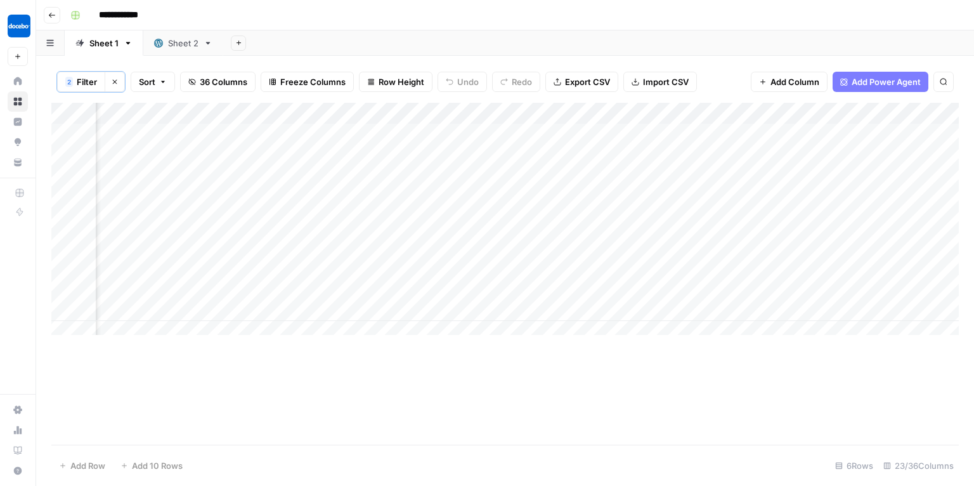
scroll to position [0, 1502]
click at [691, 330] on div "Add Column" at bounding box center [505, 223] width 908 height 240
click at [822, 264] on div "Add Column" at bounding box center [505, 223] width 908 height 240
click at [451, 266] on div "Add Column" at bounding box center [505, 223] width 908 height 240
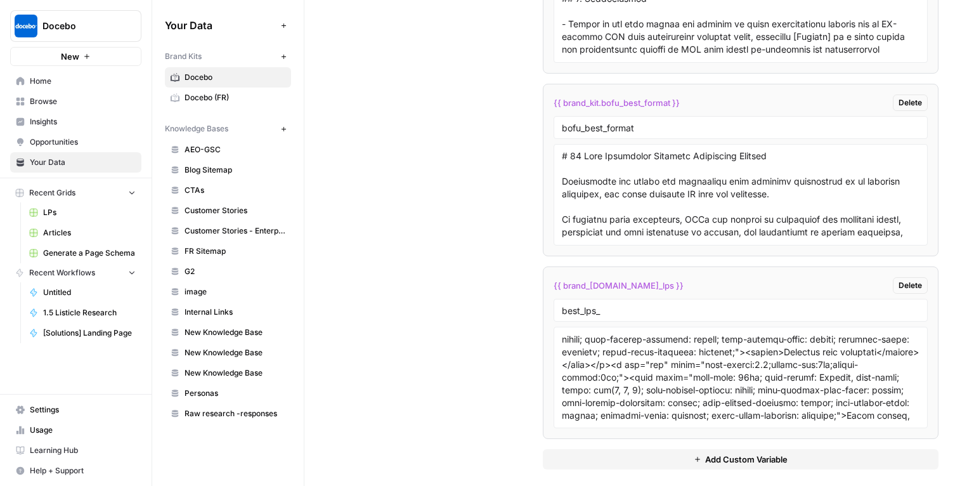
scroll to position [313, 0]
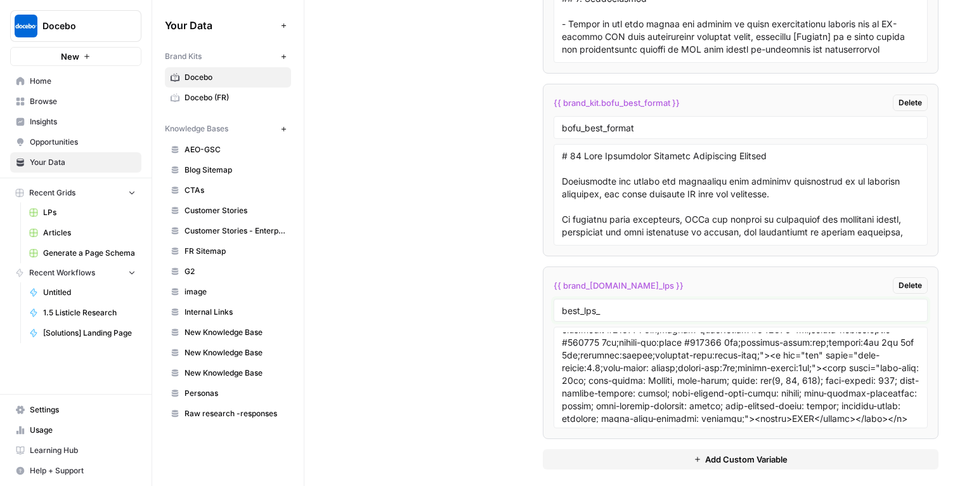
click at [628, 304] on input "best_lps_" at bounding box center [741, 309] width 358 height 11
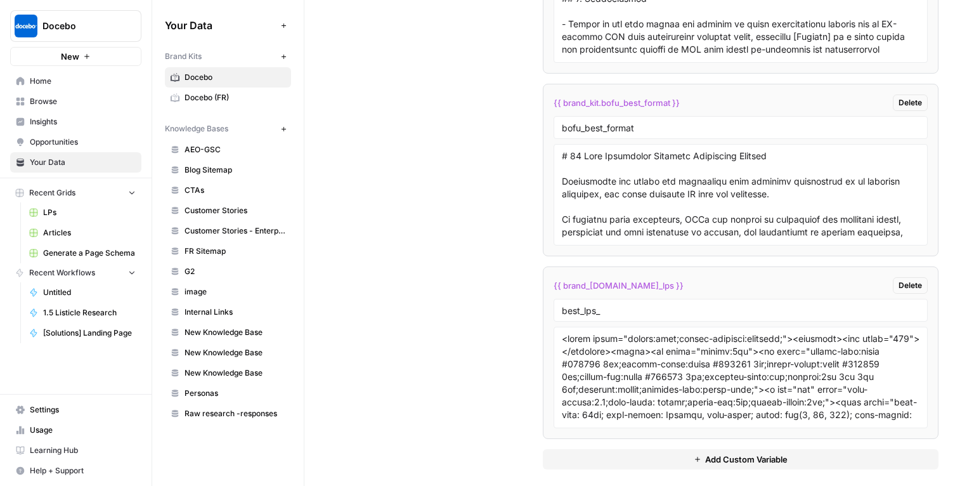
click at [679, 309] on div "best_lps_" at bounding box center [741, 310] width 374 height 23
click at [592, 304] on input "best_lps_" at bounding box center [741, 309] width 358 height 11
click at [613, 304] on input "best_lps_" at bounding box center [741, 309] width 358 height 11
click at [607, 279] on span "{{ brand_[DOMAIN_NAME]_lps }}" at bounding box center [619, 285] width 130 height 13
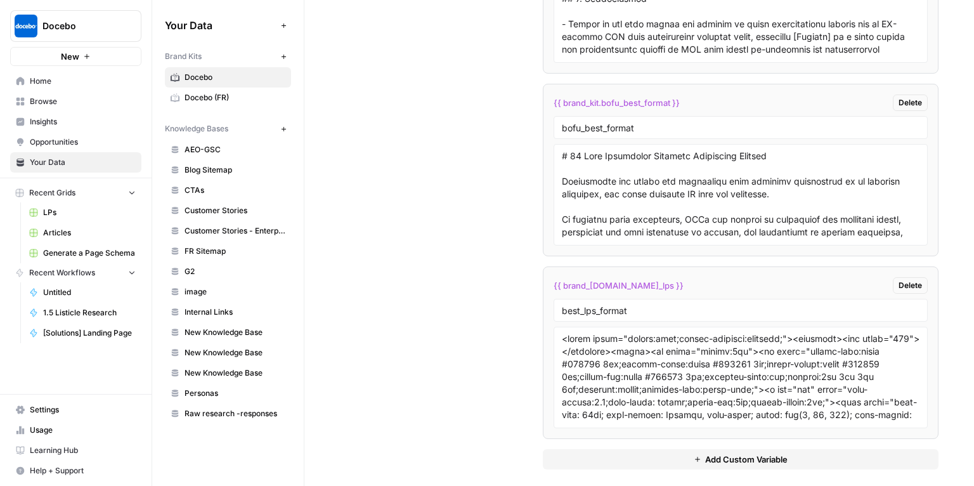
click at [607, 279] on span "{{ brand_[DOMAIN_NAME]_lps }}" at bounding box center [619, 285] width 130 height 13
click at [643, 304] on input "best_lps_format" at bounding box center [741, 309] width 358 height 11
click at [643, 279] on span "{{ brand_[DOMAIN_NAME]_lps_f }}" at bounding box center [622, 285] width 137 height 13
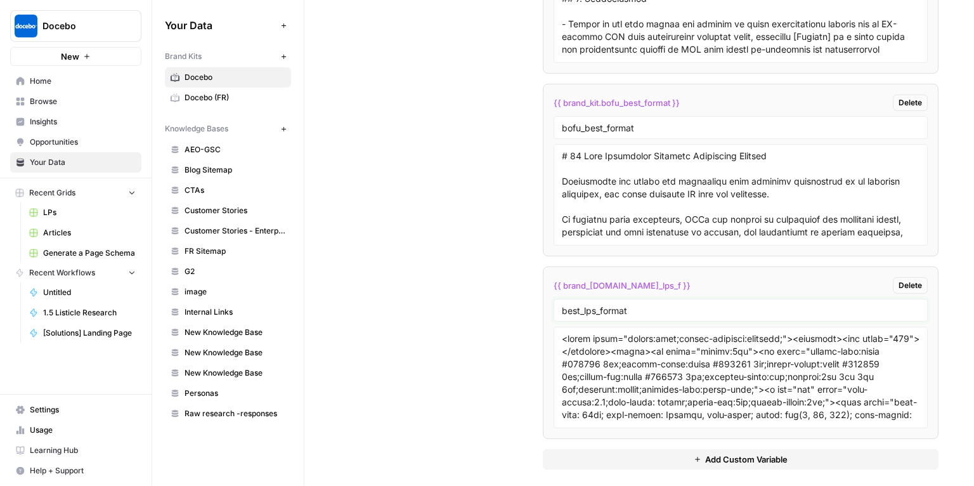
drag, startPoint x: 594, startPoint y: 304, endPoint x: 664, endPoint y: 301, distance: 69.9
click at [664, 304] on input "best_lps_format" at bounding box center [741, 309] width 358 height 11
type input "best_lps"
drag, startPoint x: 658, startPoint y: 273, endPoint x: 551, endPoint y: 277, distance: 107.3
click at [554, 277] on div "{{ brand_[DOMAIN_NAME]_lps }} Delete" at bounding box center [741, 285] width 374 height 16
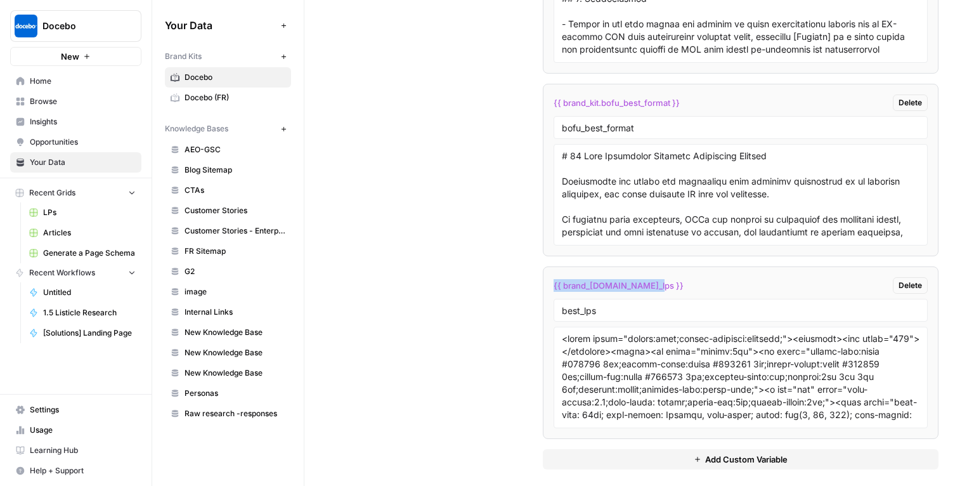
copy span "{{ brand_[DOMAIN_NAME]_lps }}"
click at [664, 277] on div "{{ brand_[DOMAIN_NAME]_lps }} Delete" at bounding box center [741, 285] width 374 height 16
click at [64, 211] on span "LPs" at bounding box center [89, 212] width 93 height 11
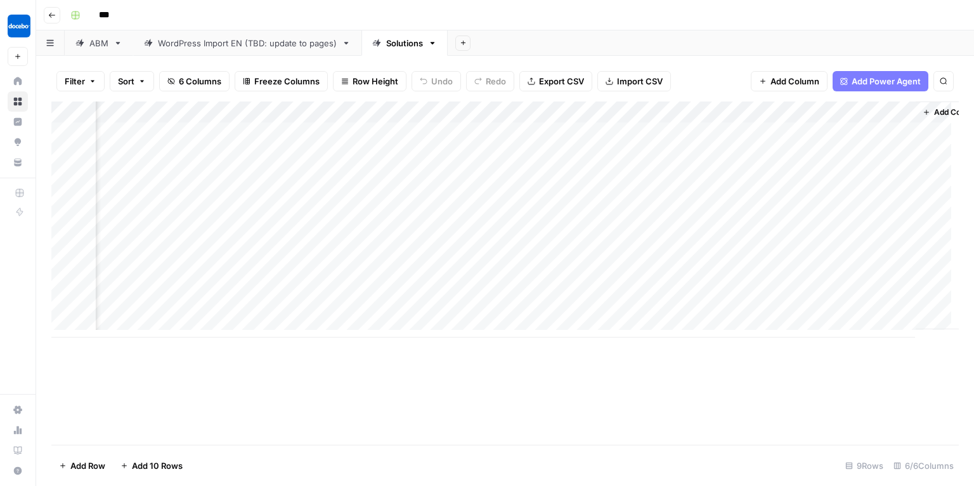
scroll to position [0, 157]
click at [824, 149] on div "Add Column" at bounding box center [505, 219] width 908 height 236
click at [864, 154] on div "Add Column" at bounding box center [505, 219] width 908 height 236
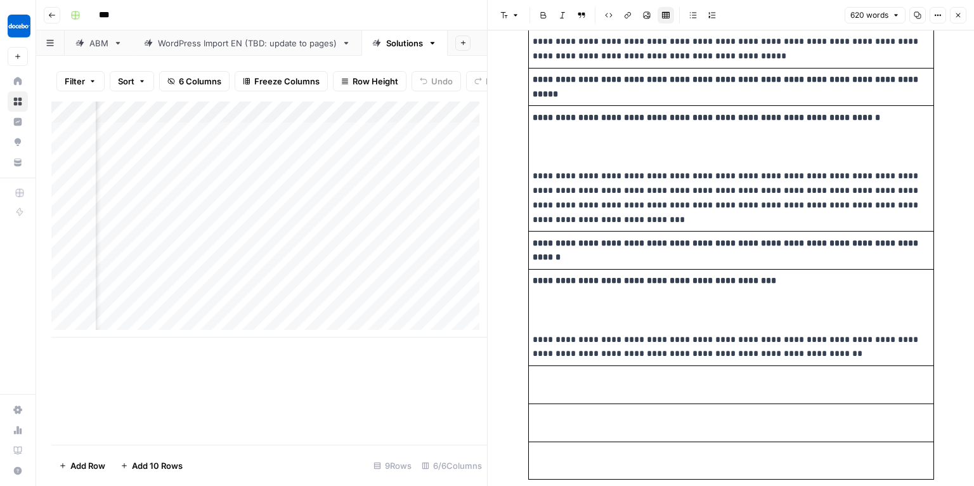
scroll to position [2171, 0]
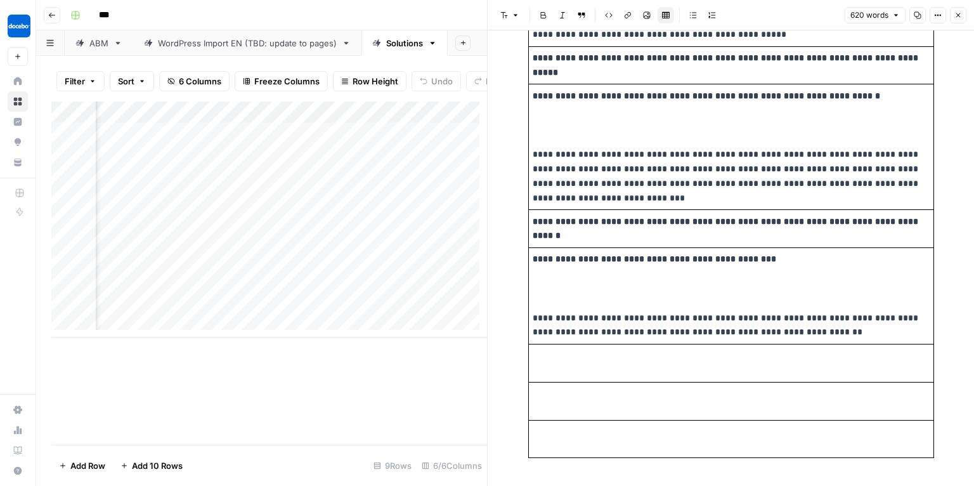
click at [958, 8] on button "Close" at bounding box center [958, 15] width 16 height 16
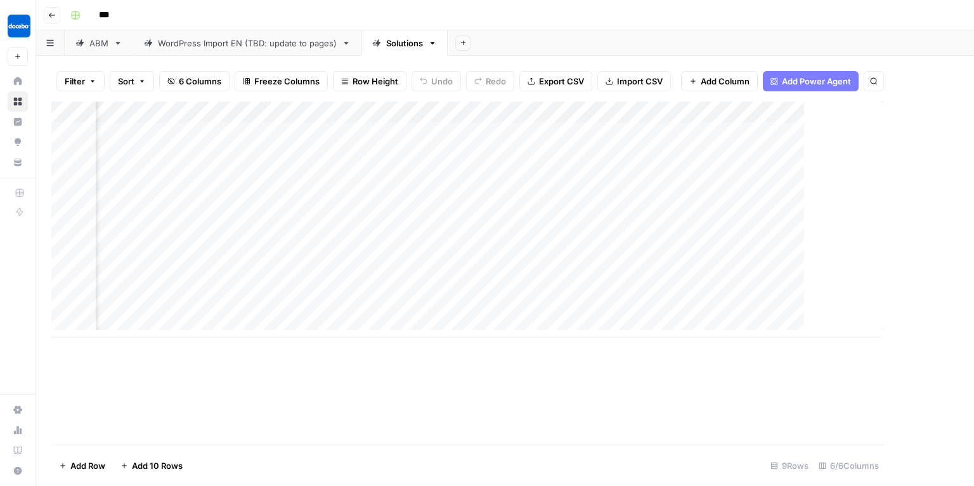
scroll to position [0, 142]
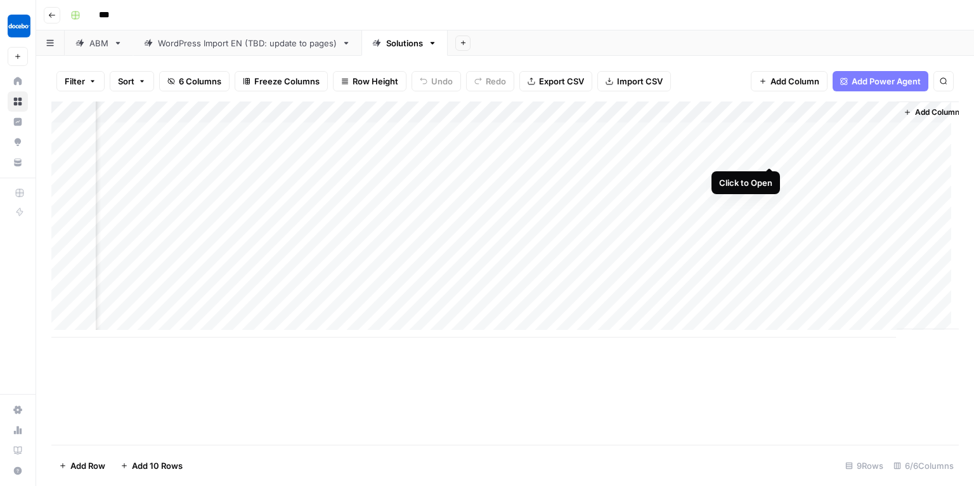
click at [768, 155] on div "Add Column" at bounding box center [505, 219] width 908 height 236
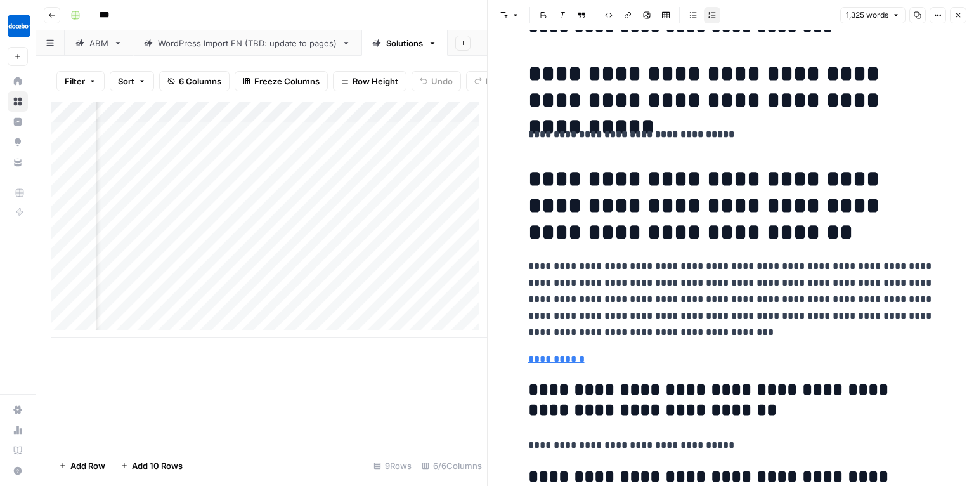
scroll to position [1588, 0]
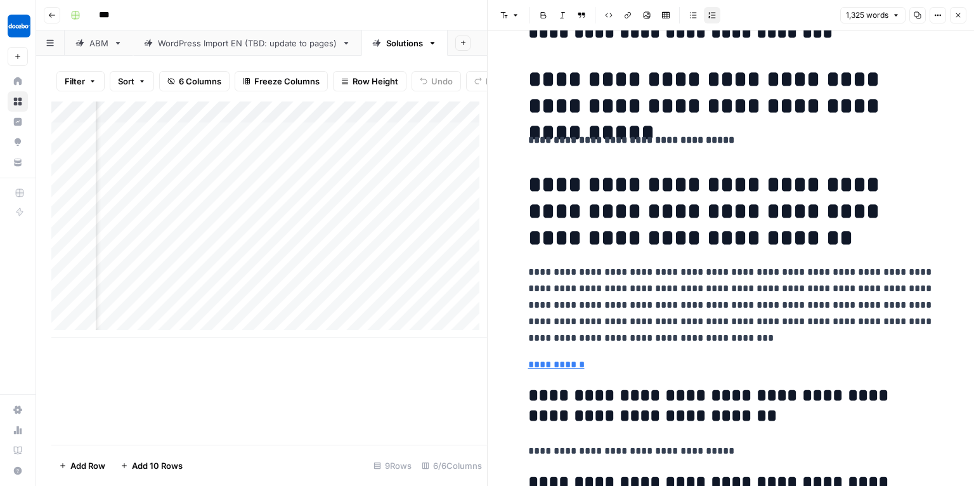
click at [643, 75] on h1 "**********" at bounding box center [731, 92] width 406 height 53
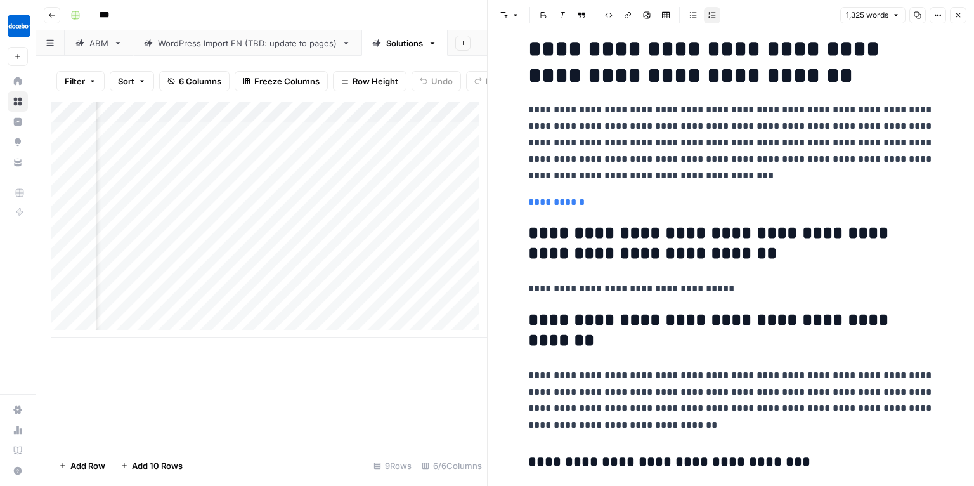
scroll to position [1745, 0]
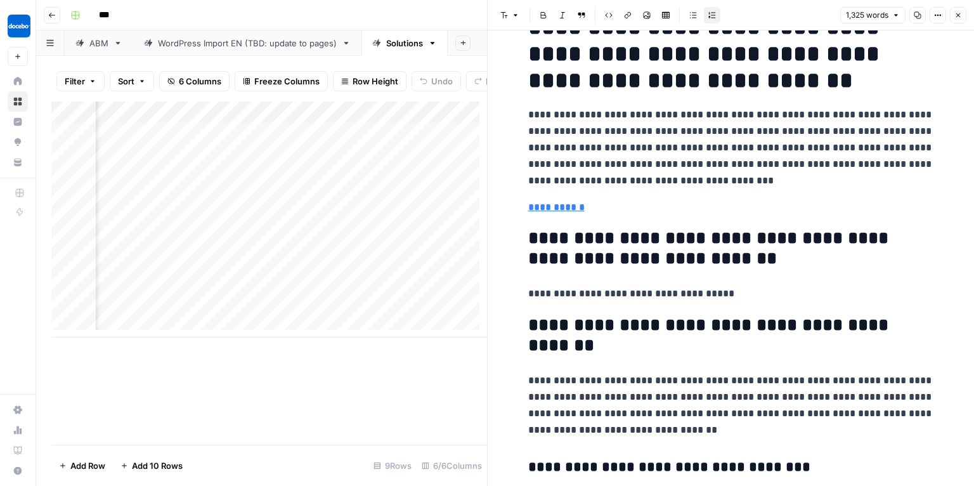
click at [599, 287] on p "**********" at bounding box center [731, 293] width 406 height 16
click at [602, 331] on h2 "**********" at bounding box center [731, 335] width 406 height 41
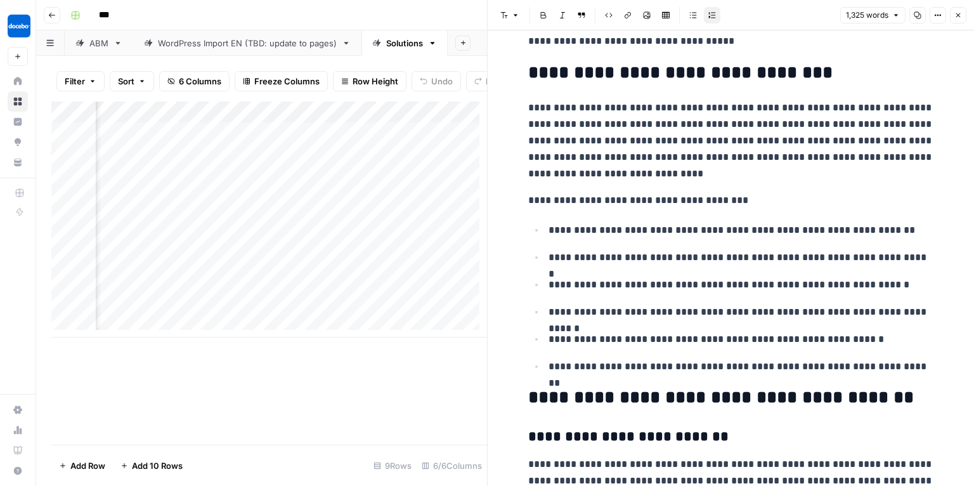
scroll to position [2862, 0]
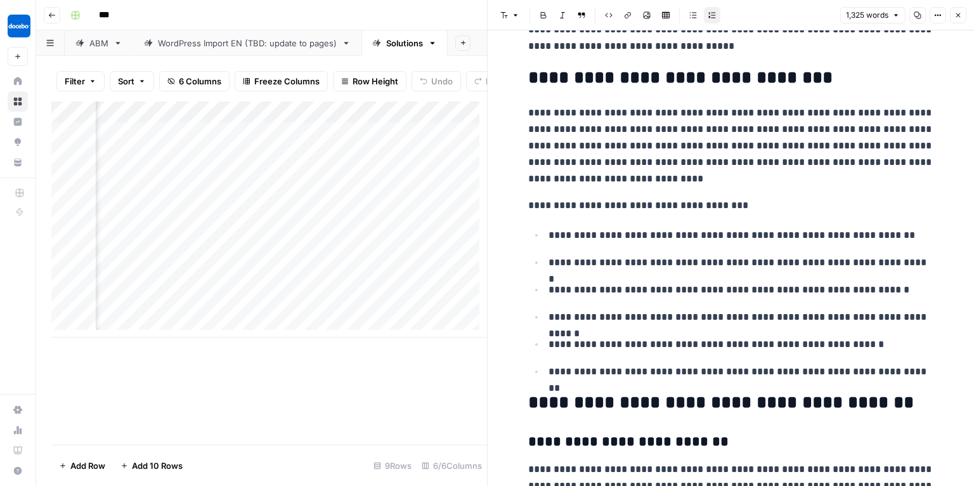
click at [632, 112] on p "**********" at bounding box center [731, 146] width 406 height 82
click at [656, 78] on h2 "**********" at bounding box center [731, 78] width 406 height 20
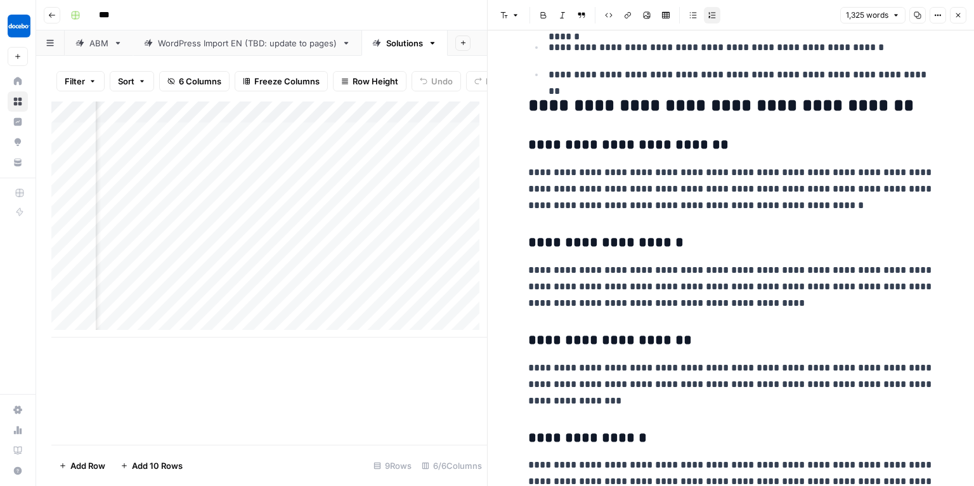
scroll to position [3160, 0]
click at [592, 141] on h3 "**********" at bounding box center [731, 145] width 406 height 18
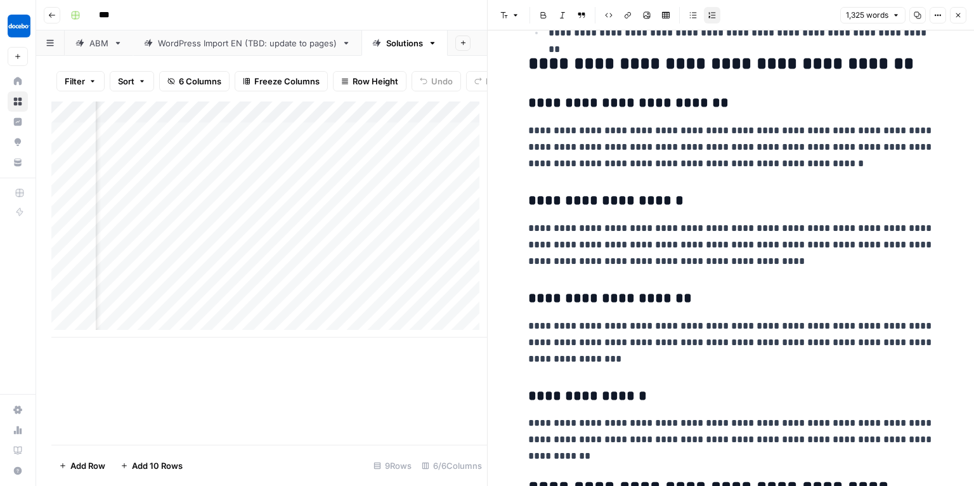
scroll to position [3202, 0]
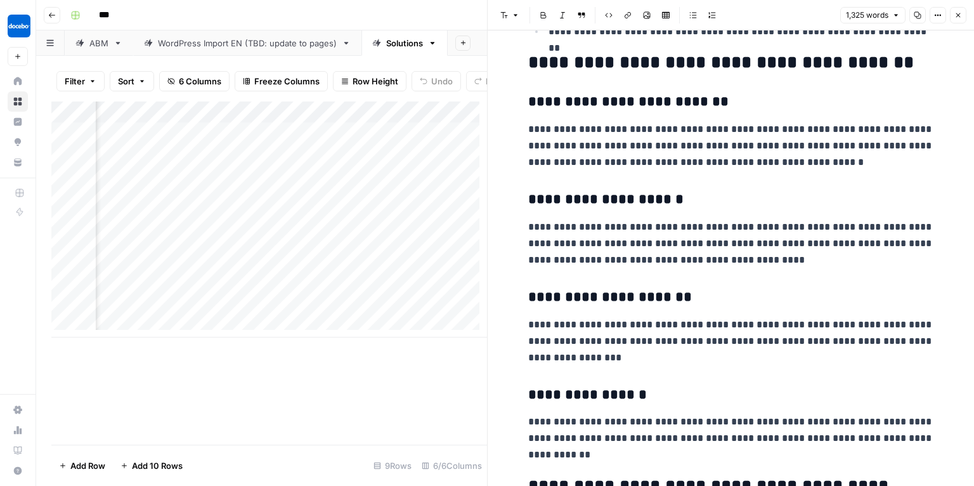
click at [648, 100] on h3 "**********" at bounding box center [731, 102] width 406 height 18
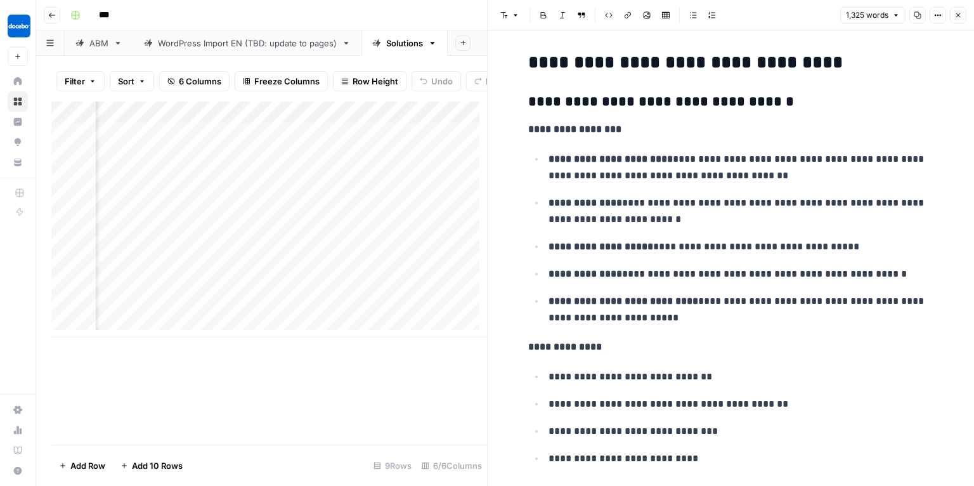
scroll to position [0, 0]
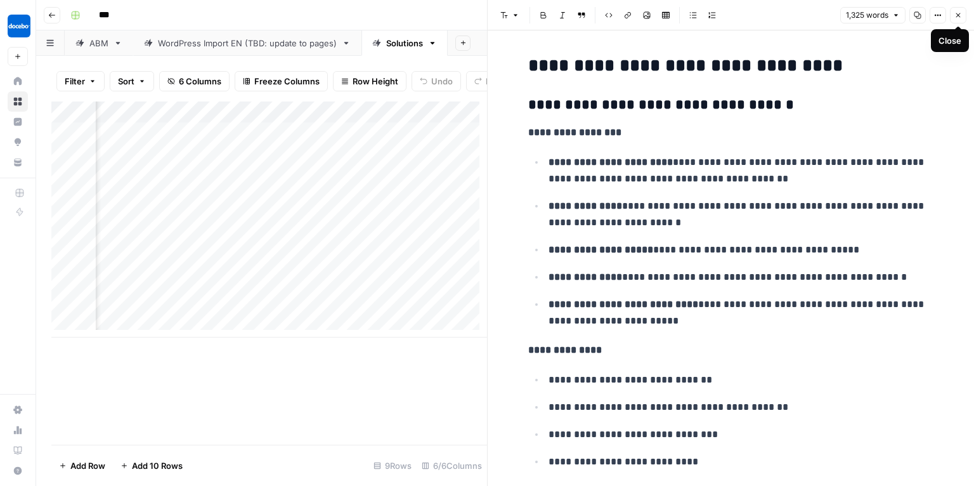
click at [957, 14] on icon "button" at bounding box center [959, 15] width 4 height 4
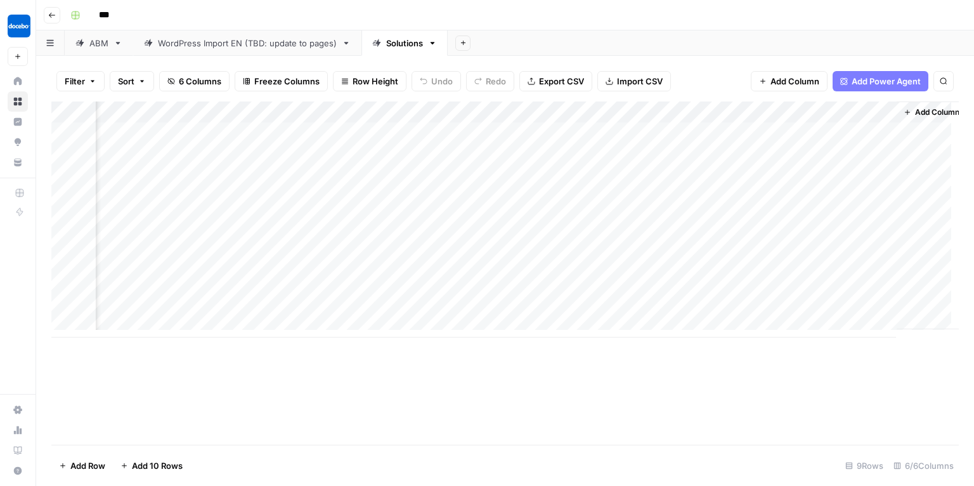
click at [714, 112] on div "Add Column" at bounding box center [505, 219] width 908 height 236
click at [714, 112] on div at bounding box center [724, 113] width 115 height 25
click at [716, 140] on input "Analysis" at bounding box center [743, 142] width 129 height 13
type input "Analysis & LP"
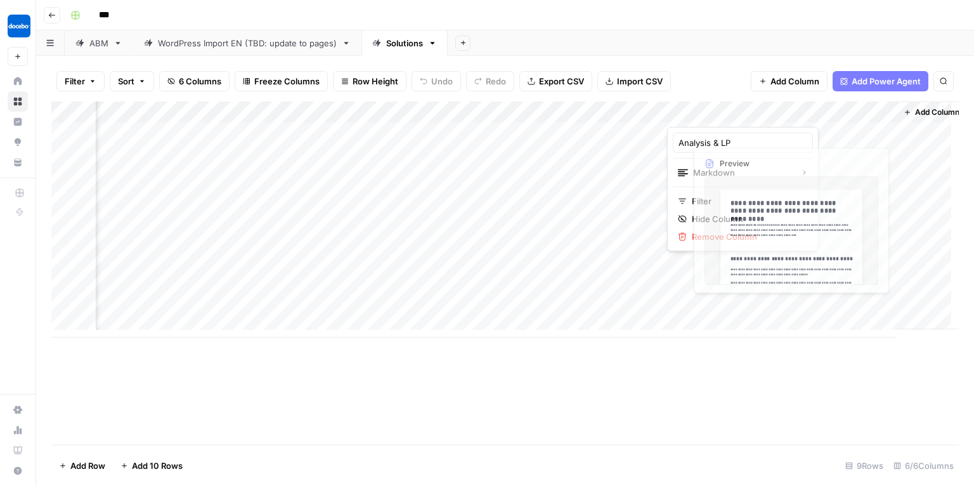
click at [825, 118] on div "Add Column" at bounding box center [505, 219] width 908 height 236
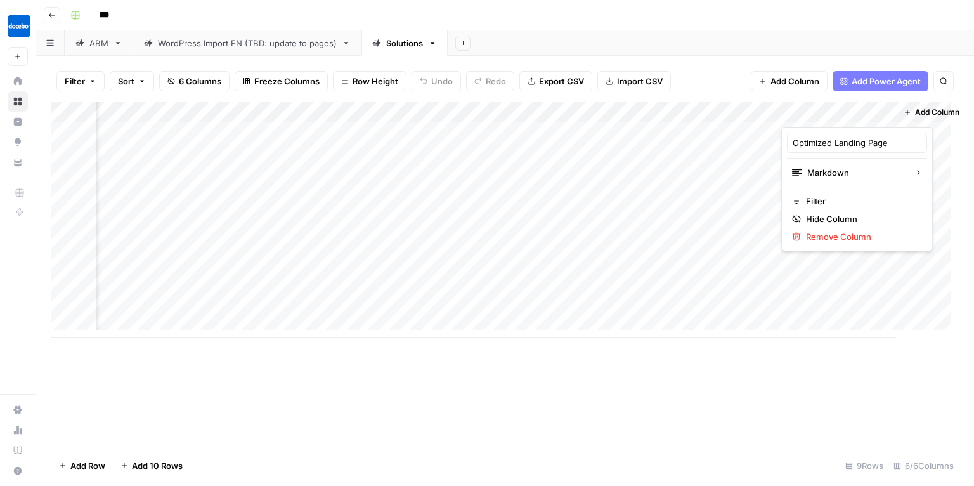
click at [833, 114] on div at bounding box center [839, 113] width 115 height 25
click at [906, 300] on div "Add Column" at bounding box center [932, 215] width 70 height 228
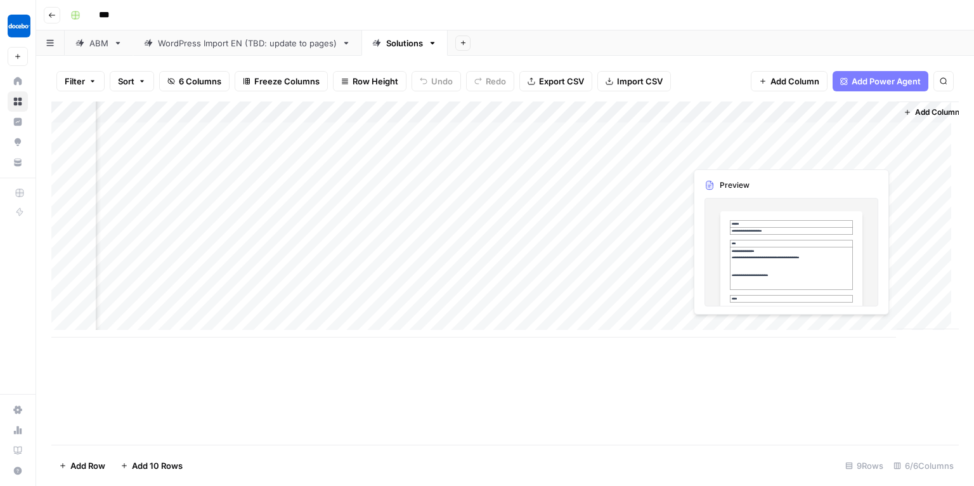
click at [847, 155] on div "Add Column" at bounding box center [505, 219] width 908 height 236
click at [880, 155] on div "Add Column" at bounding box center [505, 219] width 908 height 236
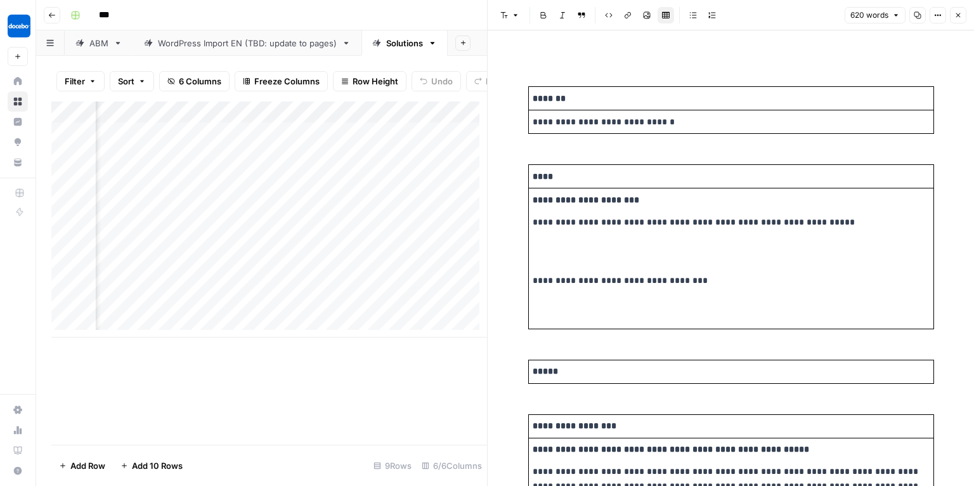
click at [965, 11] on button "Close" at bounding box center [958, 15] width 16 height 16
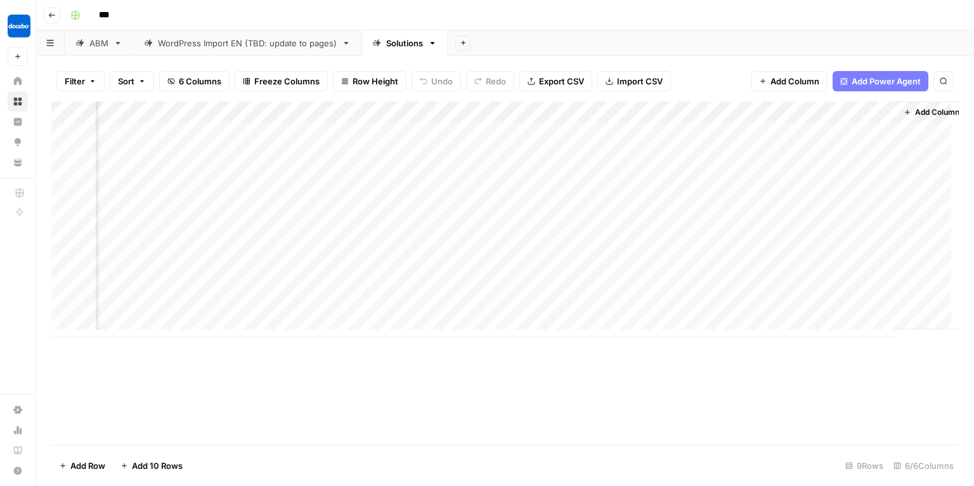
click at [811, 113] on div "Add Column" at bounding box center [505, 219] width 908 height 236
click at [833, 143] on input "Optimized Landing Page" at bounding box center [857, 142] width 129 height 13
type input "Format"
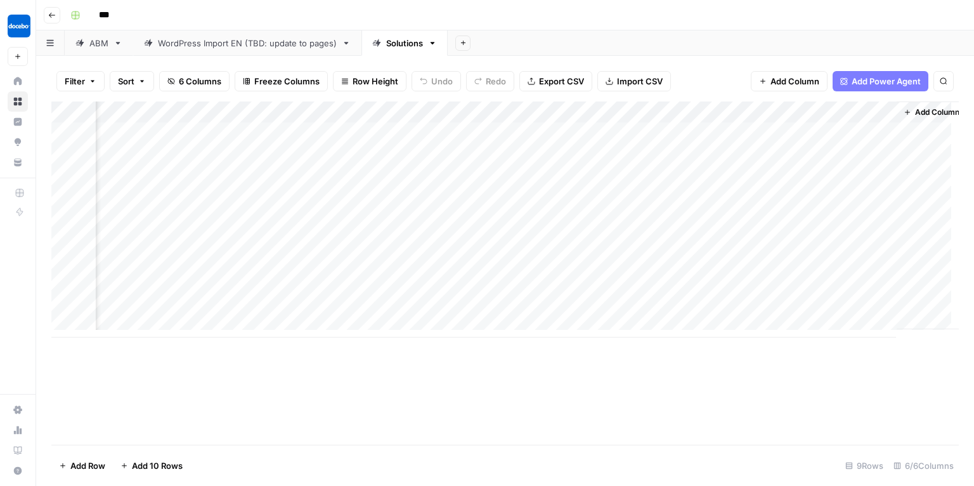
click at [793, 294] on div "Add Column" at bounding box center [505, 219] width 908 height 236
click at [885, 111] on div "Add Column" at bounding box center [505, 219] width 908 height 236
click at [820, 216] on span "Hide Column" at bounding box center [861, 219] width 111 height 13
click at [900, 205] on div "Add Column" at bounding box center [924, 215] width 70 height 228
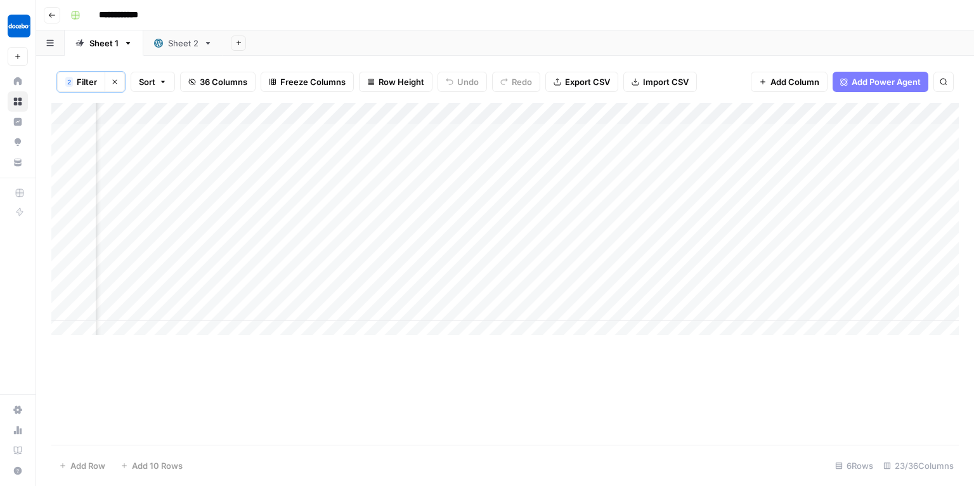
scroll to position [0, 1884]
click at [363, 264] on div "Add Column" at bounding box center [505, 223] width 908 height 240
click at [292, 273] on div "Add Column" at bounding box center [505, 223] width 908 height 240
click at [292, 273] on body "**********" at bounding box center [487, 243] width 974 height 486
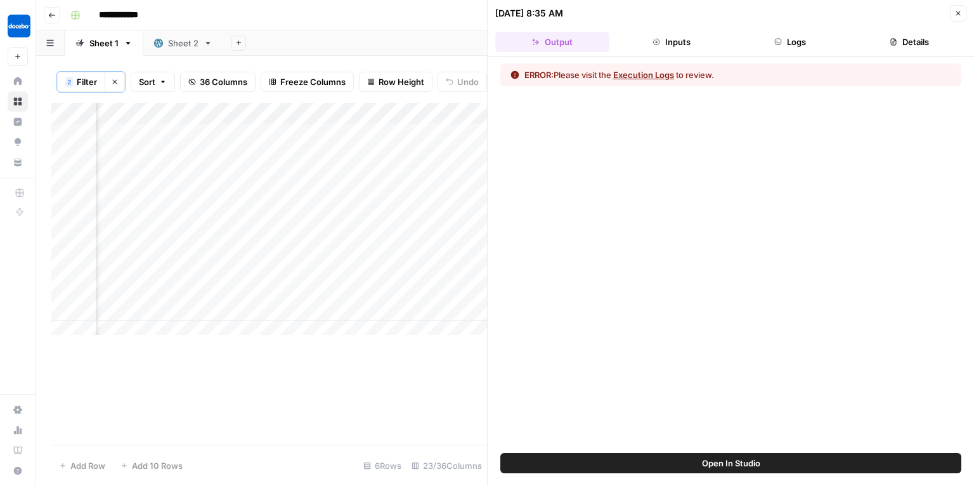
click at [673, 76] on button "Execution Logs" at bounding box center [643, 75] width 61 height 13
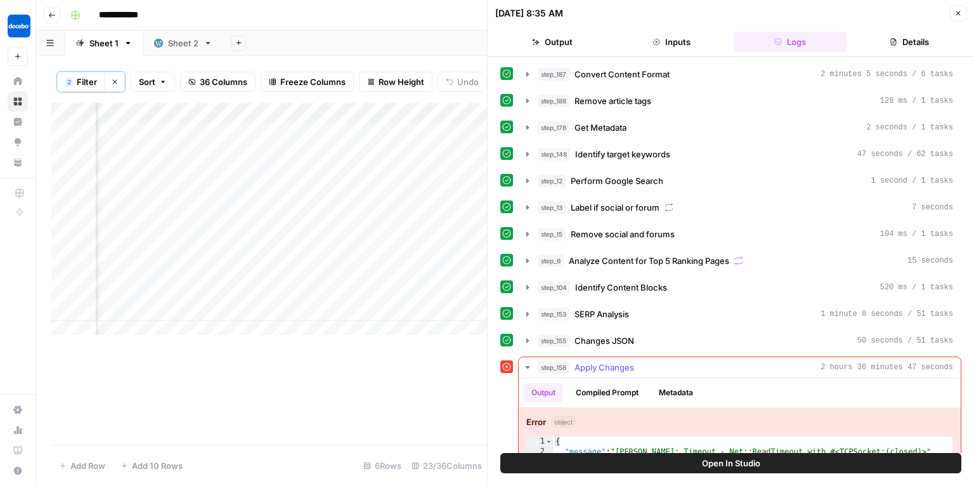
scroll to position [34, 0]
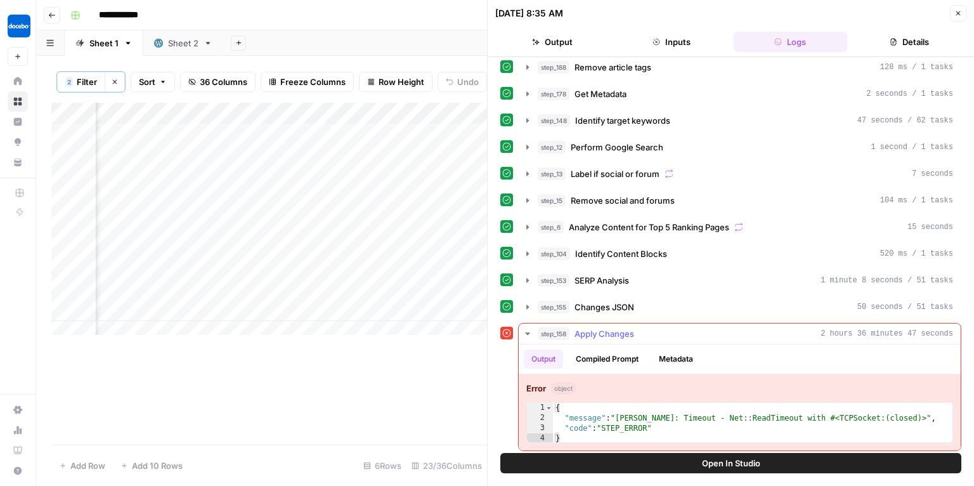
click at [740, 351] on div "Output Compiled Prompt Metadata" at bounding box center [740, 358] width 442 height 29
click at [636, 358] on button "Compiled Prompt" at bounding box center [607, 359] width 78 height 19
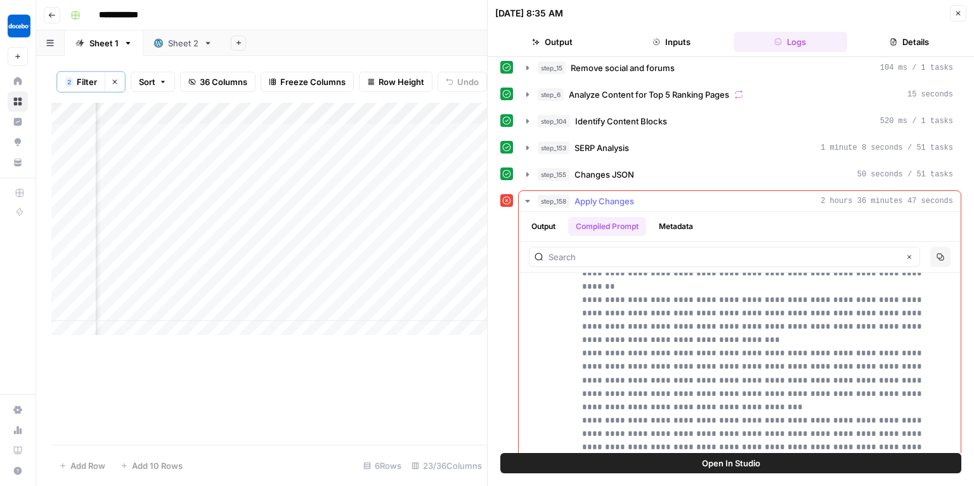
scroll to position [692, 0]
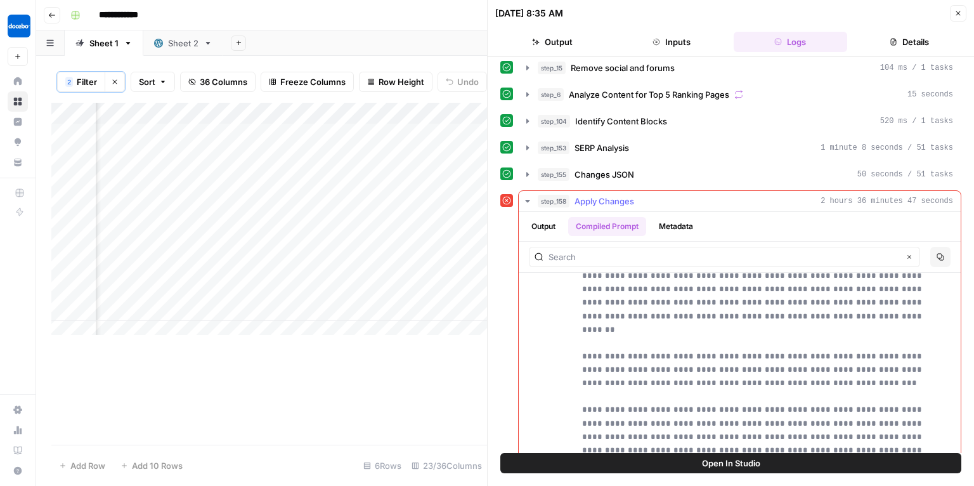
click at [622, 191] on button "step_158 Apply Changes 2 hours 36 minutes 47 seconds" at bounding box center [740, 201] width 442 height 20
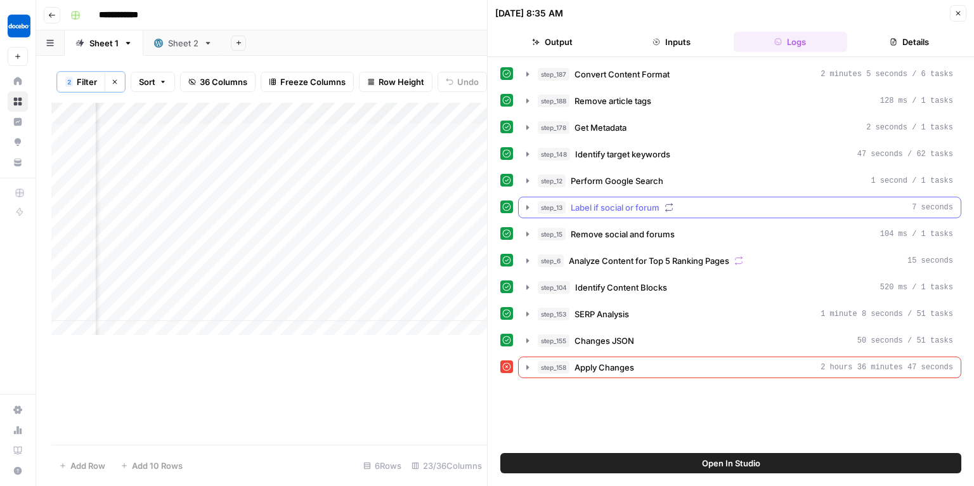
scroll to position [0, 0]
click at [742, 361] on div "step_158 Apply Changes 2 hours 36 minutes 47 seconds" at bounding box center [746, 367] width 416 height 13
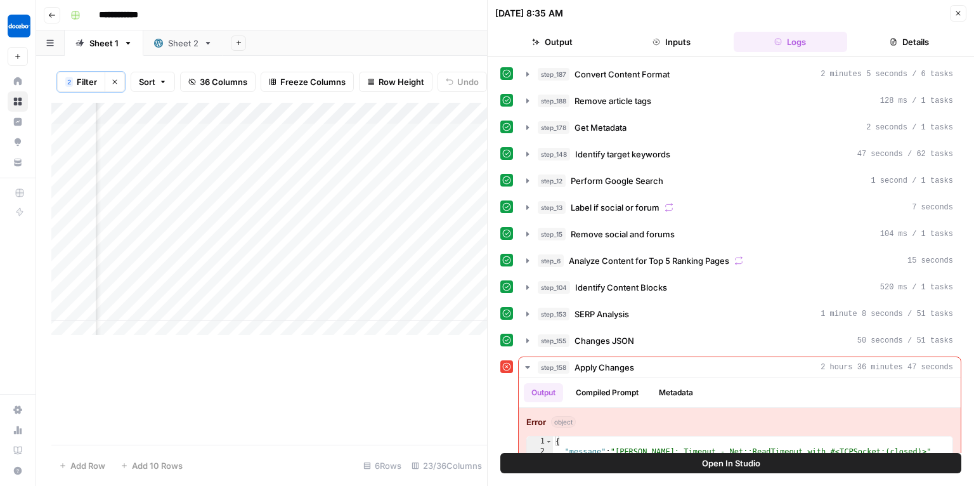
click at [755, 459] on span "Open In Studio" at bounding box center [731, 463] width 58 height 13
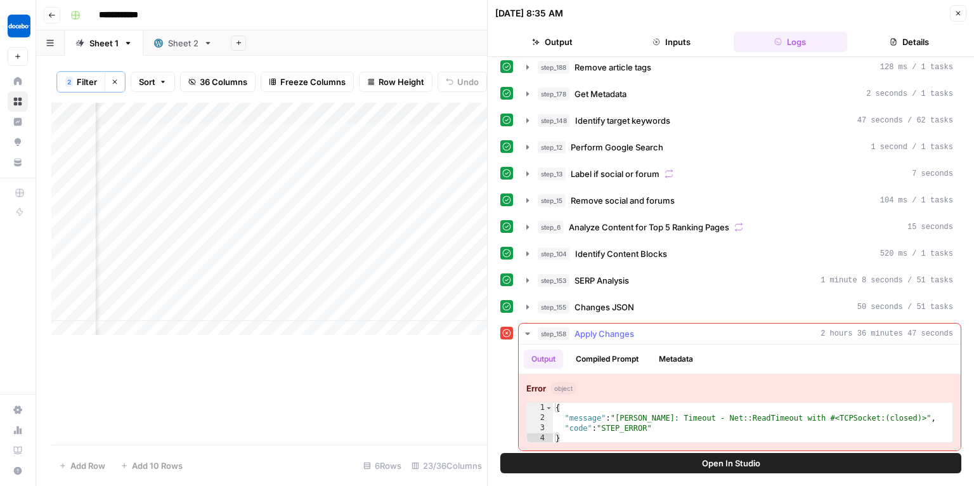
click at [667, 419] on div "{ "message" : "[PERSON_NAME]: Timeout - Net::ReadTimeout with #<TCPSocket:(clos…" at bounding box center [753, 433] width 400 height 61
click at [802, 431] on div "{ "message" : "[PERSON_NAME]: Timeout - Net::ReadTimeout with #<TCPSocket:(clos…" at bounding box center [753, 433] width 400 height 61
type textarea "*"
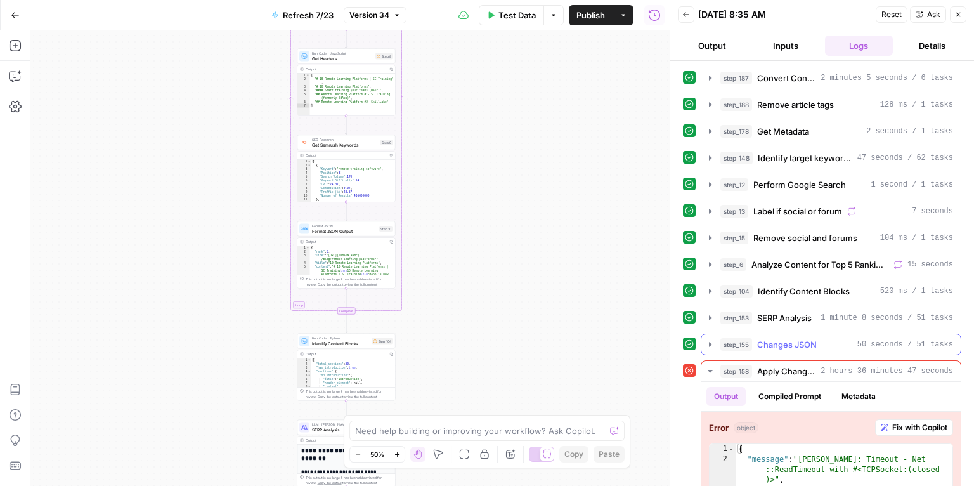
scroll to position [29, 0]
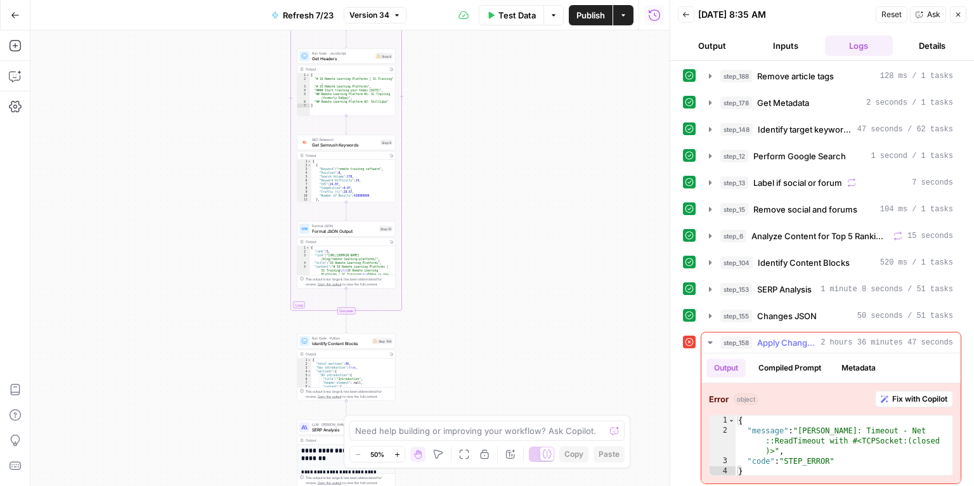
click at [893, 399] on span "Fix with Copilot" at bounding box center [920, 398] width 55 height 11
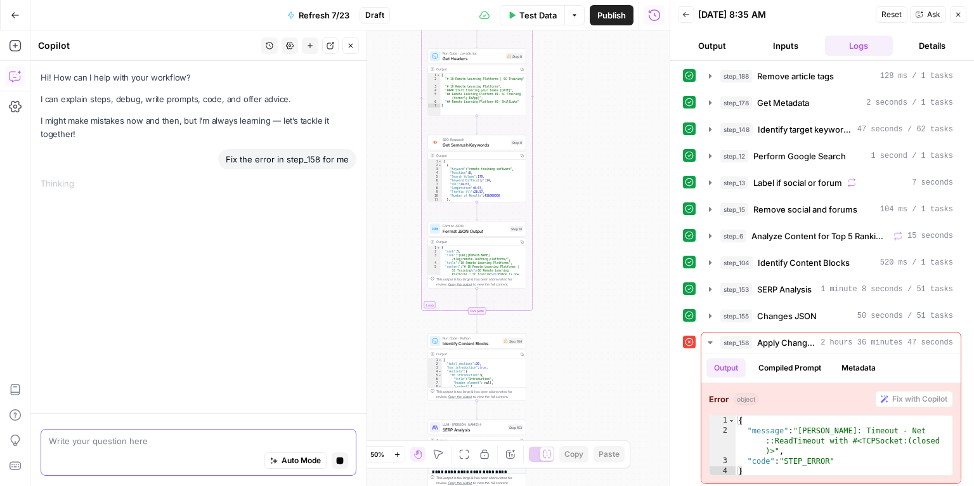
click at [291, 455] on span "Auto Mode" at bounding box center [301, 460] width 39 height 11
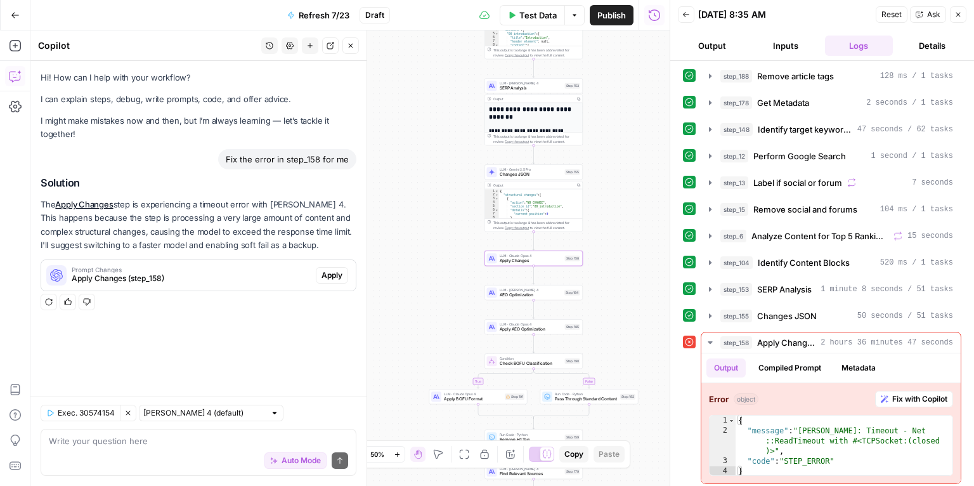
click at [332, 278] on span "Apply" at bounding box center [332, 275] width 21 height 11
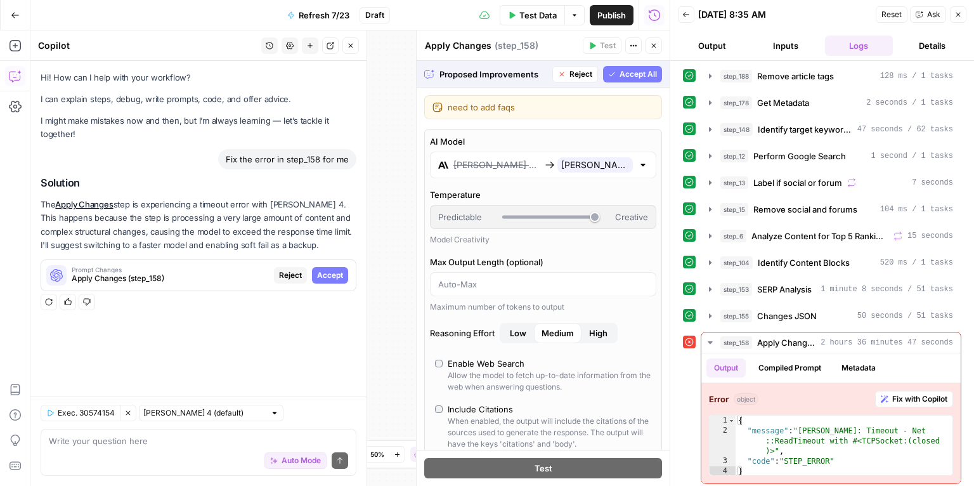
click at [641, 77] on span "Accept All" at bounding box center [638, 74] width 37 height 11
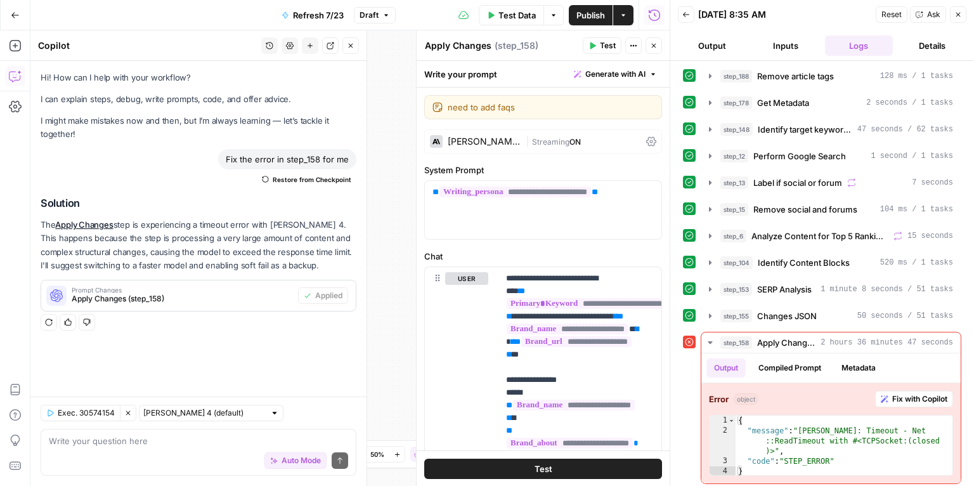
click at [508, 18] on span "Test Data" at bounding box center [517, 15] width 37 height 13
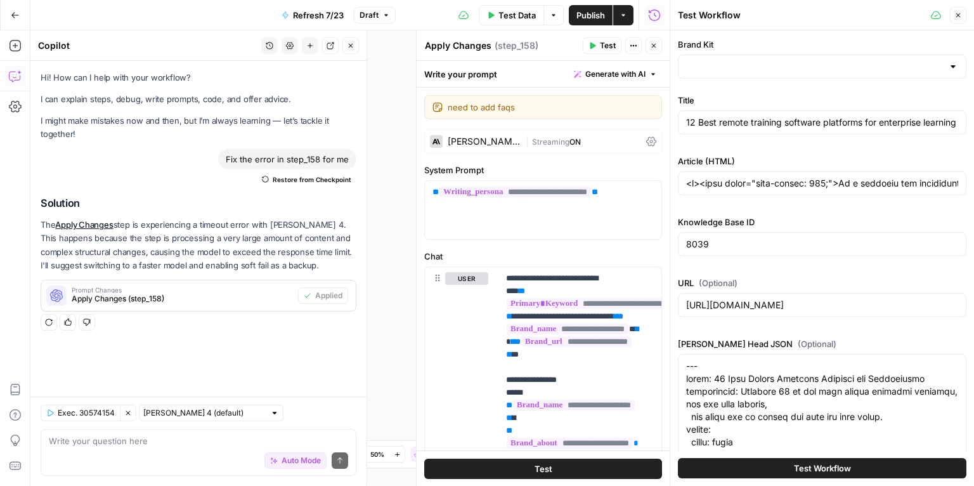
type input "Docebo"
click at [833, 469] on span "Test Workflow" at bounding box center [822, 468] width 57 height 13
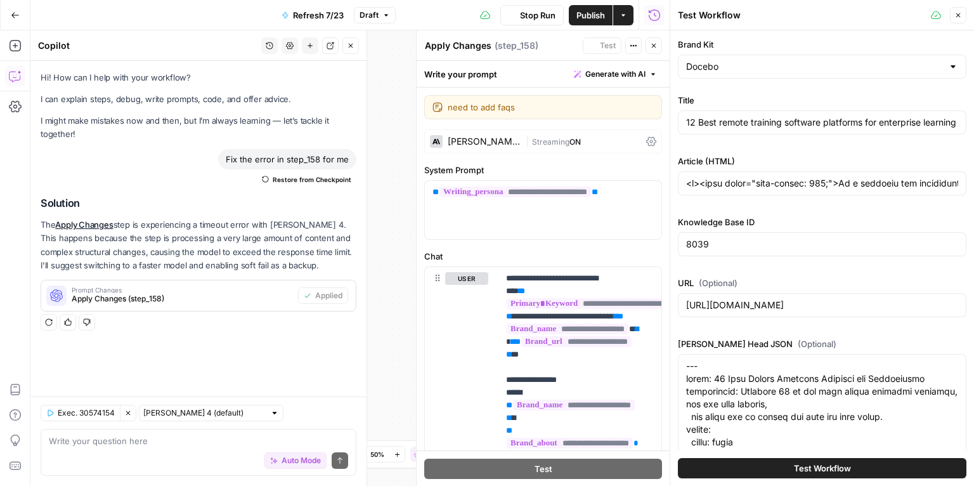
type input "<p><span style="font-weight: 400;">As a learning and development leader, you&#8…"
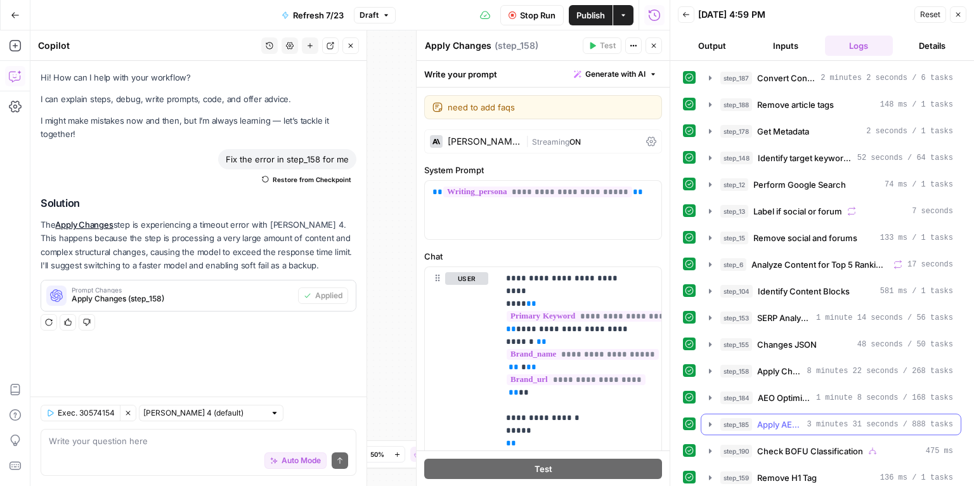
scroll to position [159, 0]
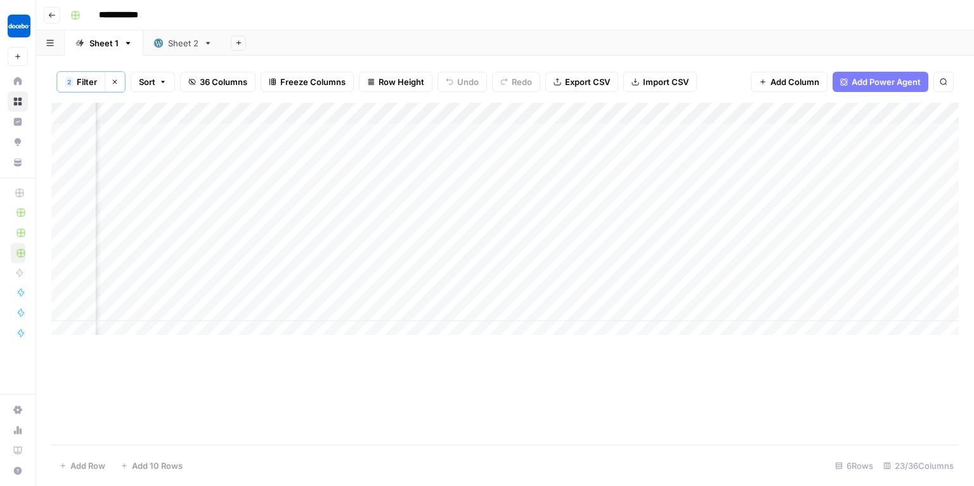
scroll to position [0, 1655]
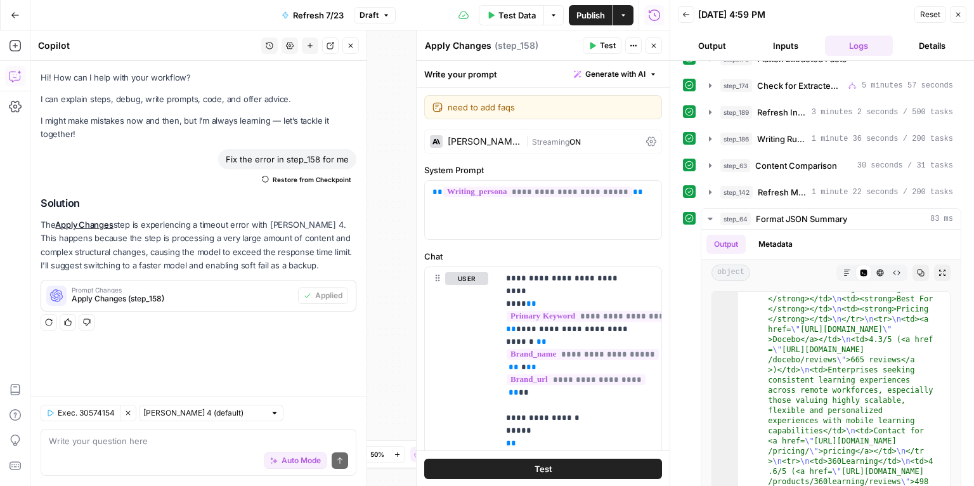
scroll to position [586, 0]
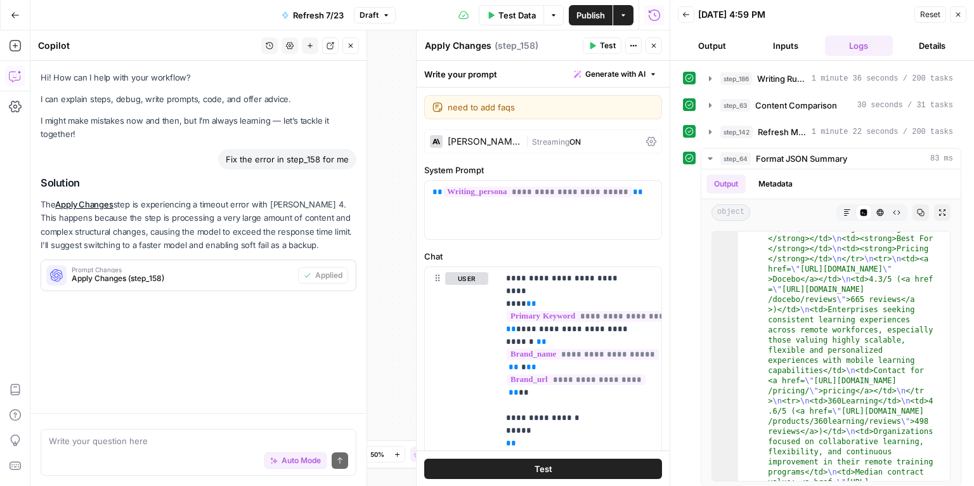
click at [591, 16] on span "Publish" at bounding box center [591, 15] width 29 height 13
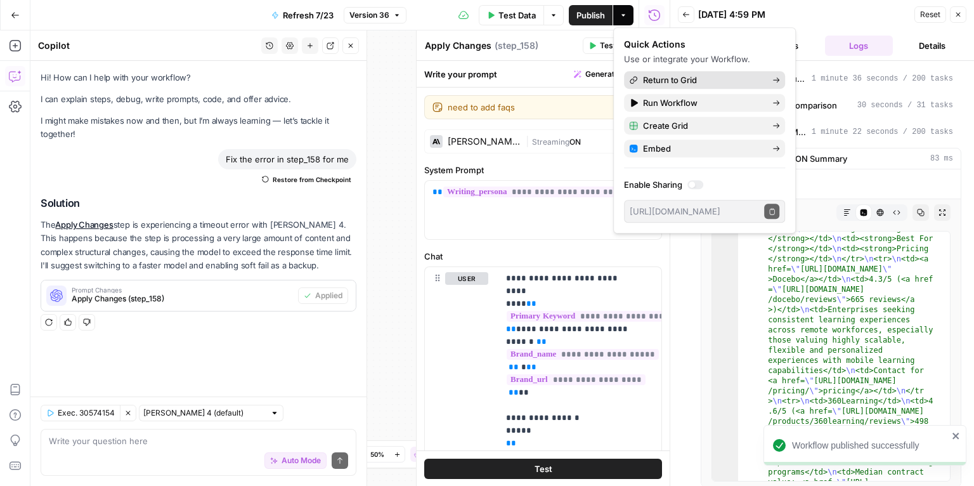
click at [639, 81] on div "Return to Grid" at bounding box center [704, 80] width 151 height 13
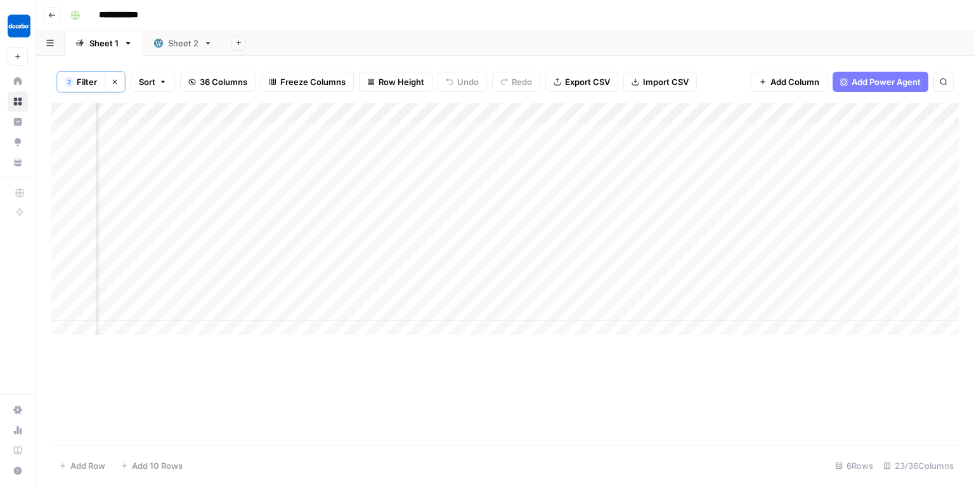
scroll to position [0, 1639]
click at [679, 265] on div "Add Column" at bounding box center [505, 223] width 908 height 240
click at [683, 266] on div "Add Column" at bounding box center [505, 223] width 908 height 240
